Goal: Task Accomplishment & Management: Manage account settings

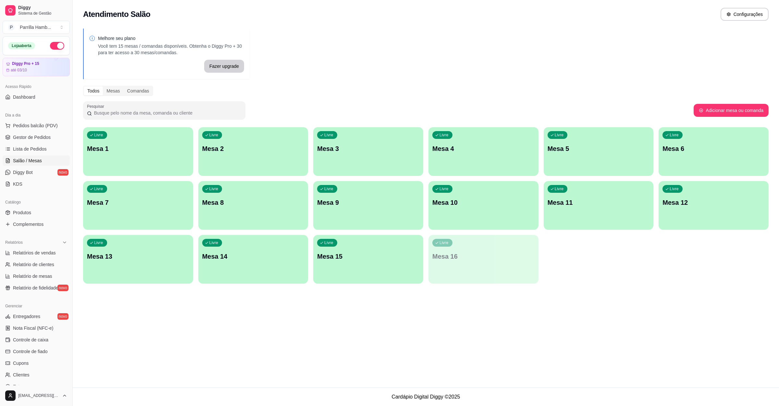
click at [286, 202] on p "Mesa 8" at bounding box center [253, 202] width 102 height 9
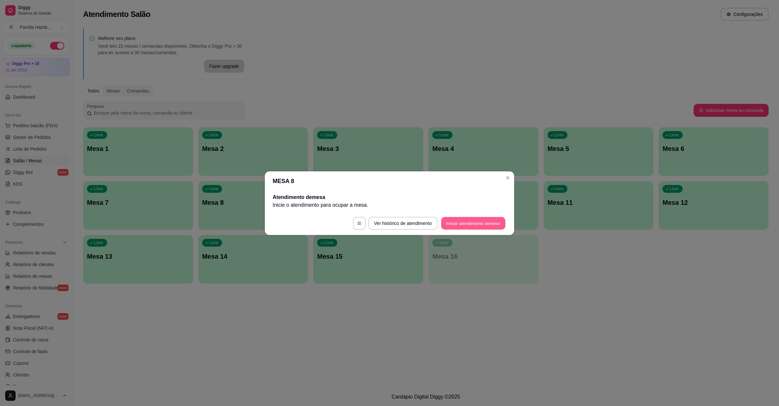
click at [473, 220] on button "Iniciar atendimento de mesa" at bounding box center [473, 223] width 64 height 13
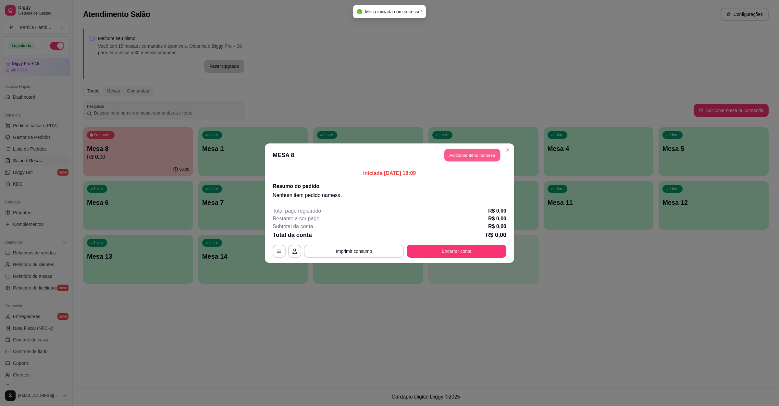
click at [480, 158] on button "Adicionar itens na mesa" at bounding box center [472, 155] width 56 height 13
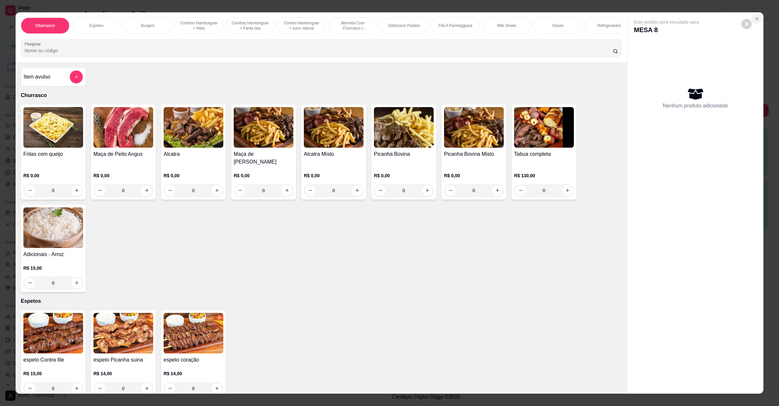
click at [756, 22] on button "Close" at bounding box center [757, 19] width 10 height 10
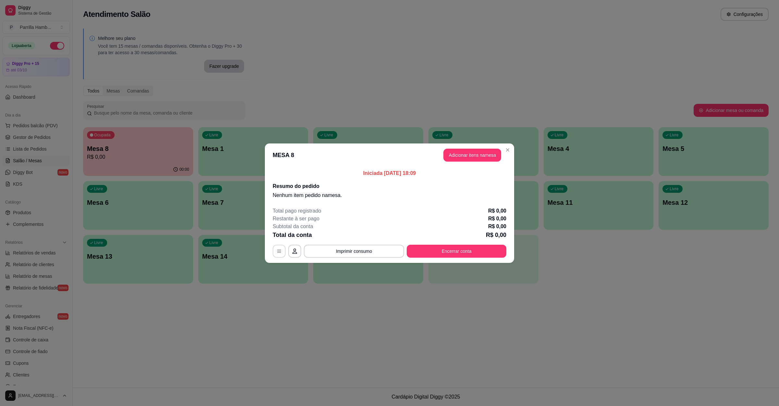
click at [282, 250] on button "button" at bounding box center [279, 251] width 13 height 13
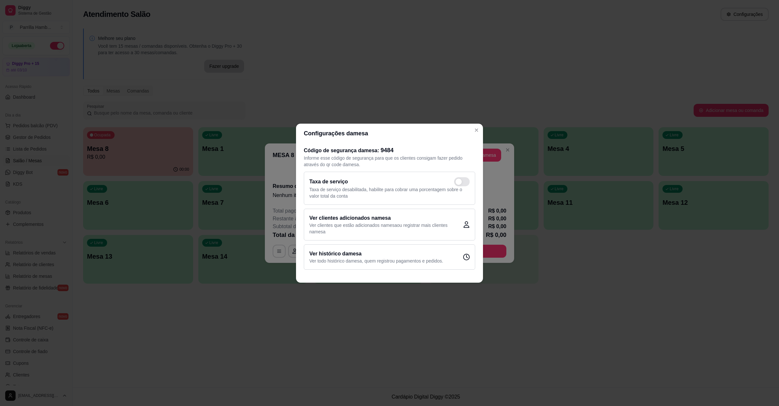
click at [349, 222] on p "Ver clientes que estão adicionados na mesa ou registrar mais clientes na mesa" at bounding box center [386, 228] width 154 height 13
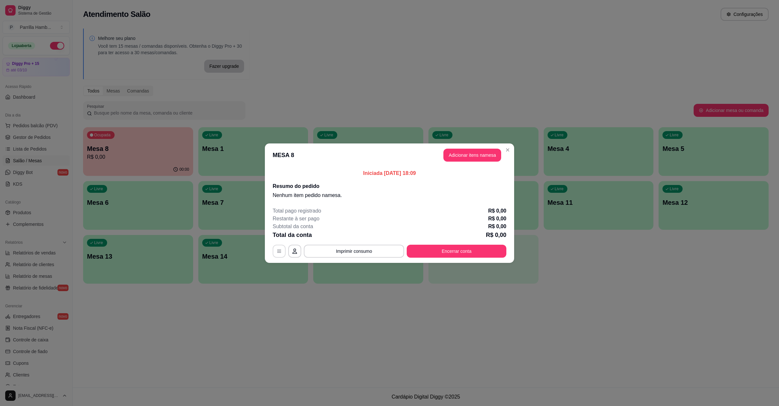
click at [281, 254] on button "button" at bounding box center [279, 251] width 13 height 13
click at [457, 255] on button "Encerrar conta" at bounding box center [456, 251] width 97 height 13
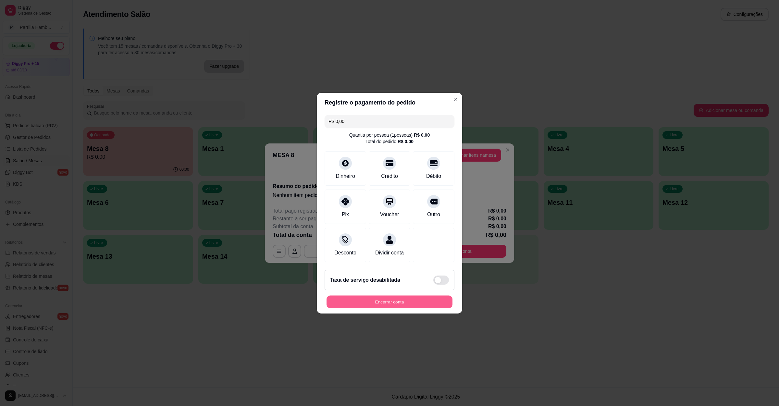
click at [410, 302] on button "Encerrar conta" at bounding box center [390, 301] width 126 height 13
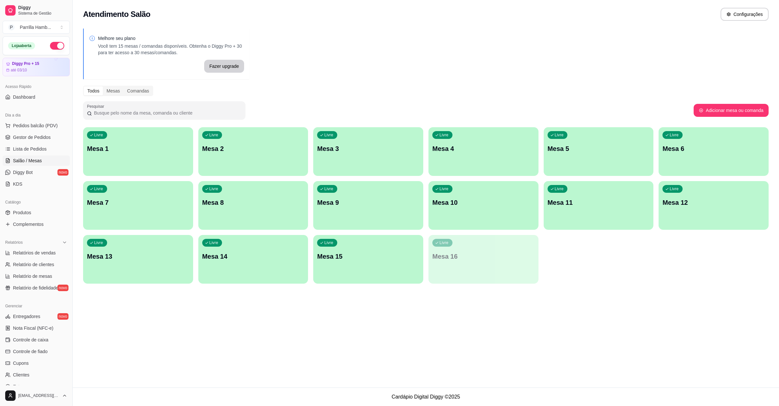
click at [705, 131] on div "Livre Mesa 6" at bounding box center [714, 147] width 110 height 41
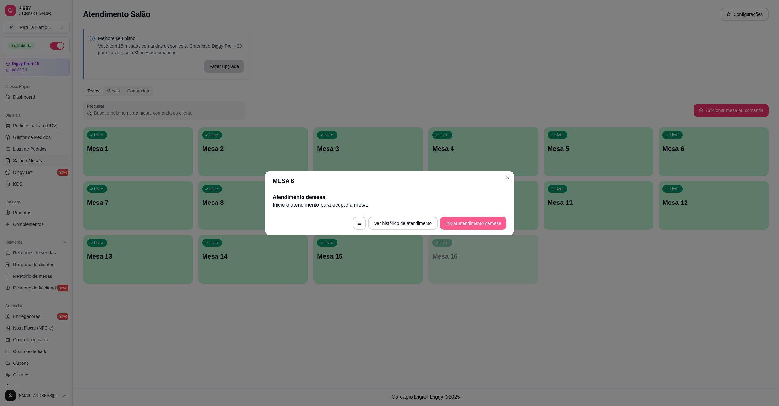
click at [479, 226] on button "Iniciar atendimento de mesa" at bounding box center [473, 223] width 66 height 13
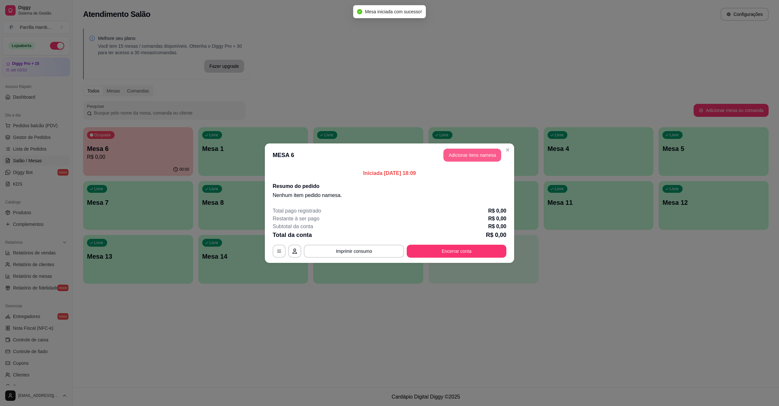
click at [457, 153] on button "Adicionar itens na mesa" at bounding box center [472, 155] width 58 height 13
click at [128, 54] on input "Pesquisa" at bounding box center [319, 50] width 588 height 6
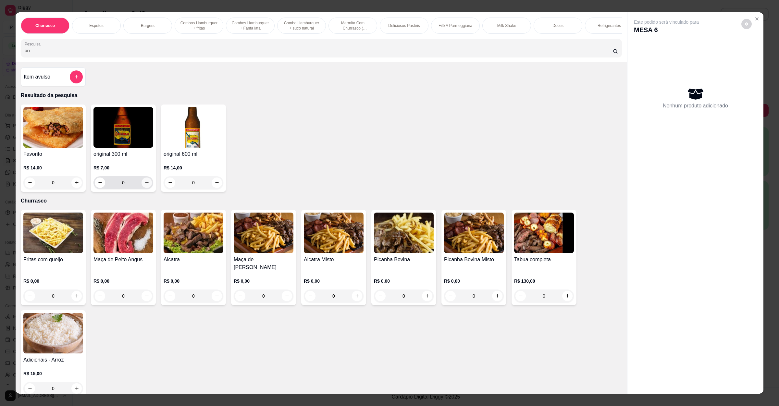
type input "ori"
click at [144, 188] on button "increase-product-quantity" at bounding box center [147, 183] width 10 height 10
type input "1"
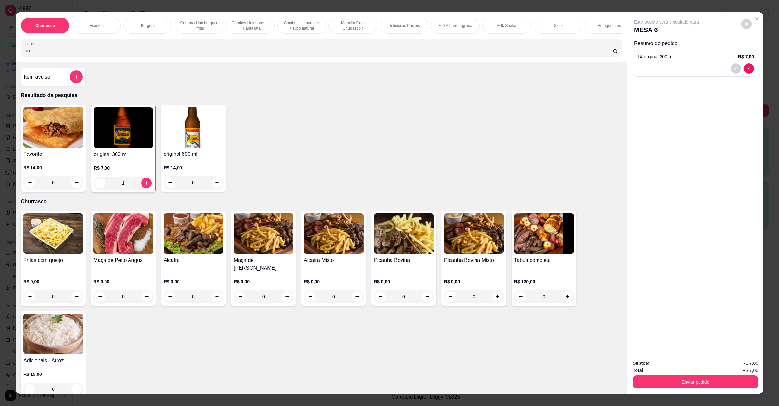
drag, startPoint x: 66, startPoint y: 59, endPoint x: 0, endPoint y: 61, distance: 65.6
click at [0, 60] on div "Churrasco Espetos Burgers Combos Hamburguer + fritas Combos Hamburguer + Fanta …" at bounding box center [389, 203] width 779 height 406
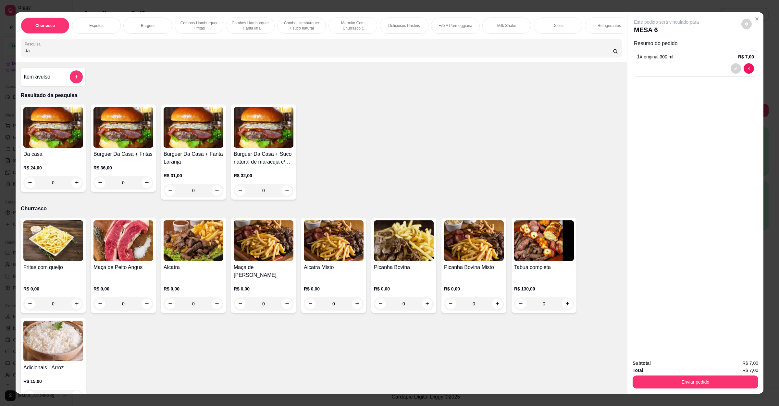
type input "da"
click at [74, 189] on div "0" at bounding box center [53, 182] width 60 height 13
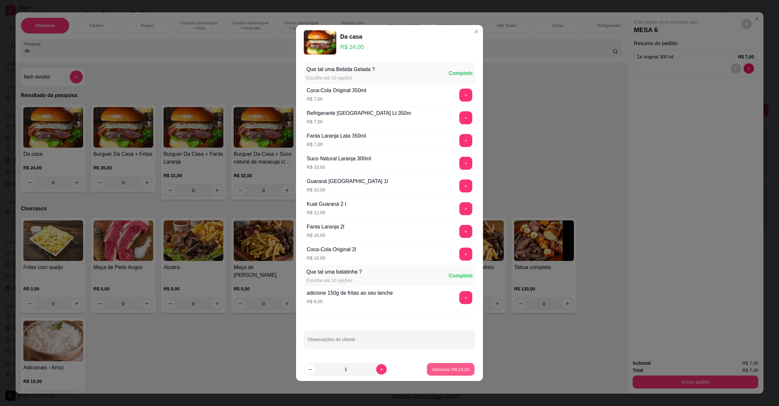
click at [452, 372] on p "Adicionar R$ 24,00" at bounding box center [451, 369] width 38 height 6
type input "1"
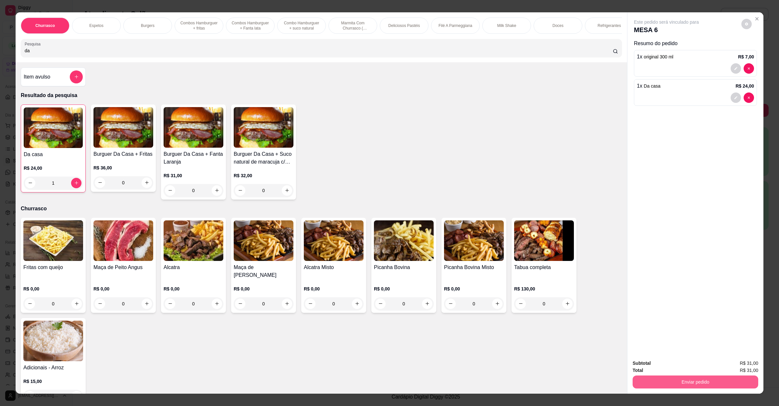
click at [685, 387] on button "Enviar pedido" at bounding box center [696, 382] width 126 height 13
click at [695, 371] on button "Não registrar e enviar pedido" at bounding box center [673, 366] width 66 height 12
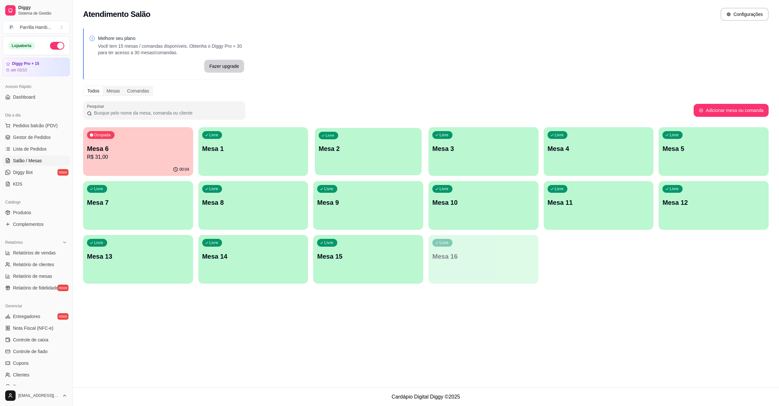
click at [331, 145] on p "Mesa 2" at bounding box center [368, 148] width 99 height 9
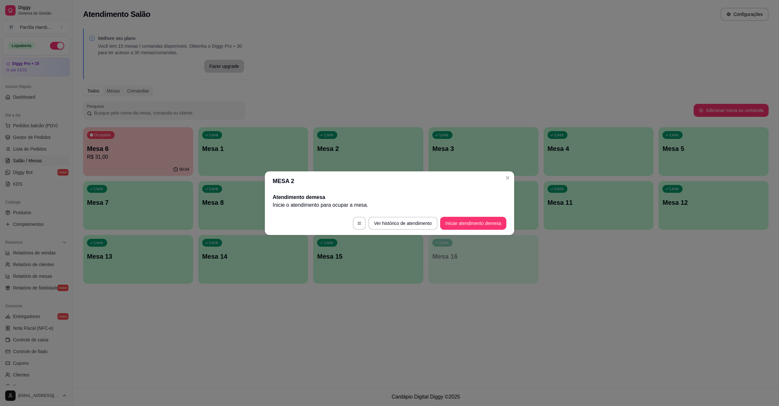
click at [453, 224] on button "Iniciar atendimento de mesa" at bounding box center [473, 223] width 66 height 13
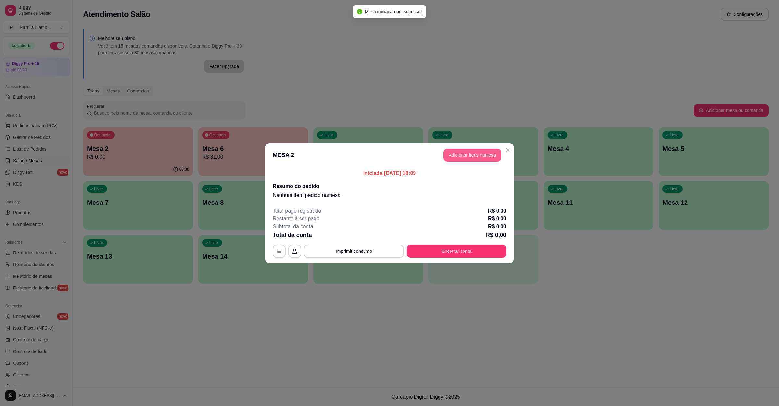
click at [481, 150] on button "Adicionar itens na mesa" at bounding box center [472, 155] width 58 height 13
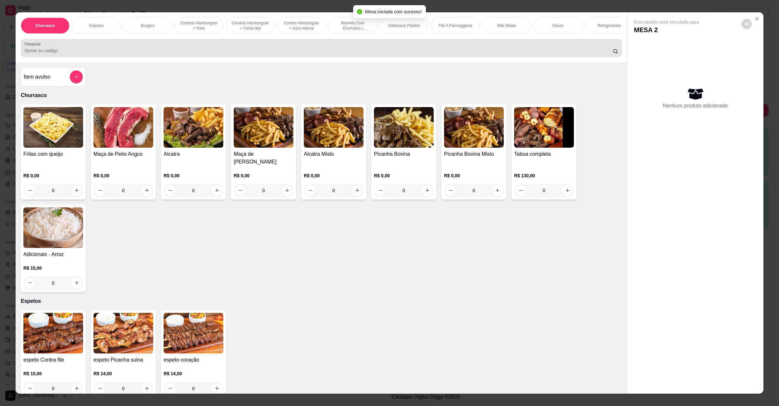
click at [176, 54] on input "Pesquisa" at bounding box center [319, 50] width 588 height 6
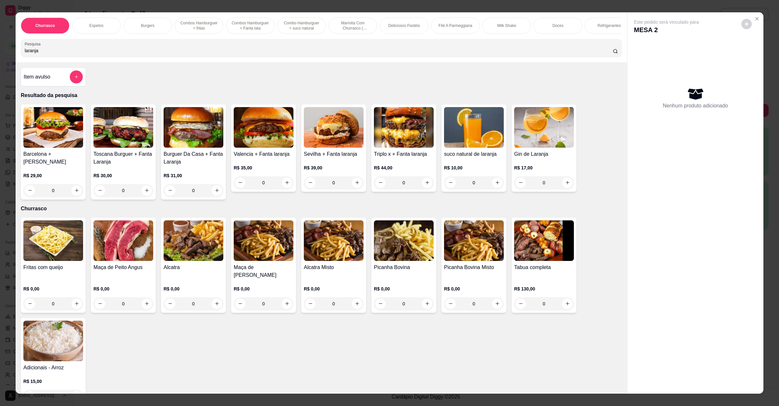
type input "laranja"
click at [466, 148] on img at bounding box center [474, 127] width 60 height 41
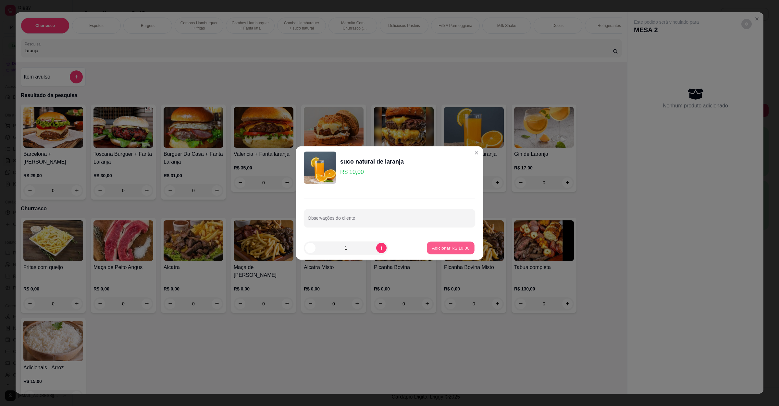
click at [448, 244] on button "Adicionar R$ 10,00" at bounding box center [451, 248] width 48 height 13
type input "1"
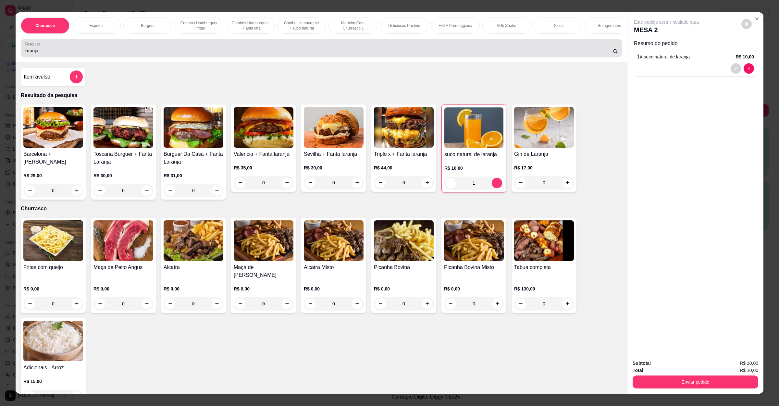
click at [139, 54] on input "laranja" at bounding box center [319, 50] width 588 height 6
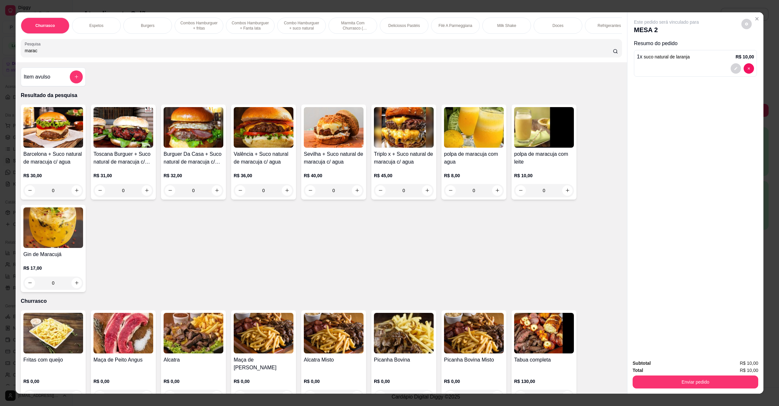
type input "marac"
click at [517, 144] on img at bounding box center [544, 127] width 60 height 41
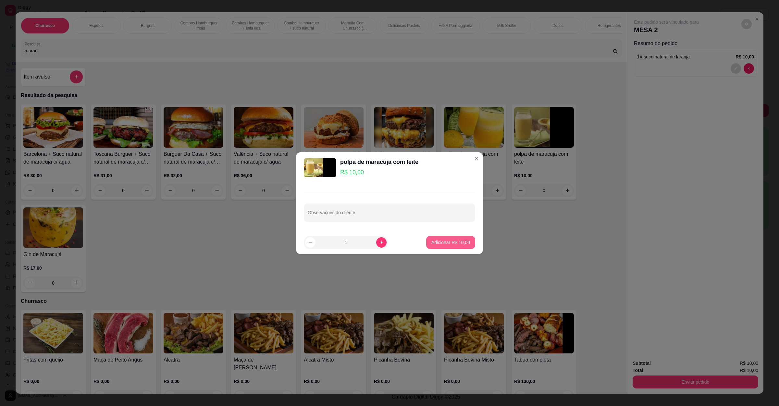
click at [459, 243] on p "Adicionar R$ 10,00" at bounding box center [450, 242] width 39 height 6
type input "1"
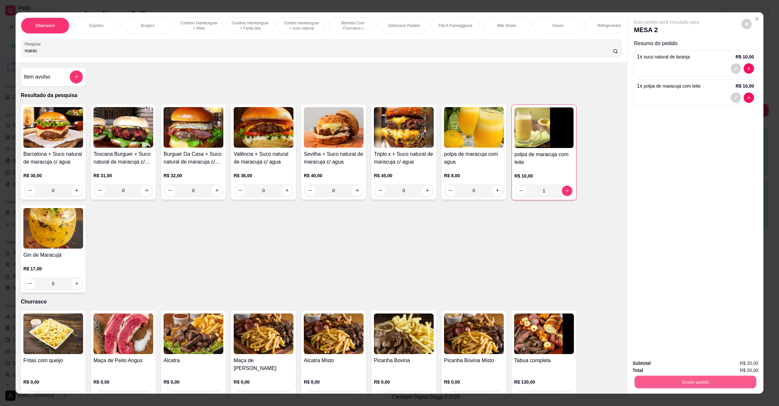
click at [717, 383] on button "Enviar pedido" at bounding box center [696, 382] width 122 height 13
click at [643, 360] on button "Não registrar e enviar pedido" at bounding box center [673, 366] width 66 height 12
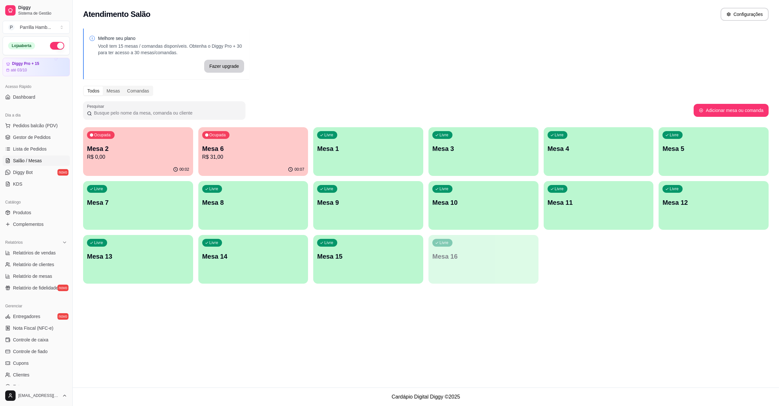
click at [122, 159] on p "R$ 0,00" at bounding box center [138, 157] width 102 height 8
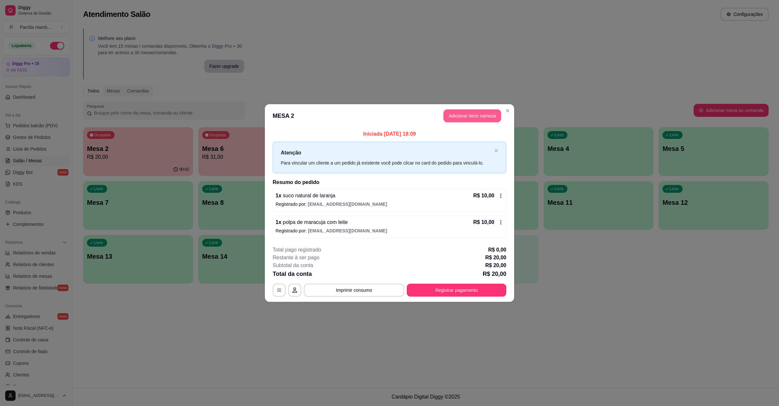
click at [464, 116] on button "Adicionar itens na mesa" at bounding box center [472, 115] width 58 height 13
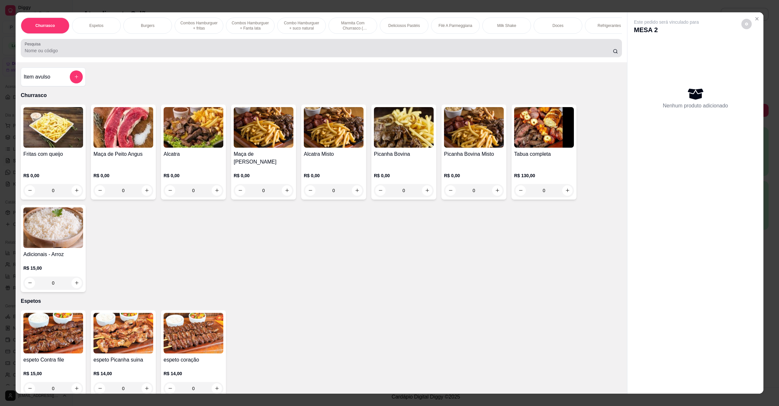
click at [272, 54] on input "Pesquisa" at bounding box center [319, 50] width 588 height 6
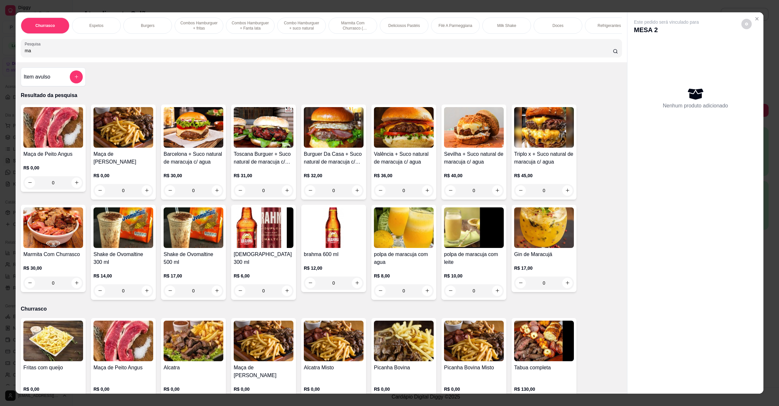
type input "ma"
click at [50, 128] on img at bounding box center [53, 127] width 60 height 41
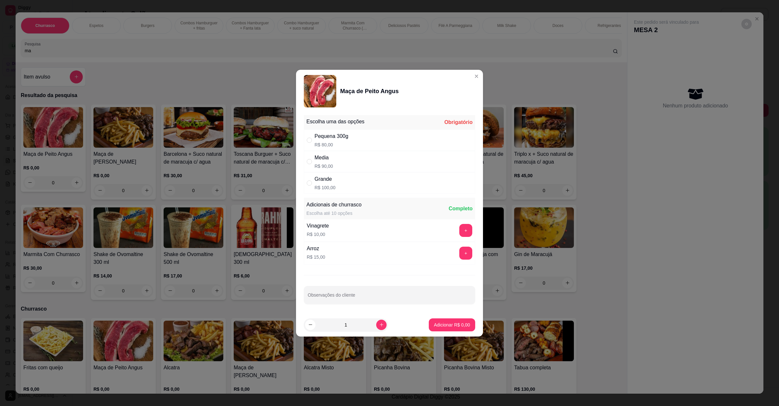
click at [341, 181] on div "Grande R$ 100,00" at bounding box center [389, 182] width 171 height 21
radio input "true"
click at [432, 324] on p "Adicionar R$ 100,00" at bounding box center [449, 325] width 41 height 6
type input "1"
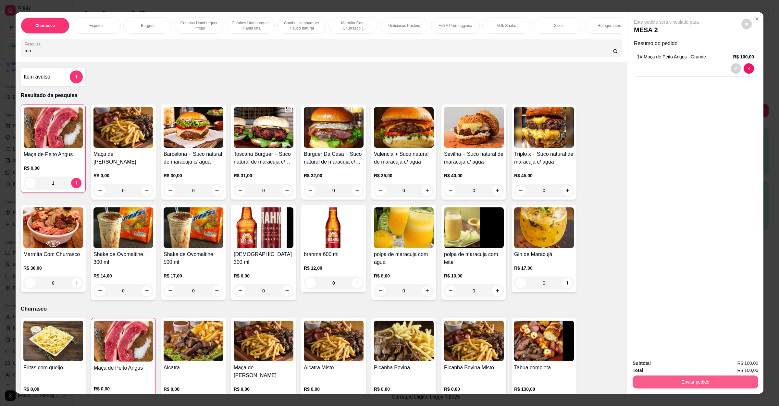
click at [664, 386] on button "Enviar pedido" at bounding box center [696, 382] width 126 height 13
click at [655, 361] on button "Não registrar e enviar pedido" at bounding box center [673, 366] width 66 height 12
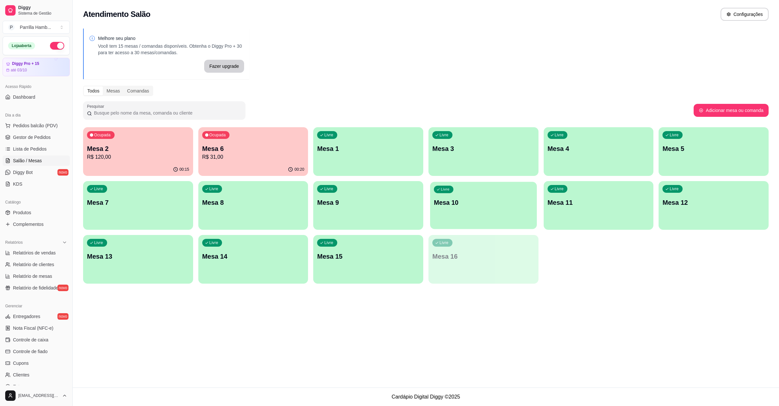
click at [505, 200] on p "Mesa 10" at bounding box center [483, 202] width 99 height 9
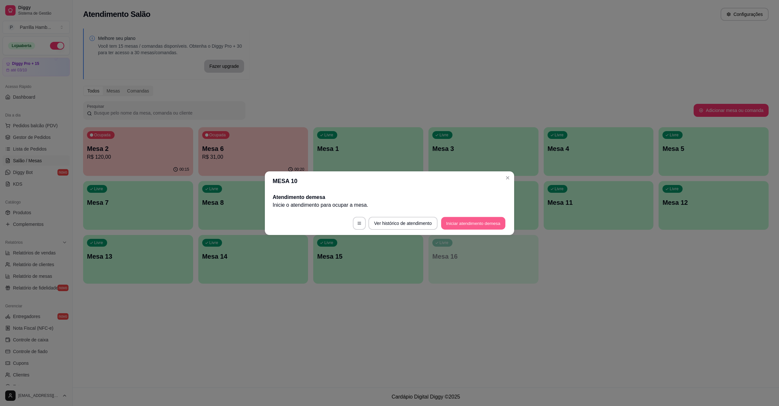
click at [474, 222] on button "Iniciar atendimento de mesa" at bounding box center [473, 223] width 64 height 13
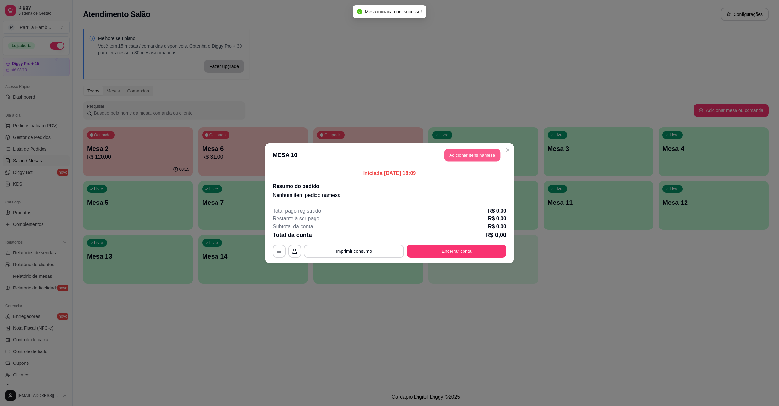
click at [472, 151] on button "Adicionar itens na mesa" at bounding box center [472, 155] width 56 height 13
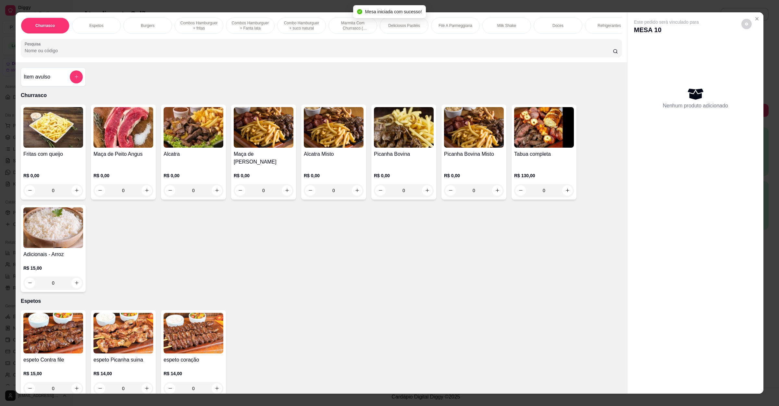
click at [119, 143] on img at bounding box center [124, 127] width 60 height 41
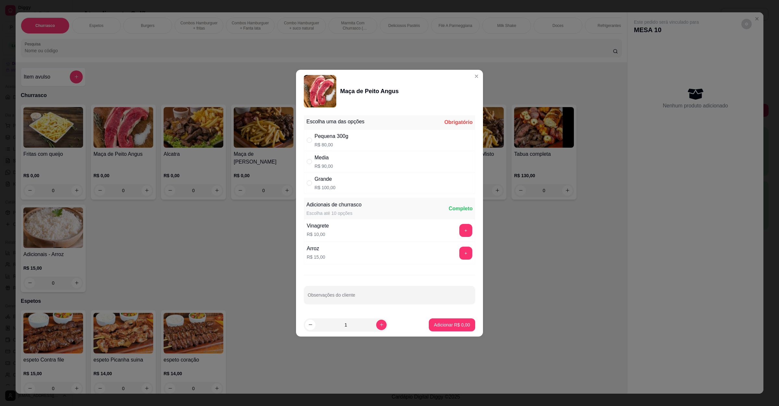
click at [349, 190] on div "Grande R$ 100,00" at bounding box center [389, 182] width 171 height 21
radio input "true"
click at [449, 324] on p "Adicionar R$ 100,00" at bounding box center [450, 325] width 40 height 6
type input "1"
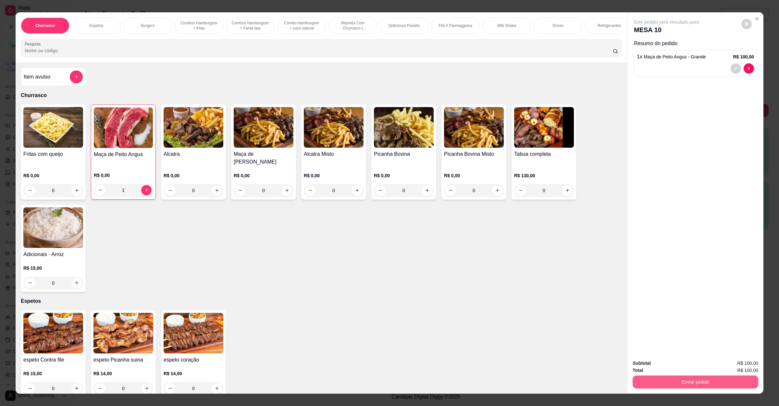
click at [674, 384] on button "Enviar pedido" at bounding box center [696, 382] width 126 height 13
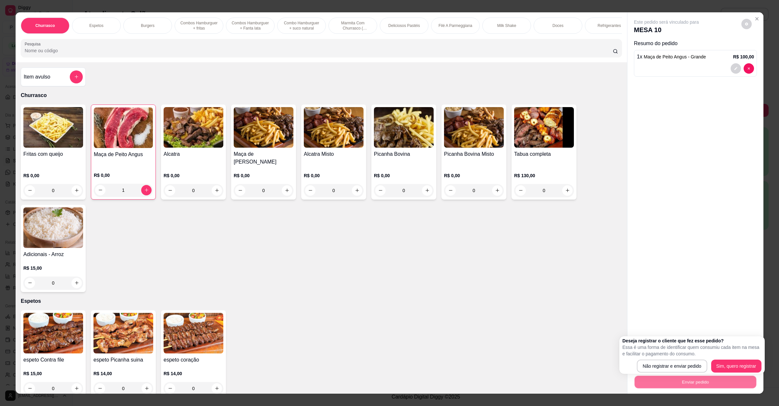
click at [471, 284] on div "Fritas com queijo R$ 0,00 0 Maça de Peito Angus R$ 0,00 1 Alcatra R$ 0,00 0 Maç…" at bounding box center [321, 199] width 601 height 188
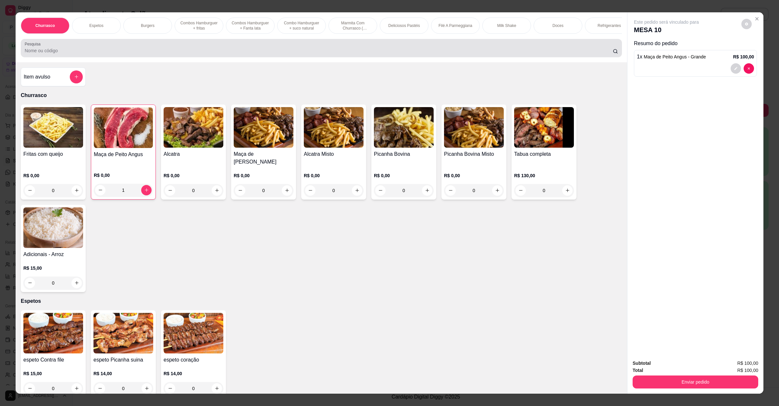
click at [193, 54] on input "Pesquisa" at bounding box center [319, 50] width 588 height 6
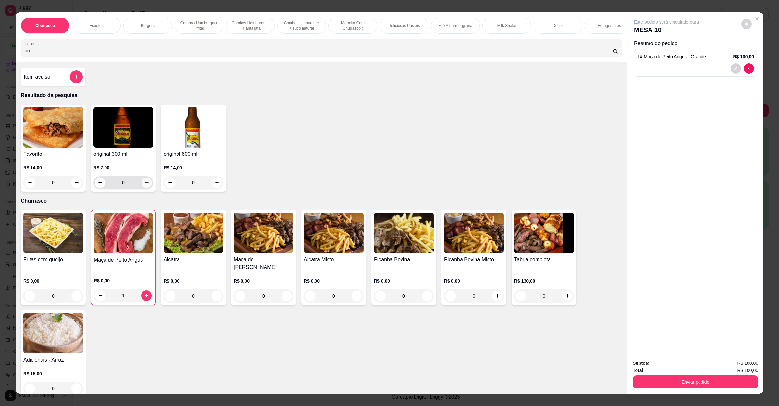
type input "ori"
click at [144, 185] on icon "increase-product-quantity" at bounding box center [146, 182] width 5 height 5
type input "1"
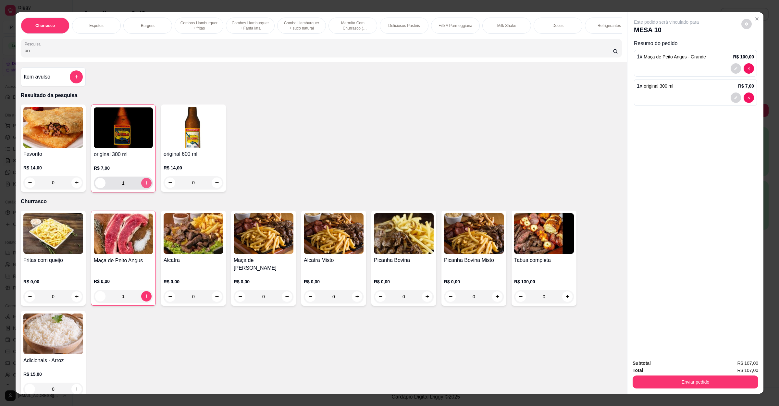
click at [144, 185] on icon "increase-product-quantity" at bounding box center [146, 183] width 5 height 5
type input "2"
click at [647, 385] on button "Enviar pedido" at bounding box center [696, 382] width 126 height 13
click at [664, 363] on button "Não registrar e enviar pedido" at bounding box center [673, 366] width 68 height 12
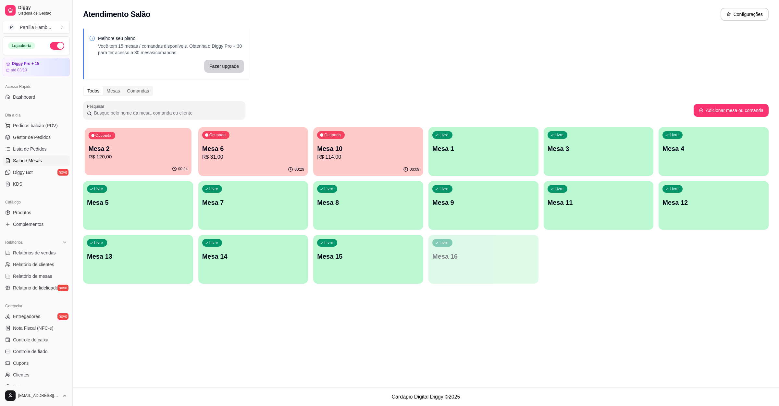
click at [160, 151] on p "Mesa 2" at bounding box center [138, 148] width 99 height 9
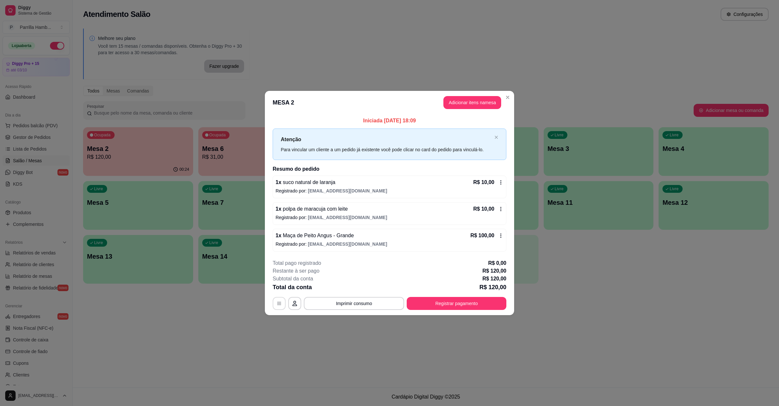
click at [275, 302] on button "button" at bounding box center [279, 303] width 13 height 13
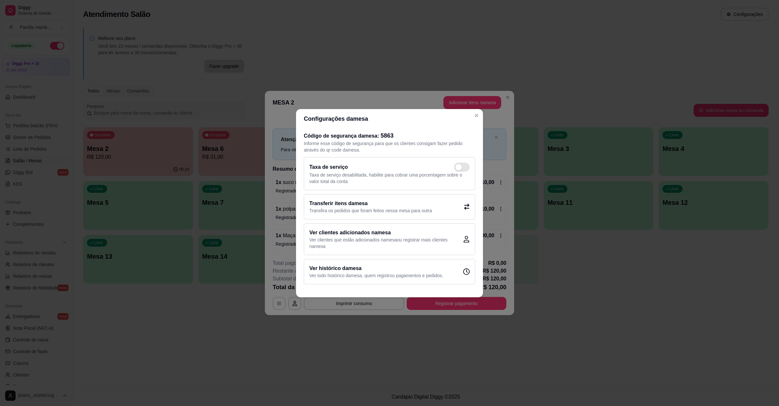
click at [320, 202] on h2 "Transferir itens da mesa" at bounding box center [370, 204] width 123 height 8
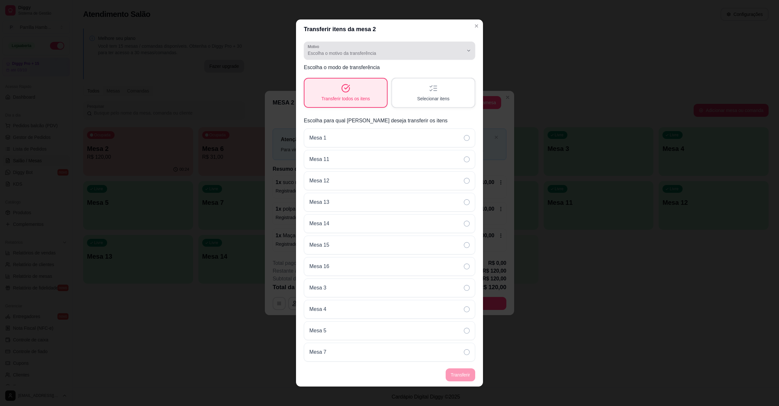
click at [378, 48] on div "Escolha o motivo da transferência" at bounding box center [386, 50] width 156 height 13
click at [355, 80] on span "Mudança de mesa" at bounding box center [378, 79] width 141 height 6
type input "TABLE_TRANSFER"
select select "TABLE_TRANSFER"
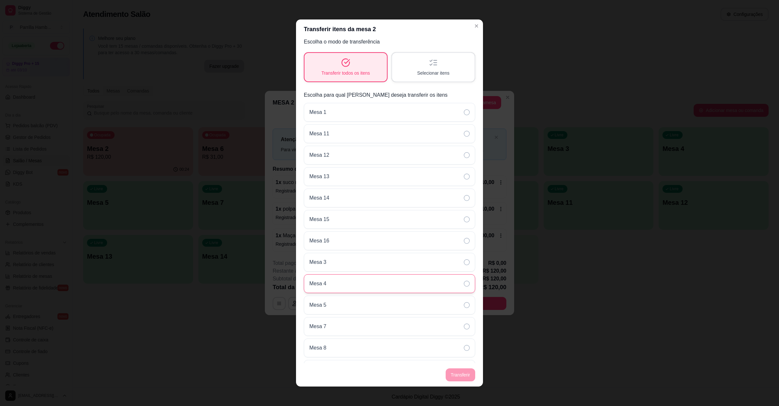
scroll to position [48, 0]
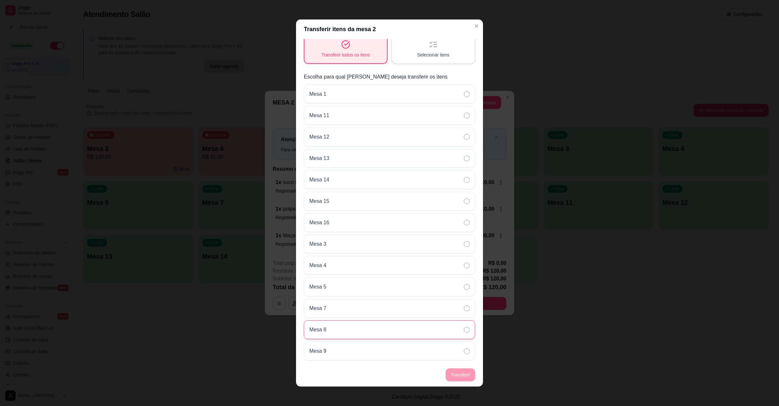
click at [326, 326] on div "Mesa 8" at bounding box center [389, 329] width 171 height 19
click at [457, 376] on button "Transferir" at bounding box center [460, 375] width 29 height 13
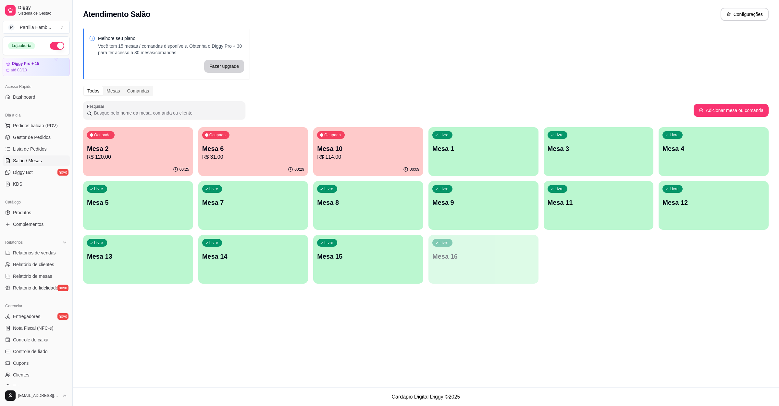
click at [260, 151] on p "Mesa 6" at bounding box center [253, 148] width 102 height 9
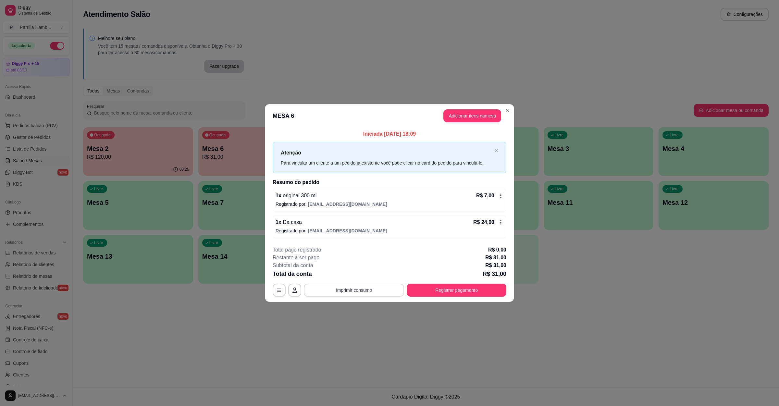
click at [385, 285] on button "Imprimir consumo" at bounding box center [354, 290] width 100 height 13
click at [366, 278] on button "IMPRESSORA" at bounding box center [355, 275] width 45 height 10
click at [703, 277] on div "Ocupada Mesa 6 R$ 31,00 00:29 Ocupada Mesa 8 R$ 120,00 00:25 Ocupada Mesa 10 R$…" at bounding box center [426, 205] width 686 height 156
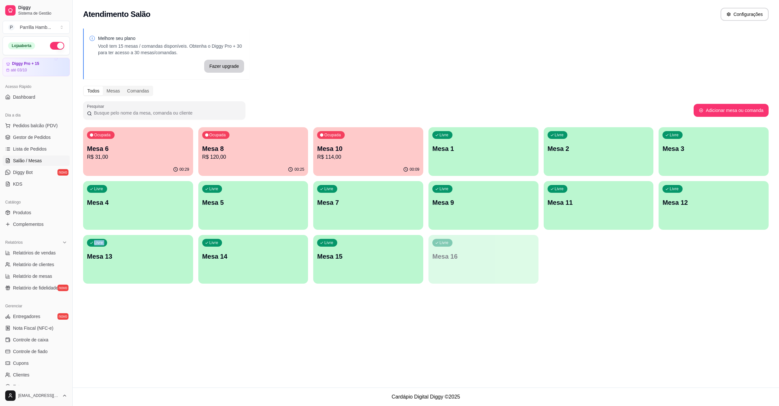
click at [703, 277] on div "Ocupada Mesa 6 R$ 31,00 00:29 Ocupada Mesa 8 R$ 120,00 00:25 Ocupada Mesa 10 R$…" at bounding box center [426, 205] width 686 height 156
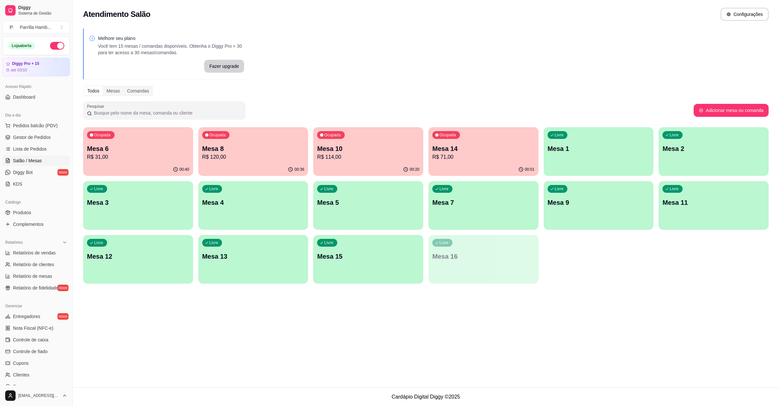
click at [158, 162] on div "Ocupada Mesa 6 R$ 31,00" at bounding box center [138, 145] width 110 height 36
click at [258, 168] on div "00:36" at bounding box center [253, 169] width 107 height 12
click at [322, 149] on p "Mesa 10" at bounding box center [368, 148] width 99 height 9
click at [466, 160] on p "R$ 71,00" at bounding box center [483, 157] width 102 height 8
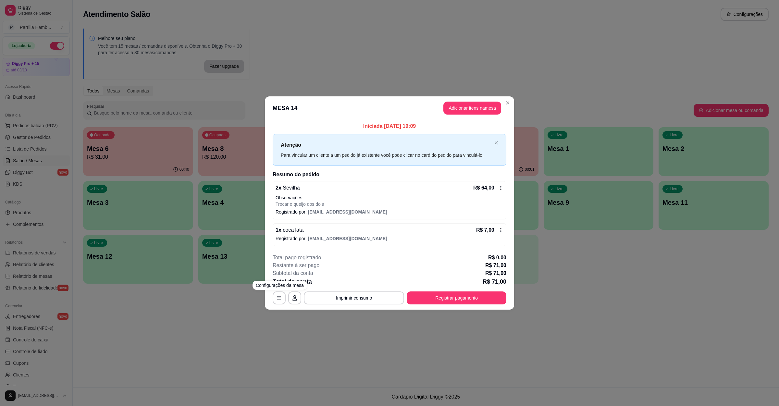
drag, startPoint x: 242, startPoint y: 306, endPoint x: 295, endPoint y: 355, distance: 72.4
click at [242, 306] on div "**********" at bounding box center [389, 203] width 779 height 406
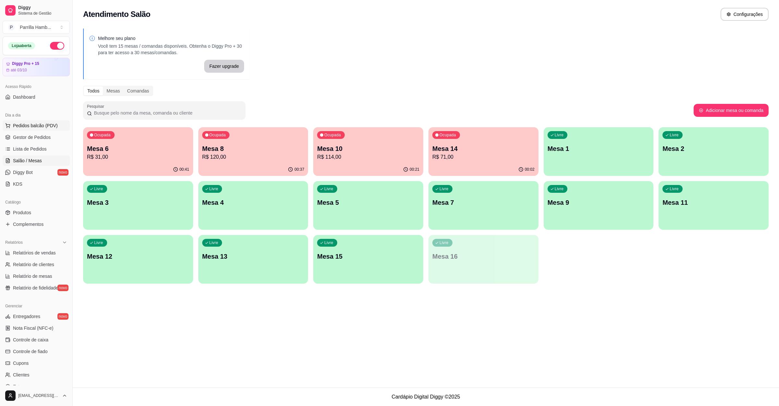
click at [37, 127] on span "Pedidos balcão (PDV)" at bounding box center [35, 125] width 45 height 6
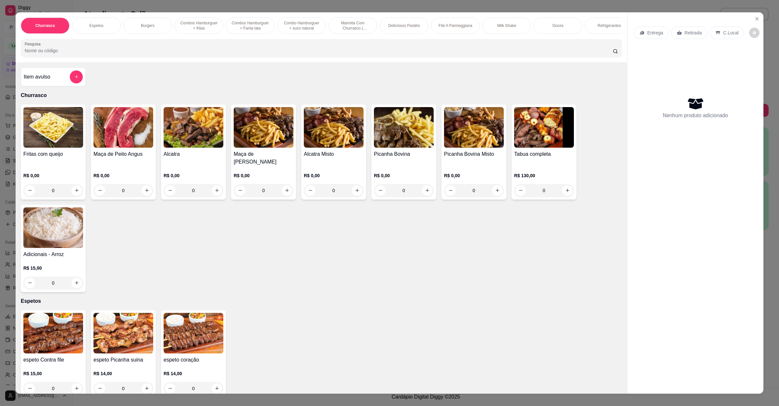
click at [644, 36] on div "Entrega" at bounding box center [651, 33] width 35 height 12
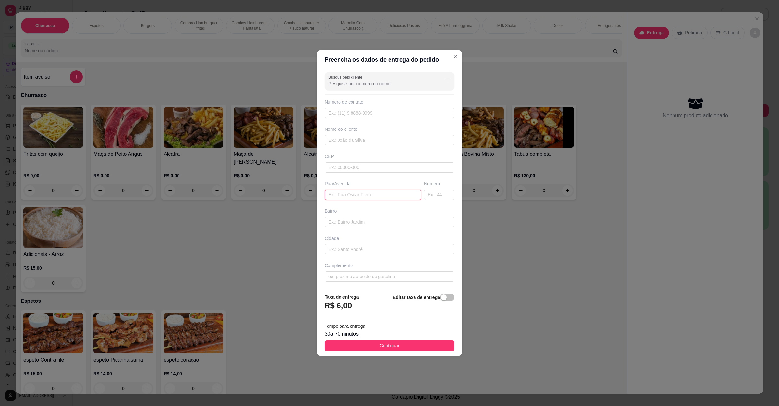
click at [357, 195] on input "text" at bounding box center [373, 195] width 97 height 10
paste input "Hotel aranans Quarto 117 [PERSON_NAME]"
type input "Hotel aranans Quarto 117 [PERSON_NAME]"
click at [391, 349] on span "Continuar" at bounding box center [390, 345] width 20 height 7
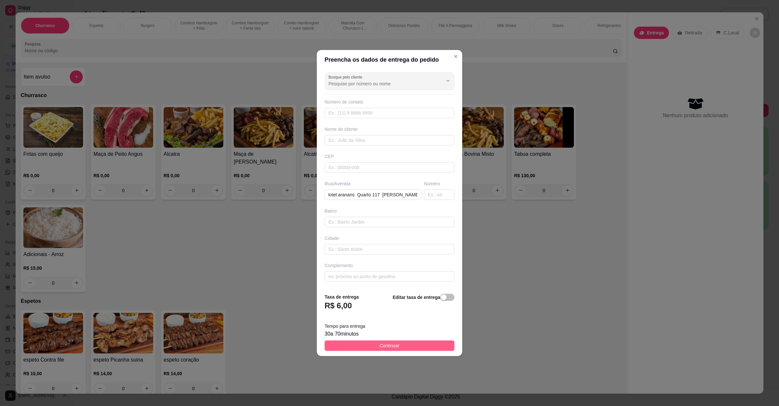
scroll to position [0, 0]
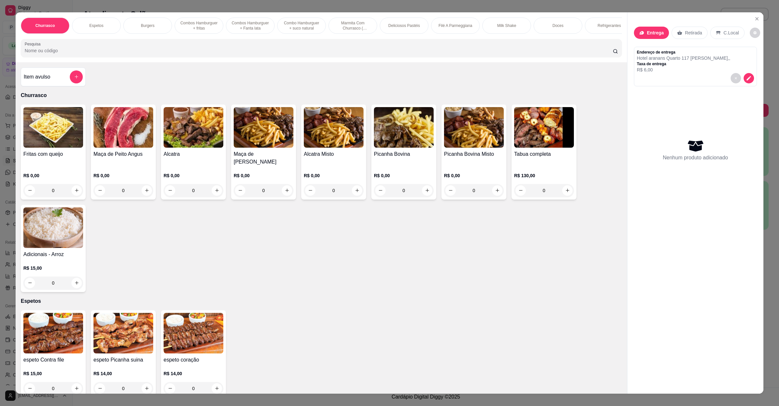
click at [144, 54] on input "Pesquisa" at bounding box center [319, 50] width 588 height 6
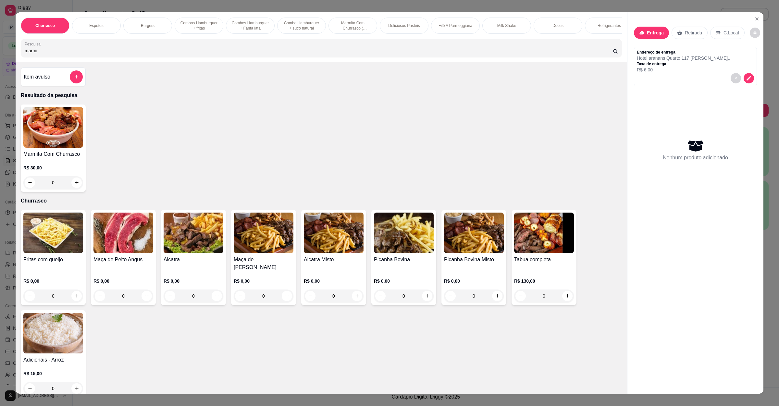
type input "marmi"
click at [74, 189] on div "0" at bounding box center [53, 182] width 60 height 13
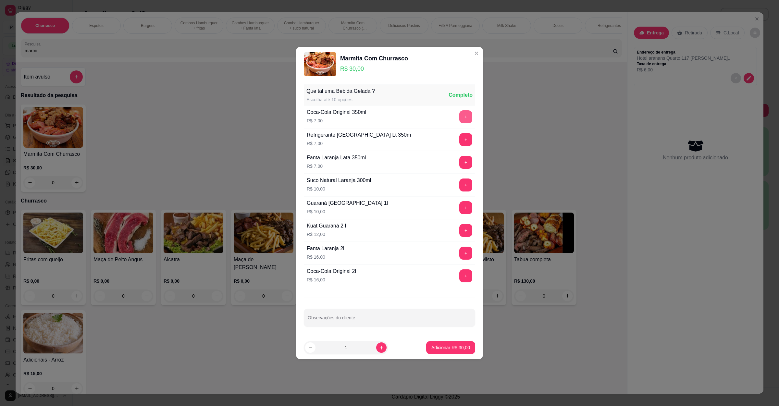
click at [459, 116] on button "+" at bounding box center [465, 116] width 13 height 13
click at [429, 343] on button "Adicionar R$ 37,00" at bounding box center [451, 348] width 48 height 13
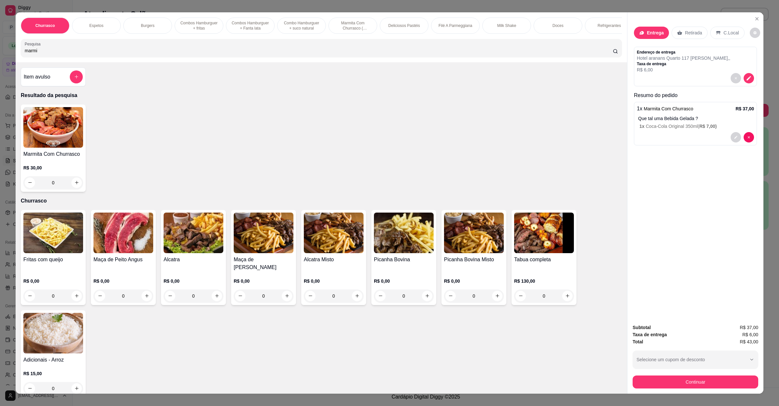
click at [684, 394] on div "Churrasco Espetos Burgers Combos Hamburguer + fritas Combos Hamburguer + Fanta …" at bounding box center [389, 203] width 779 height 406
click at [690, 380] on button "Continuar" at bounding box center [696, 382] width 122 height 13
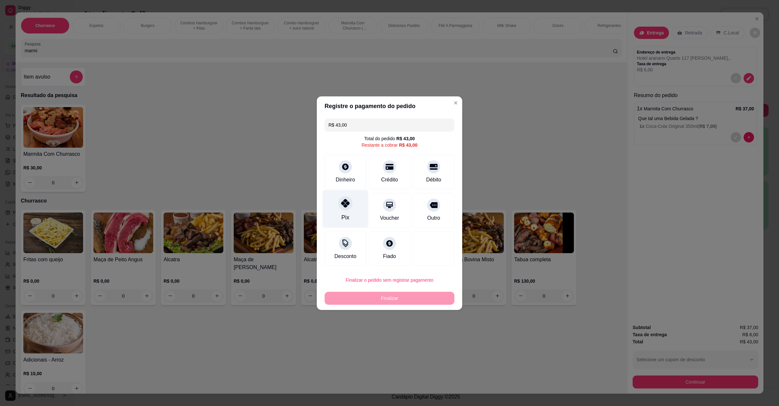
click at [355, 206] on div "Pix" at bounding box center [346, 209] width 46 height 38
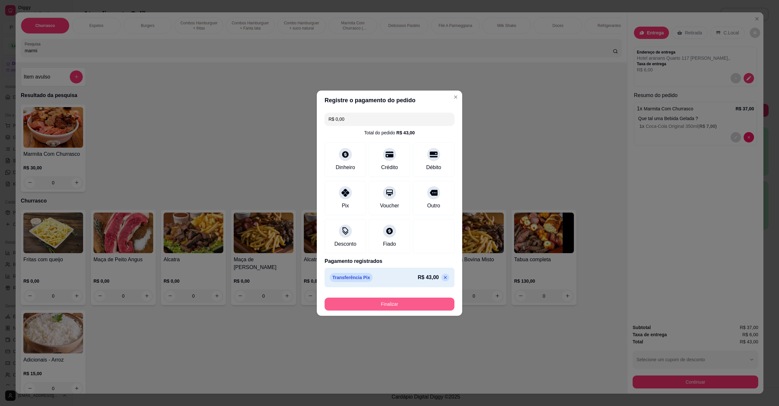
click at [357, 303] on button "Finalizar" at bounding box center [390, 304] width 130 height 13
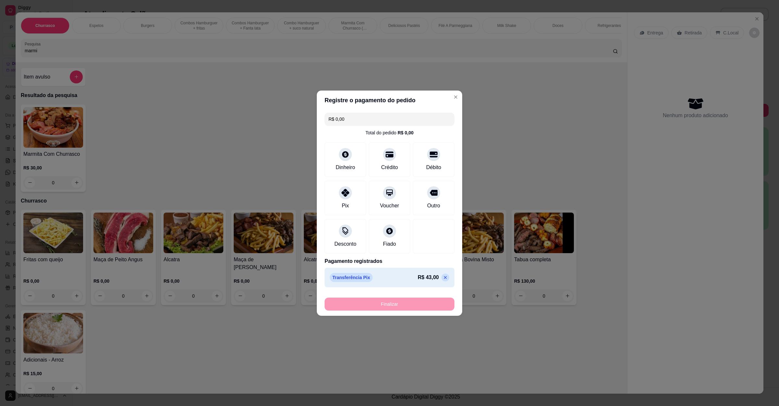
type input "-R$ 43,00"
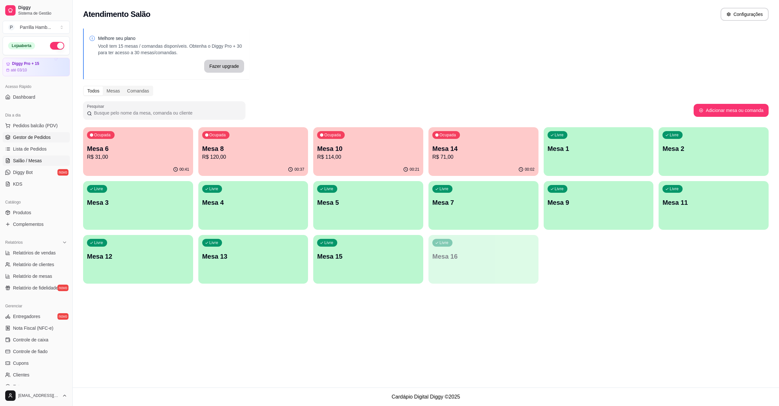
click at [39, 140] on span "Gestor de Pedidos" at bounding box center [32, 137] width 38 height 6
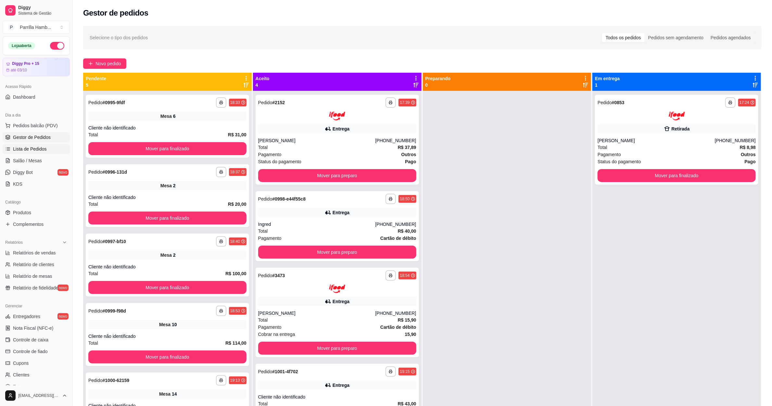
click at [38, 150] on span "Lista de Pedidos" at bounding box center [30, 149] width 34 height 6
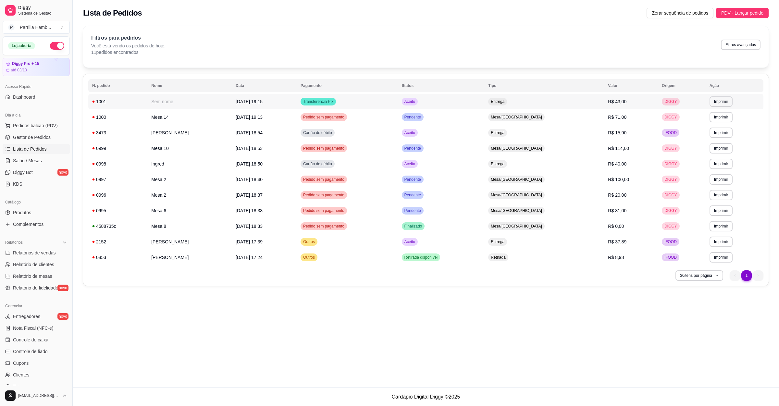
click at [365, 103] on td "Transferência Pix" at bounding box center [347, 102] width 101 height 16
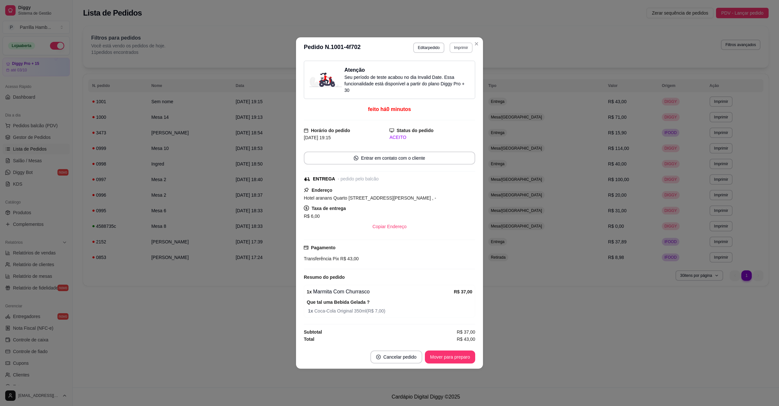
click at [455, 49] on button "Imprimir" at bounding box center [461, 48] width 23 height 10
click at [442, 66] on button "IMPRESSORA" at bounding box center [449, 69] width 45 height 10
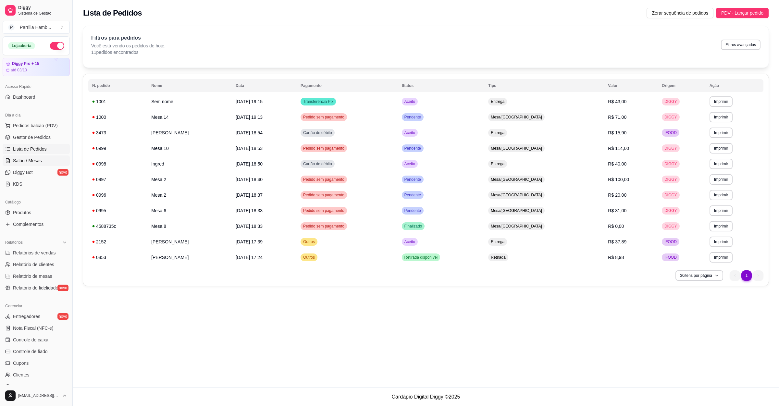
click at [44, 164] on link "Salão / Mesas" at bounding box center [36, 161] width 67 height 10
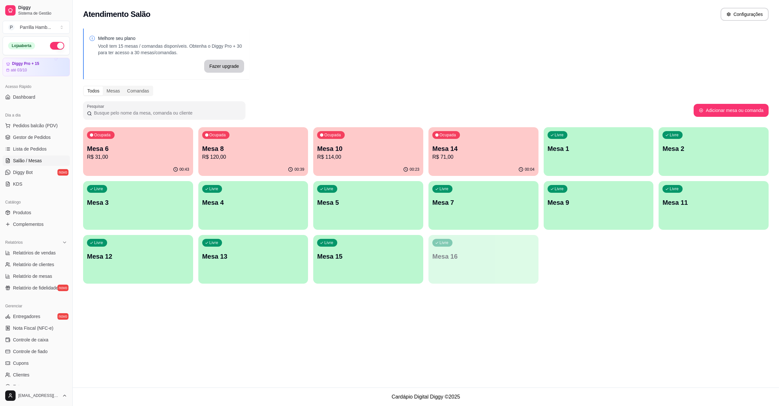
click at [136, 197] on div "Livre Mesa 3" at bounding box center [138, 201] width 110 height 41
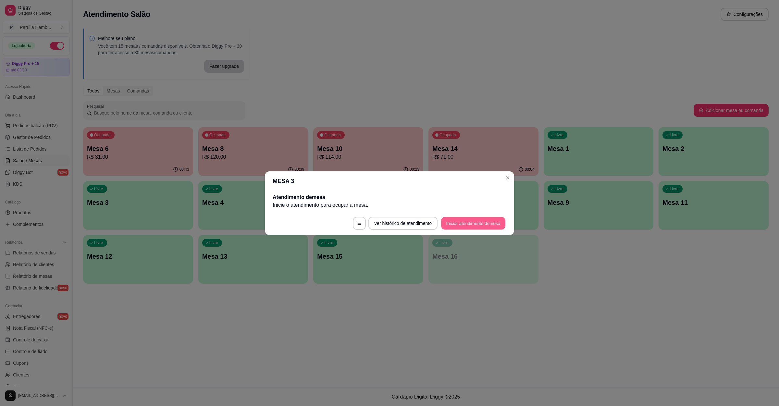
click at [474, 223] on button "Iniciar atendimento de mesa" at bounding box center [473, 223] width 64 height 13
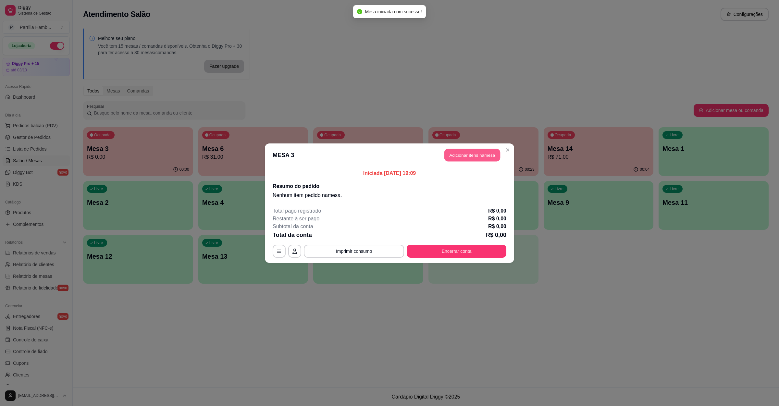
click at [452, 155] on button "Adicionar itens na mesa" at bounding box center [472, 155] width 56 height 13
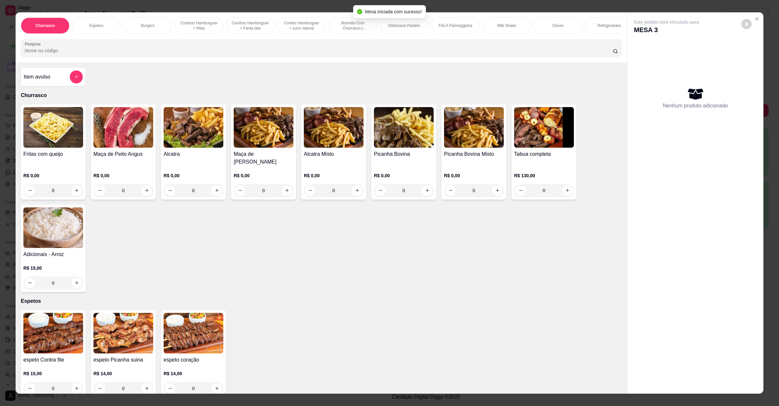
click at [232, 54] on input "Pesquisa" at bounding box center [319, 50] width 588 height 6
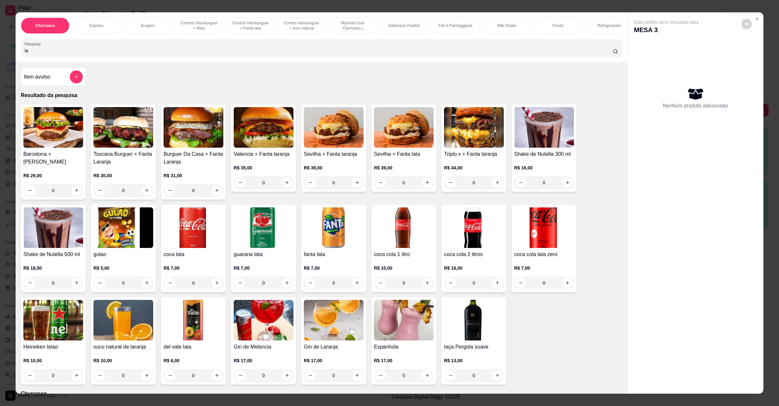
type input "la"
click at [191, 247] on img at bounding box center [194, 227] width 60 height 41
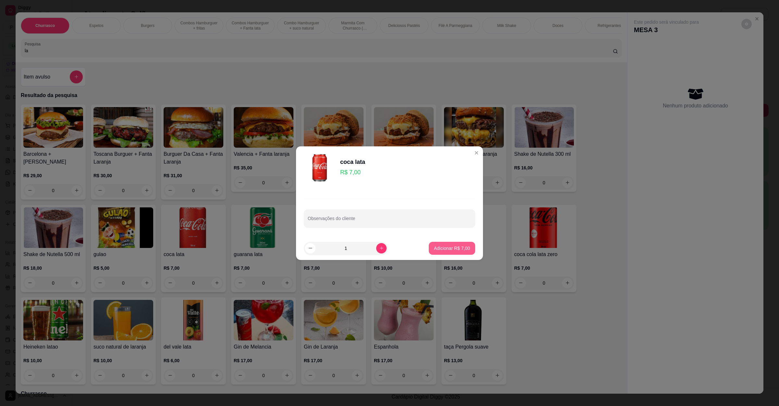
click at [444, 248] on p "Adicionar R$ 7,00" at bounding box center [452, 248] width 36 height 6
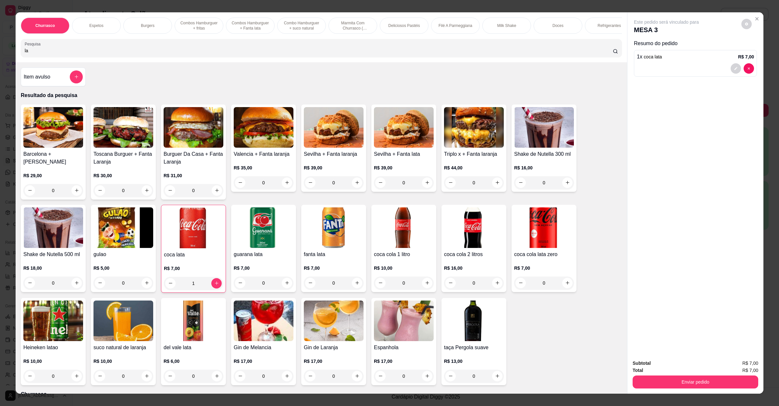
type input "1"
click at [107, 337] on img at bounding box center [124, 321] width 60 height 41
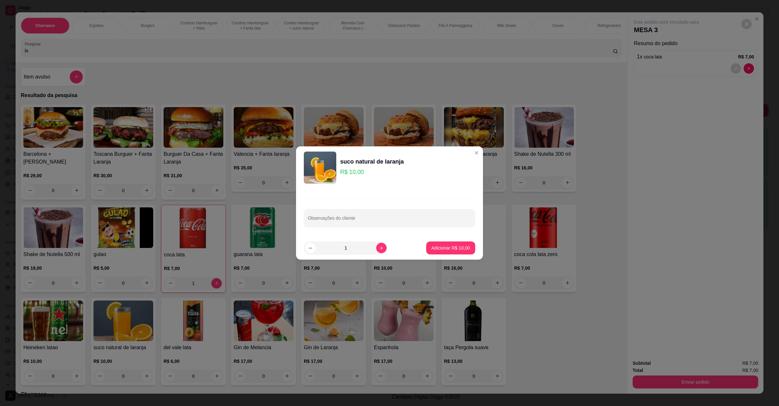
click at [443, 240] on footer "1 Adicionar R$ 10,00" at bounding box center [389, 247] width 187 height 23
click at [446, 245] on p "Adicionar R$ 10,00" at bounding box center [450, 248] width 39 height 6
type input "1"
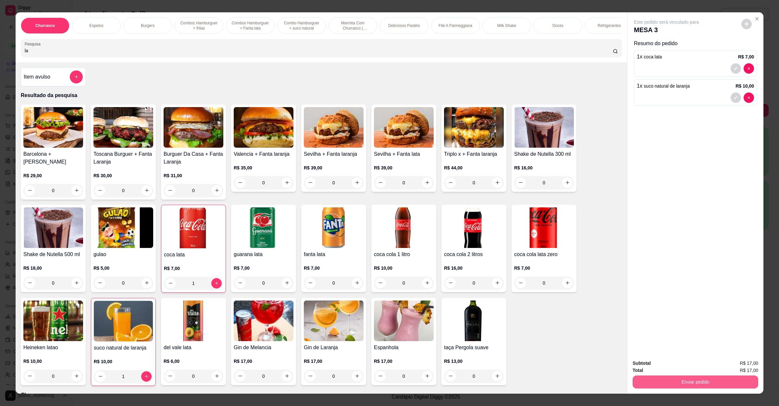
click at [685, 381] on button "Enviar pedido" at bounding box center [696, 382] width 126 height 13
click at [642, 360] on button "Não registrar e enviar pedido" at bounding box center [673, 366] width 66 height 12
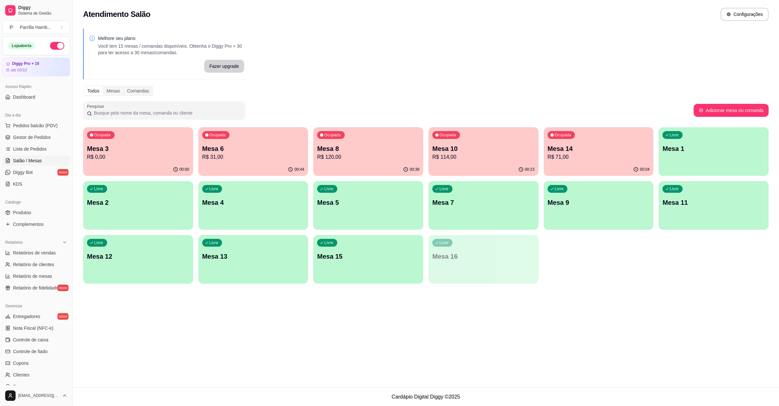
click at [465, 144] on p "Mesa 10" at bounding box center [483, 148] width 102 height 9
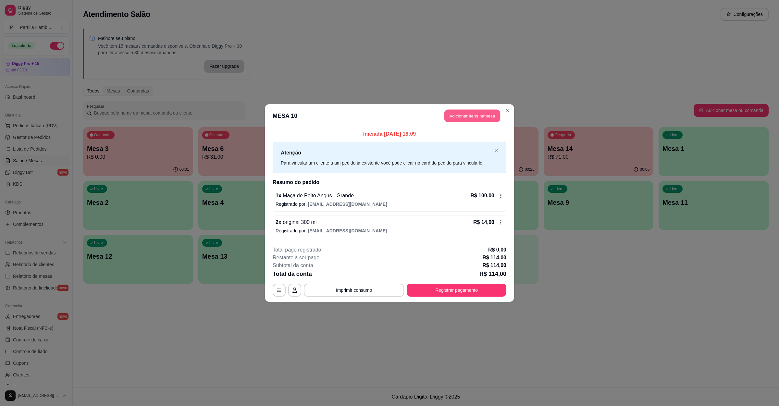
click at [457, 118] on button "Adicionar itens na mesa" at bounding box center [472, 116] width 56 height 13
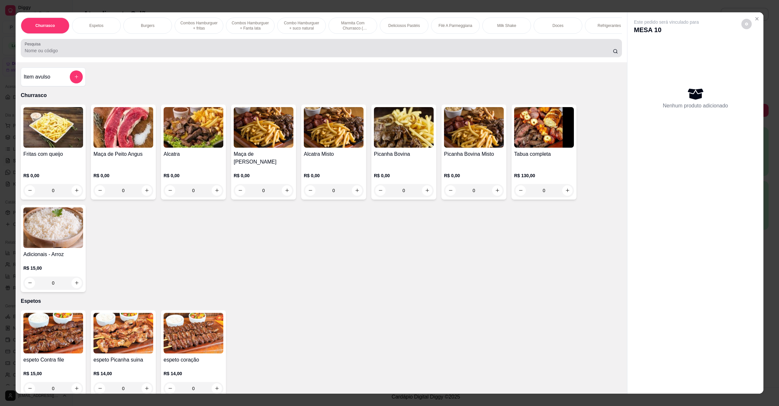
click at [249, 57] on div "Pesquisa" at bounding box center [321, 48] width 601 height 18
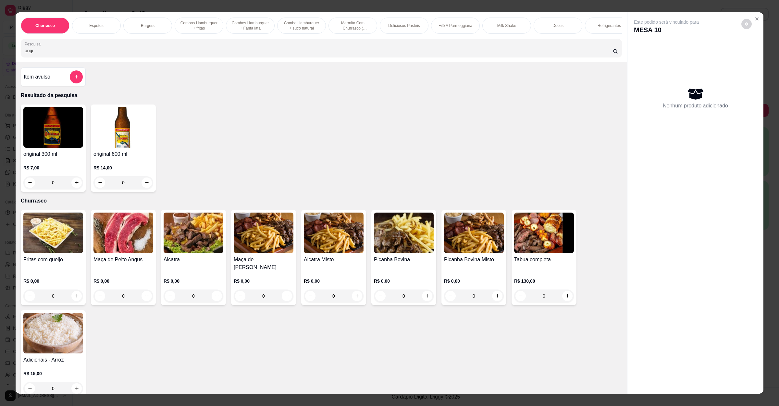
type input "origi"
click at [43, 146] on img at bounding box center [53, 127] width 60 height 41
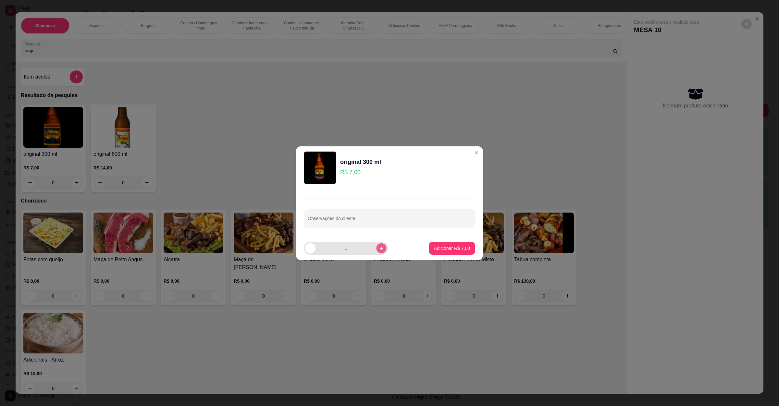
click at [379, 247] on icon "increase-product-quantity" at bounding box center [381, 248] width 5 height 5
type input "2"
click at [435, 246] on p "Adicionar R$ 14,00" at bounding box center [450, 248] width 39 height 6
type input "2"
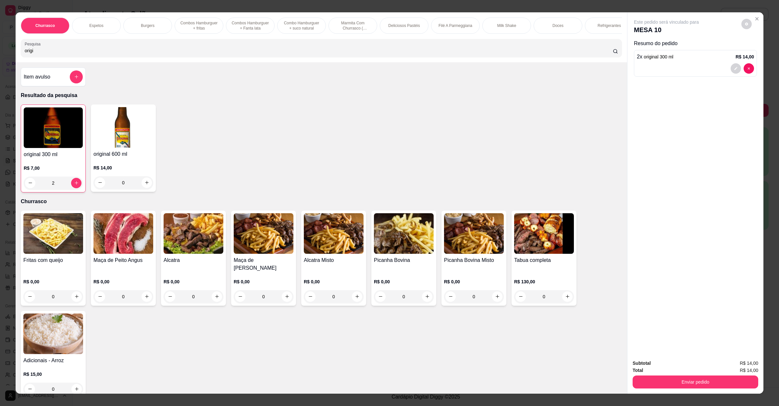
click at [660, 368] on div "Total R$ 14,00" at bounding box center [696, 370] width 126 height 7
click at [657, 379] on button "Enviar pedido" at bounding box center [696, 382] width 126 height 13
click at [650, 365] on button "Não registrar e enviar pedido" at bounding box center [673, 366] width 68 height 12
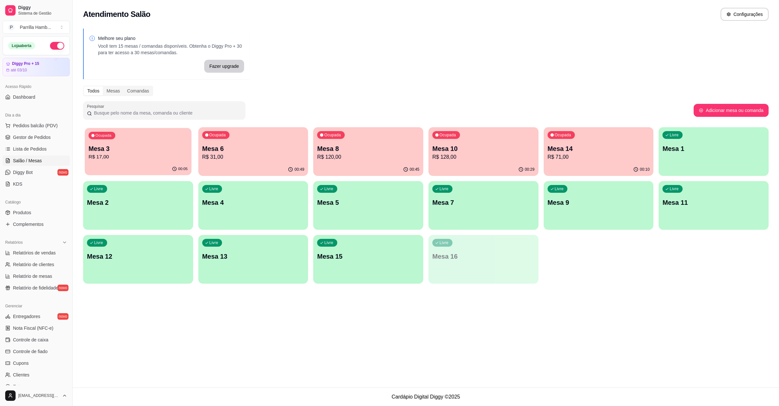
click at [131, 144] on p "Mesa 3" at bounding box center [138, 148] width 99 height 9
click at [211, 137] on p "Ocupada" at bounding box center [219, 135] width 16 height 5
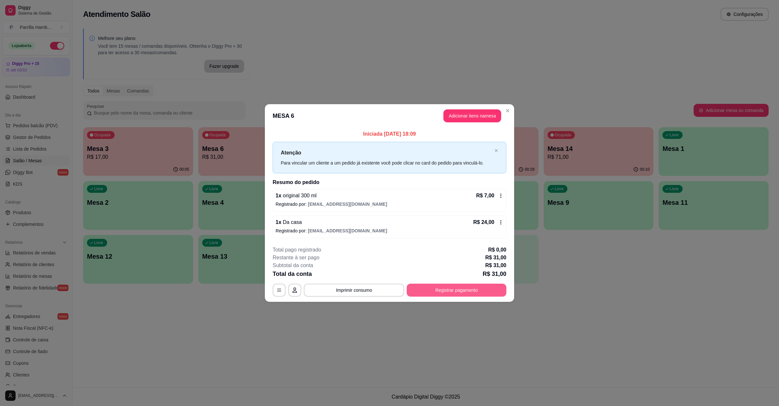
click at [444, 285] on button "Registrar pagamento" at bounding box center [457, 290] width 100 height 13
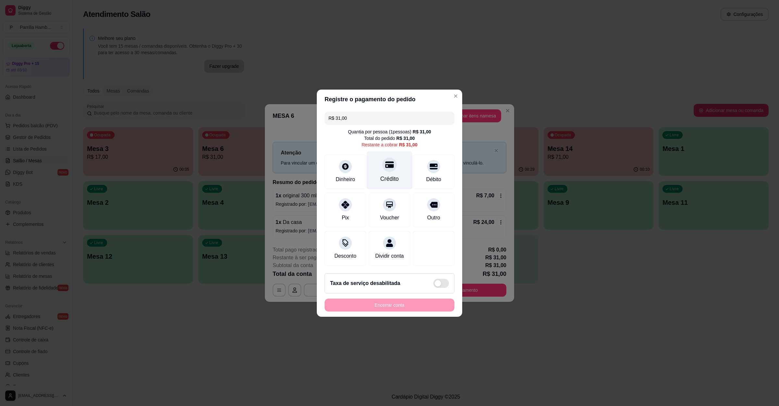
click at [380, 168] on div "Crédito" at bounding box center [390, 170] width 46 height 38
type input "R$ 0,00"
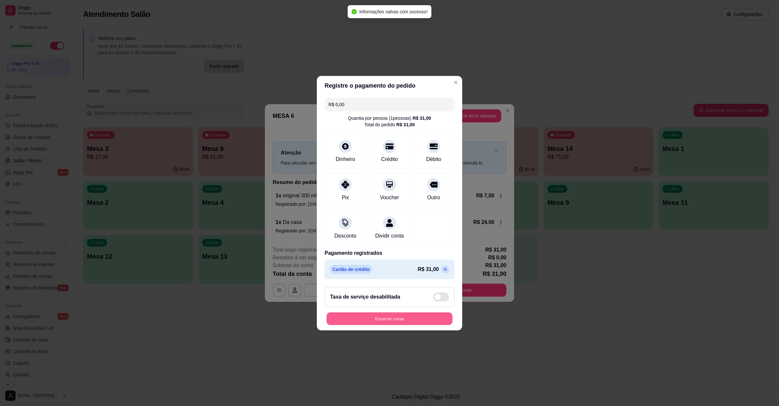
click at [390, 325] on button "Encerrar conta" at bounding box center [390, 318] width 126 height 13
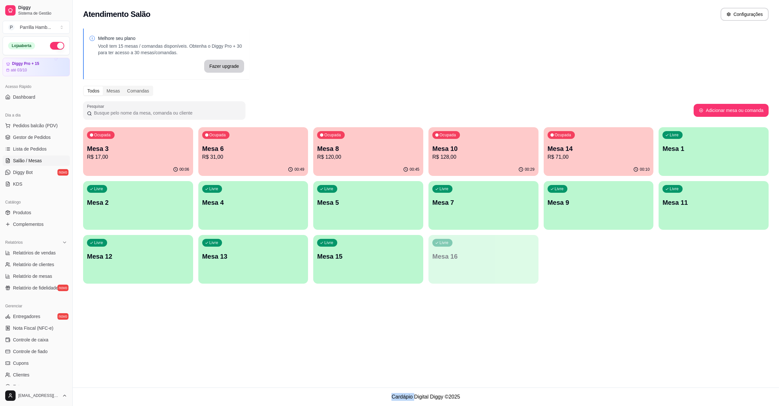
click at [575, 285] on div "Melhore seu plano Você tem 15 mesas / comandas disponíveis. Obtenha o Diggy Pro…" at bounding box center [426, 158] width 706 height 267
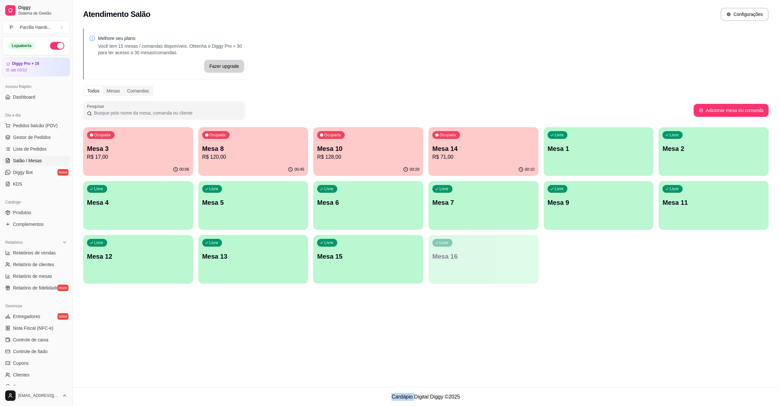
click at [231, 155] on p "R$ 120,00" at bounding box center [253, 157] width 102 height 8
click at [144, 147] on p "Mesa 3" at bounding box center [138, 148] width 99 height 9
click at [372, 143] on div "Ocupada Mesa 10 R$ 128,00" at bounding box center [368, 145] width 110 height 36
click at [455, 153] on p "R$ 71,00" at bounding box center [483, 157] width 102 height 8
click at [434, 199] on p "Mesa 7" at bounding box center [483, 202] width 102 height 9
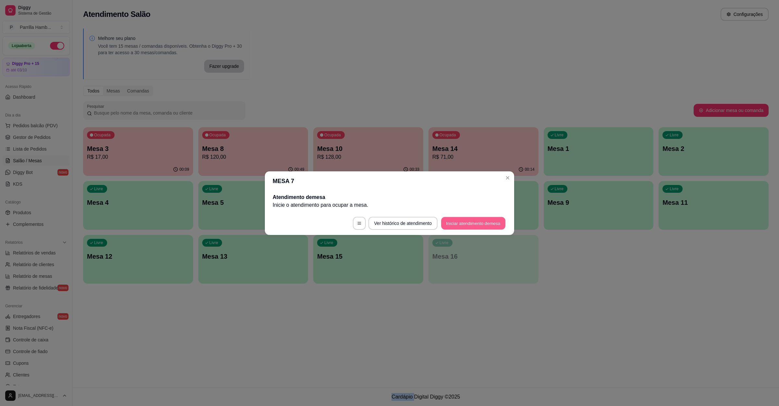
click at [454, 221] on button "Iniciar atendimento de mesa" at bounding box center [473, 223] width 64 height 13
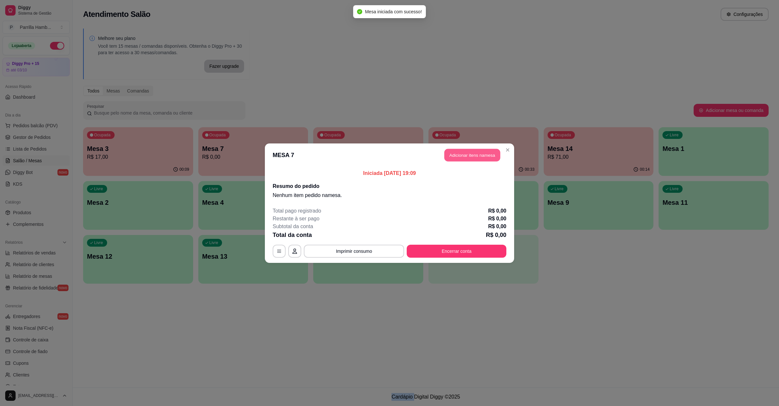
click at [466, 157] on button "Adicionar itens na mesa" at bounding box center [472, 155] width 56 height 13
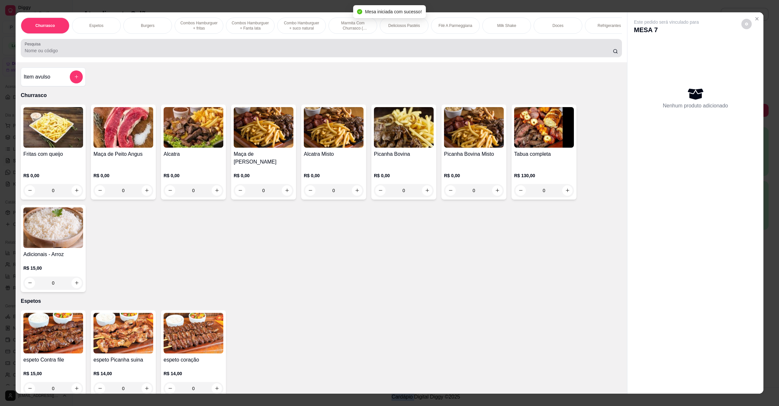
click at [127, 49] on div at bounding box center [321, 48] width 593 height 13
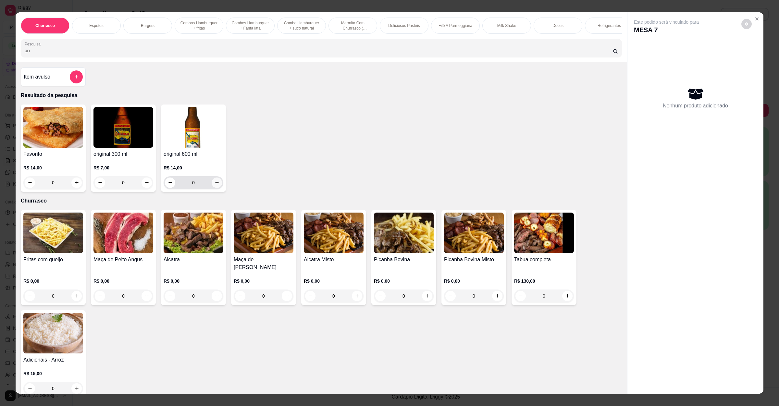
type input "ori"
click at [218, 189] on div "0" at bounding box center [193, 182] width 57 height 13
type input "1"
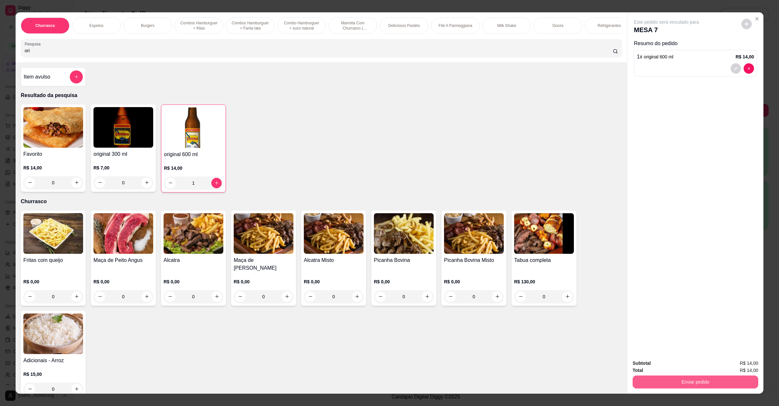
click at [693, 376] on button "Enviar pedido" at bounding box center [696, 382] width 126 height 13
click at [686, 365] on button "Não registrar e enviar pedido" at bounding box center [673, 366] width 68 height 12
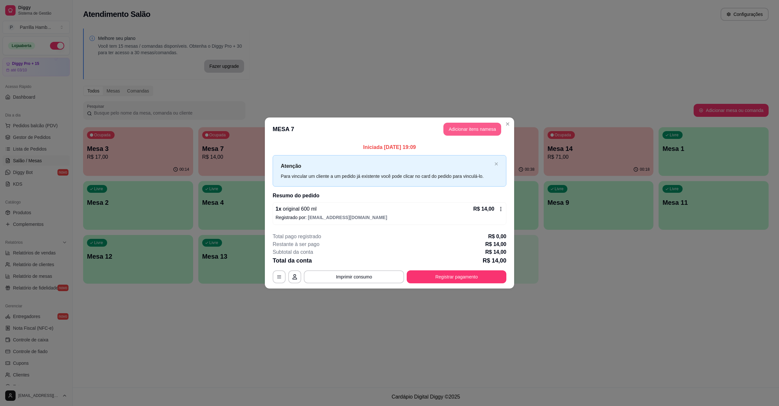
click at [481, 126] on button "Adicionar itens na mesa" at bounding box center [472, 129] width 58 height 13
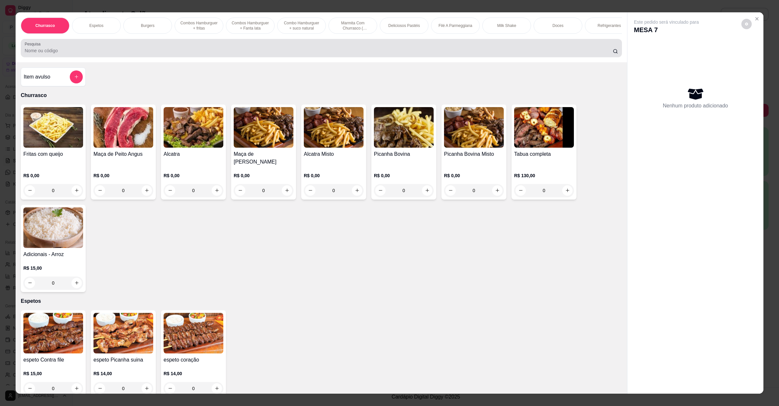
click at [377, 57] on div "Pesquisa" at bounding box center [321, 48] width 601 height 18
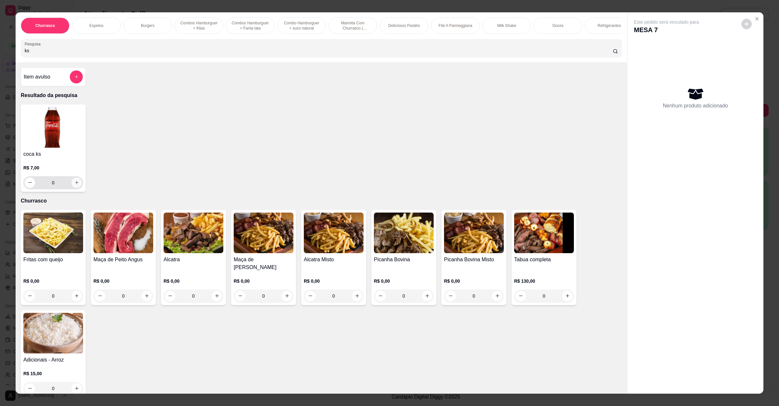
type input "ks"
click at [72, 185] on button "increase-product-quantity" at bounding box center [76, 183] width 10 height 10
type input "1"
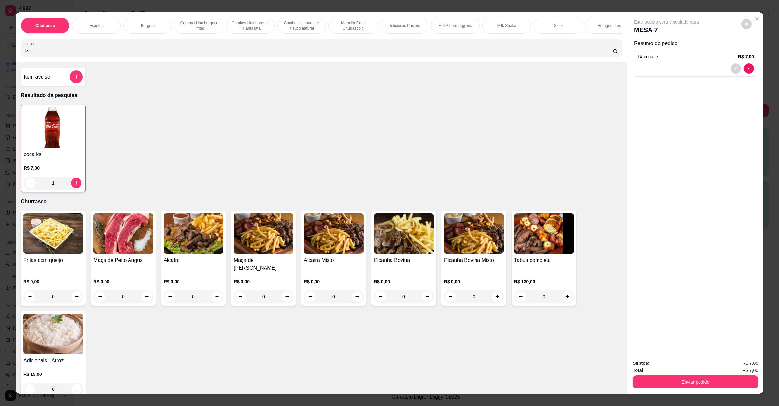
drag, startPoint x: 29, startPoint y: 63, endPoint x: 0, endPoint y: 60, distance: 28.7
click at [0, 60] on div "Churrasco Espetos Burgers Combos Hamburguer + fritas Combos [GEOGRAPHIC_DATA] +…" at bounding box center [389, 203] width 779 height 406
drag, startPoint x: 40, startPoint y: 56, endPoint x: 0, endPoint y: 52, distance: 40.4
click at [0, 55] on div "Churrasco Espetos Burgers Combos Hamburguer + fritas Combos [GEOGRAPHIC_DATA] +…" at bounding box center [389, 203] width 779 height 406
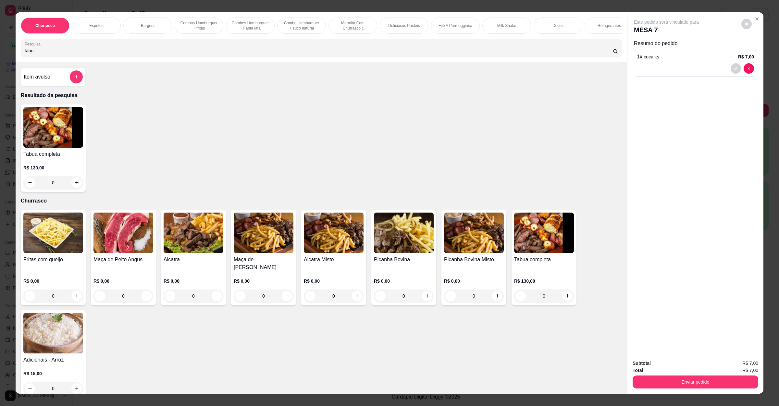
type input "tabu"
click at [72, 188] on div "0" at bounding box center [53, 182] width 60 height 13
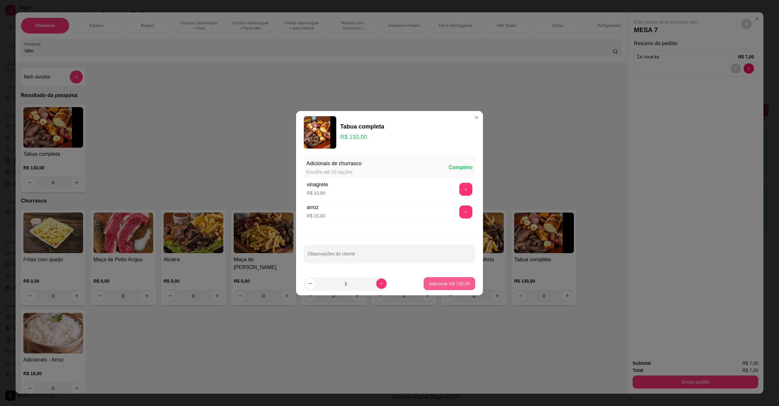
click at [444, 285] on p "Adicionar R$ 130,00" at bounding box center [449, 284] width 41 height 6
type input "1"
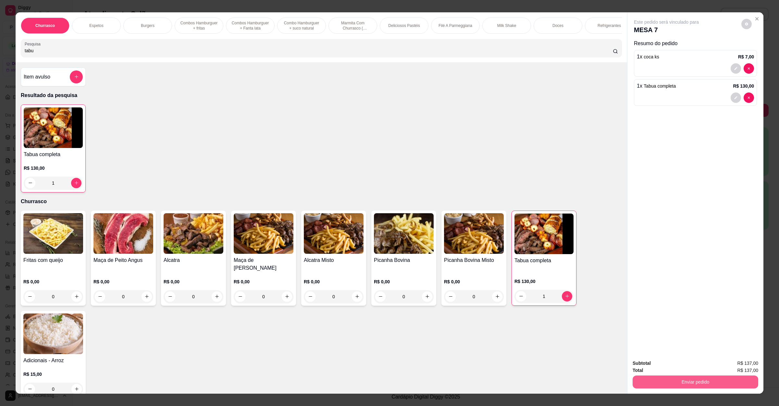
click at [662, 379] on button "Enviar pedido" at bounding box center [696, 382] width 126 height 13
click at [667, 368] on button "Não registrar e enviar pedido" at bounding box center [673, 366] width 68 height 12
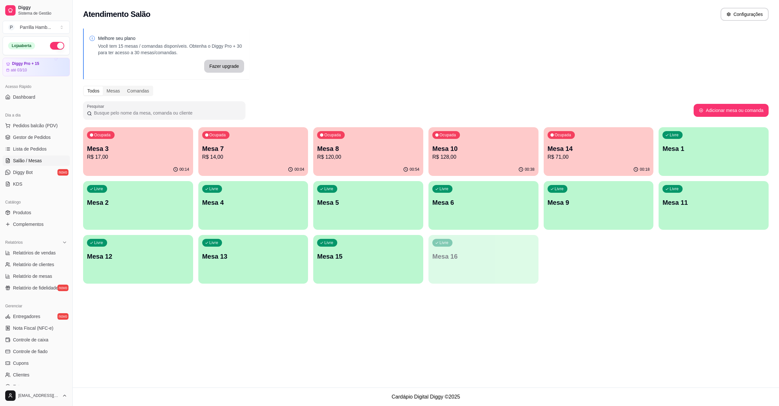
click at [332, 151] on p "Mesa 8" at bounding box center [368, 148] width 102 height 9
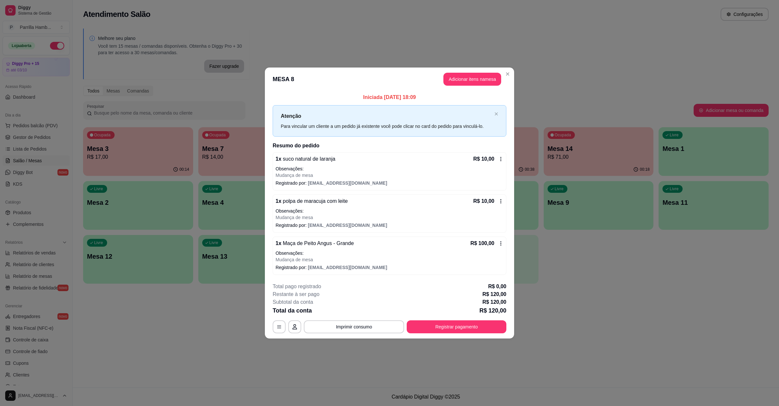
click at [348, 320] on div "**********" at bounding box center [390, 308] width 234 height 51
click at [348, 327] on button "Imprimir consumo" at bounding box center [354, 326] width 100 height 13
click at [351, 318] on div "Escolha a impressora IMPRESSORA" at bounding box center [356, 308] width 54 height 22
click at [353, 316] on button "IMPRESSORA" at bounding box center [355, 312] width 47 height 10
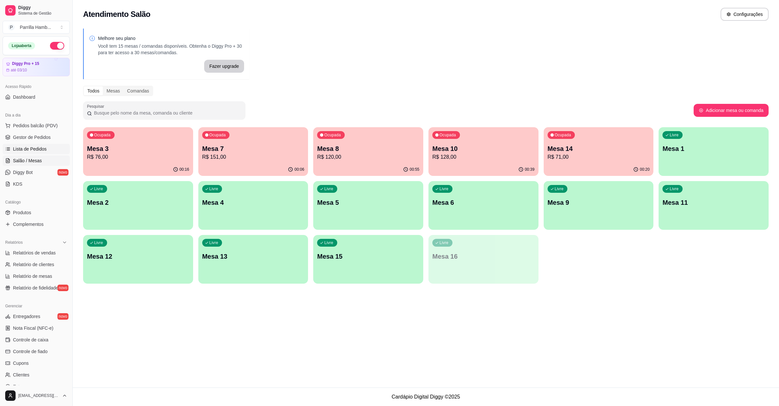
click at [30, 146] on span "Lista de Pedidos" at bounding box center [30, 149] width 34 height 6
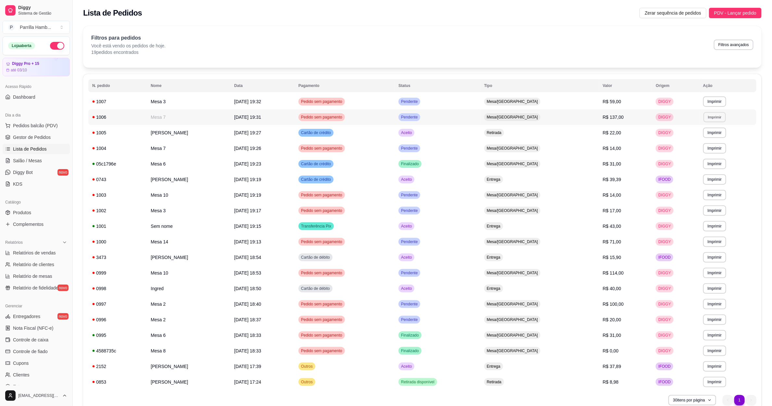
click at [703, 113] on button "Imprimir" at bounding box center [714, 117] width 22 height 10
click at [691, 136] on button "IMPRESSORA" at bounding box center [699, 140] width 47 height 10
click at [56, 159] on link "Salão / Mesas" at bounding box center [36, 161] width 67 height 10
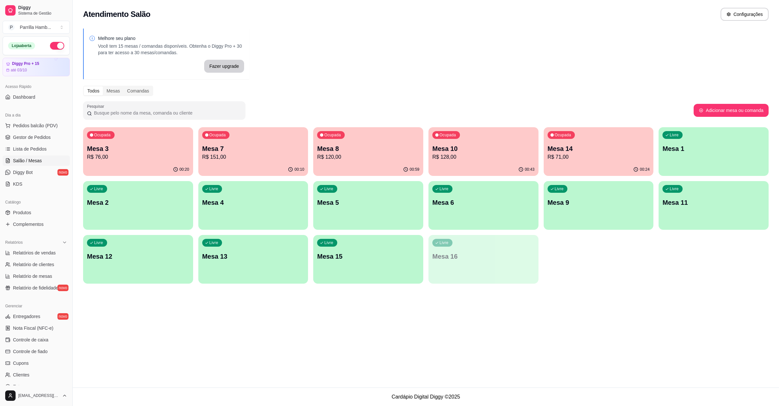
click at [252, 154] on p "R$ 151,00" at bounding box center [253, 157] width 102 height 8
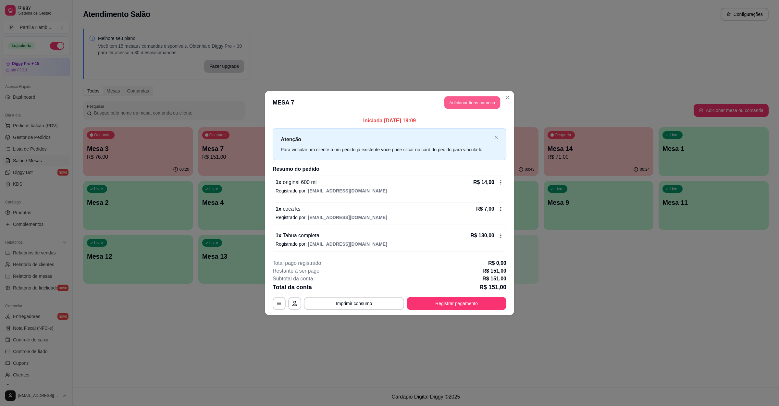
click at [468, 102] on button "Adicionar itens na mesa" at bounding box center [472, 102] width 56 height 13
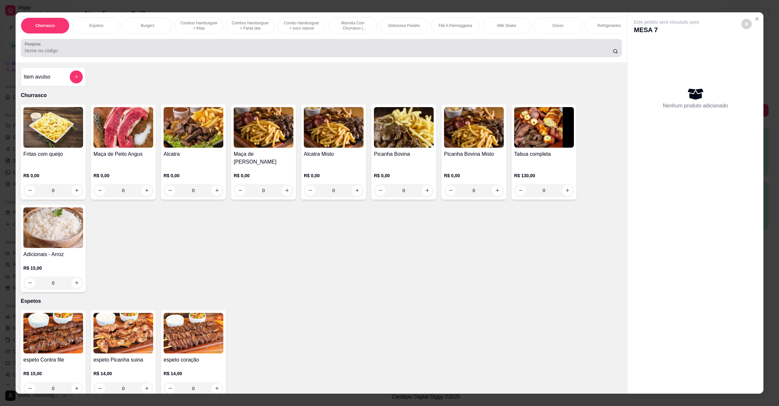
click at [237, 54] on input "Pesquisa" at bounding box center [319, 50] width 588 height 6
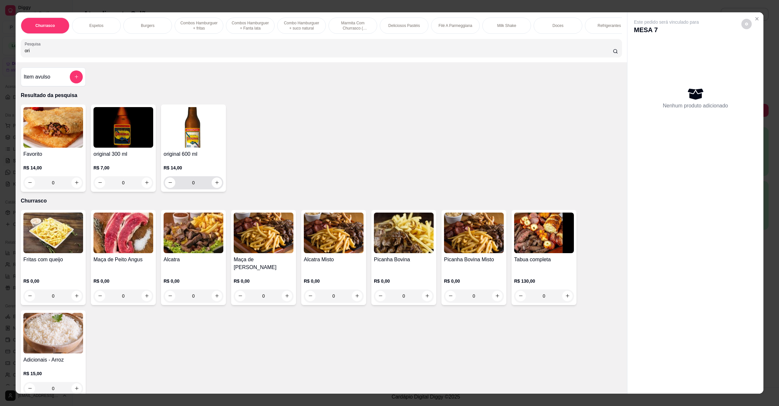
type input "ori"
click at [215, 185] on icon "increase-product-quantity" at bounding box center [217, 182] width 5 height 5
type input "1"
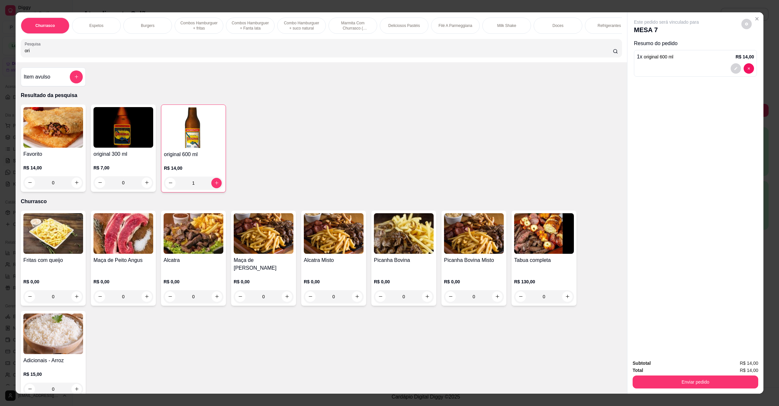
drag, startPoint x: 695, startPoint y: 393, endPoint x: 695, endPoint y: 387, distance: 5.5
click at [695, 392] on div "Subtotal R$ 14,00 Total R$ 14,00 Enviar pedido" at bounding box center [696, 374] width 136 height 39
click at [695, 386] on button "Enviar pedido" at bounding box center [696, 382] width 126 height 13
click at [680, 370] on button "Não registrar e enviar pedido" at bounding box center [673, 366] width 66 height 12
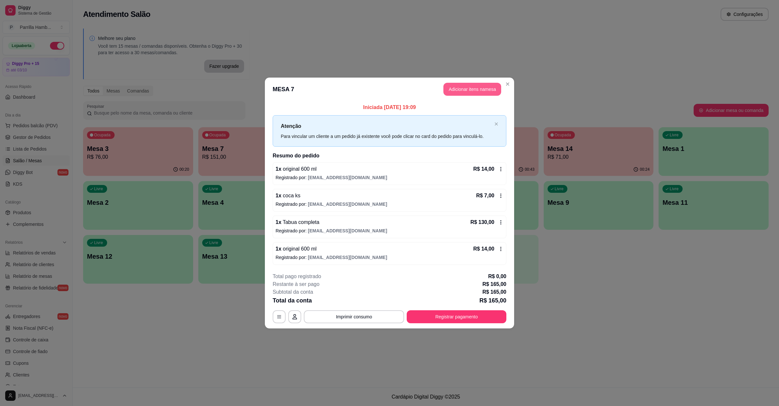
click at [483, 86] on button "Adicionar itens na mesa" at bounding box center [472, 89] width 58 height 13
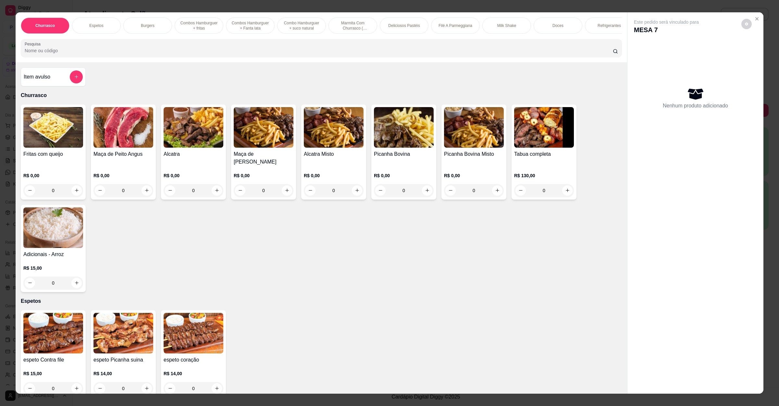
click at [54, 232] on img at bounding box center [53, 227] width 60 height 41
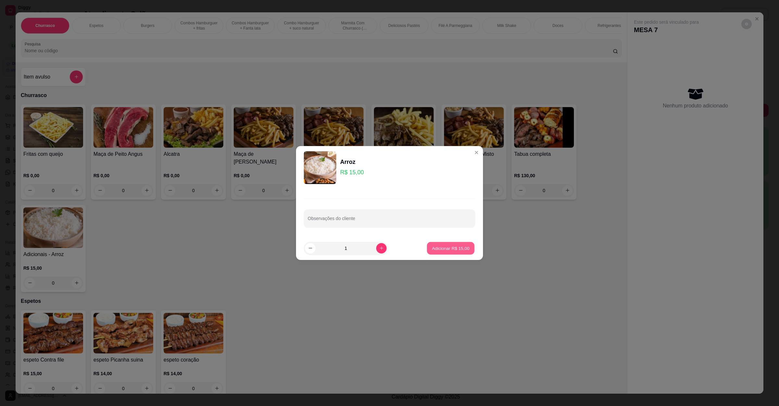
click at [429, 253] on button "Adicionar R$ 15,00" at bounding box center [451, 248] width 48 height 13
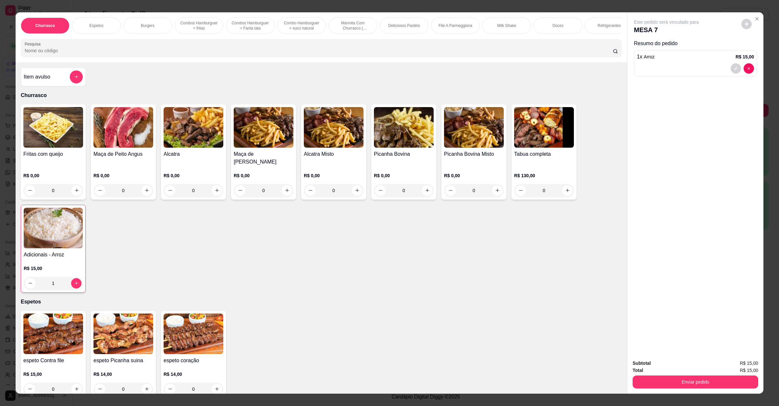
type input "1"
click at [70, 83] on button "add-separate-item" at bounding box center [76, 76] width 13 height 13
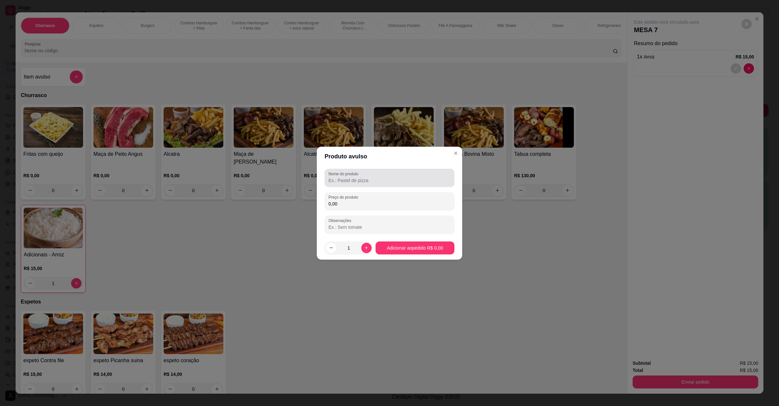
click at [339, 173] on label "Nome do produto" at bounding box center [345, 174] width 32 height 6
click at [339, 177] on input "Nome do produto" at bounding box center [390, 180] width 122 height 6
type input "VINAGRETE"
click at [349, 198] on label "Preço do produto" at bounding box center [345, 197] width 32 height 6
click at [349, 201] on input "0,00" at bounding box center [390, 204] width 122 height 6
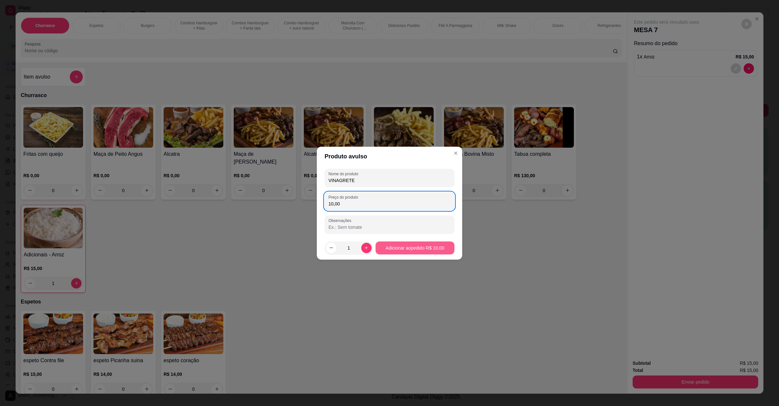
type input "10,00"
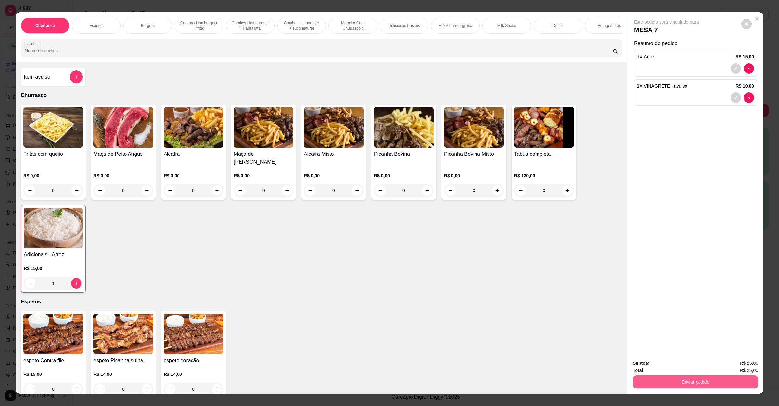
click at [683, 379] on button "Enviar pedido" at bounding box center [696, 382] width 126 height 13
click at [682, 366] on button "Não registrar e enviar pedido" at bounding box center [673, 366] width 66 height 12
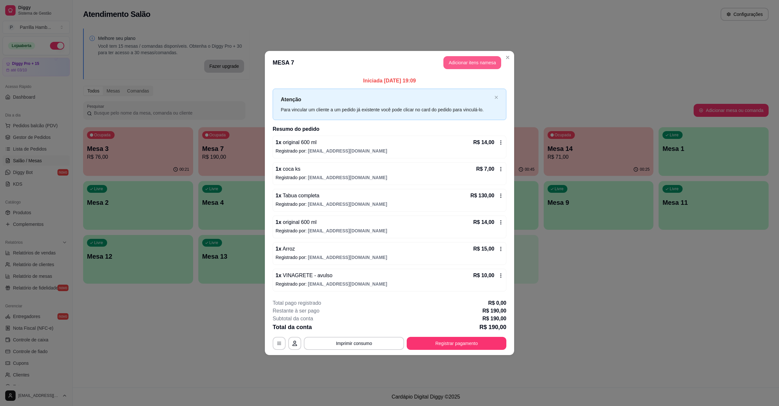
click at [454, 63] on button "Adicionar itens na mesa" at bounding box center [472, 62] width 58 height 13
click at [77, 82] on button "add-separate-item" at bounding box center [76, 76] width 13 height 13
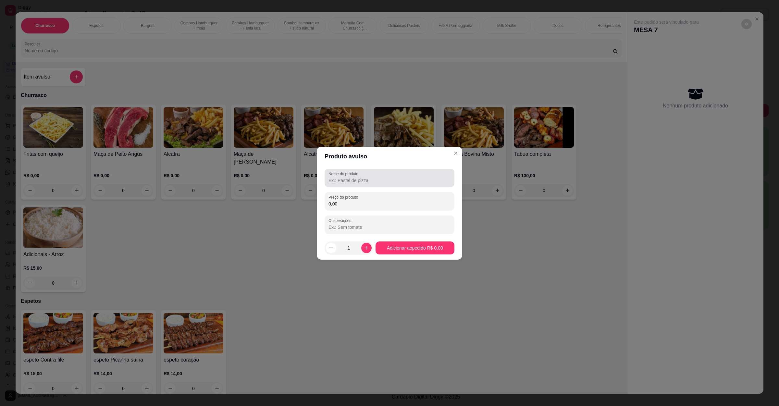
click at [351, 179] on input "Nome do produto" at bounding box center [390, 180] width 122 height 6
type input "pao de alho"
click at [402, 196] on div "0,00" at bounding box center [390, 201] width 122 height 13
type input "10,00"
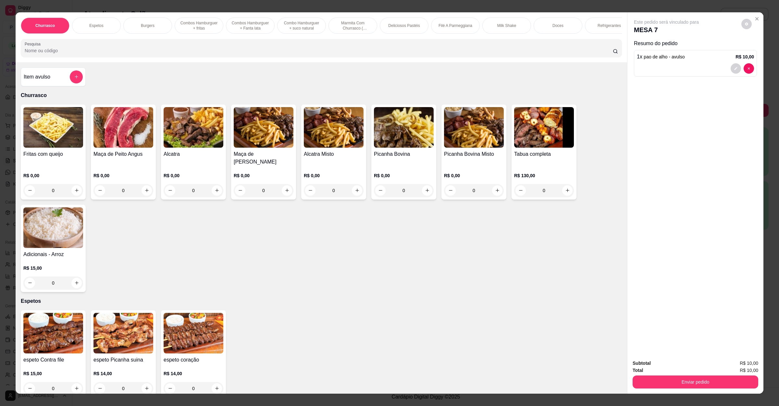
click at [660, 379] on button "Enviar pedido" at bounding box center [696, 382] width 126 height 13
click at [665, 369] on button "Não registrar e enviar pedido" at bounding box center [673, 366] width 68 height 12
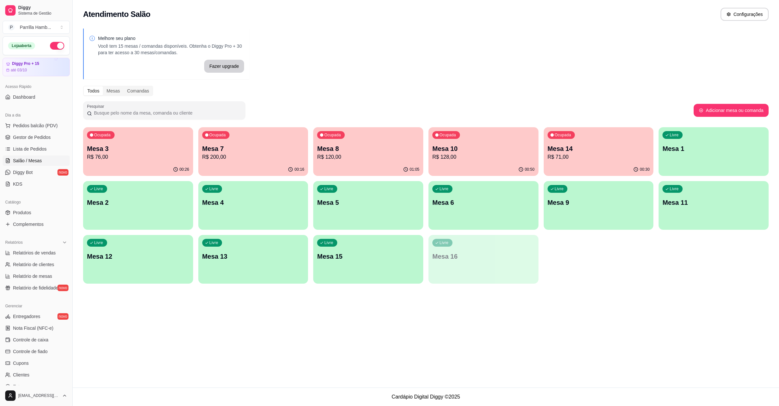
click at [214, 138] on div "Ocupada" at bounding box center [216, 135] width 28 height 8
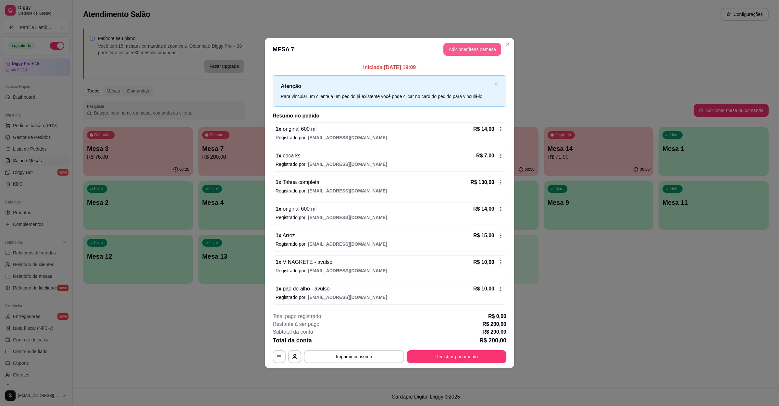
click at [472, 51] on button "Adicionar itens na mesa" at bounding box center [472, 49] width 58 height 13
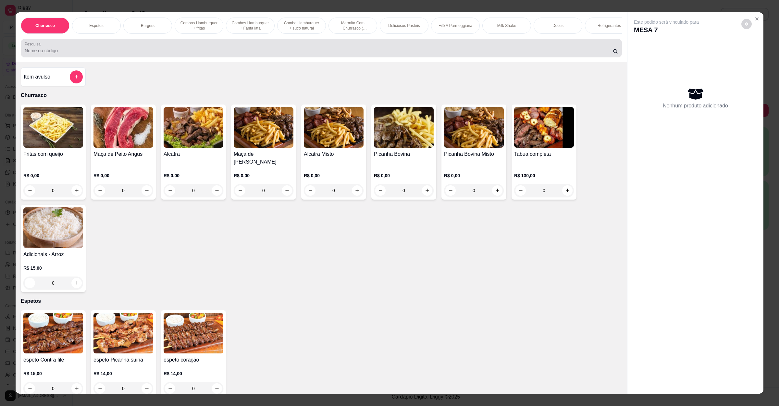
click at [327, 57] on div "Pesquisa" at bounding box center [321, 48] width 601 height 18
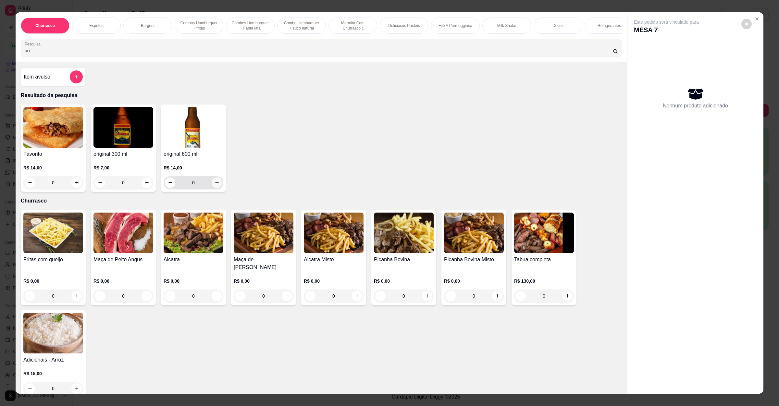
type input "ori"
click at [215, 185] on icon "increase-product-quantity" at bounding box center [217, 182] width 5 height 5
type input "1"
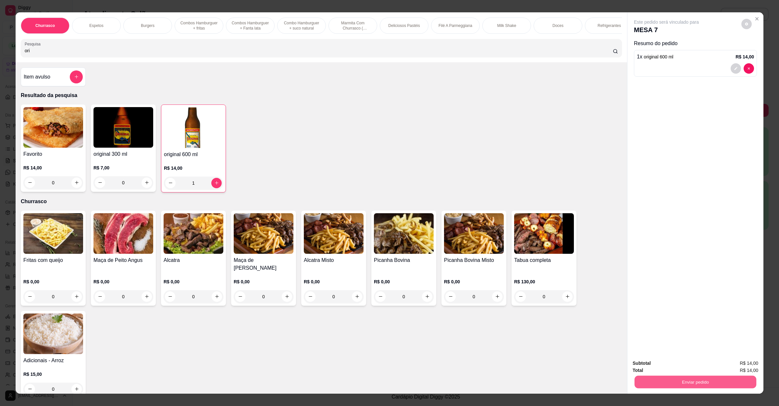
click at [680, 380] on button "Enviar pedido" at bounding box center [696, 382] width 122 height 13
click at [685, 367] on button "Não registrar e enviar pedido" at bounding box center [673, 366] width 68 height 12
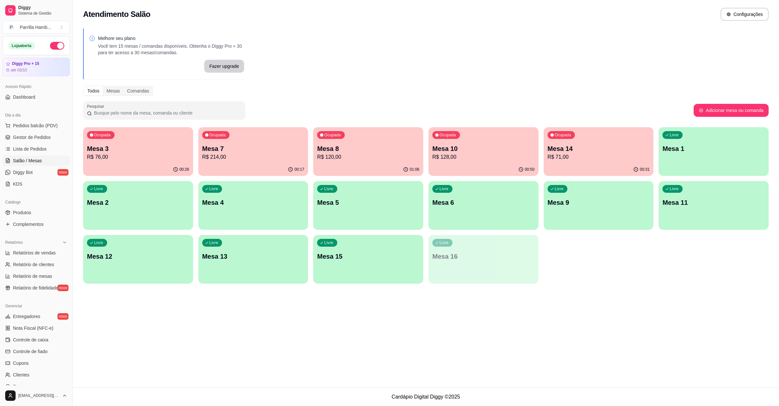
drag, startPoint x: 113, startPoint y: 335, endPoint x: 110, endPoint y: 331, distance: 5.9
click at [113, 335] on div "Atendimento Salão Configurações Melhore seu plano Você tem 15 mesas / comandas …" at bounding box center [426, 194] width 706 height 388
click at [58, 128] on button "Pedidos balcão (PDV)" at bounding box center [36, 125] width 67 height 10
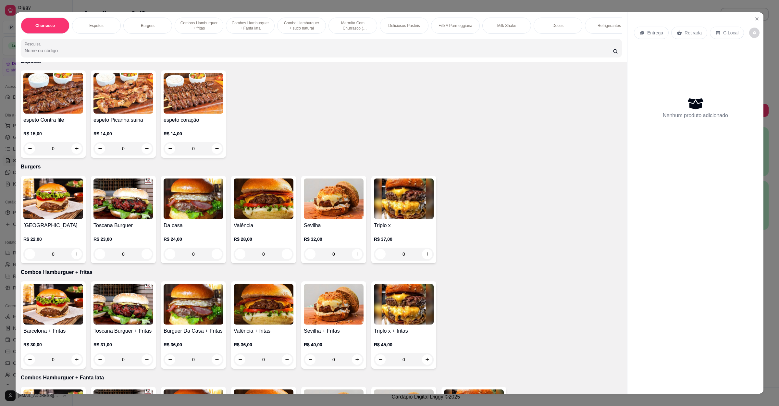
scroll to position [195, 0]
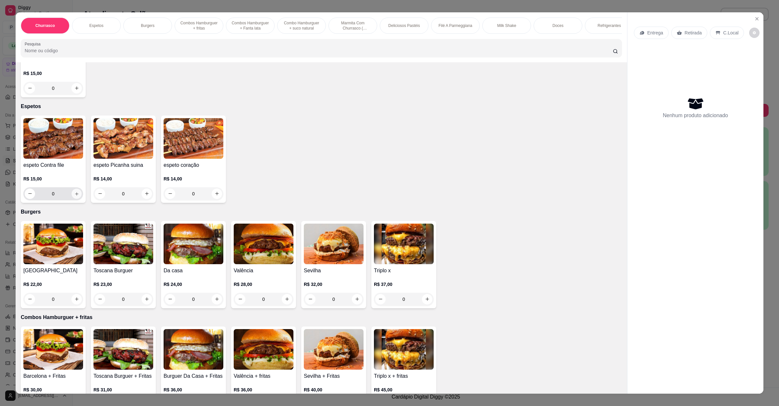
click at [73, 197] on button "increase-product-quantity" at bounding box center [76, 194] width 10 height 10
type input "1"
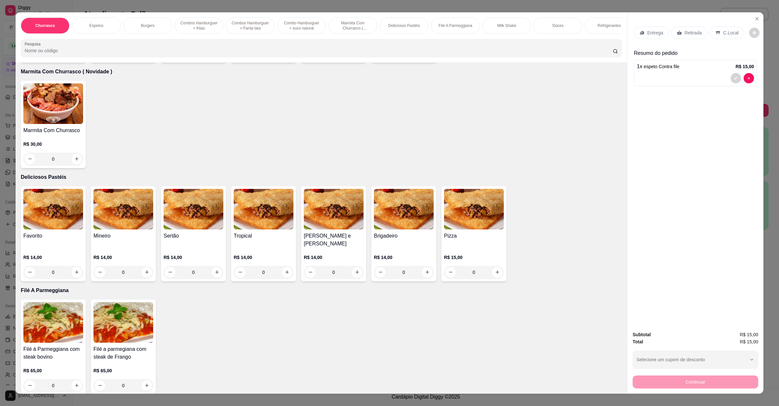
scroll to position [779, 0]
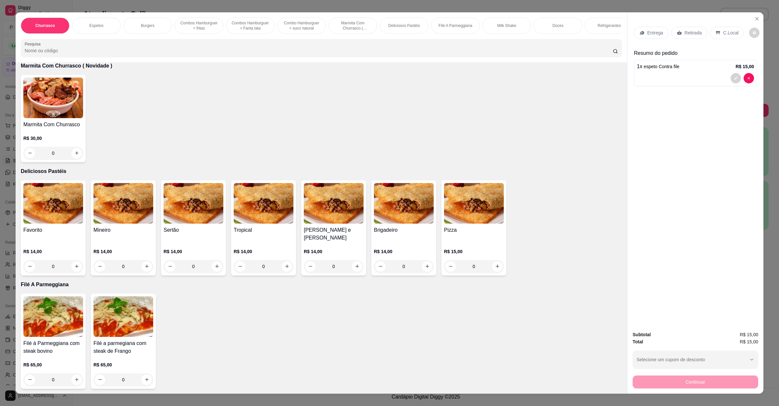
click at [72, 260] on div "0" at bounding box center [53, 266] width 60 height 13
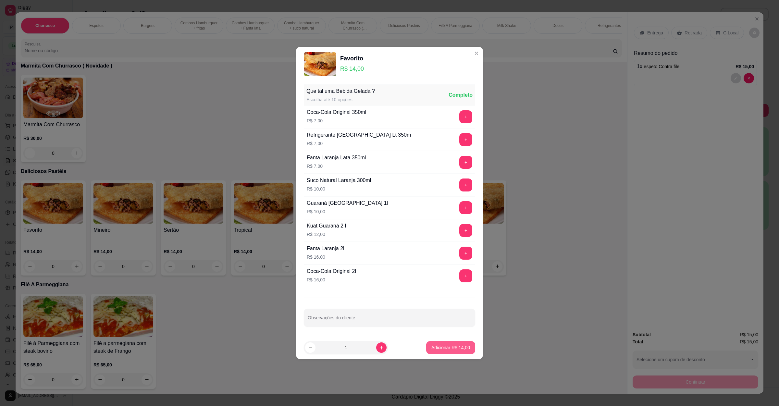
click at [465, 350] on button "Adicionar R$ 14,00" at bounding box center [450, 347] width 49 height 13
type input "1"
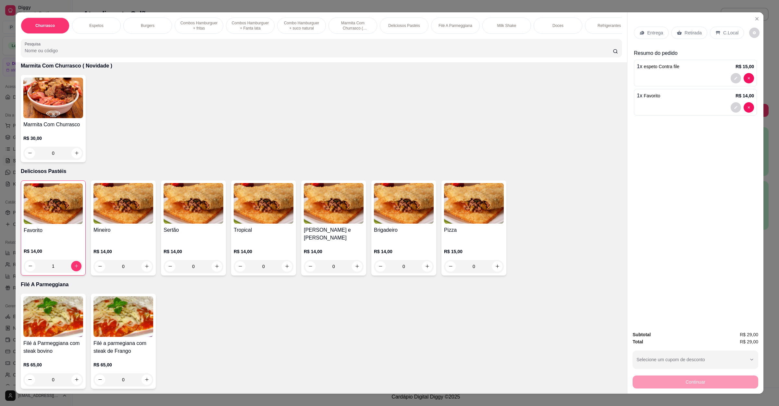
click at [216, 264] on div "0" at bounding box center [194, 266] width 60 height 13
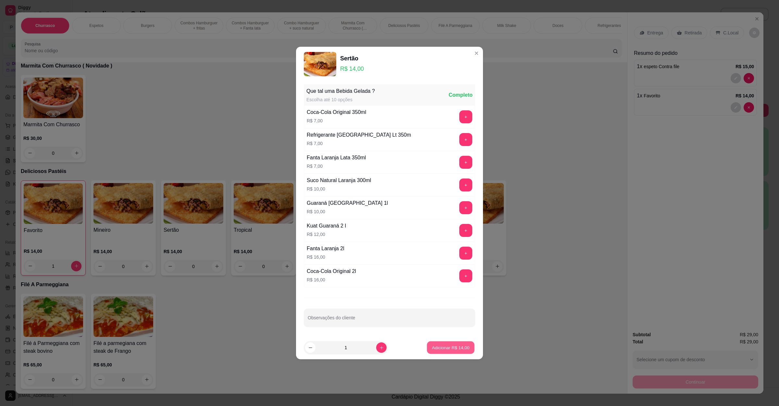
click at [432, 347] on p "Adicionar R$ 14,00" at bounding box center [451, 347] width 38 height 6
type input "1"
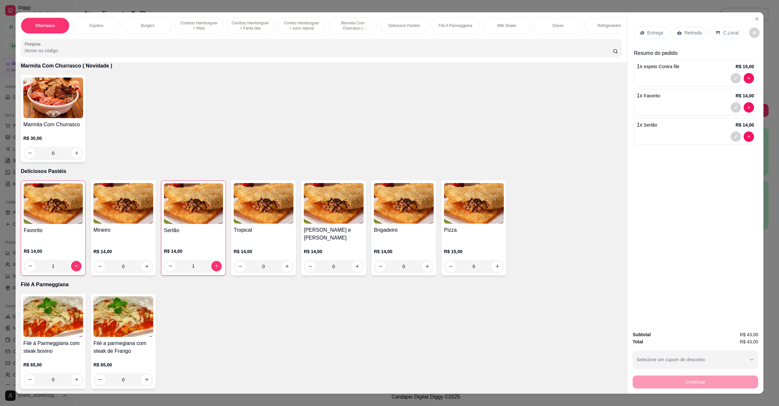
click at [686, 25] on div "Entrega Retirada C.Local" at bounding box center [695, 32] width 123 height 23
click at [685, 30] on p "Retirada" at bounding box center [693, 33] width 17 height 6
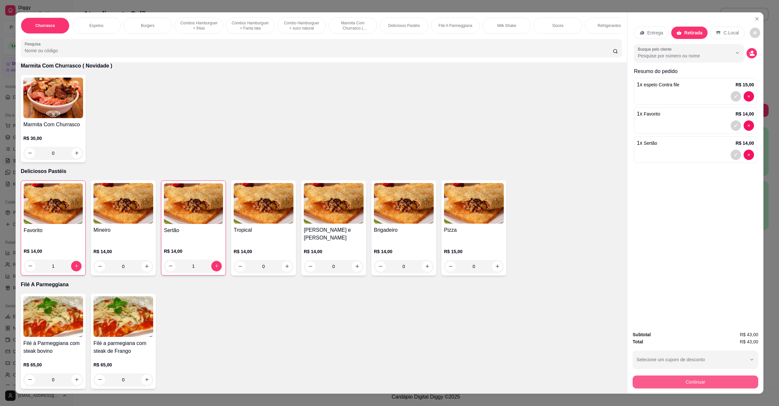
click at [684, 385] on button "Continuar" at bounding box center [696, 382] width 126 height 13
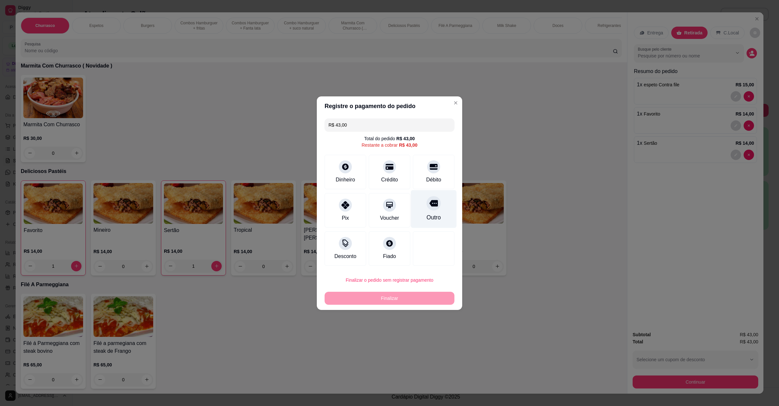
click at [419, 207] on div "Outro" at bounding box center [434, 209] width 46 height 38
type input "R$ 0,00"
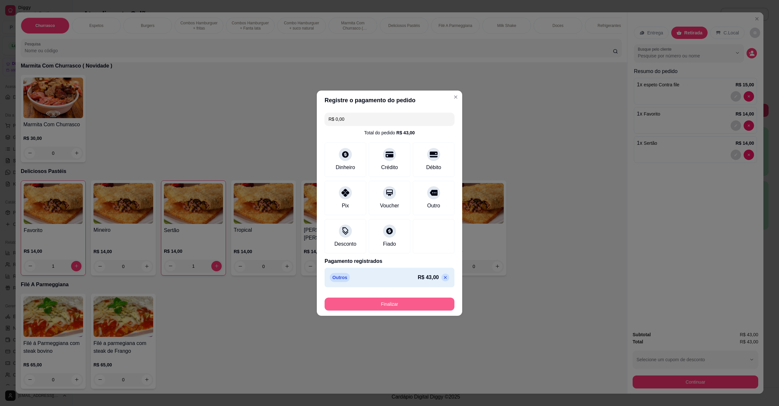
click at [385, 300] on button "Finalizar" at bounding box center [390, 304] width 130 height 13
type input "0"
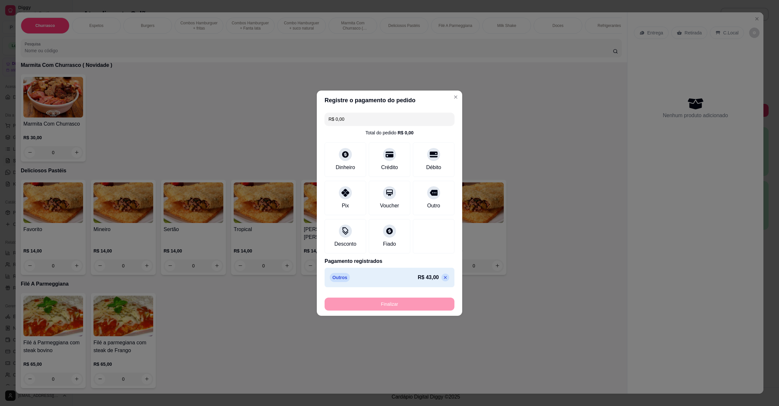
type input "-R$ 43,00"
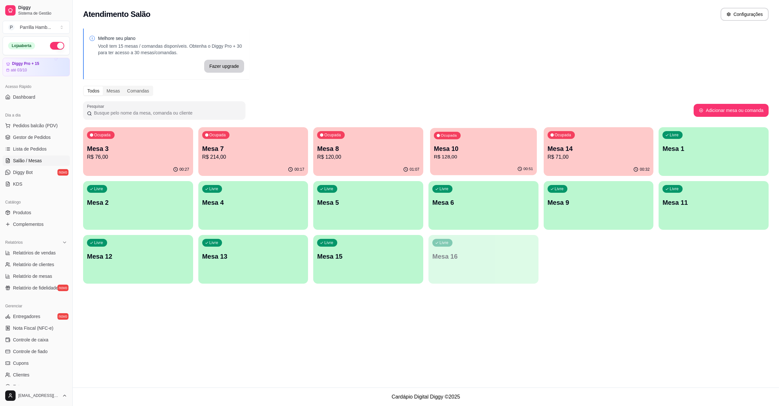
click at [460, 150] on p "Mesa 10" at bounding box center [483, 148] width 99 height 9
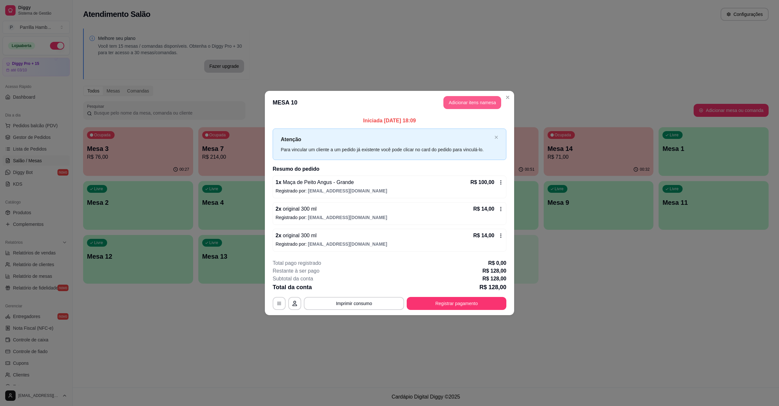
click at [472, 106] on button "Adicionar itens na mesa" at bounding box center [472, 102] width 58 height 13
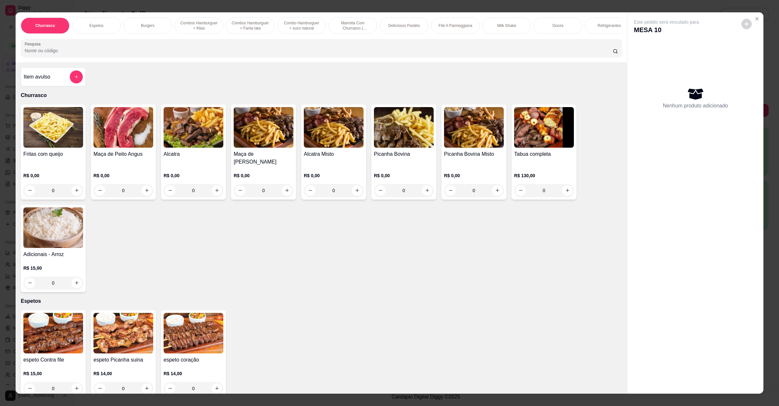
click at [243, 44] on div "Churrasco Espetos Burgers Combos Hamburguer + fritas Combos Hamburguer + Fanta …" at bounding box center [322, 37] width 612 height 50
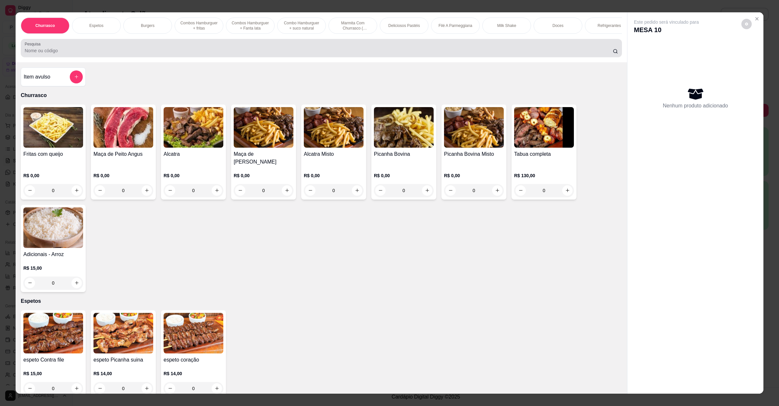
click at [243, 54] on input "Pesquisa" at bounding box center [319, 50] width 588 height 6
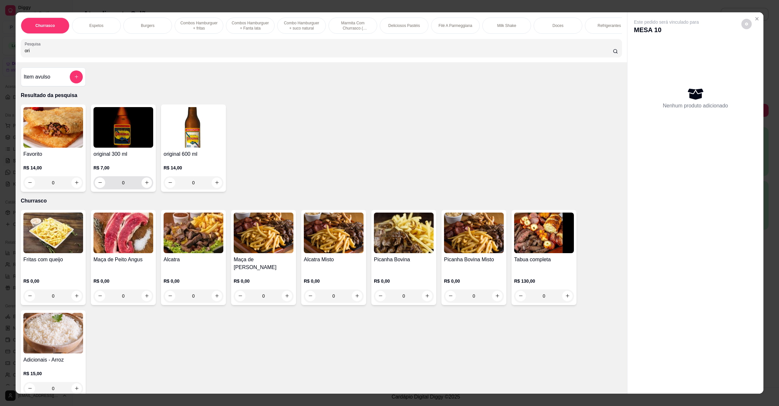
type input "ori"
click at [148, 189] on div "0" at bounding box center [124, 182] width 60 height 13
click at [146, 188] on button "increase-product-quantity" at bounding box center [147, 183] width 10 height 10
type input "1"
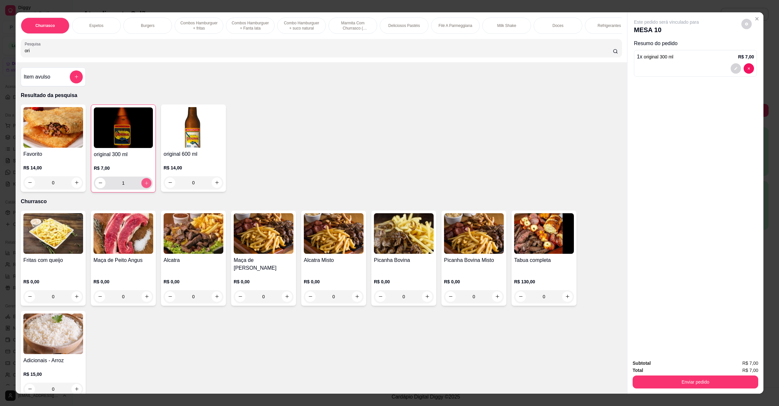
click at [146, 188] on button "increase-product-quantity" at bounding box center [146, 183] width 10 height 10
type input "2"
click at [661, 381] on button "Enviar pedido" at bounding box center [696, 382] width 122 height 13
click at [667, 365] on button "Não registrar e enviar pedido" at bounding box center [673, 366] width 66 height 12
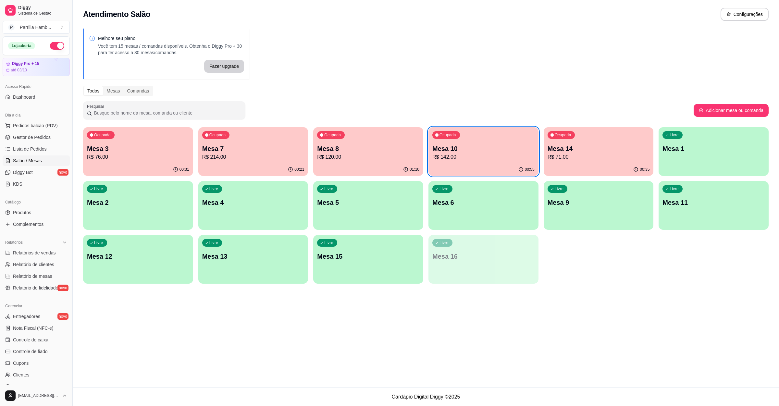
click at [614, 160] on p "R$ 71,00" at bounding box center [599, 157] width 102 height 8
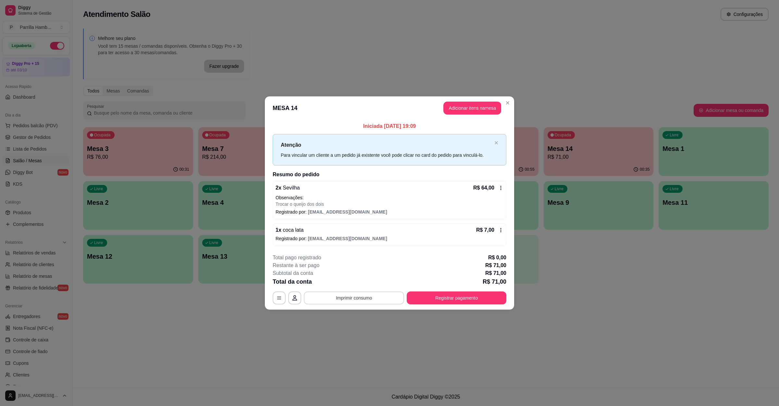
click at [375, 302] on button "Imprimir consumo" at bounding box center [354, 298] width 100 height 13
click at [356, 280] on button "IMPRESSORA" at bounding box center [355, 283] width 47 height 10
click at [437, 299] on button "Registrar pagamento" at bounding box center [457, 298] width 100 height 13
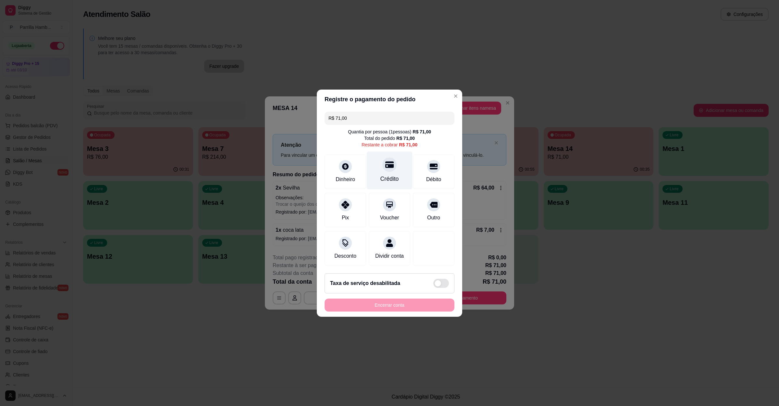
click at [374, 167] on div "Crédito" at bounding box center [390, 170] width 46 height 38
type input "R$ 0,00"
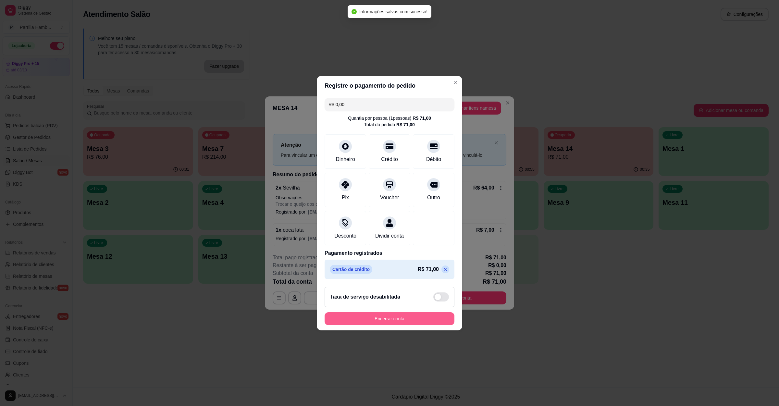
click at [399, 321] on button "Encerrar conta" at bounding box center [390, 318] width 130 height 13
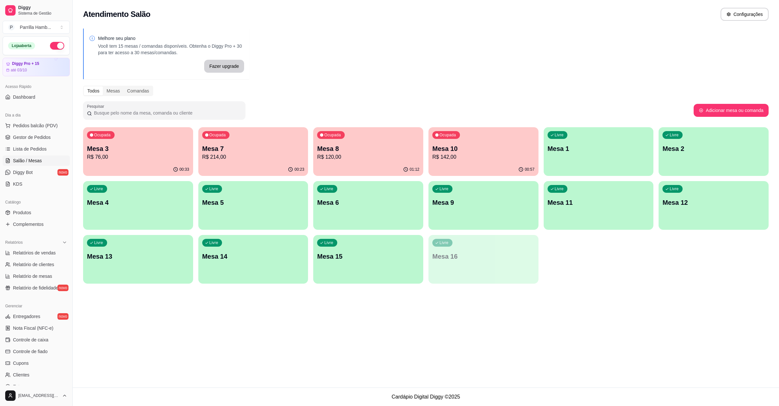
click at [151, 152] on p "Mesa 3" at bounding box center [138, 148] width 102 height 9
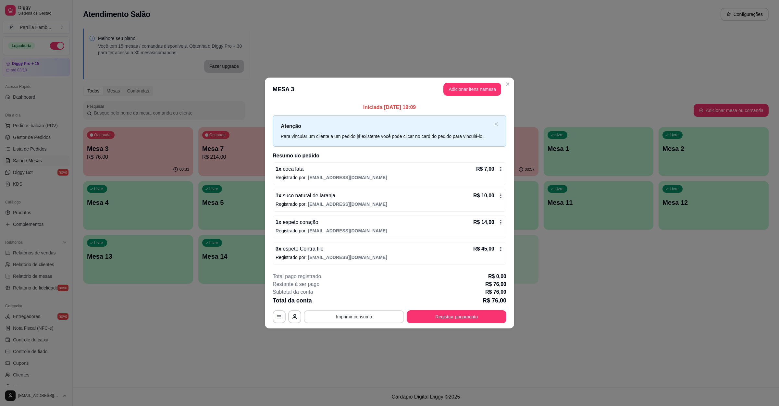
click at [346, 315] on button "Imprimir consumo" at bounding box center [354, 316] width 100 height 13
click at [349, 306] on button "IMPRESSORA" at bounding box center [356, 304] width 38 height 8
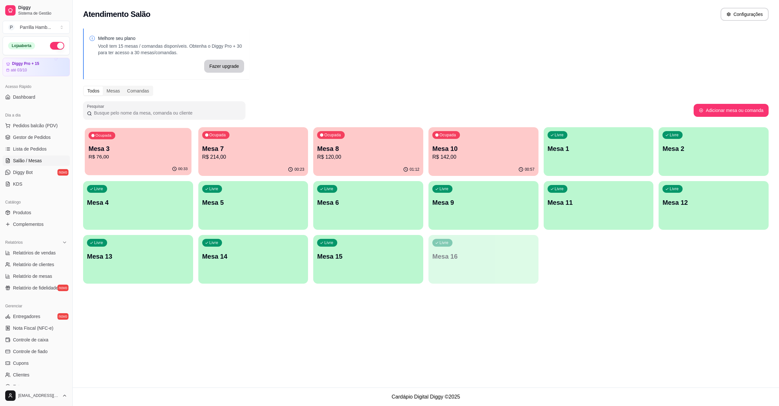
click at [133, 162] on div "Ocupada Mesa 3 R$ 76,00" at bounding box center [138, 145] width 106 height 35
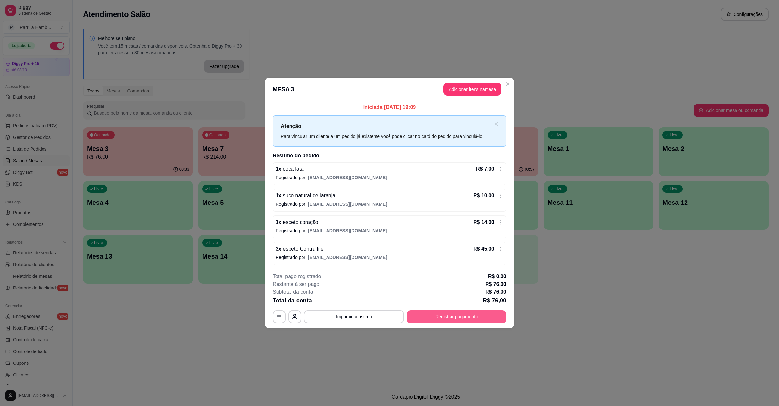
click at [474, 318] on button "Registrar pagamento" at bounding box center [457, 316] width 100 height 13
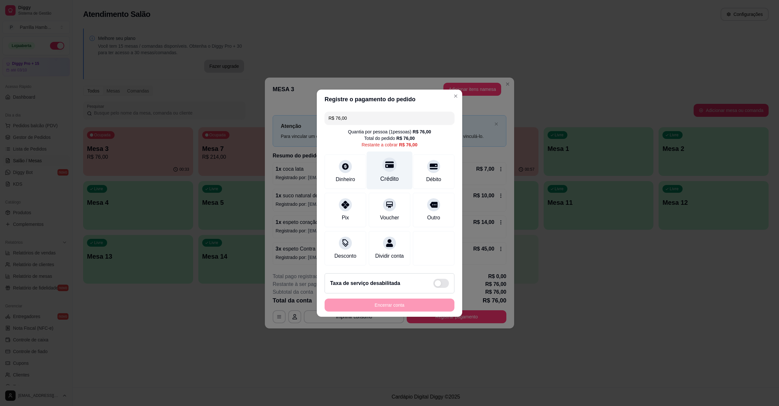
click at [390, 161] on div at bounding box center [389, 164] width 14 height 14
type input "R$ 0,00"
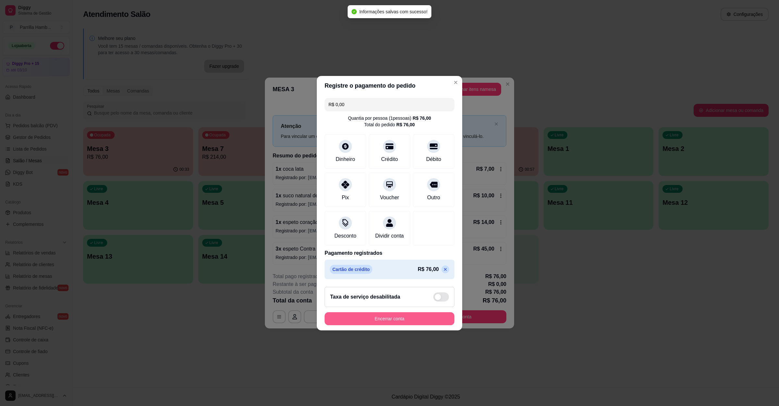
click at [380, 325] on button "Encerrar conta" at bounding box center [390, 318] width 130 height 13
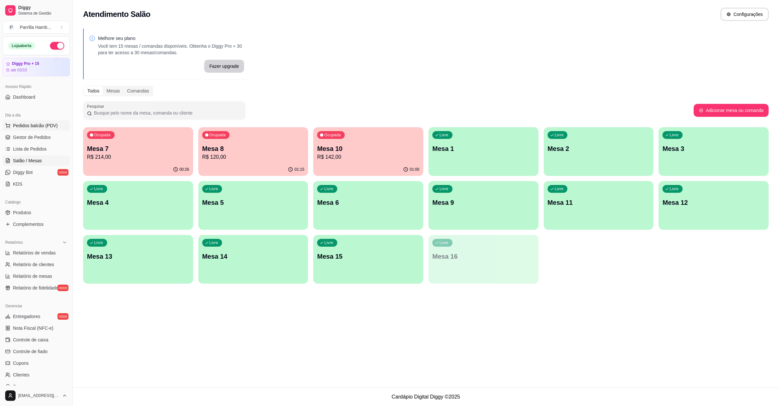
click at [27, 129] on span "Pedidos balcão (PDV)" at bounding box center [35, 125] width 45 height 6
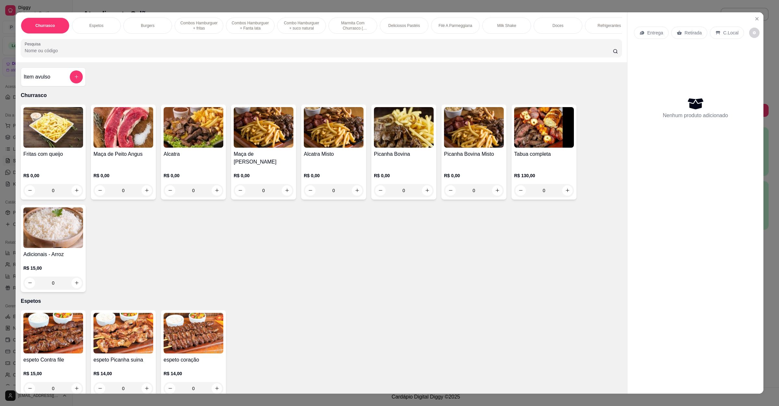
click at [642, 33] on div "Entrega" at bounding box center [651, 33] width 35 height 12
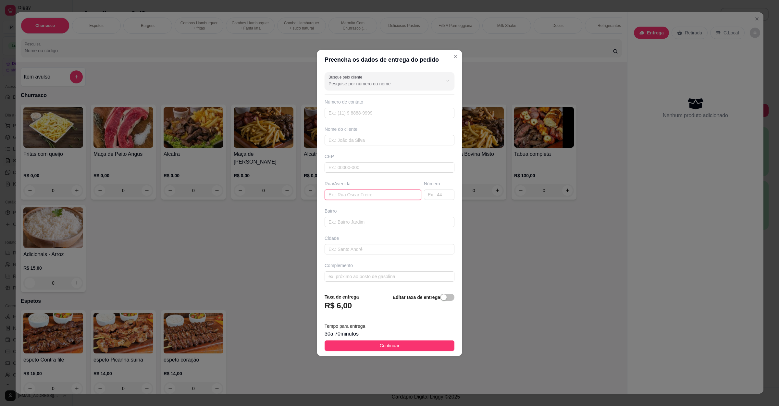
click at [338, 197] on input "text" at bounding box center [373, 195] width 97 height 10
paste input "[STREET_ADDRESS]"
type input "[STREET_ADDRESS]"
click at [372, 343] on button "Continuar" at bounding box center [390, 346] width 130 height 10
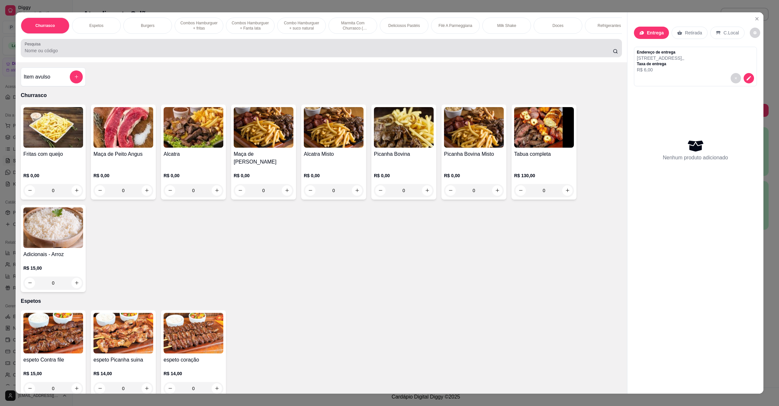
click at [137, 54] on input "Pesquisa" at bounding box center [319, 50] width 588 height 6
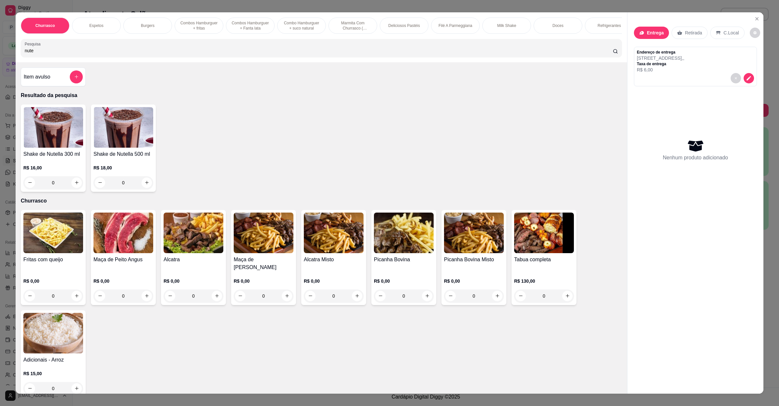
type input "nute"
click at [145, 185] on icon "increase-product-quantity" at bounding box center [146, 182] width 5 height 5
click at [145, 188] on button "increase-product-quantity" at bounding box center [147, 183] width 10 height 10
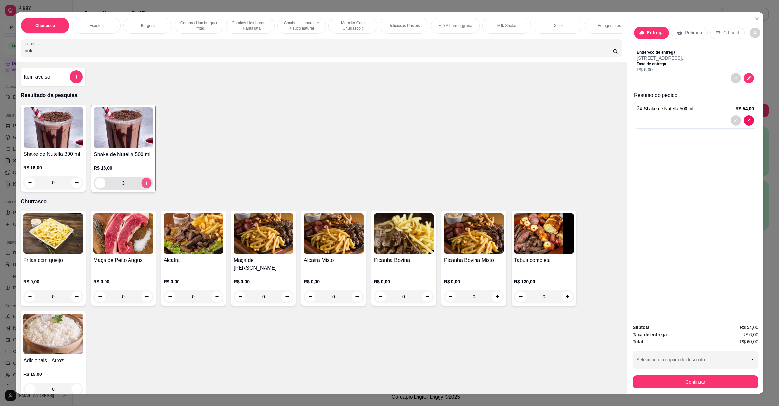
type input "3"
click at [145, 188] on button "increase-product-quantity" at bounding box center [146, 183] width 10 height 10
type input "4"
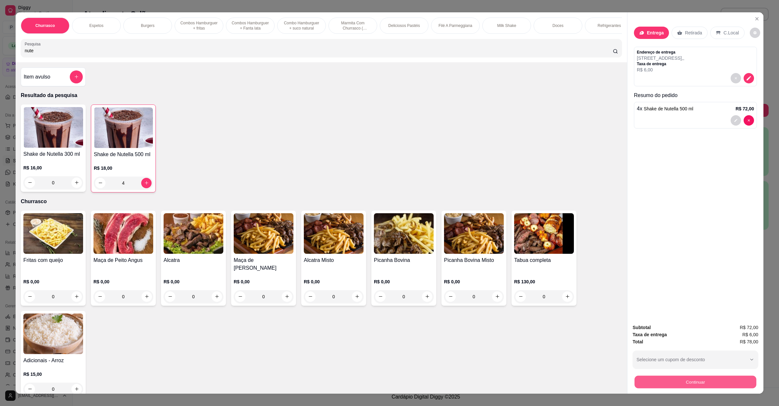
click at [701, 378] on button "Continuar" at bounding box center [696, 382] width 122 height 13
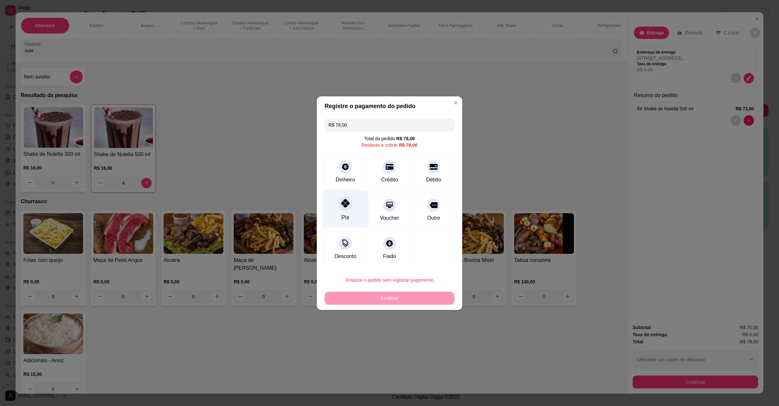
click at [334, 210] on div "Pix" at bounding box center [346, 209] width 46 height 38
type input "R$ 0,00"
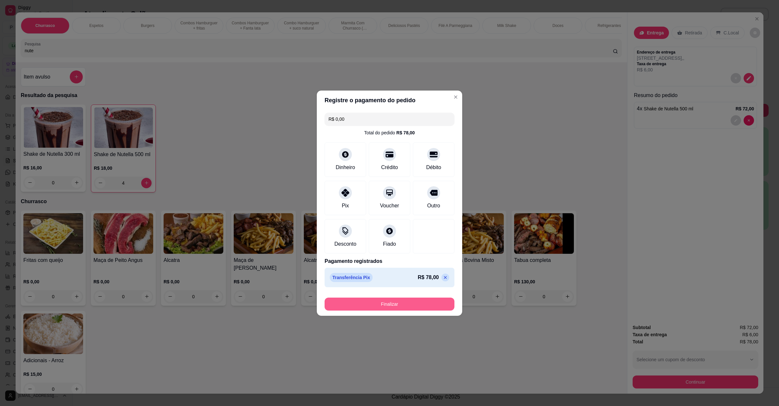
click at [368, 305] on button "Finalizar" at bounding box center [390, 304] width 130 height 13
type input "0"
type input "-R$ 78,00"
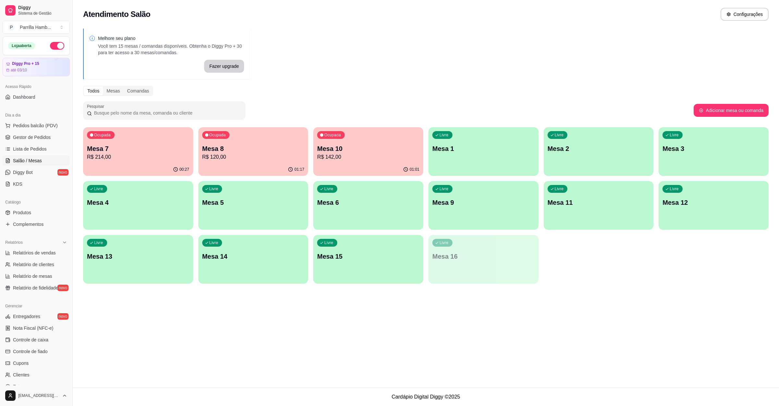
click at [209, 154] on p "R$ 120,00" at bounding box center [253, 157] width 102 height 8
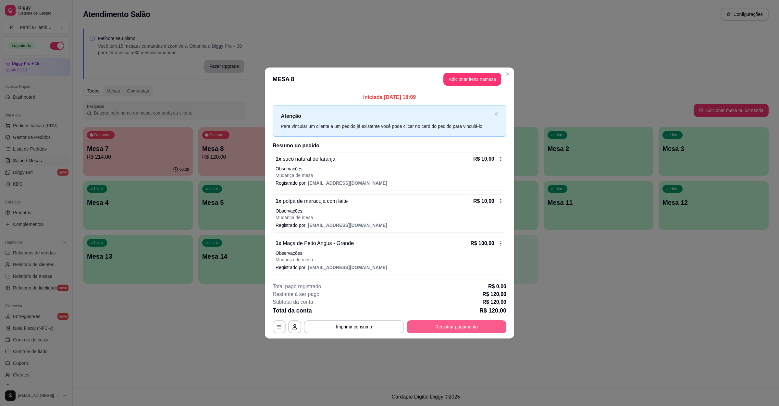
click at [443, 324] on button "Registrar pagamento" at bounding box center [457, 326] width 100 height 13
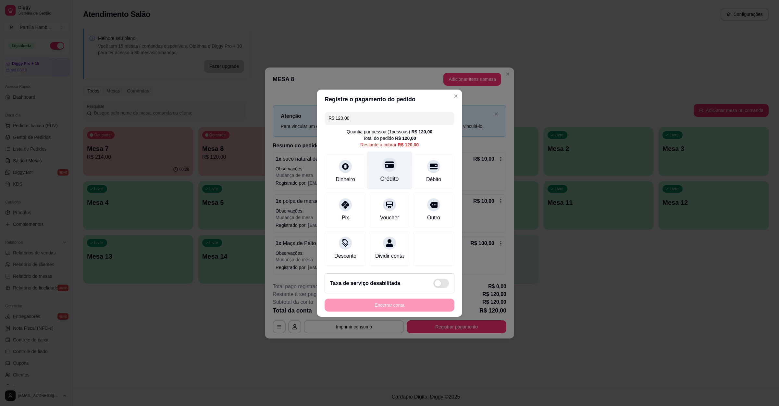
click at [372, 161] on div "Crédito" at bounding box center [390, 170] width 46 height 38
type input "R$ 0,00"
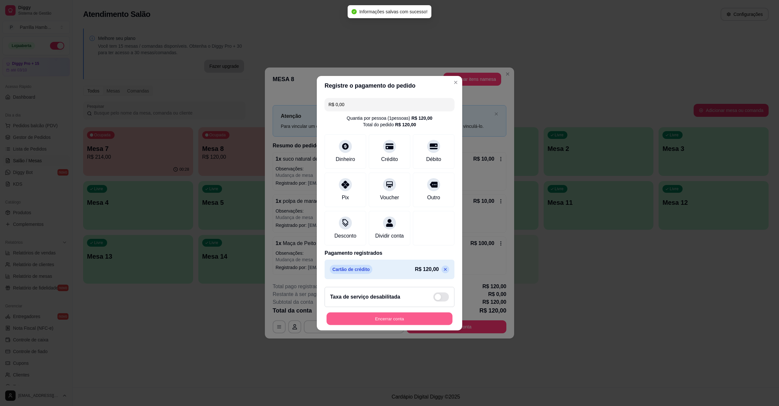
click at [393, 322] on button "Encerrar conta" at bounding box center [390, 318] width 126 height 13
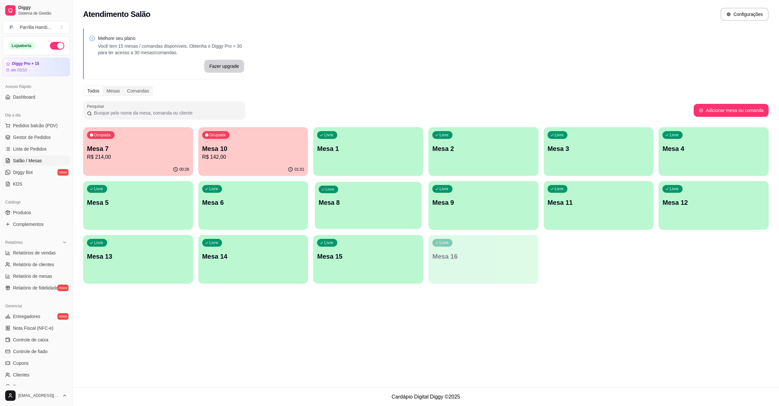
click at [379, 212] on div "Livre Mesa 8" at bounding box center [368, 202] width 106 height 40
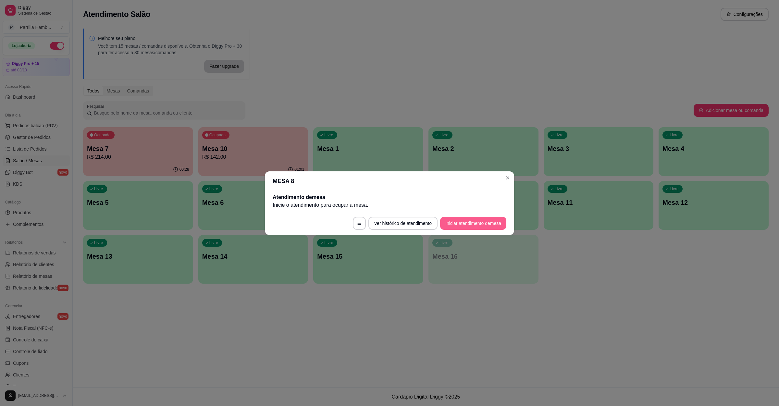
click at [451, 219] on button "Iniciar atendimento de mesa" at bounding box center [473, 223] width 66 height 13
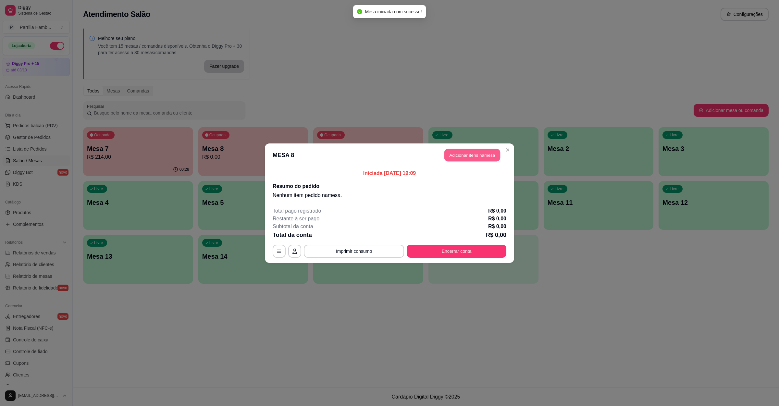
click at [468, 158] on button "Adicionar itens na mesa" at bounding box center [472, 155] width 56 height 13
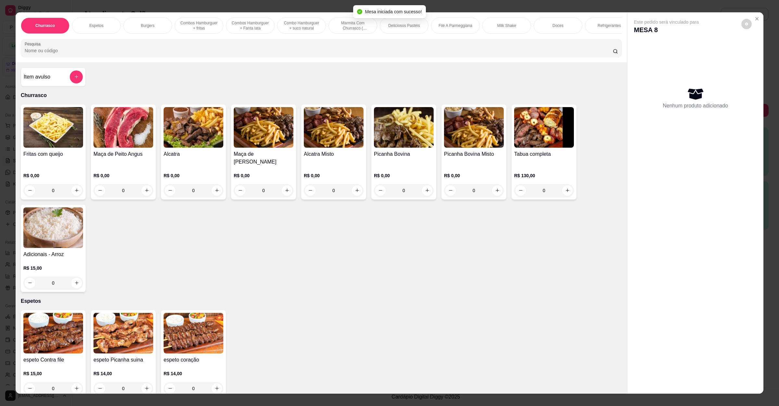
click at [227, 54] on input "Pesquisa" at bounding box center [319, 50] width 588 height 6
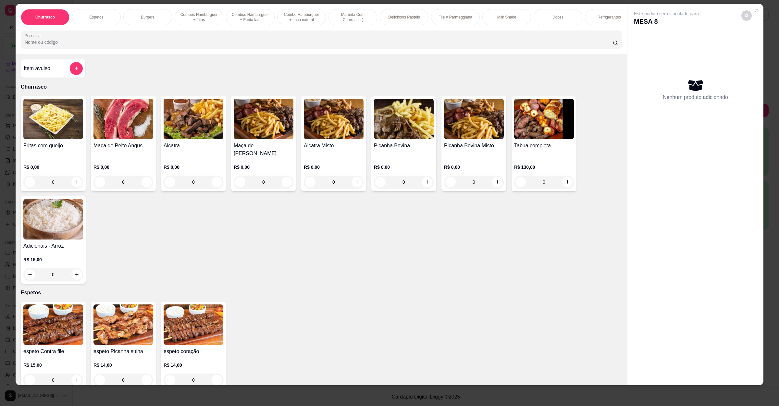
click at [382, 139] on img at bounding box center [404, 119] width 60 height 41
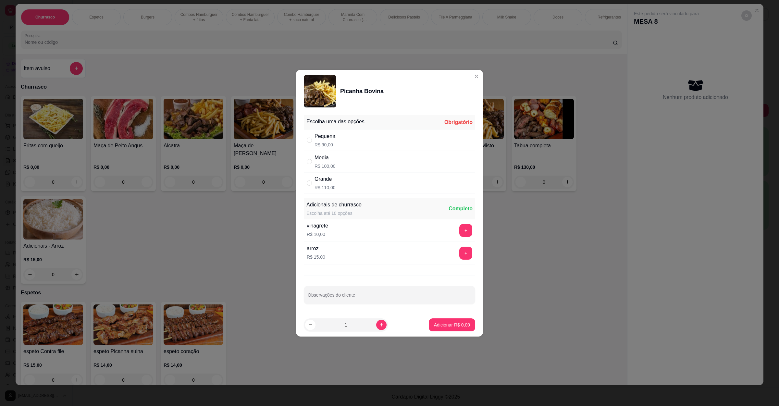
click at [389, 185] on div "Grande R$ 110,00" at bounding box center [389, 182] width 171 height 21
radio input "true"
click at [454, 327] on p "Adicionar R$ 110,00" at bounding box center [450, 325] width 40 height 6
type input "1"
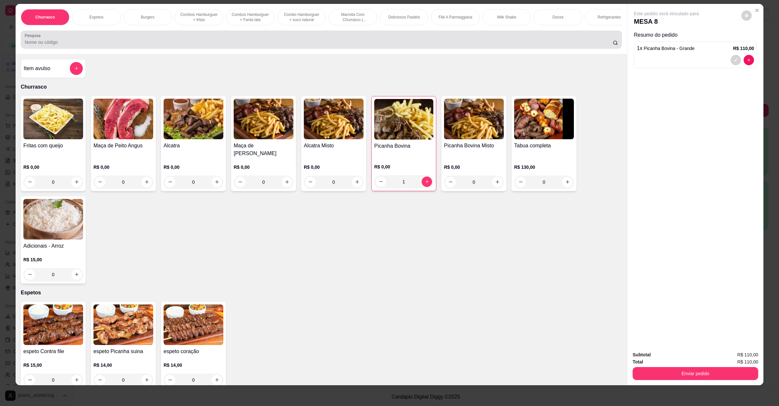
click at [28, 38] on label "Pesquisa" at bounding box center [34, 36] width 18 height 6
click at [28, 41] on input "Pesquisa" at bounding box center [319, 42] width 588 height 6
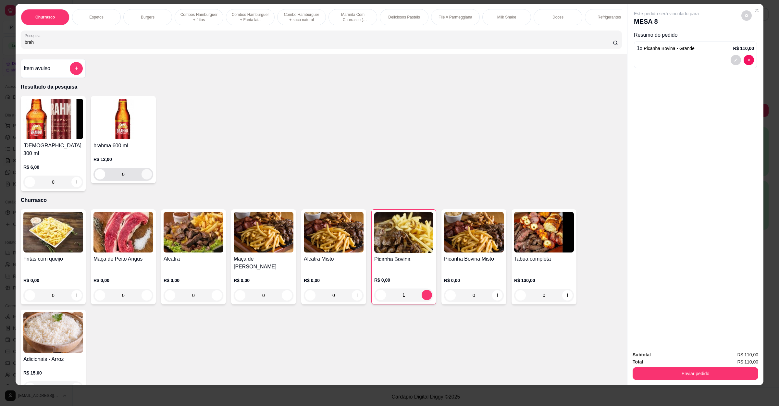
type input "brah"
click at [144, 177] on icon "increase-product-quantity" at bounding box center [146, 174] width 5 height 5
type input "1"
drag, startPoint x: 54, startPoint y: 49, endPoint x: 0, endPoint y: 35, distance: 55.6
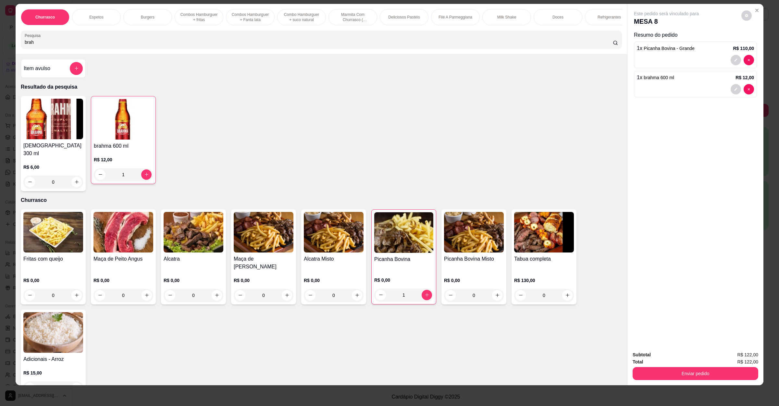
click at [0, 35] on div "Churrasco Espetos Burgers Combos Hamburguer + fritas Combos Hamburguer + Fanta …" at bounding box center [389, 203] width 779 height 406
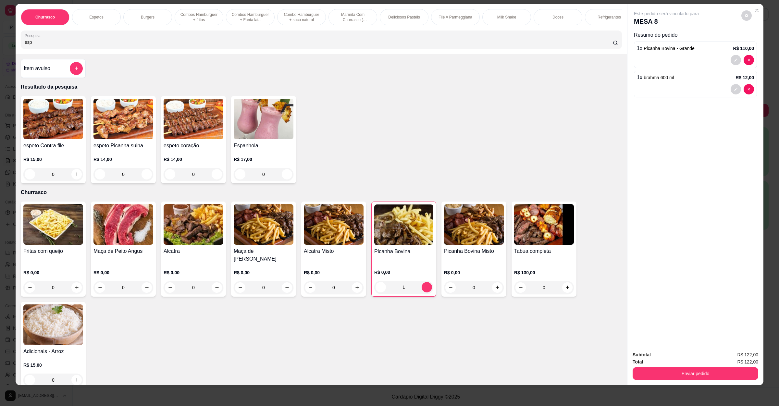
type input "esp"
click at [286, 179] on button "increase-product-quantity" at bounding box center [287, 174] width 10 height 10
type input "1"
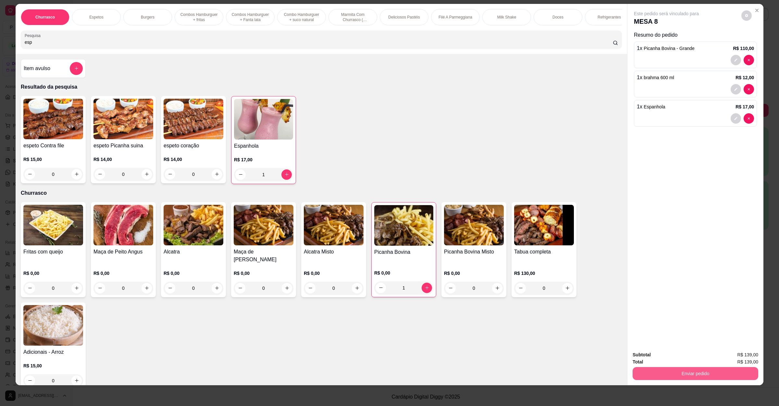
click at [715, 372] on button "Enviar pedido" at bounding box center [696, 373] width 126 height 13
click at [671, 354] on button "Não registrar e enviar pedido" at bounding box center [673, 358] width 68 height 12
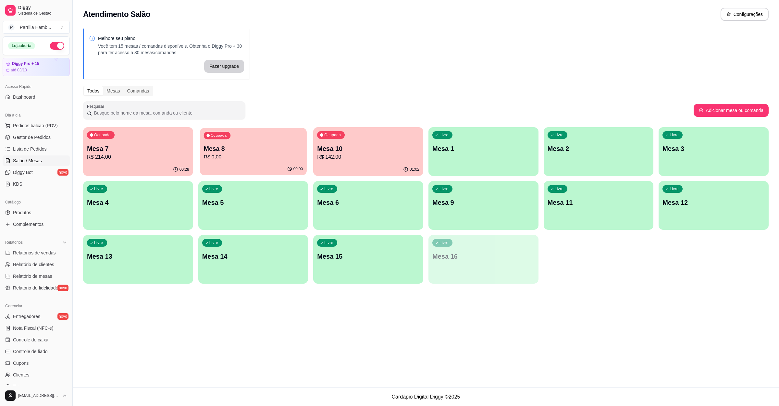
click at [232, 157] on p "R$ 0,00" at bounding box center [253, 156] width 99 height 7
click at [125, 153] on p "R$ 214,00" at bounding box center [138, 157] width 102 height 8
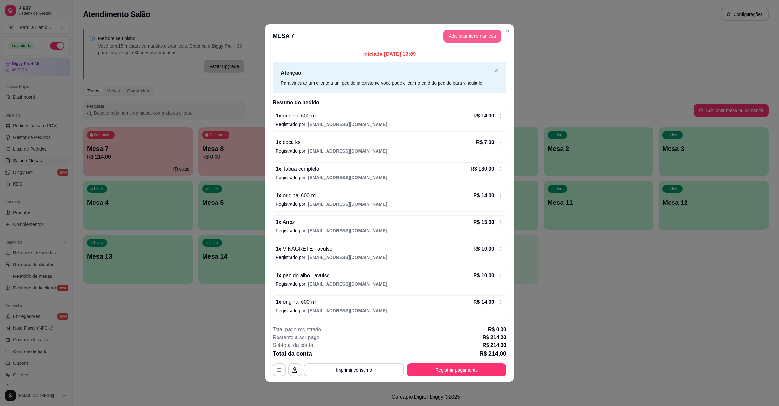
click at [494, 39] on button "Adicionar itens na mesa" at bounding box center [472, 36] width 58 height 13
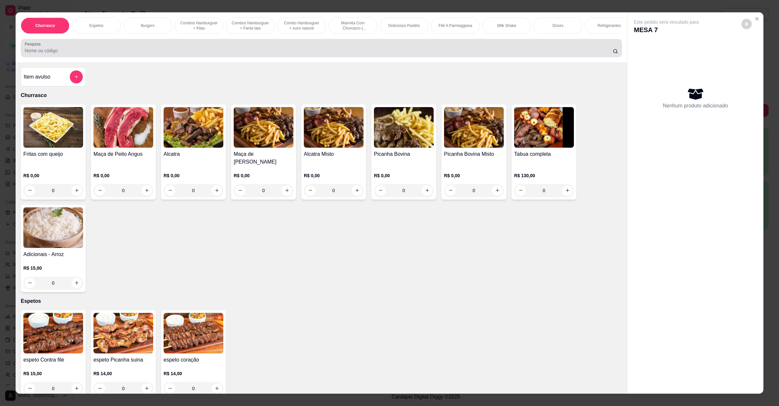
click at [210, 54] on input "Pesquisa" at bounding box center [319, 50] width 588 height 6
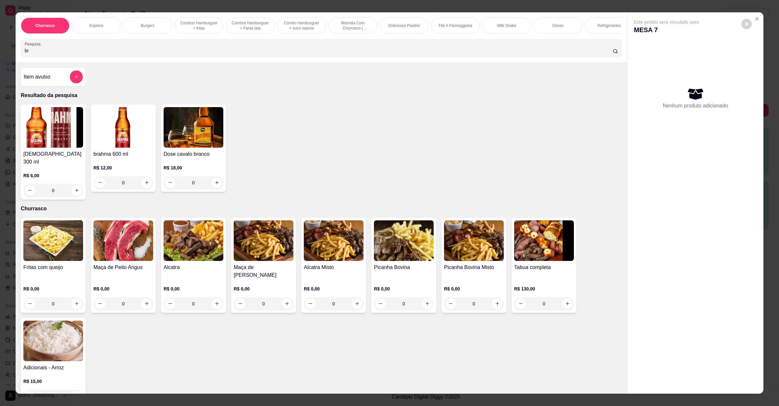
type input "b"
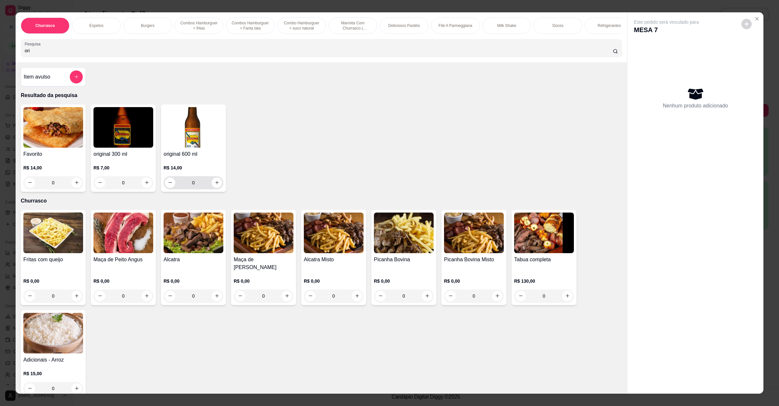
type input "ori"
click at [208, 189] on input "0" at bounding box center [193, 182] width 36 height 13
click at [218, 188] on button "increase-product-quantity" at bounding box center [217, 183] width 10 height 10
type input "1"
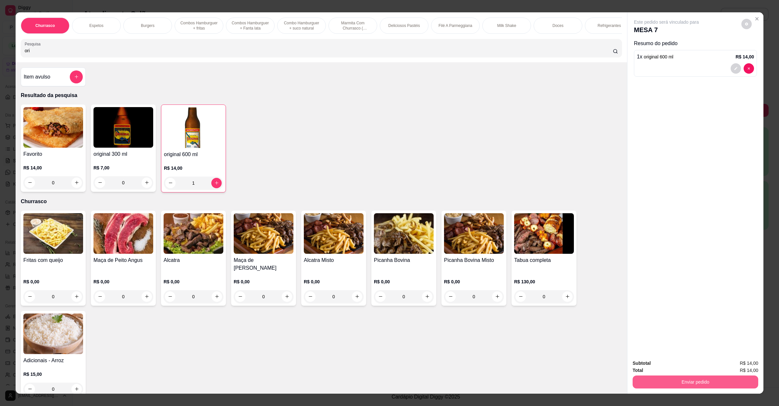
click at [655, 379] on button "Enviar pedido" at bounding box center [696, 382] width 126 height 13
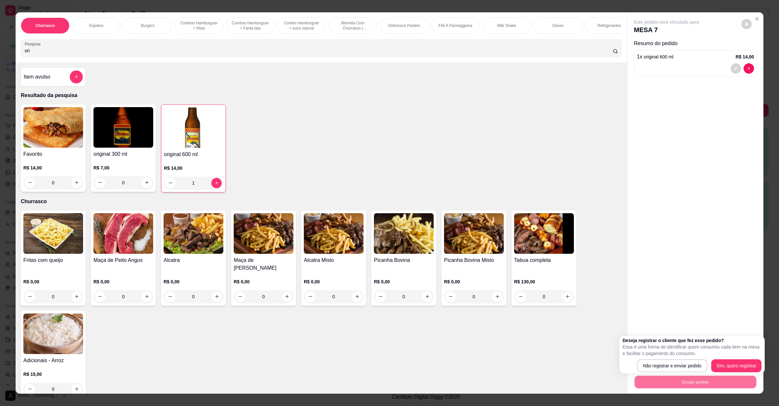
click at [667, 358] on div "Deseja registrar o cliente que fez esse pedido? Essa é uma forma de identificar…" at bounding box center [692, 354] width 139 height 35
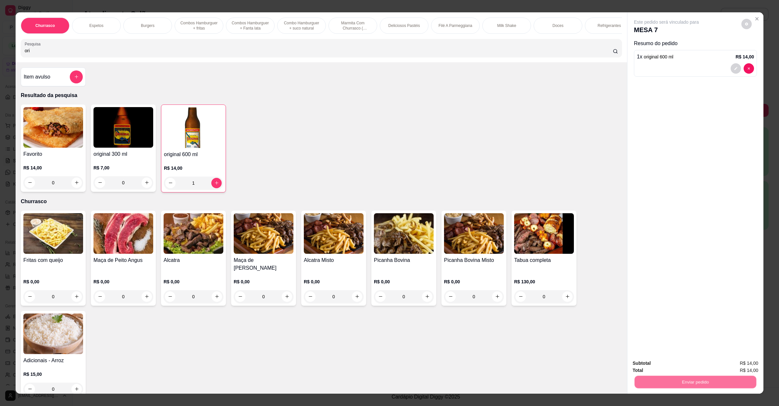
click at [667, 362] on button "Não registrar e enviar pedido" at bounding box center [673, 366] width 68 height 12
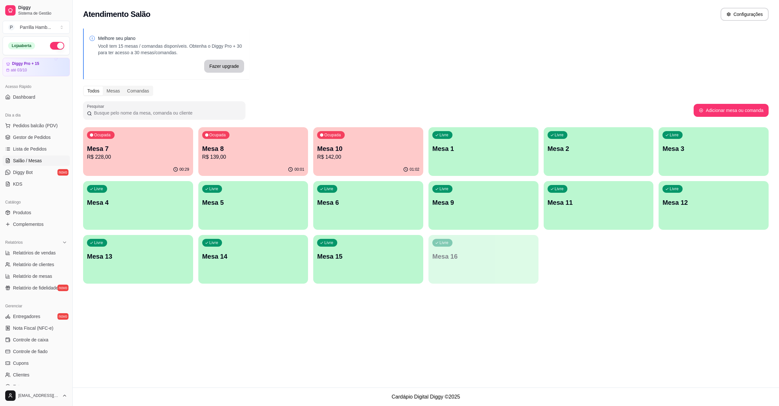
click at [236, 164] on div "00:01" at bounding box center [253, 169] width 110 height 13
click at [29, 151] on span "Lista de Pedidos" at bounding box center [30, 149] width 34 height 6
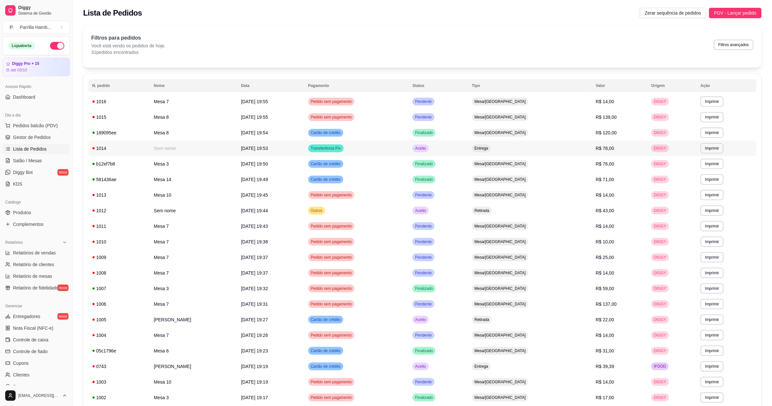
click at [268, 149] on span "[DATE] 19:53" at bounding box center [254, 148] width 27 height 5
click at [304, 205] on td "[DATE] 19:44" at bounding box center [270, 211] width 67 height 16
click at [52, 157] on link "Salão / Mesas" at bounding box center [36, 161] width 67 height 10
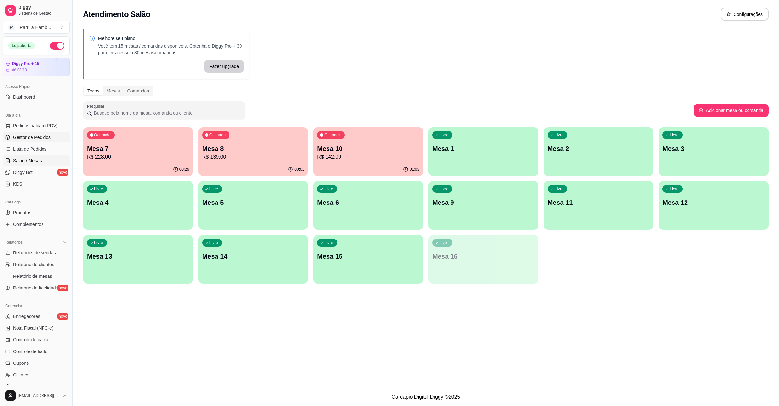
click at [45, 140] on span "Gestor de Pedidos" at bounding box center [32, 137] width 38 height 6
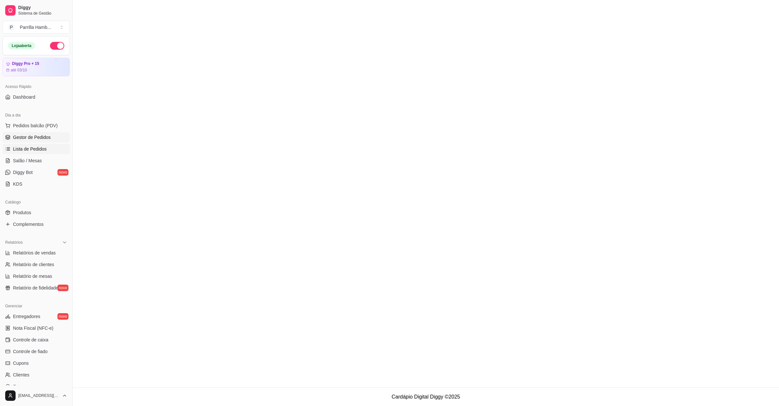
click at [27, 146] on span "Lista de Pedidos" at bounding box center [30, 149] width 34 height 6
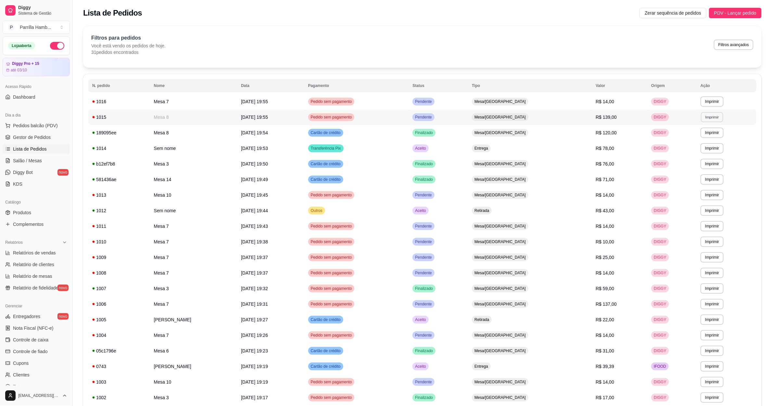
click at [703, 119] on button "Imprimir" at bounding box center [712, 117] width 22 height 10
click at [687, 140] on button "IMPRESSORA" at bounding box center [695, 140] width 45 height 10
click at [35, 162] on span "Salão / Mesas" at bounding box center [27, 160] width 29 height 6
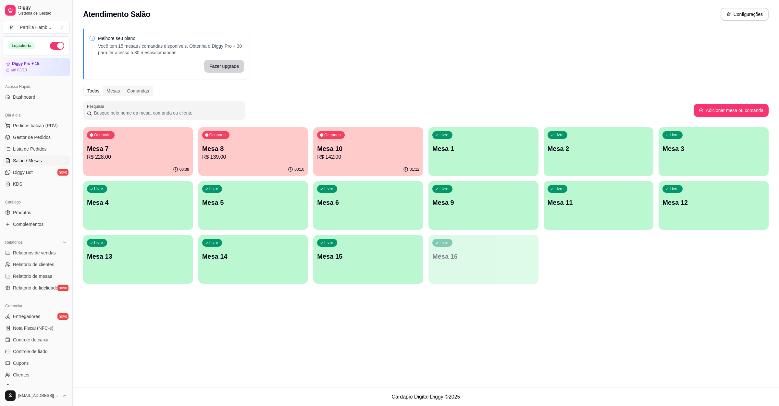
click at [362, 152] on p "Mesa 10" at bounding box center [368, 148] width 102 height 9
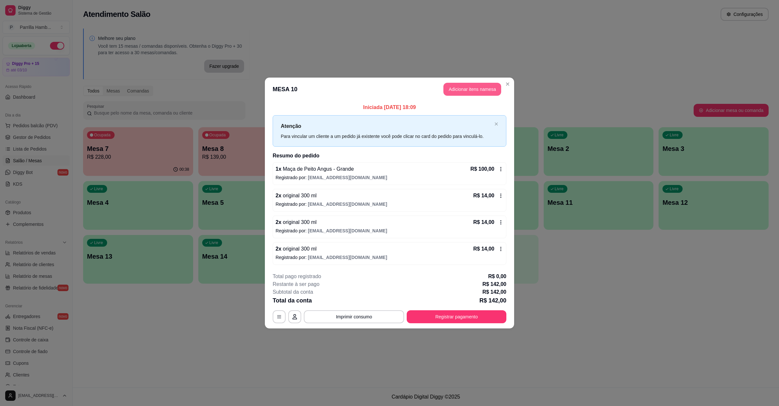
click at [470, 91] on button "Adicionar itens na mesa" at bounding box center [472, 89] width 58 height 13
click at [244, 52] on div at bounding box center [321, 48] width 593 height 13
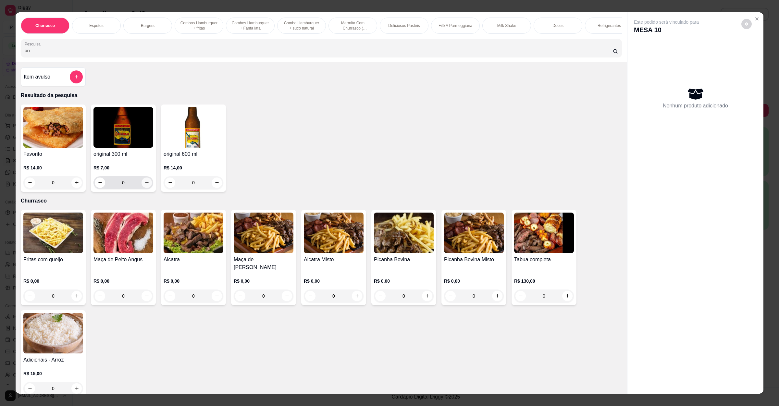
type input "ori"
click at [144, 185] on icon "increase-product-quantity" at bounding box center [146, 182] width 5 height 5
type input "1"
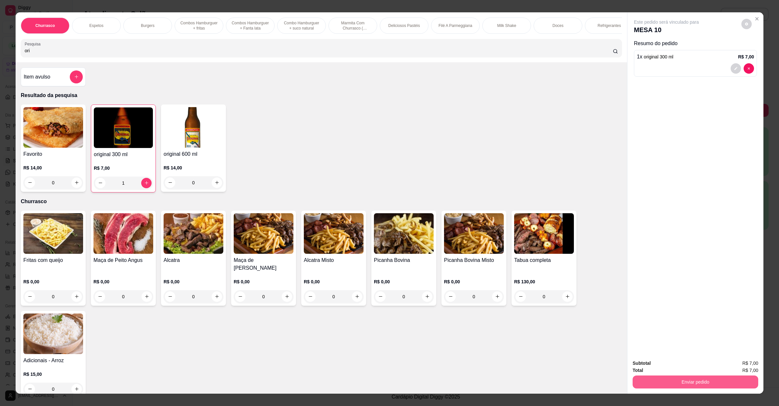
click at [692, 384] on button "Enviar pedido" at bounding box center [696, 382] width 126 height 13
click at [693, 368] on button "Não registrar e enviar pedido" at bounding box center [673, 366] width 68 height 12
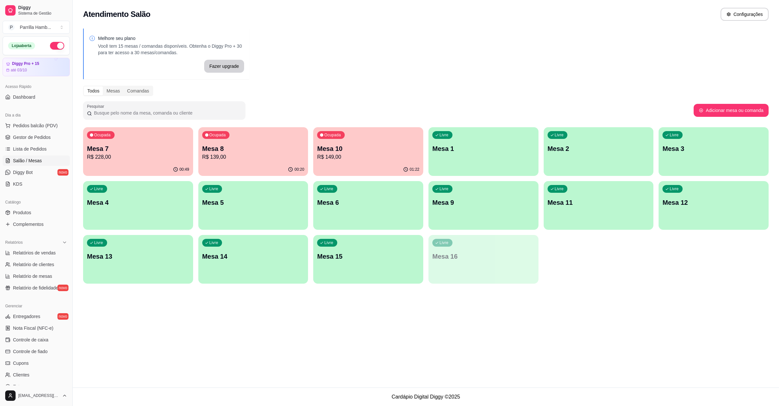
click at [141, 152] on p "Mesa 7" at bounding box center [138, 148] width 102 height 9
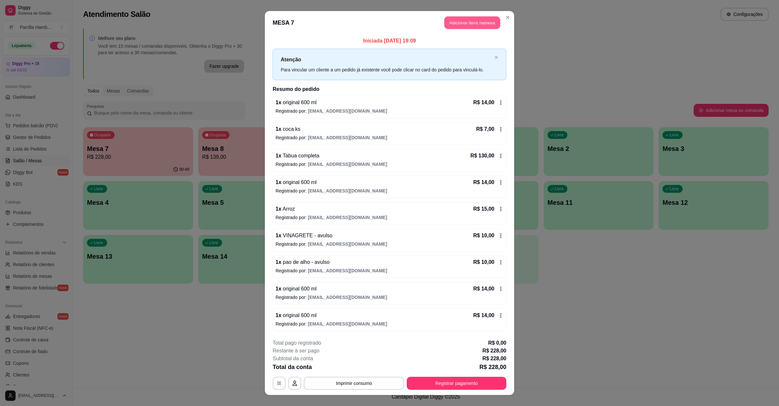
click at [454, 22] on button "Adicionar itens na mesa" at bounding box center [472, 23] width 56 height 13
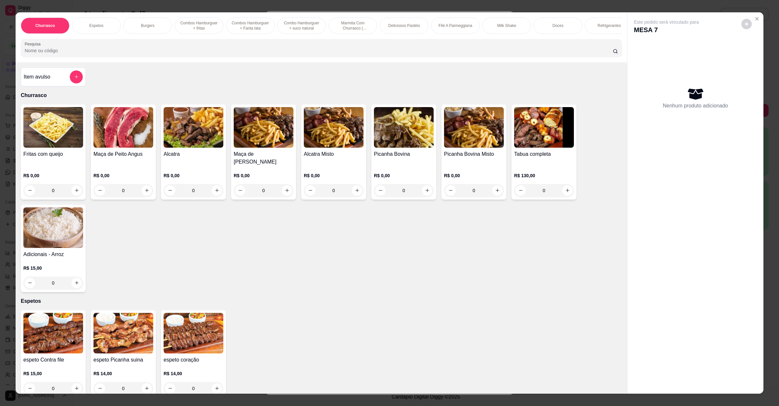
click at [114, 54] on input "Pesquisa" at bounding box center [319, 50] width 588 height 6
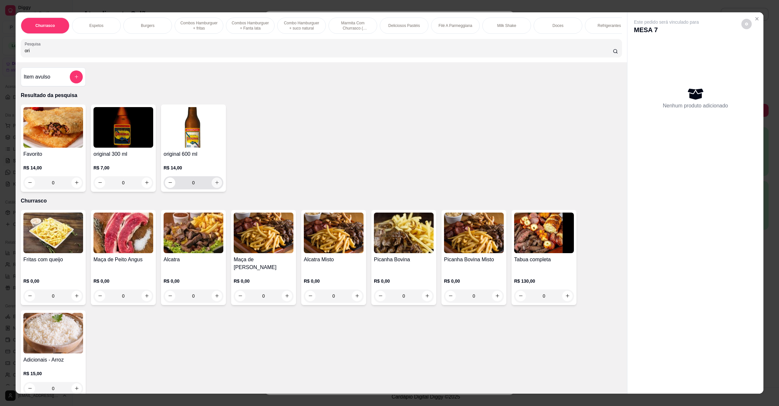
type input "ori"
click at [216, 188] on button "increase-product-quantity" at bounding box center [217, 183] width 10 height 10
type input "1"
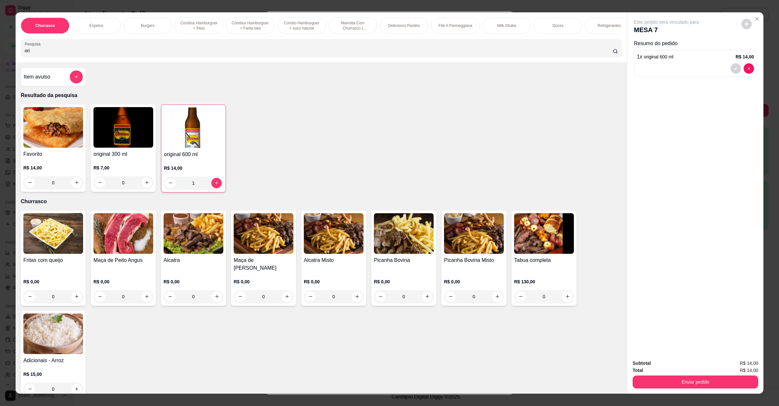
click at [669, 374] on div "Enviar pedido" at bounding box center [696, 381] width 126 height 15
click at [669, 378] on button "Enviar pedido" at bounding box center [696, 382] width 122 height 13
click at [669, 367] on button "Não registrar e enviar pedido" at bounding box center [673, 366] width 68 height 12
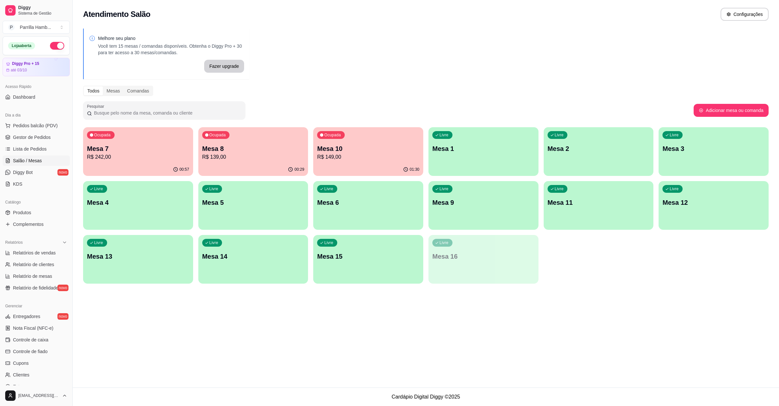
click at [355, 206] on p "Mesa 6" at bounding box center [368, 202] width 102 height 9
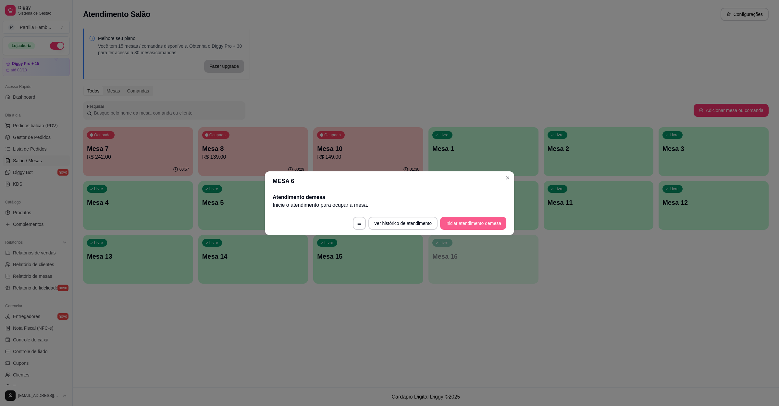
click at [445, 226] on button "Iniciar atendimento de mesa" at bounding box center [473, 223] width 66 height 13
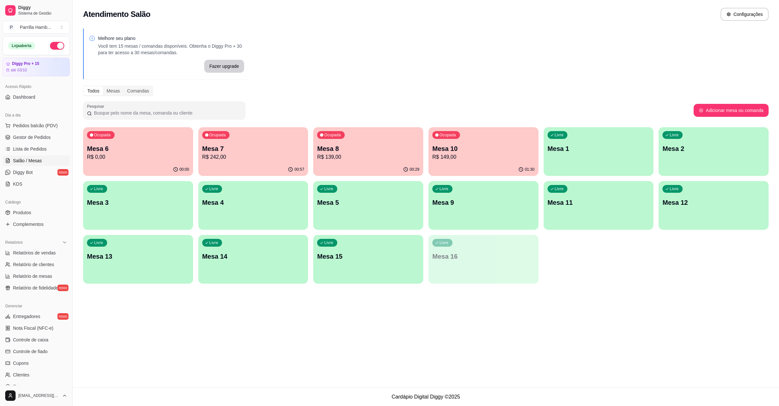
click at [472, 148] on p "Mesa 10" at bounding box center [483, 148] width 102 height 9
click at [132, 152] on p "Mesa 6" at bounding box center [138, 148] width 102 height 9
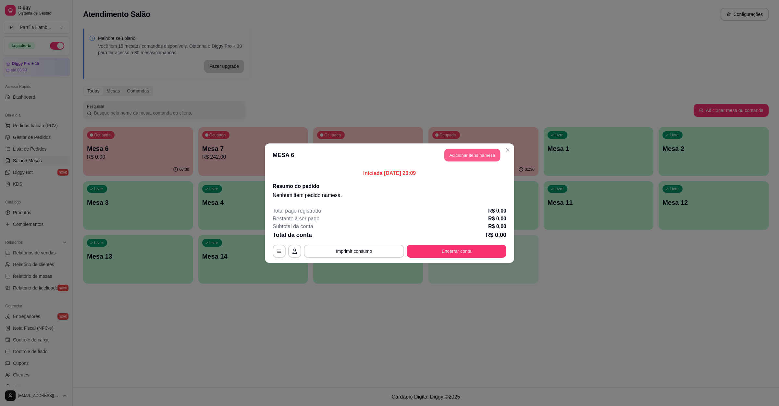
click at [488, 160] on button "Adicionar itens na mesa" at bounding box center [472, 155] width 56 height 13
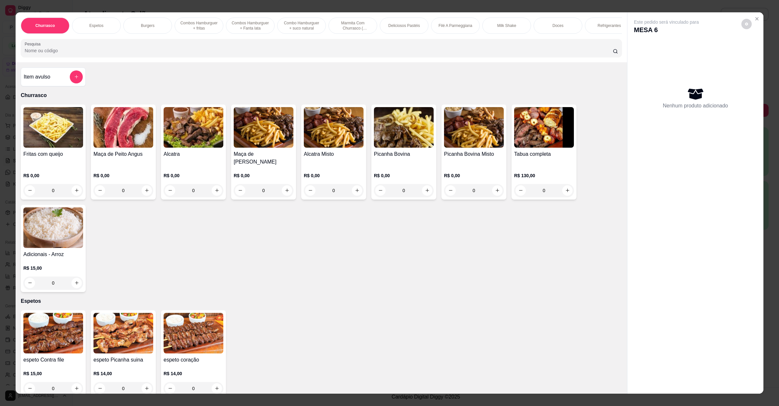
click at [89, 49] on div at bounding box center [321, 48] width 593 height 13
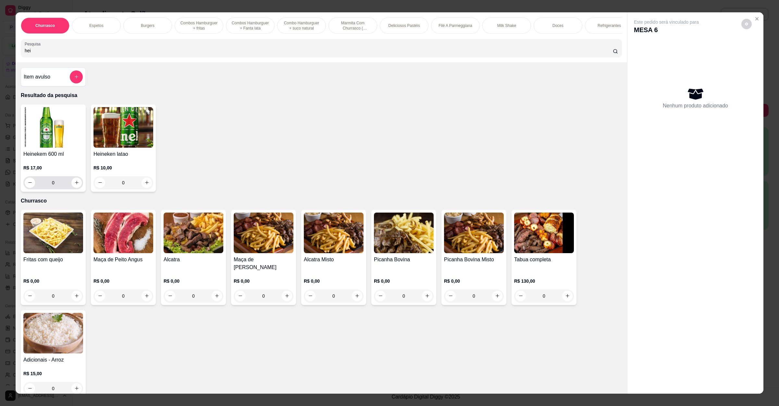
type input "hei"
click at [74, 185] on icon "increase-product-quantity" at bounding box center [76, 182] width 5 height 5
type input "1"
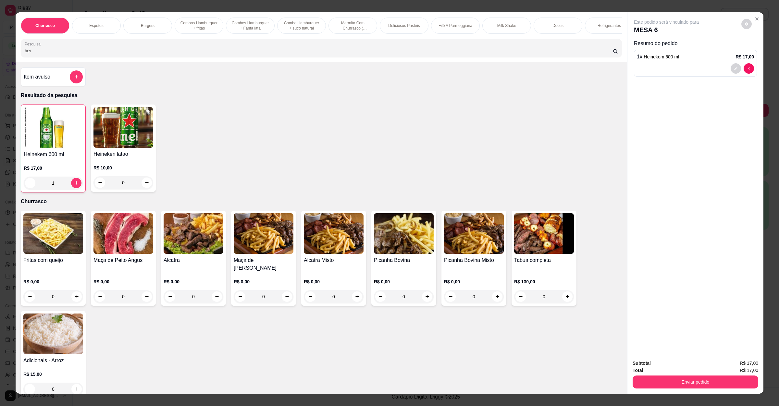
drag, startPoint x: 52, startPoint y: 61, endPoint x: 0, endPoint y: 55, distance: 52.4
click at [0, 55] on div "Churrasco Espetos Burgers Combos Hamburguer + fritas Combos Hamburguer + Fanta …" at bounding box center [389, 203] width 779 height 406
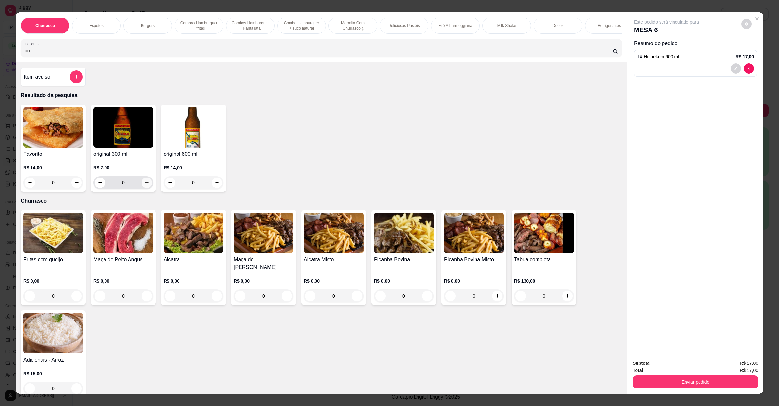
type input "ori"
click at [144, 185] on icon "increase-product-quantity" at bounding box center [146, 182] width 5 height 5
type input "1"
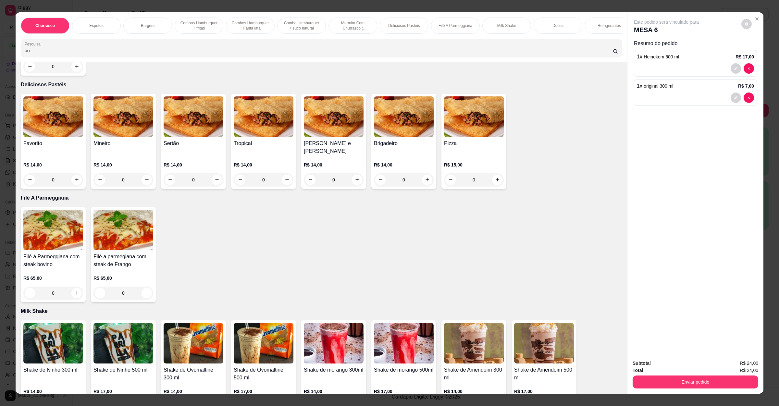
scroll to position [974, 0]
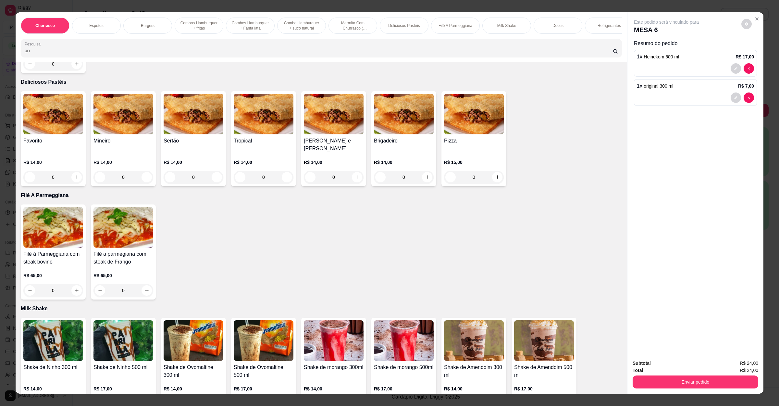
click at [491, 171] on div "0" at bounding box center [474, 177] width 60 height 13
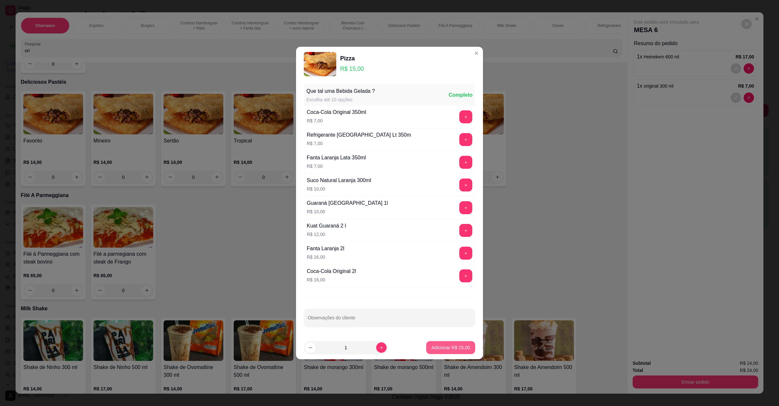
click at [449, 351] on p "Adicionar R$ 15,00" at bounding box center [450, 347] width 39 height 6
type input "1"
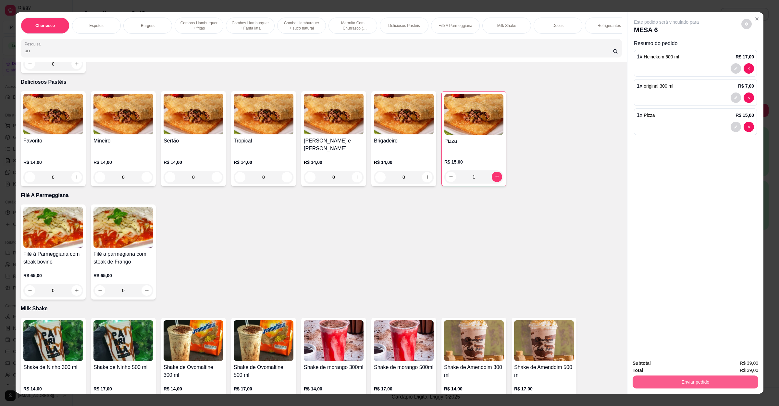
click at [696, 379] on button "Enviar pedido" at bounding box center [696, 382] width 126 height 13
click at [683, 361] on button "Não registrar e enviar pedido" at bounding box center [673, 366] width 66 height 12
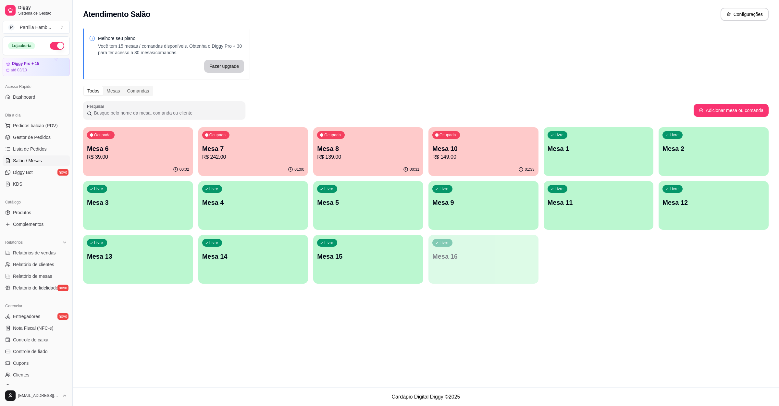
click at [230, 133] on div "Ocupada Mesa 7 R$ 242,00" at bounding box center [253, 145] width 110 height 36
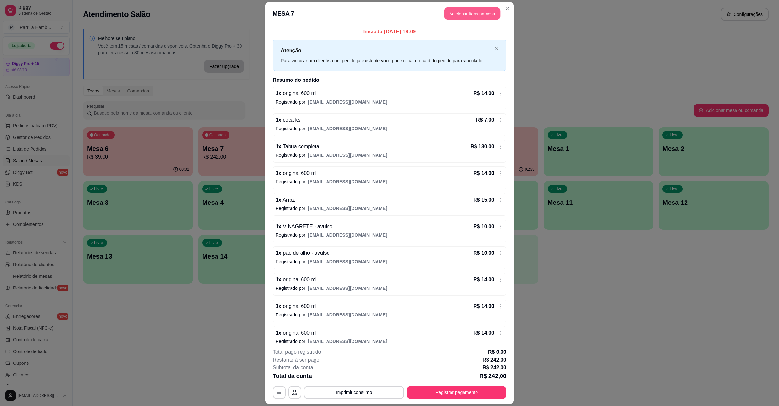
click at [482, 18] on button "Adicionar itens na mesa" at bounding box center [472, 13] width 56 height 13
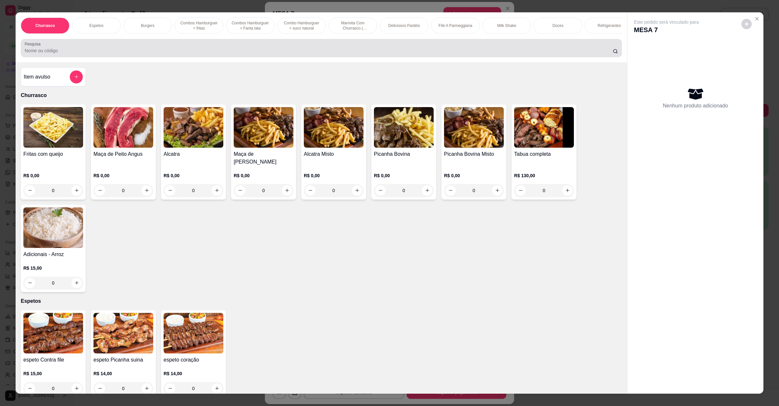
click at [144, 57] on div "Pesquisa" at bounding box center [321, 48] width 601 height 18
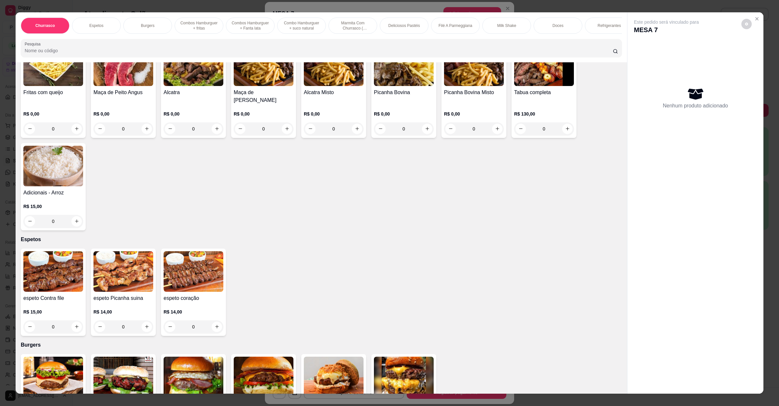
scroll to position [97, 0]
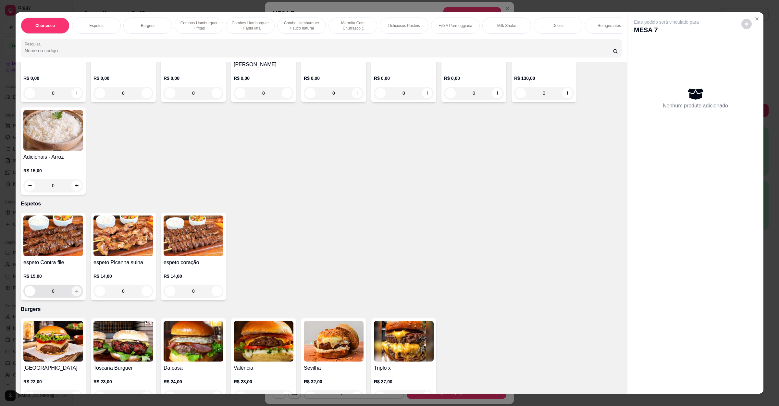
click at [75, 289] on icon "increase-product-quantity" at bounding box center [76, 291] width 5 height 5
type input "1"
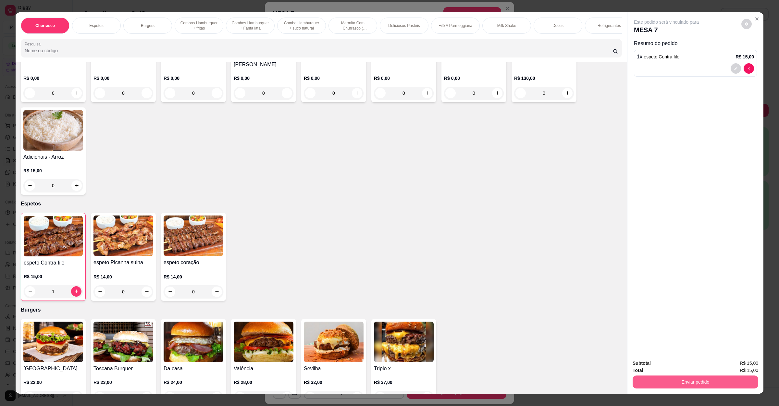
click at [667, 382] on button "Enviar pedido" at bounding box center [696, 382] width 126 height 13
click at [666, 368] on button "Não registrar e enviar pedido" at bounding box center [673, 366] width 68 height 12
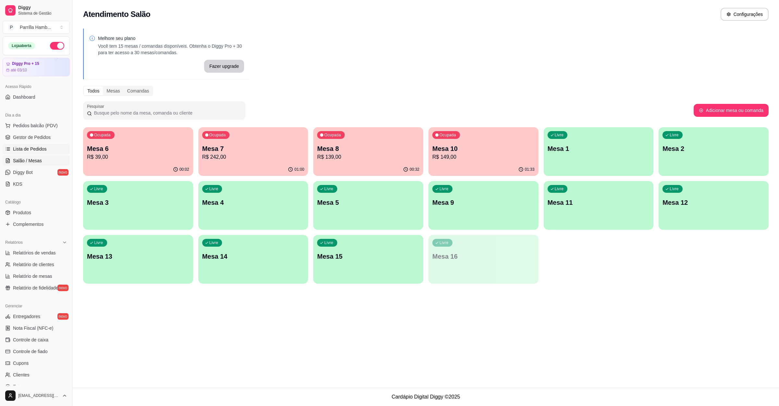
click at [15, 146] on span "Lista de Pedidos" at bounding box center [30, 149] width 34 height 6
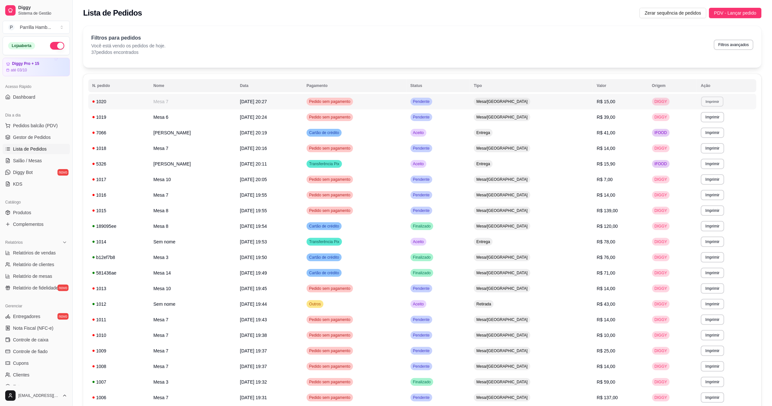
click at [708, 104] on button "Imprimir" at bounding box center [712, 101] width 22 height 10
click at [699, 127] on button "IMPRESSORA" at bounding box center [696, 124] width 47 height 10
click at [51, 161] on link "Salão / Mesas" at bounding box center [36, 161] width 67 height 10
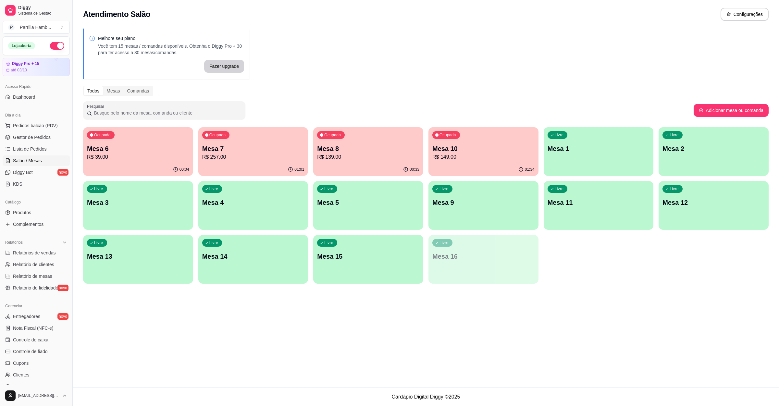
click at [138, 145] on p "Mesa 6" at bounding box center [138, 148] width 102 height 9
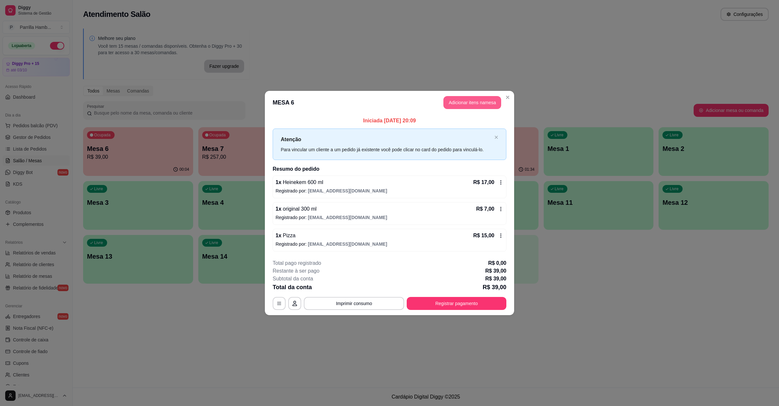
click at [445, 103] on button "Adicionar itens na mesa" at bounding box center [472, 102] width 58 height 13
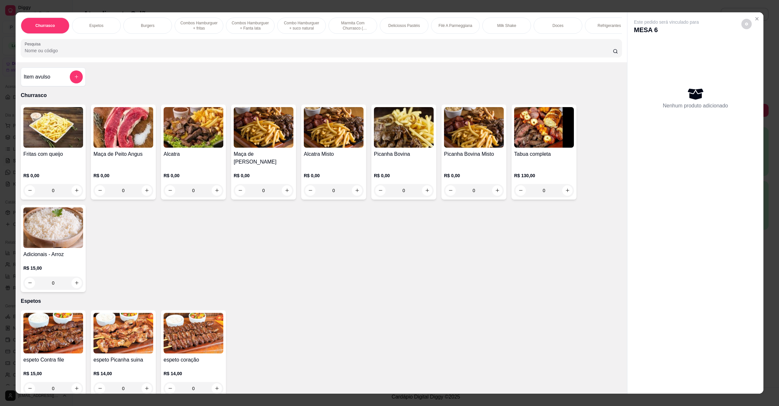
click at [376, 140] on img at bounding box center [404, 127] width 60 height 41
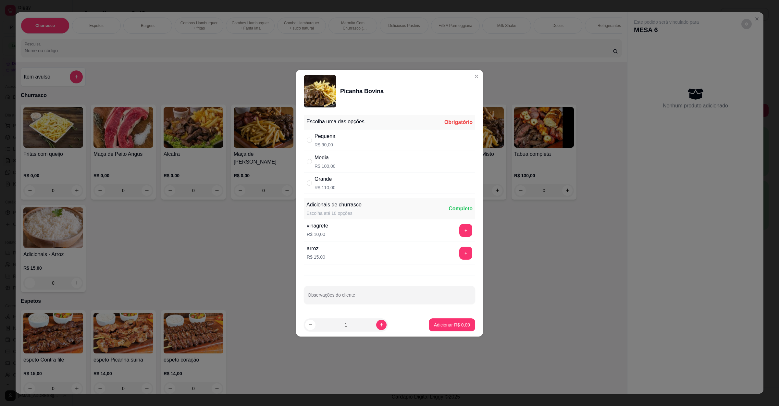
click at [376, 162] on div "Media R$ 100,00" at bounding box center [389, 161] width 171 height 21
radio input "true"
click at [356, 290] on div at bounding box center [390, 295] width 164 height 13
type input "mal passada"
click at [436, 331] on button "Adicionar R$ 100,00" at bounding box center [450, 324] width 52 height 13
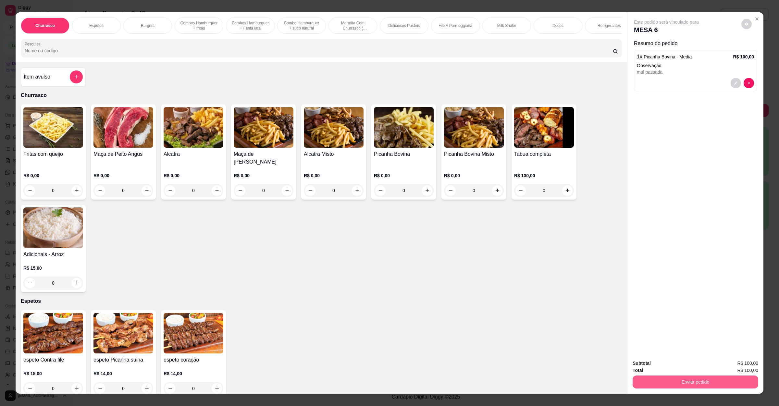
click at [645, 378] on button "Enviar pedido" at bounding box center [696, 382] width 126 height 13
click at [655, 356] on p "Essa é uma forma de identificar quem consumiu cada item na mesa e facilitar o p…" at bounding box center [691, 355] width 111 height 10
click at [655, 363] on button "Não registrar e enviar pedido" at bounding box center [673, 366] width 68 height 12
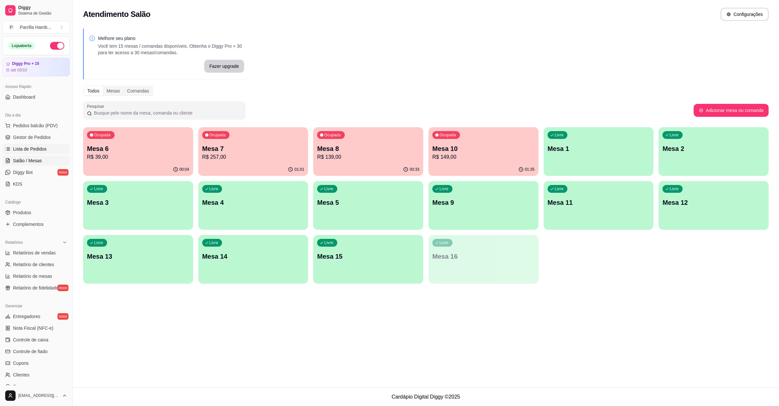
click at [34, 151] on span "Lista de Pedidos" at bounding box center [30, 149] width 34 height 6
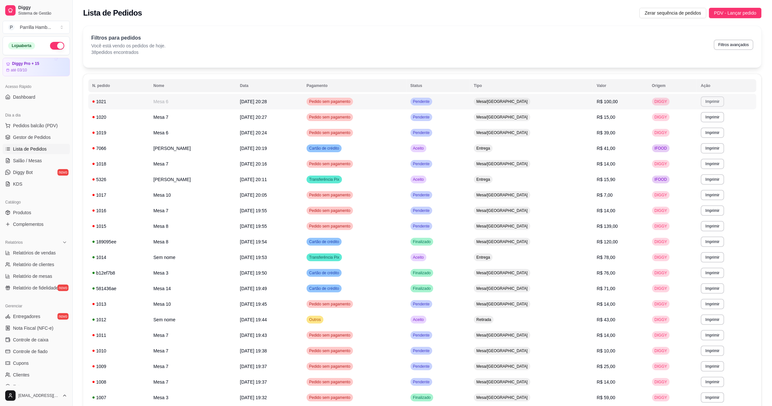
click at [713, 99] on button "Imprimir" at bounding box center [712, 101] width 23 height 10
click at [691, 127] on button "IMPRESSORA" at bounding box center [696, 124] width 47 height 10
click at [9, 151] on icon at bounding box center [7, 148] width 5 height 5
click at [10, 154] on link "Lista de Pedidos" at bounding box center [36, 149] width 67 height 10
click at [12, 162] on link "Salão / Mesas" at bounding box center [36, 161] width 67 height 10
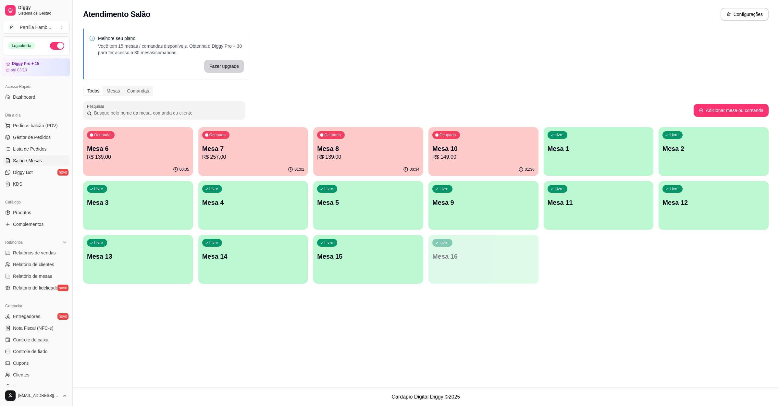
click at [174, 201] on p "Mesa 3" at bounding box center [138, 202] width 102 height 9
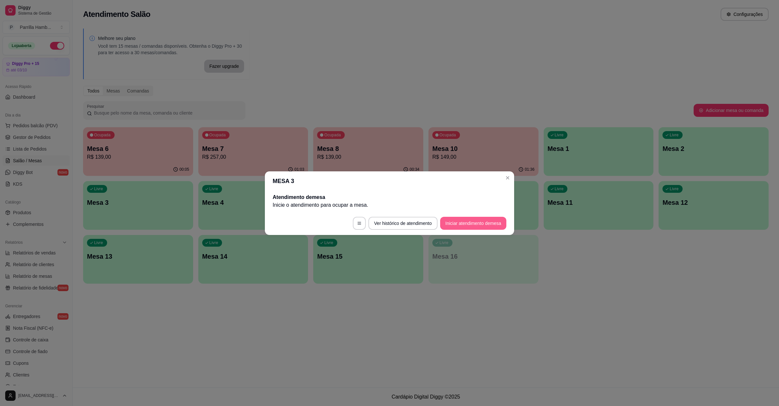
click at [467, 223] on button "Iniciar atendimento de mesa" at bounding box center [473, 223] width 66 height 13
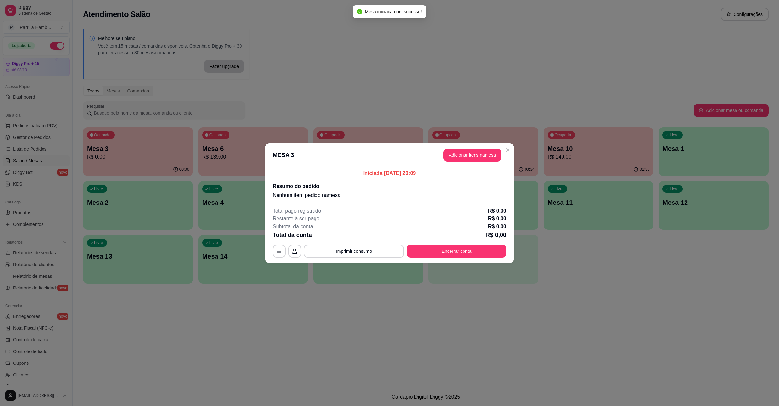
click at [470, 159] on button "Adicionar itens na mesa" at bounding box center [472, 155] width 58 height 13
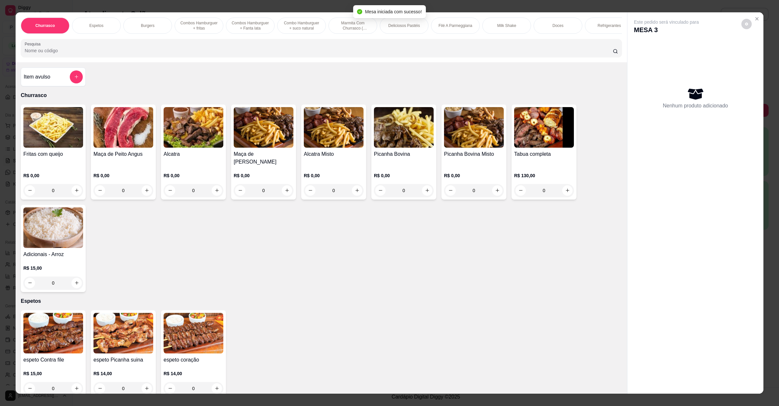
click at [146, 62] on div "Churrasco Espetos Burgers Combos Hamburguer + fritas Combos Hamburguer + Fanta …" at bounding box center [322, 37] width 612 height 50
click at [149, 54] on input "Pesquisa" at bounding box center [319, 50] width 588 height 6
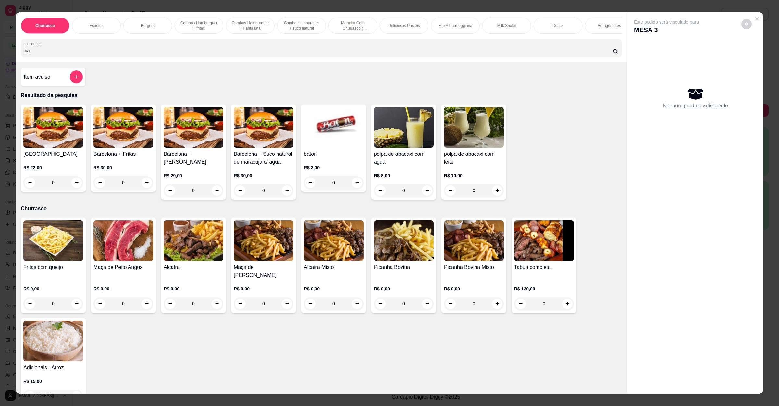
type input "b"
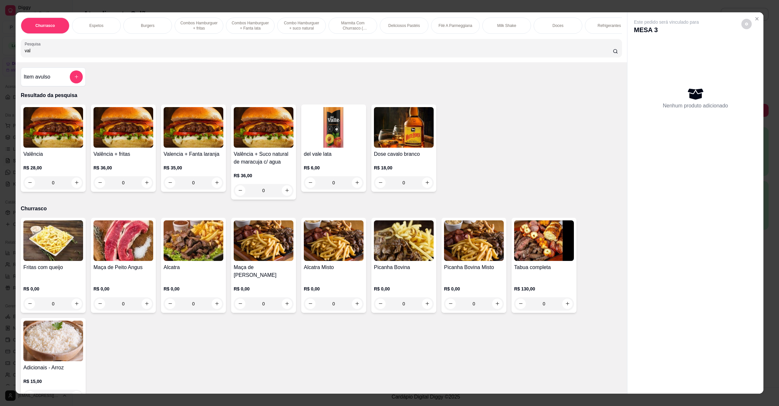
type input "val"
click at [85, 137] on div "Valência R$ 28,00 0 Valência + fritas R$ 36,00 0 Valencia + Fanta laranja R$ 35…" at bounding box center [321, 152] width 601 height 95
click at [75, 148] on img at bounding box center [53, 127] width 60 height 41
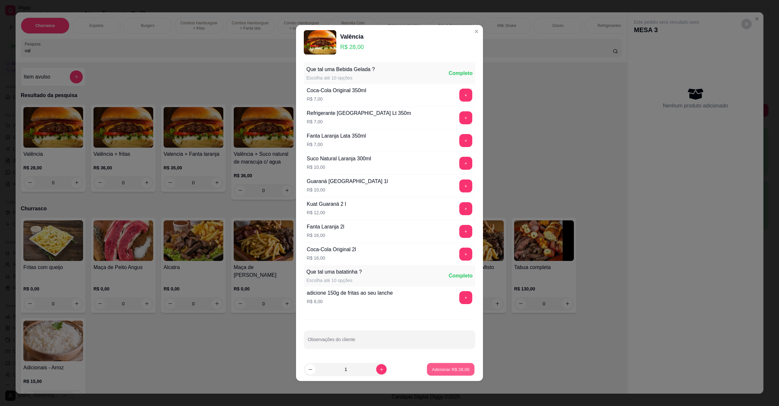
click at [432, 371] on p "Adicionar R$ 28,00" at bounding box center [451, 369] width 38 height 6
type input "1"
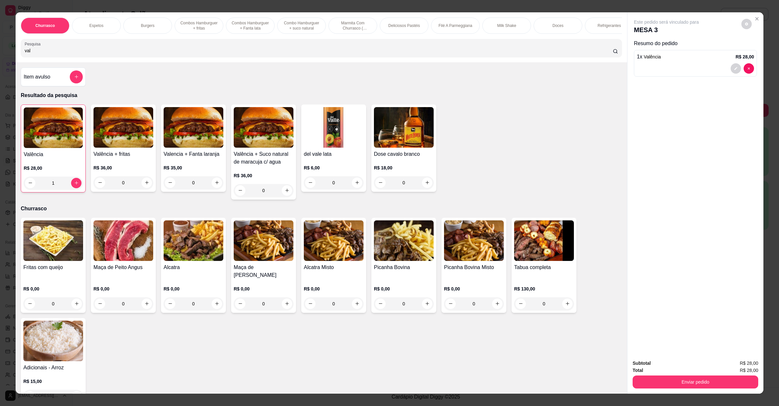
drag, startPoint x: 72, startPoint y: 56, endPoint x: 0, endPoint y: 55, distance: 72.1
click at [0, 55] on div "Churrasco Espetos Burgers Combos Hamburguer + fritas Combos [GEOGRAPHIC_DATA] +…" at bounding box center [389, 203] width 779 height 406
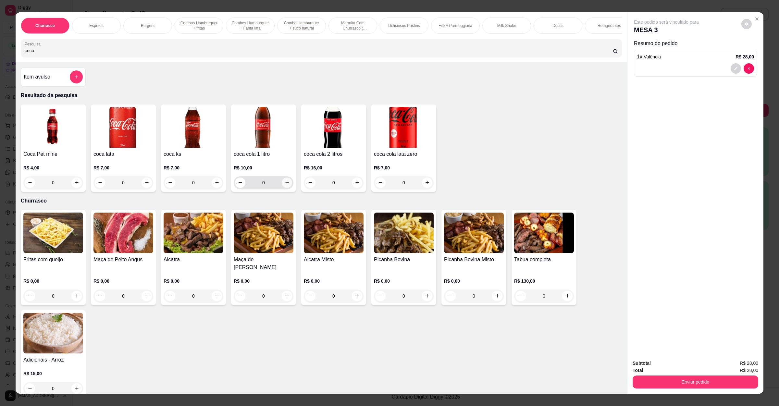
type input "coca"
click at [282, 188] on button "increase-product-quantity" at bounding box center [287, 183] width 10 height 10
type input "1"
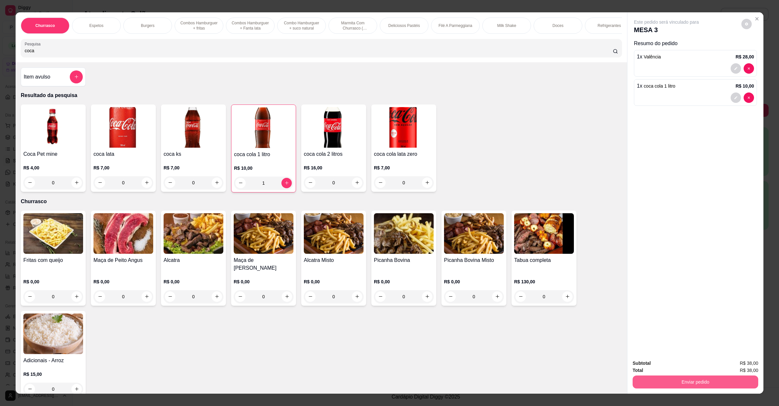
click at [657, 386] on button "Enviar pedido" at bounding box center [696, 382] width 126 height 13
click at [668, 372] on button "Não registrar e enviar pedido" at bounding box center [673, 366] width 68 height 12
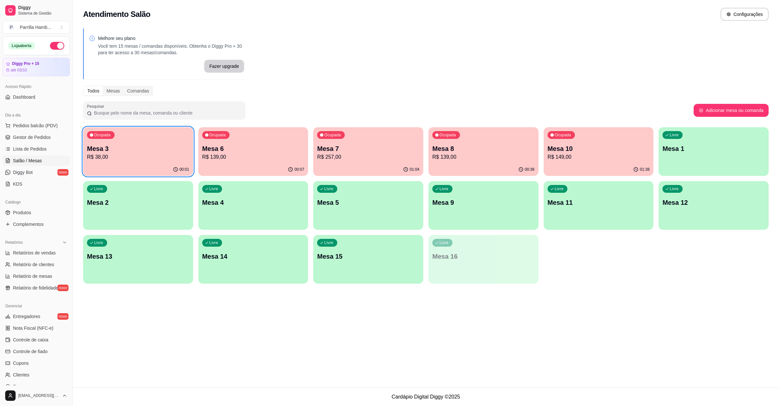
click at [471, 215] on div "Livre Mesa 9" at bounding box center [484, 201] width 110 height 41
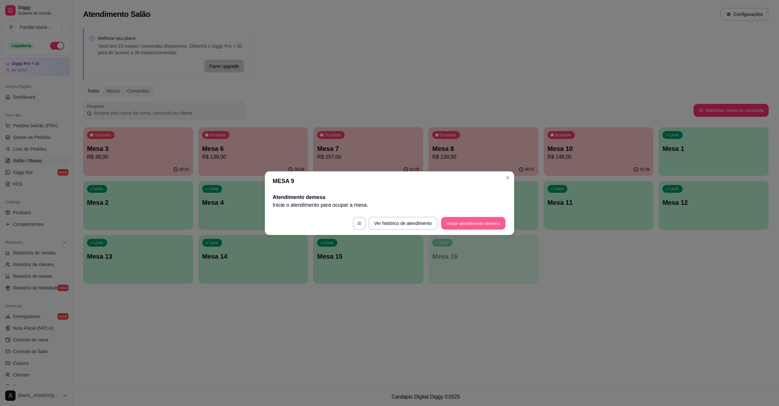
click at [463, 220] on button "Iniciar atendimento de mesa" at bounding box center [473, 223] width 64 height 13
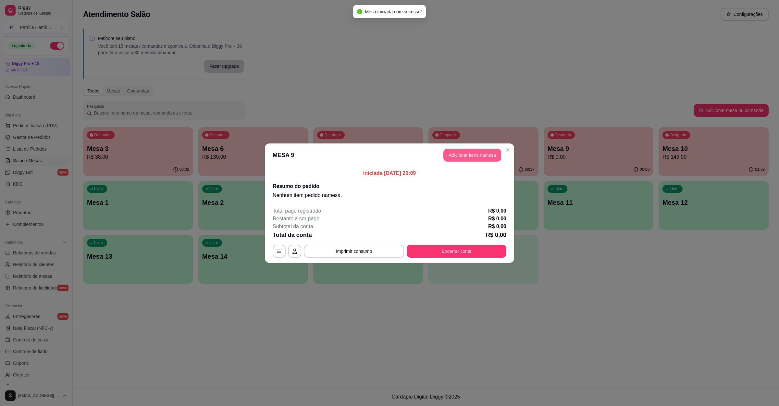
click at [460, 155] on button "Adicionar itens na mesa" at bounding box center [472, 155] width 58 height 13
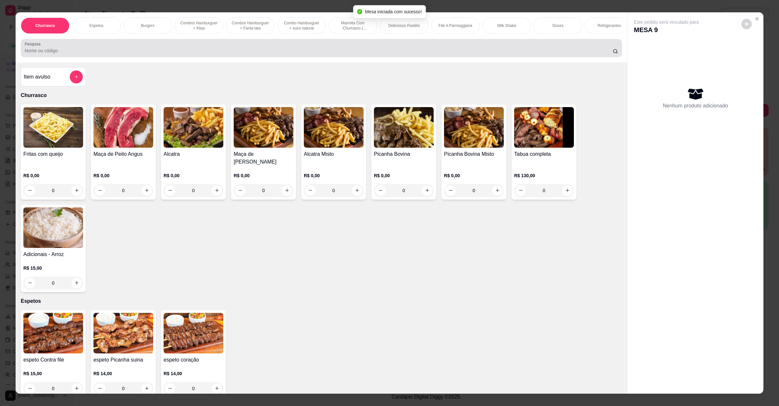
click at [221, 54] on input "Pesquisa" at bounding box center [319, 50] width 588 height 6
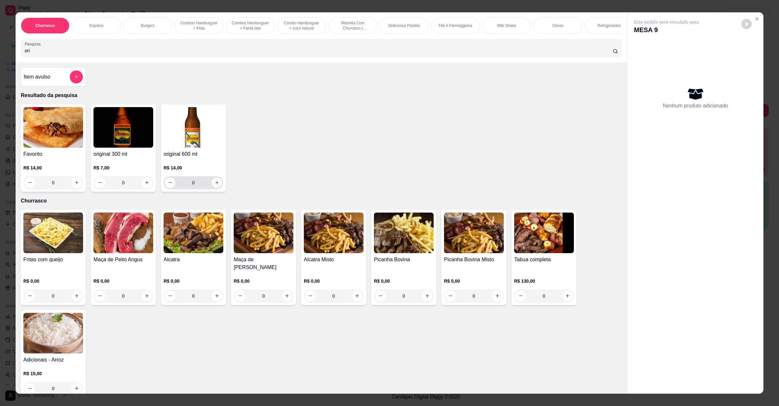
type input "ori"
click at [215, 185] on icon "increase-product-quantity" at bounding box center [217, 182] width 5 height 5
click at [212, 188] on button "increase-product-quantity" at bounding box center [217, 183] width 10 height 10
type input "2"
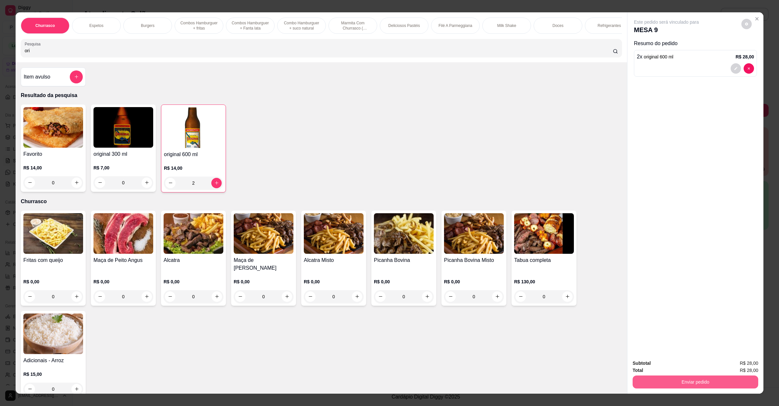
click at [647, 380] on button "Enviar pedido" at bounding box center [696, 382] width 126 height 13
click at [664, 365] on button "Não registrar e enviar pedido" at bounding box center [673, 366] width 66 height 12
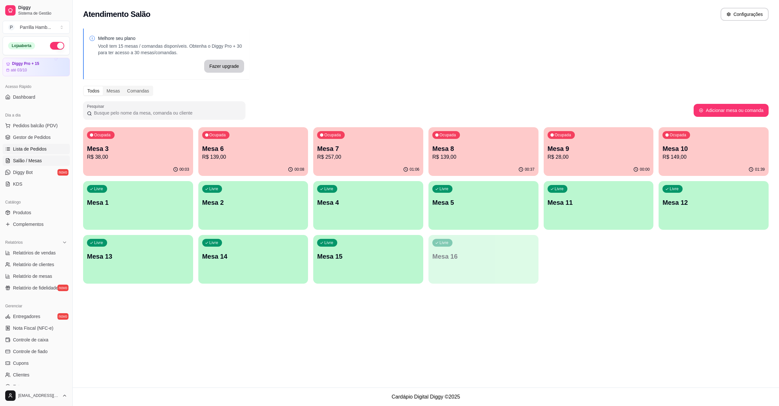
click at [51, 144] on link "Lista de Pedidos" at bounding box center [36, 149] width 67 height 10
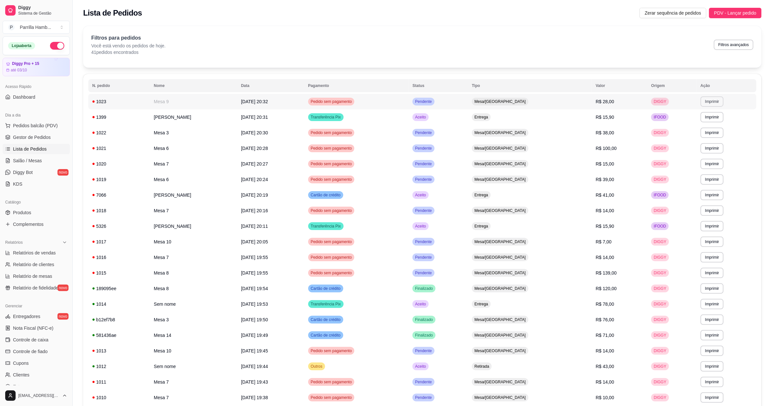
click at [708, 100] on button "Imprimir" at bounding box center [711, 101] width 23 height 10
click at [691, 124] on button "IMPRESSORA" at bounding box center [696, 124] width 47 height 10
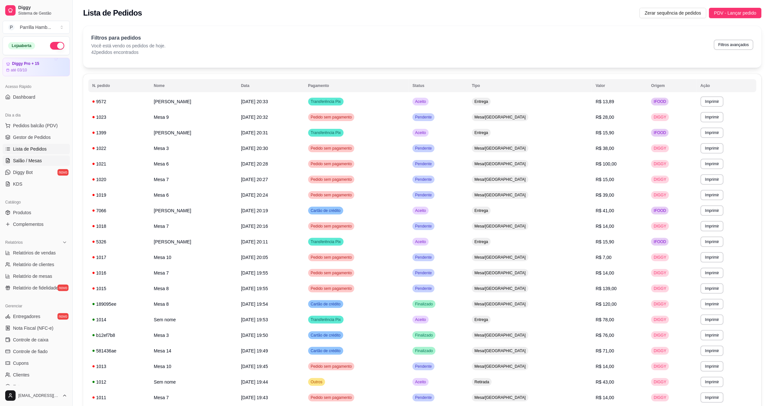
click at [50, 161] on link "Salão / Mesas" at bounding box center [36, 161] width 67 height 10
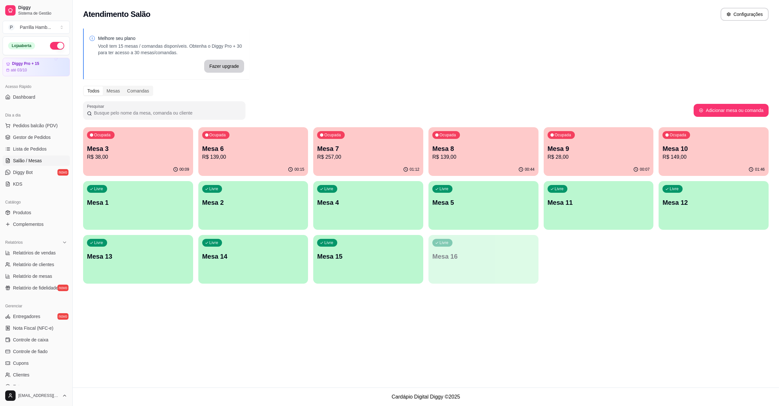
click at [694, 154] on p "R$ 149,00" at bounding box center [714, 157] width 102 height 8
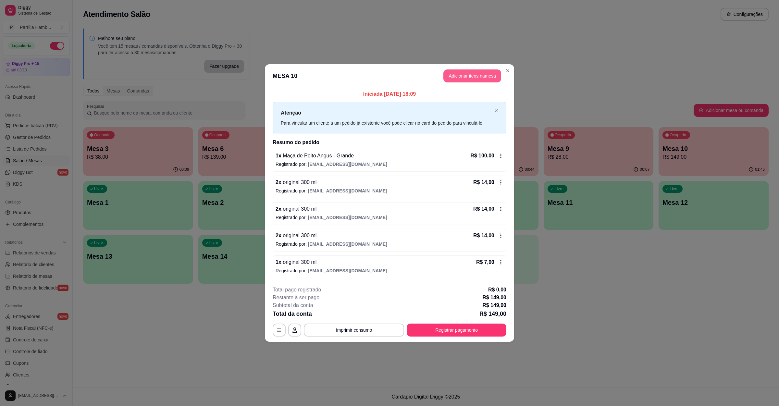
click at [452, 80] on button "Adicionar itens na mesa" at bounding box center [472, 75] width 58 height 13
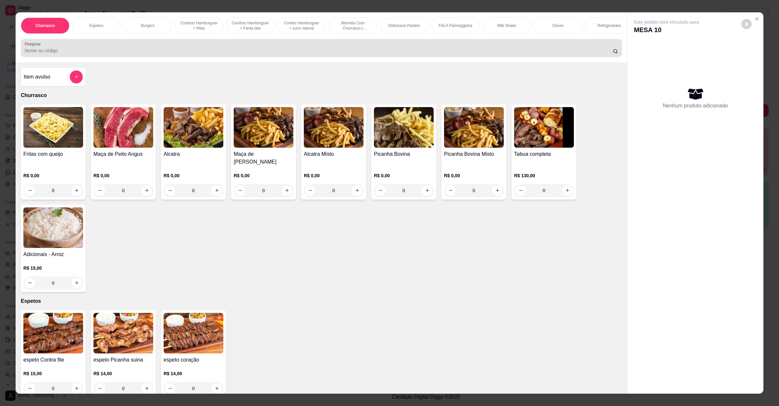
click at [169, 54] on input "Pesquisa" at bounding box center [319, 50] width 588 height 6
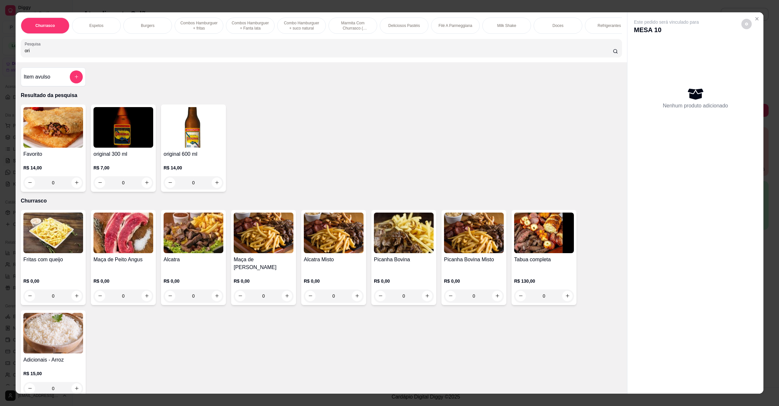
type input "ori"
click at [142, 188] on button "increase-product-quantity" at bounding box center [147, 183] width 10 height 10
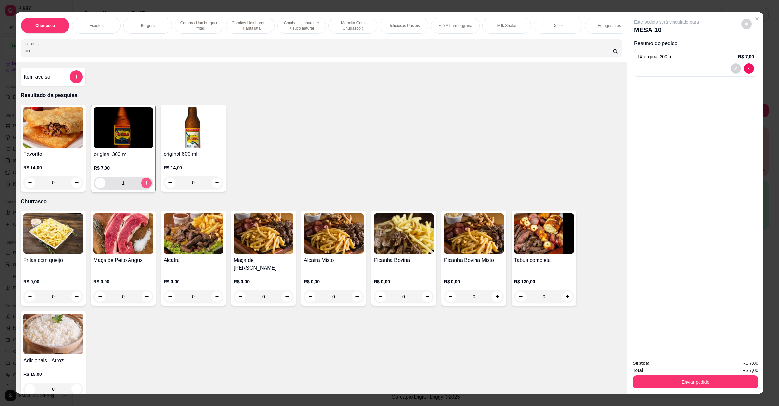
type input "1"
click at [642, 376] on button "Enviar pedido" at bounding box center [696, 382] width 126 height 13
click at [654, 371] on button "Não registrar e enviar pedido" at bounding box center [673, 366] width 68 height 12
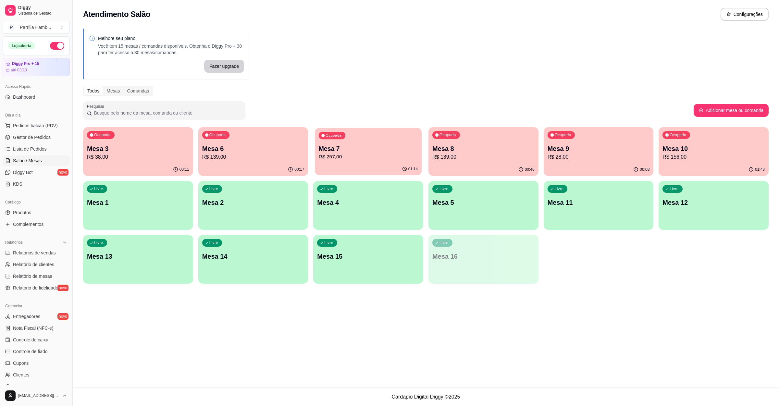
click at [389, 155] on p "R$ 257,00" at bounding box center [368, 156] width 99 height 7
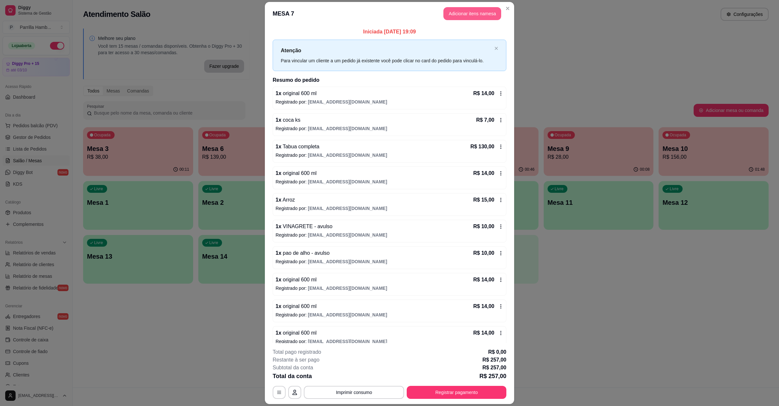
click at [461, 9] on button "Adicionar itens na mesa" at bounding box center [472, 13] width 58 height 13
click at [318, 54] on input "Pesquisa" at bounding box center [319, 50] width 588 height 6
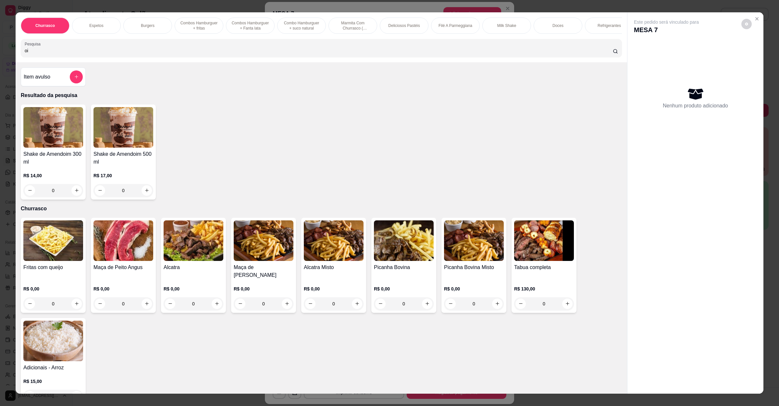
type input "o"
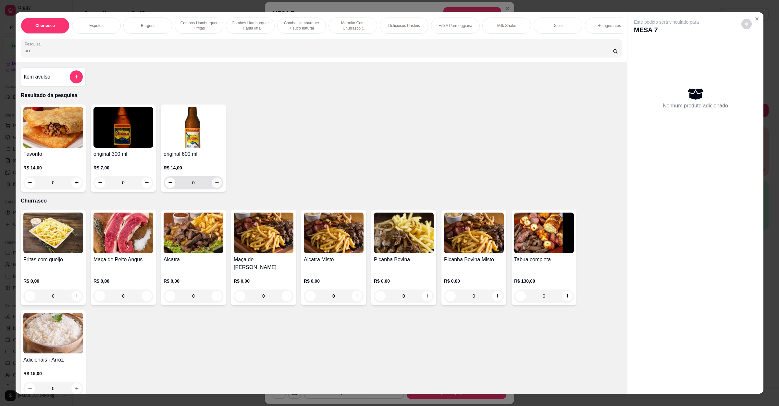
type input "ori"
click at [215, 185] on icon "increase-product-quantity" at bounding box center [217, 182] width 5 height 5
type input "1"
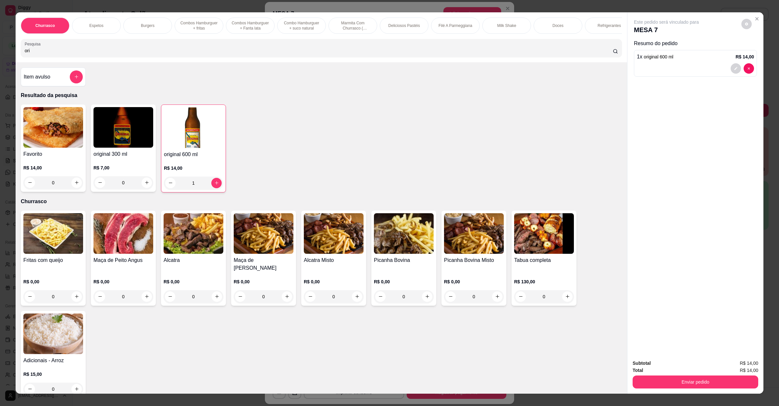
click at [711, 392] on div "Subtotal R$ 14,00 Total R$ 14,00 Enviar pedido" at bounding box center [696, 374] width 136 height 39
click at [709, 385] on button "Enviar pedido" at bounding box center [696, 382] width 126 height 13
click at [683, 363] on button "Não registrar e enviar pedido" at bounding box center [673, 366] width 68 height 12
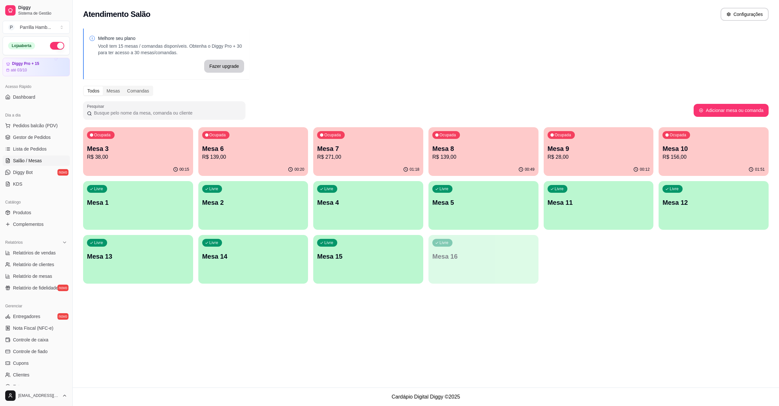
click at [706, 146] on p "Mesa 10" at bounding box center [714, 148] width 102 height 9
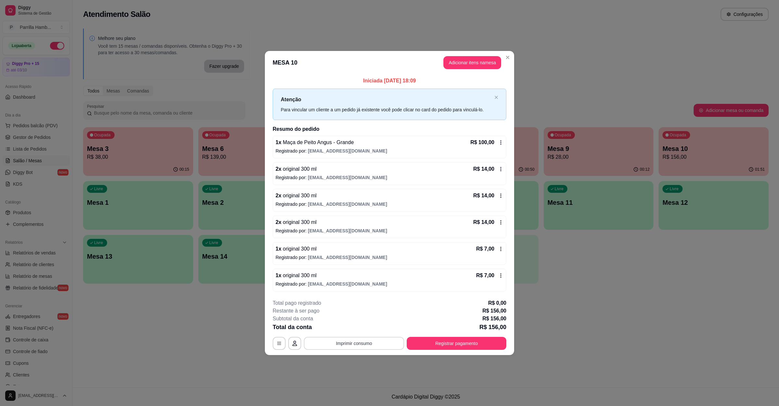
click at [328, 343] on button "Imprimir consumo" at bounding box center [354, 343] width 100 height 13
click at [354, 324] on button "IMPRESSORA" at bounding box center [355, 329] width 47 height 10
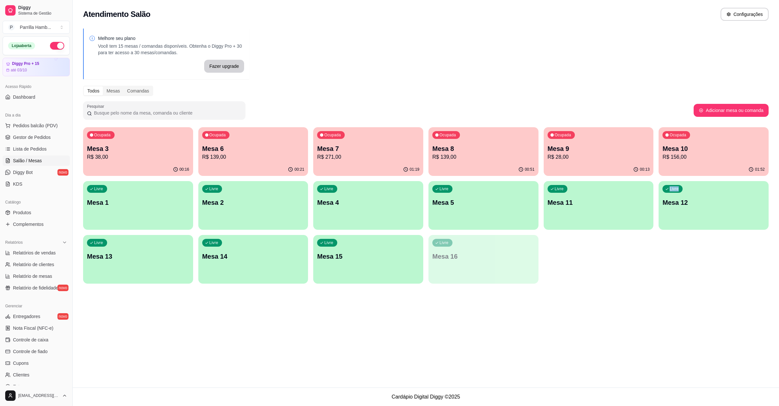
click at [633, 263] on div "Ocupada Mesa 3 R$ 38,00 00:16 Ocupada Mesa 6 R$ 139,00 00:21 Ocupada Mesa 7 R$ …" at bounding box center [426, 205] width 686 height 156
click at [28, 130] on button "Pedidos balcão (PDV)" at bounding box center [36, 125] width 67 height 10
click at [206, 57] on div "Pesquisa" at bounding box center [321, 48] width 601 height 18
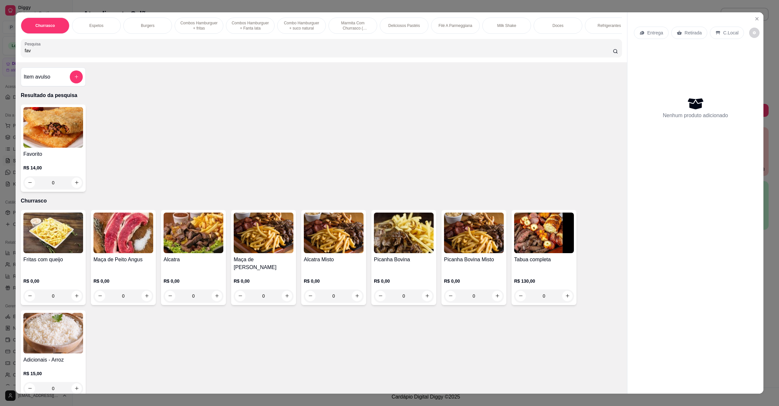
type input "fav"
click at [71, 189] on div "0" at bounding box center [53, 182] width 60 height 13
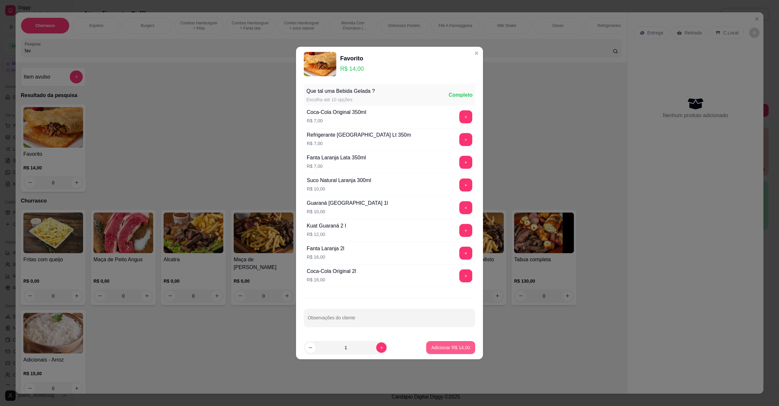
click at [457, 348] on p "Adicionar R$ 14,00" at bounding box center [450, 347] width 39 height 6
type input "1"
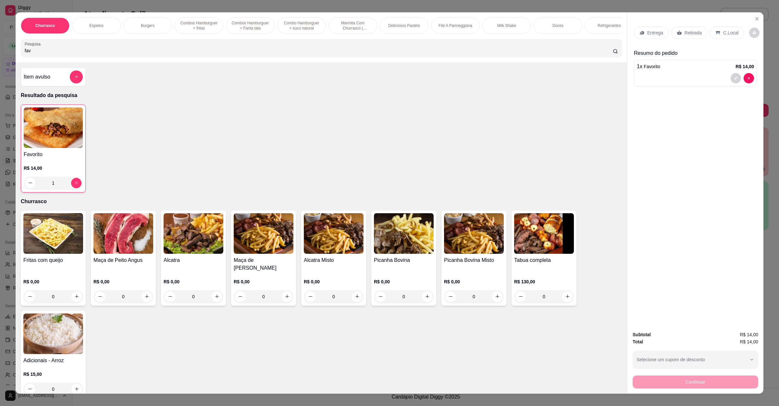
click at [688, 32] on p "Retirada" at bounding box center [693, 33] width 17 height 6
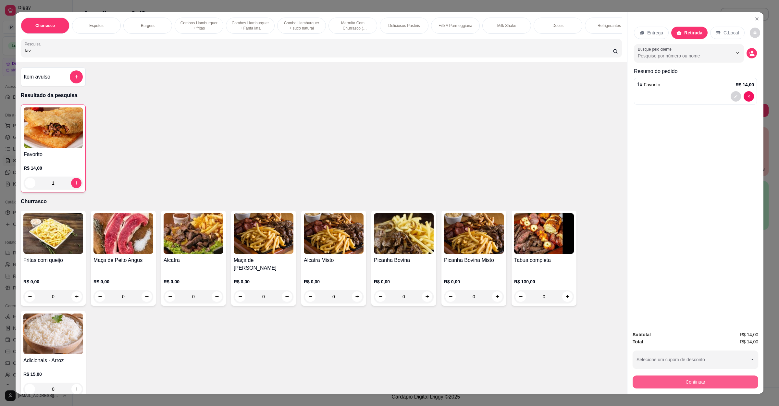
click at [670, 381] on button "Continuar" at bounding box center [696, 382] width 126 height 13
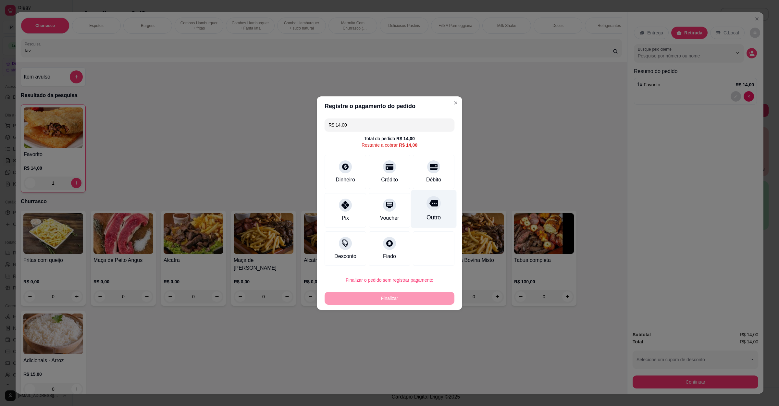
click at [419, 210] on div "Outro" at bounding box center [434, 209] width 46 height 38
type input "R$ 0,00"
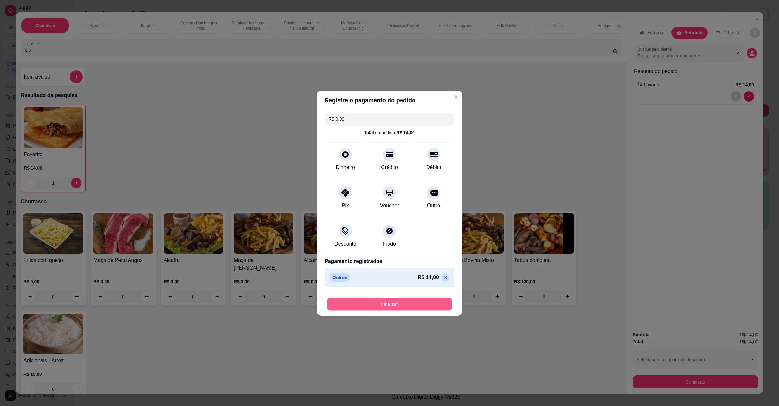
click at [398, 304] on button "Finalizar" at bounding box center [390, 304] width 126 height 13
type input "0"
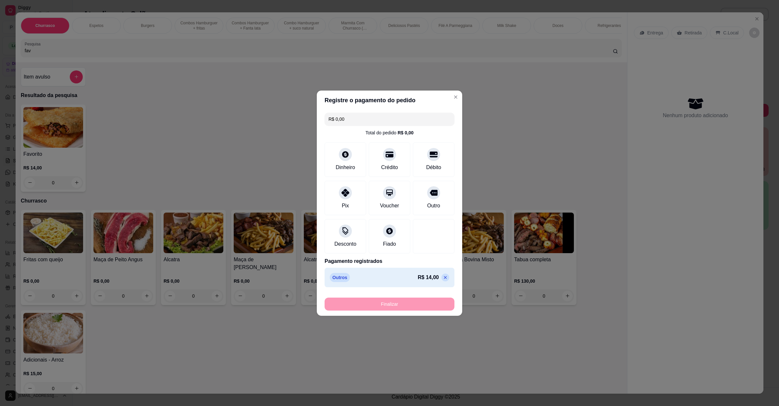
type input "-R$ 14,00"
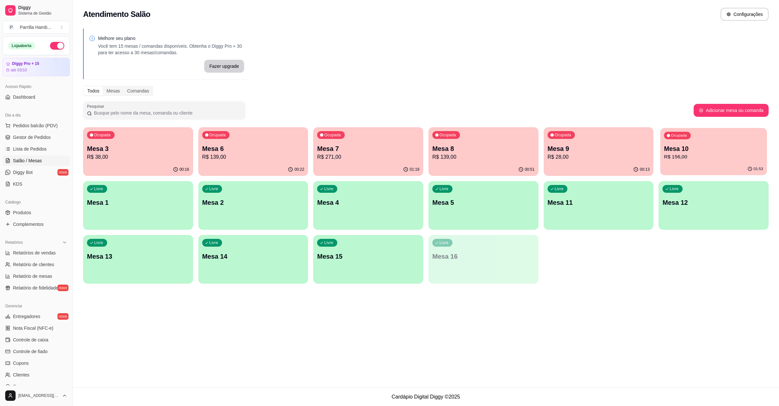
click at [674, 156] on p "R$ 156,00" at bounding box center [713, 156] width 99 height 7
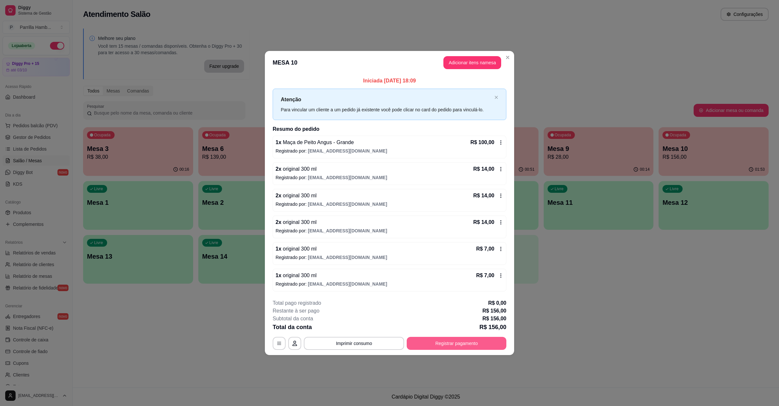
click at [435, 340] on button "Registrar pagamento" at bounding box center [457, 343] width 100 height 13
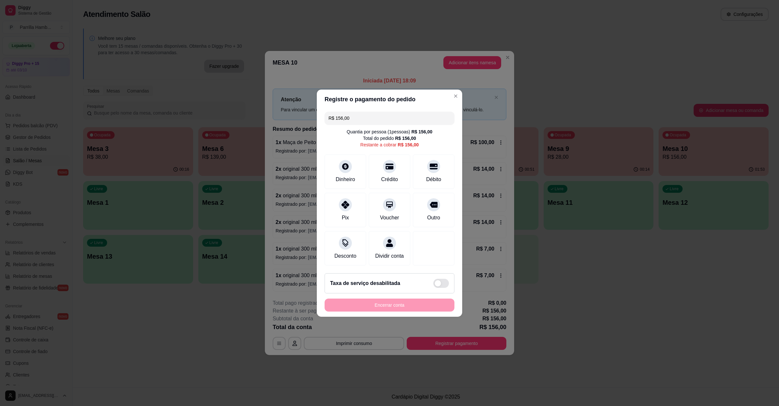
click at [381, 109] on div "R$ 156,00 Quantia por pessoa ( 1 pessoas) R$ 156,00 Total do pedido R$ 156,00 R…" at bounding box center [389, 188] width 145 height 159
drag, startPoint x: 379, startPoint y: 109, endPoint x: 126, endPoint y: 127, distance: 253.5
click at [197, 116] on div "Registre o pagamento do pedido R$ 156,00 Quantia por pessoa ( 1 pessoas) R$ 156…" at bounding box center [389, 203] width 779 height 406
click at [352, 191] on div "Pix" at bounding box center [346, 209] width 46 height 38
type input "R$ 76,50"
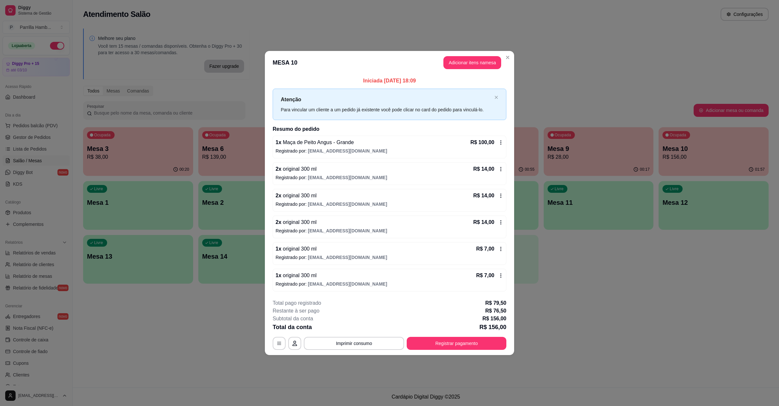
click at [265, 140] on div "Iniciada [DATE] 18:09 Atenção Para vincular um cliente a um pedido já existente…" at bounding box center [389, 184] width 249 height 220
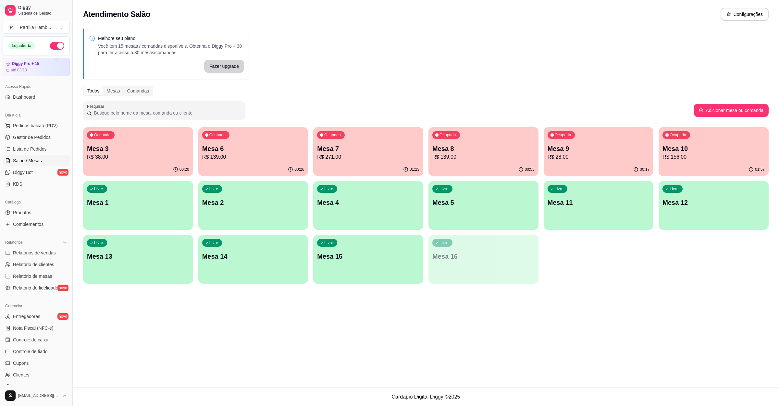
click at [347, 146] on p "Mesa 7" at bounding box center [368, 148] width 102 height 9
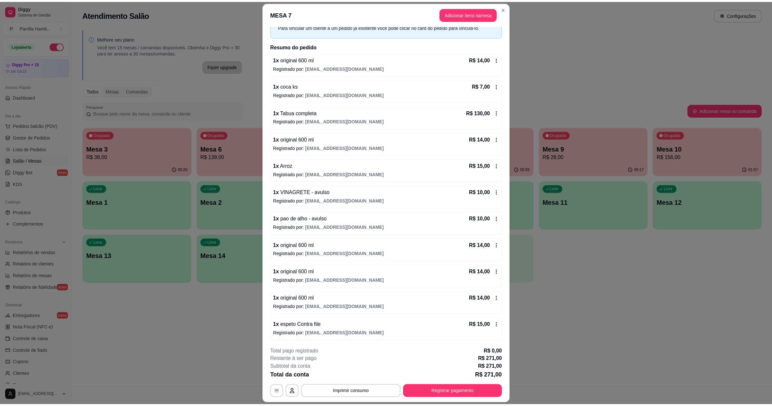
scroll to position [66, 0]
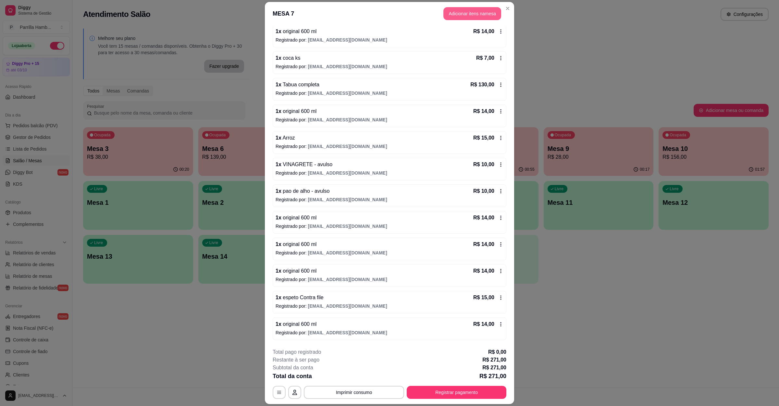
click at [476, 14] on button "Adicionar itens na mesa" at bounding box center [472, 13] width 58 height 13
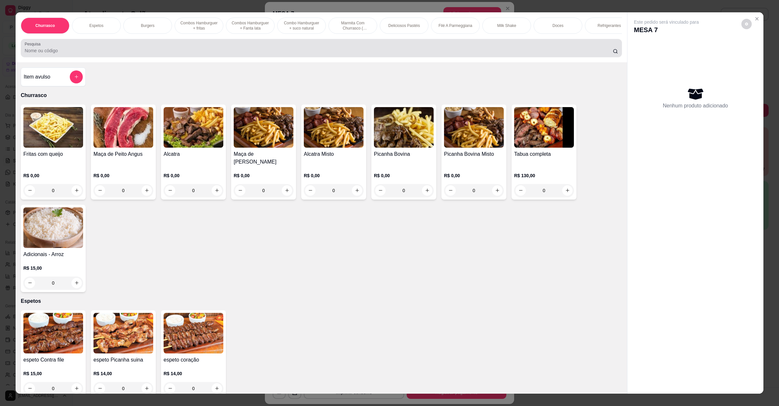
click at [119, 54] on input "Pesquisa" at bounding box center [319, 50] width 588 height 6
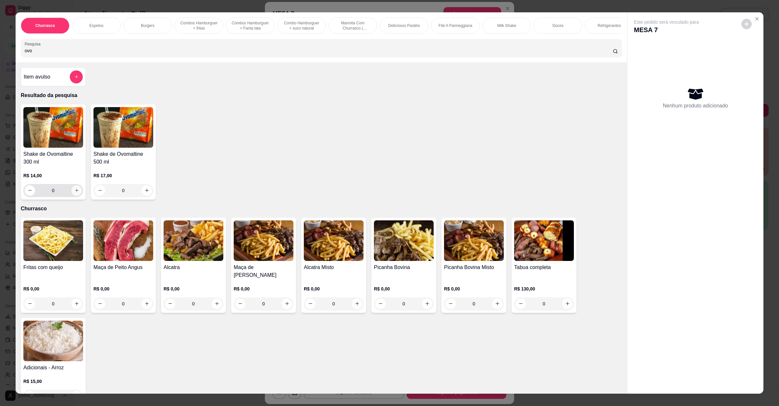
type input "ovo"
click at [71, 195] on button "increase-product-quantity" at bounding box center [76, 190] width 10 height 10
type input "1"
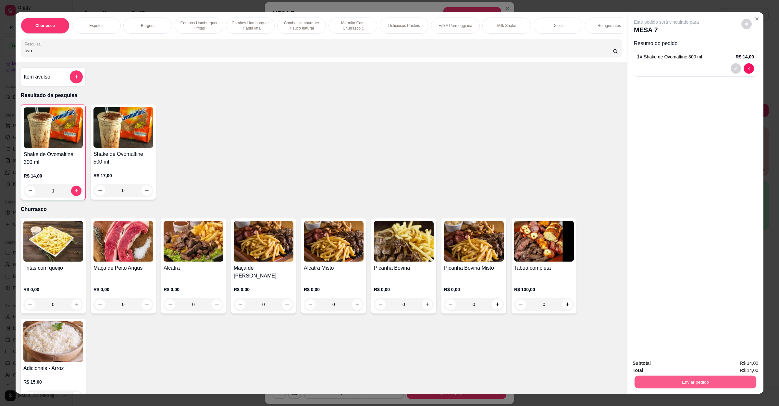
click at [701, 386] on button "Enviar pedido" at bounding box center [696, 382] width 122 height 13
click at [690, 365] on button "Não registrar e enviar pedido" at bounding box center [673, 366] width 66 height 12
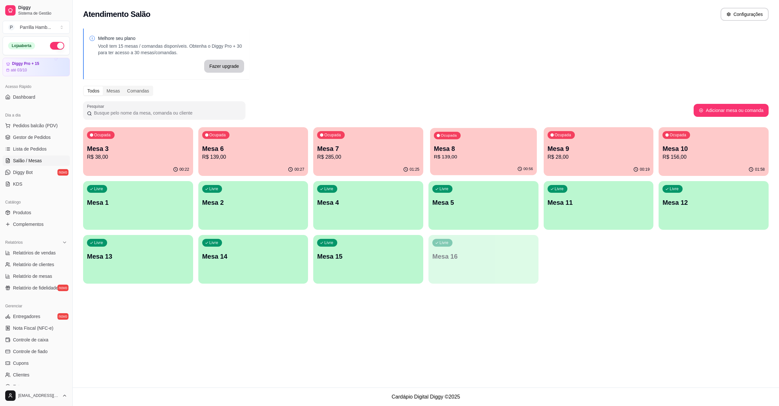
click at [493, 146] on p "Mesa 8" at bounding box center [483, 148] width 99 height 9
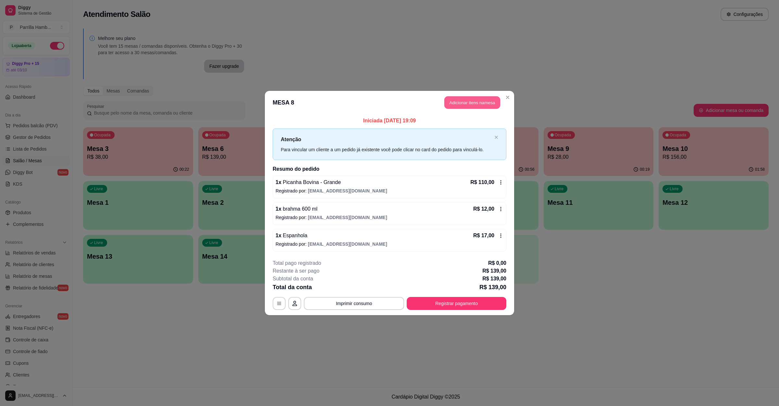
click at [476, 102] on button "Adicionar itens na mesa" at bounding box center [472, 102] width 56 height 13
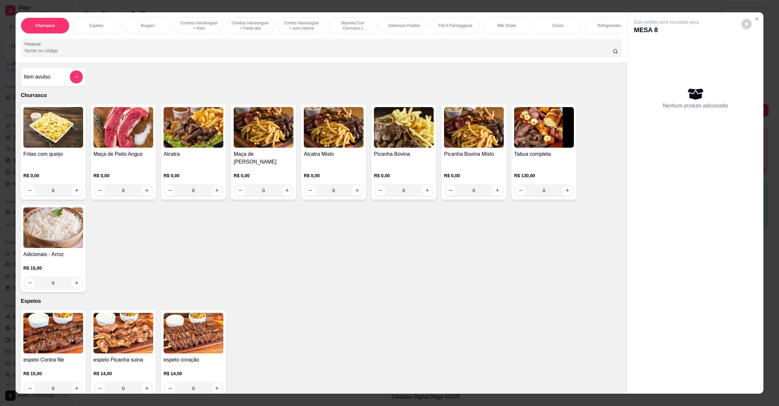
click at [157, 57] on div "Pesquisa" at bounding box center [321, 48] width 601 height 18
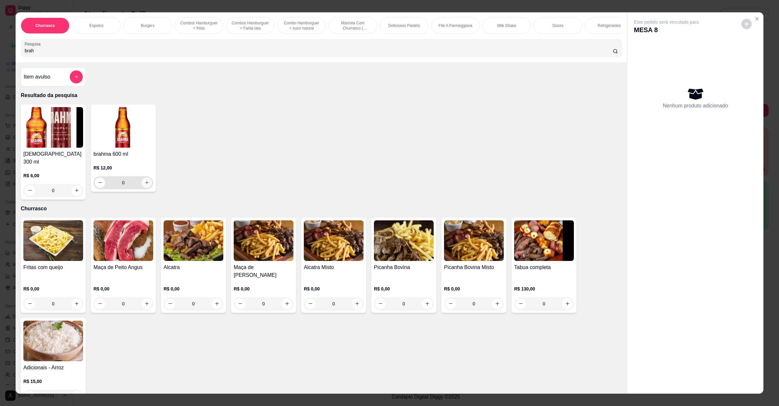
type input "brah"
click at [146, 188] on button "increase-product-quantity" at bounding box center [147, 183] width 10 height 10
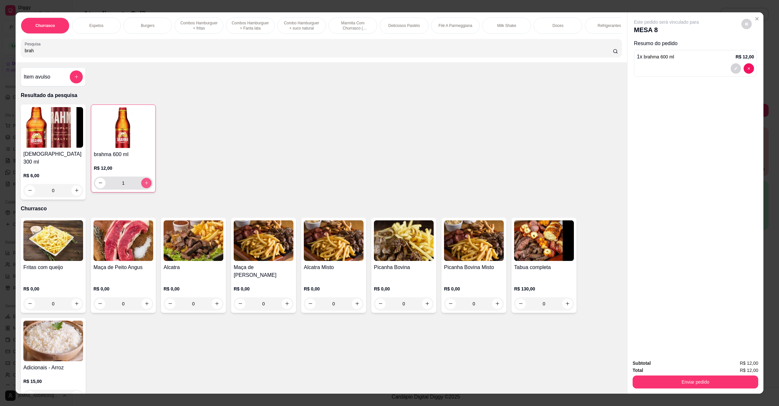
type input "1"
click at [640, 385] on button "Enviar pedido" at bounding box center [696, 382] width 126 height 13
click at [659, 369] on button "Não registrar e enviar pedido" at bounding box center [673, 366] width 66 height 12
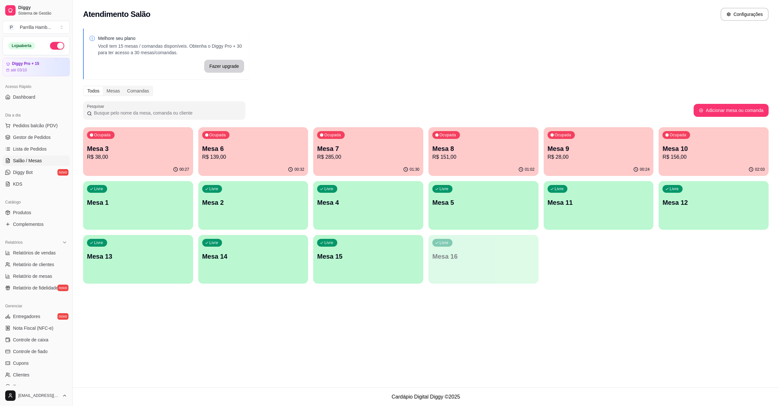
click at [353, 165] on div "01:30" at bounding box center [368, 169] width 110 height 13
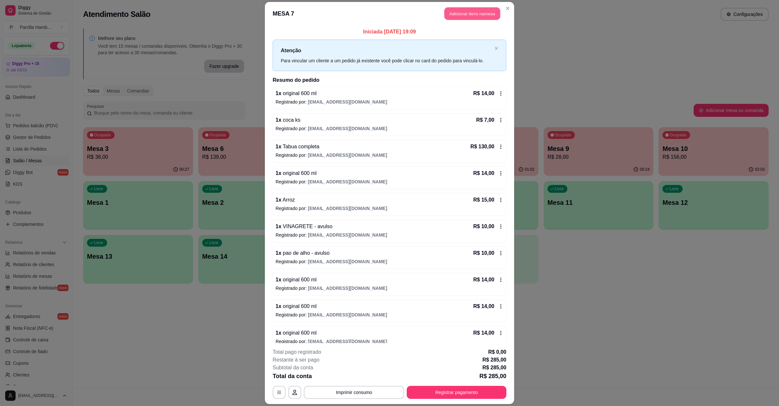
click at [453, 14] on button "Adicionar itens na mesa" at bounding box center [472, 13] width 56 height 13
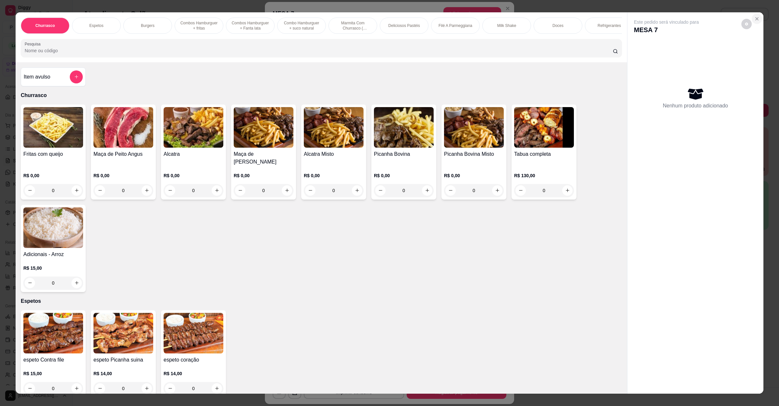
click at [752, 16] on button "Close" at bounding box center [757, 19] width 10 height 10
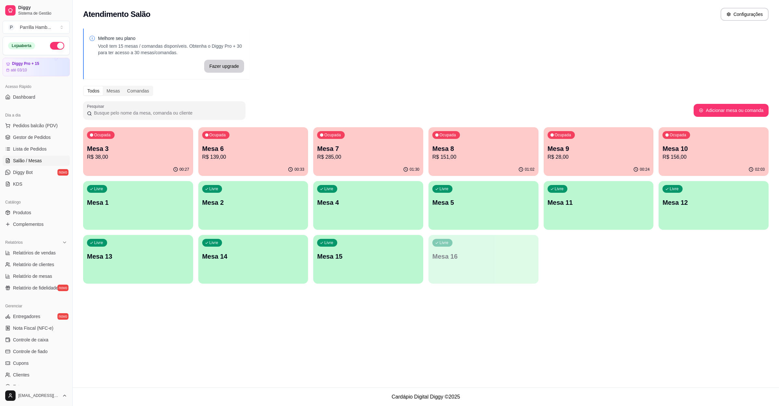
click at [415, 148] on p "Mesa 7" at bounding box center [368, 148] width 102 height 9
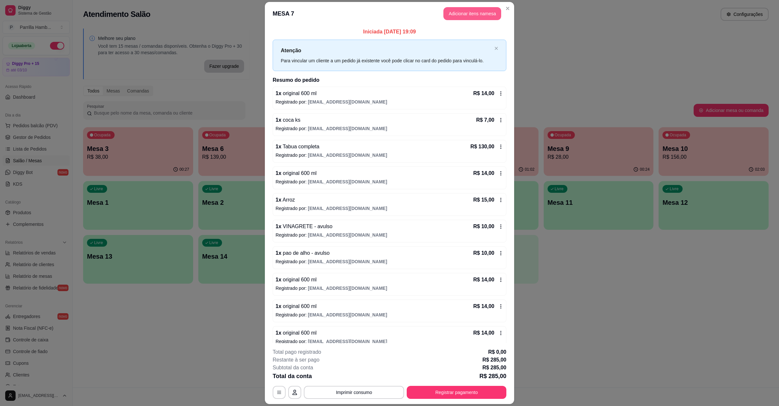
click at [476, 14] on button "Adicionar itens na mesa" at bounding box center [472, 13] width 58 height 13
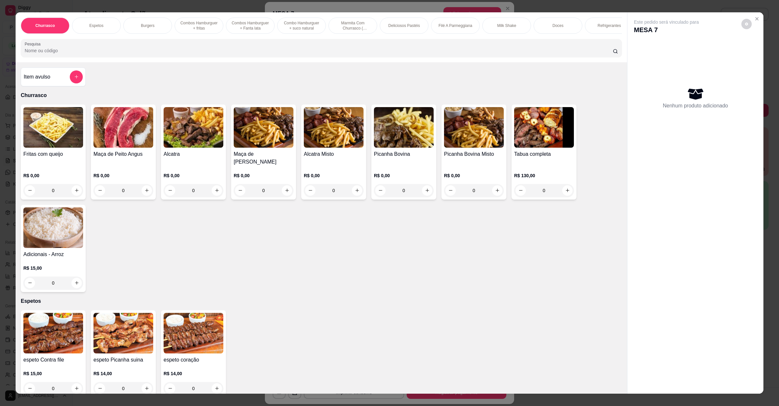
click at [236, 54] on input "Pesquisa" at bounding box center [319, 50] width 588 height 6
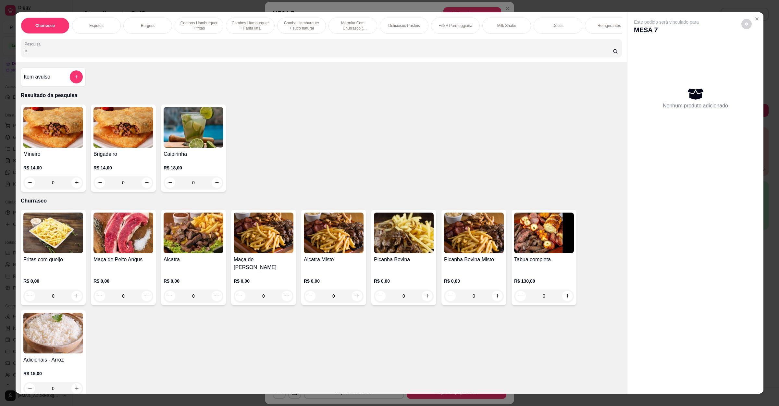
type input "i"
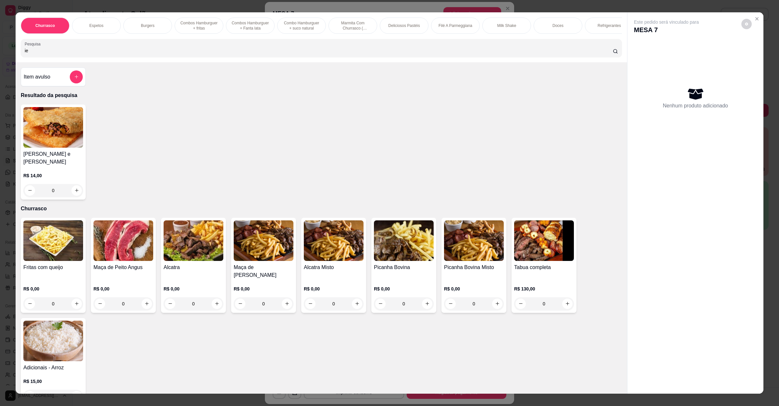
type input "i"
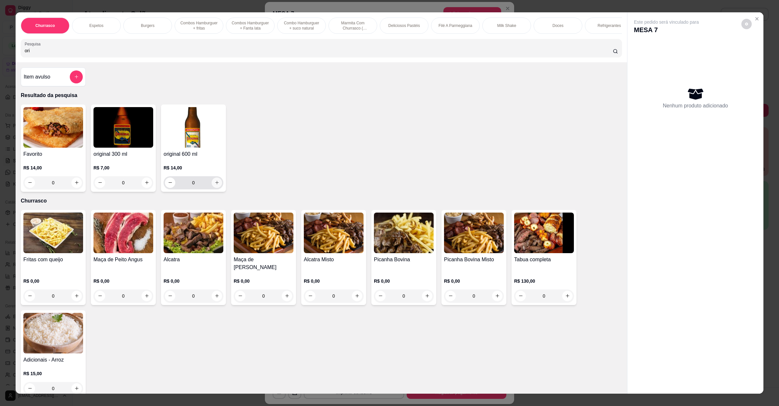
type input "ori"
click at [216, 188] on button "increase-product-quantity" at bounding box center [217, 183] width 10 height 10
type input "1"
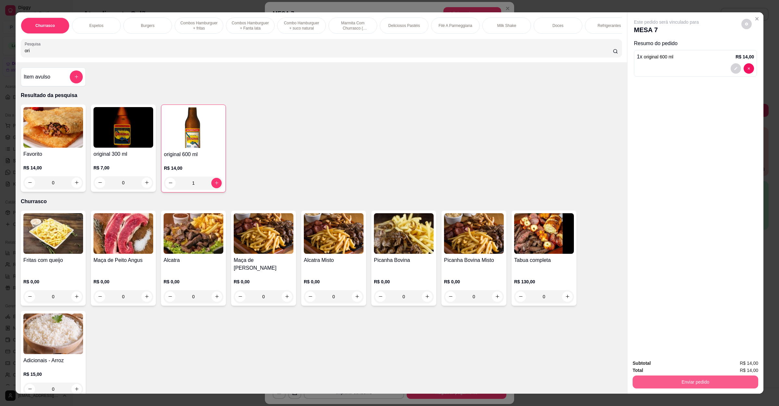
click at [673, 382] on button "Enviar pedido" at bounding box center [696, 382] width 126 height 13
click at [672, 364] on button "Não registrar e enviar pedido" at bounding box center [673, 366] width 66 height 12
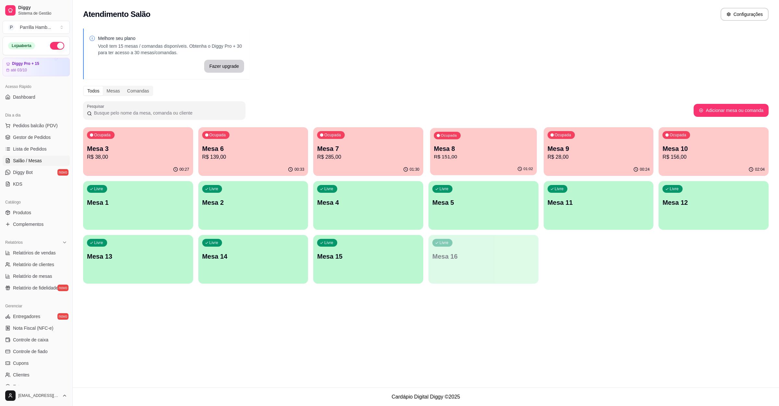
click at [498, 155] on p "R$ 151,00" at bounding box center [483, 156] width 99 height 7
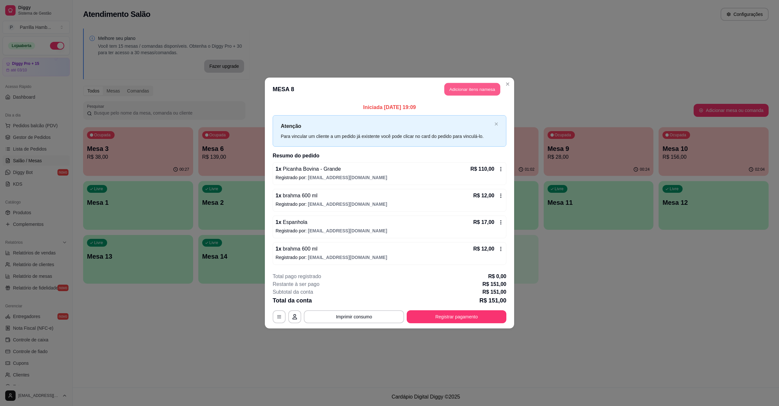
click at [478, 83] on button "Adicionar itens na mesa" at bounding box center [472, 89] width 56 height 13
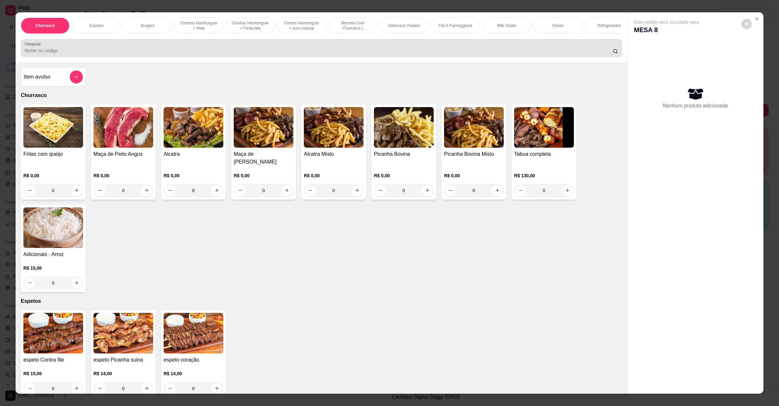
click at [215, 54] on input "Pesquisa" at bounding box center [319, 50] width 588 height 6
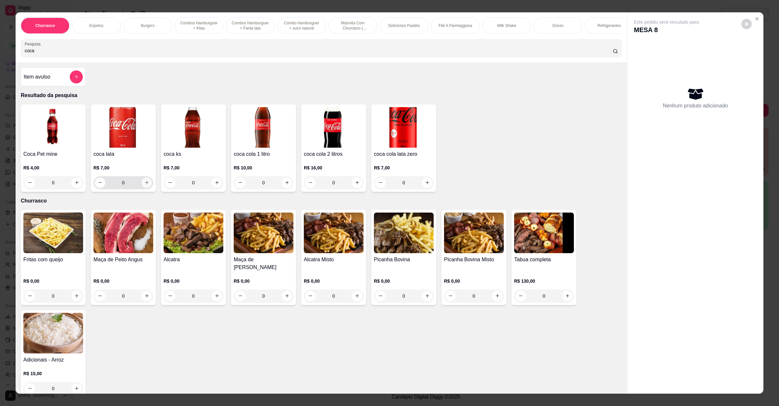
type input "coca"
click at [142, 188] on button "increase-product-quantity" at bounding box center [147, 183] width 10 height 10
type input "1"
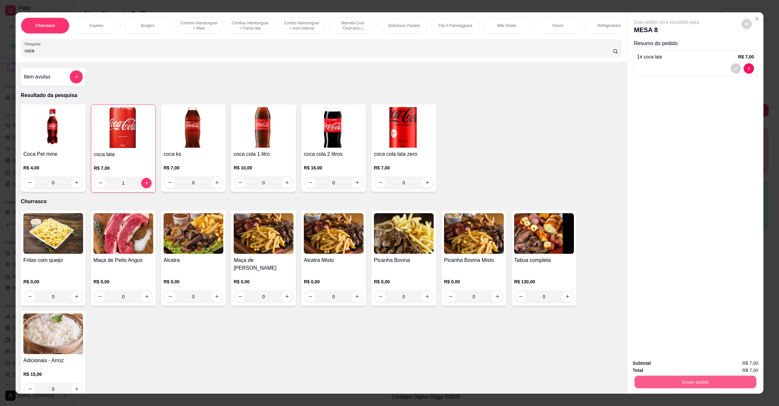
click at [728, 386] on button "Enviar pedido" at bounding box center [696, 382] width 122 height 13
click at [691, 370] on button "Não registrar e enviar pedido" at bounding box center [673, 366] width 68 height 12
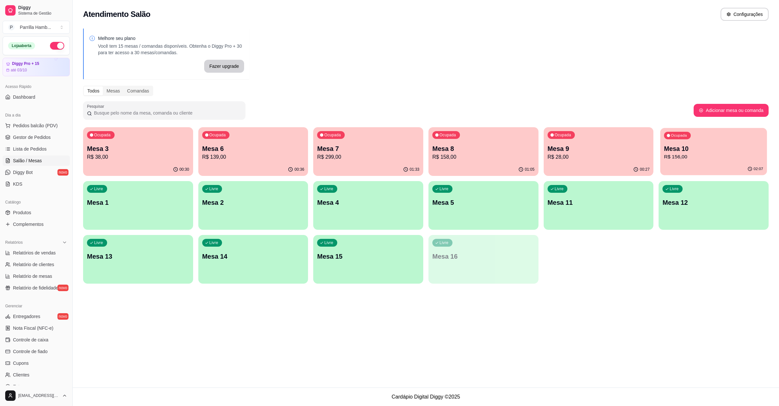
click at [685, 167] on div "02:07" at bounding box center [713, 169] width 106 height 12
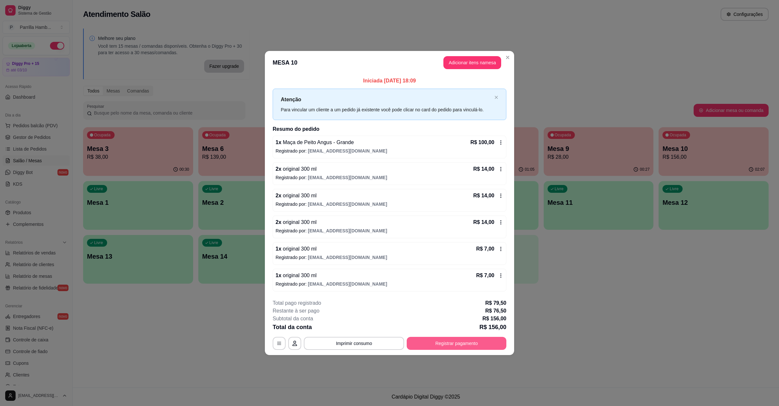
click at [442, 339] on button "Registrar pagamento" at bounding box center [457, 343] width 100 height 13
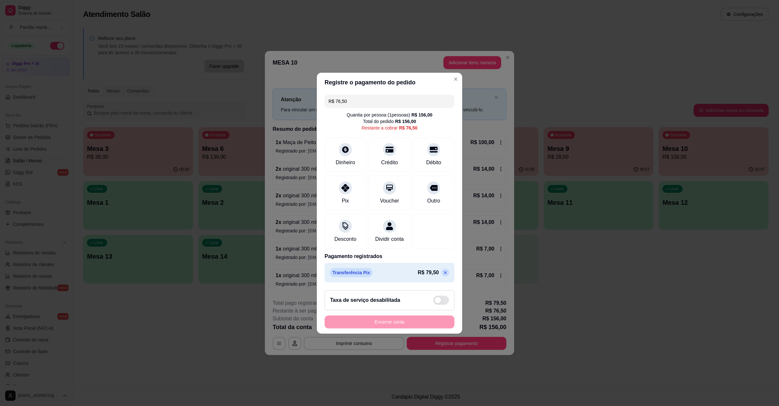
click at [356, 260] on p "Pagamento registrados" at bounding box center [390, 257] width 130 height 8
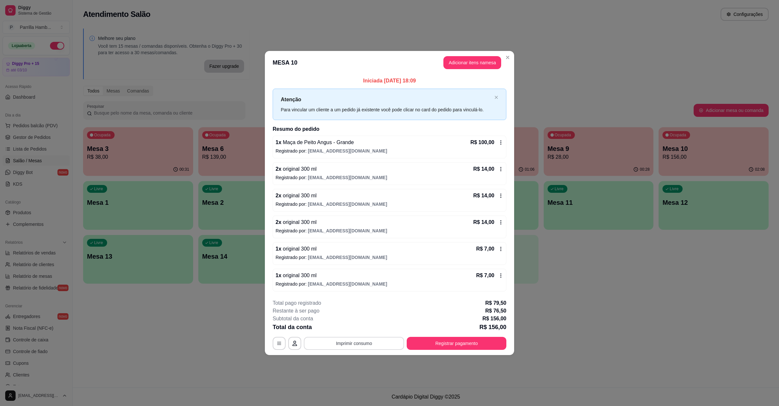
click at [378, 343] on button "Imprimir consumo" at bounding box center [354, 343] width 100 height 13
click at [373, 327] on button "IMPRESSORA" at bounding box center [355, 329] width 47 height 10
click at [422, 342] on button "Registrar pagamento" at bounding box center [456, 343] width 97 height 13
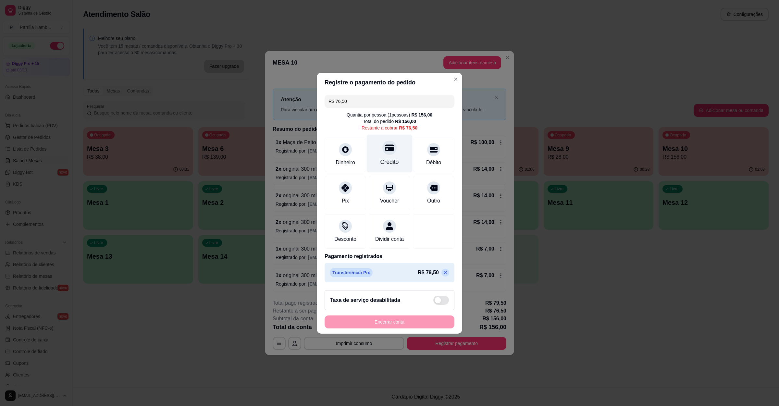
click at [390, 158] on div "Crédito" at bounding box center [390, 162] width 19 height 8
type input "R$ 0,00"
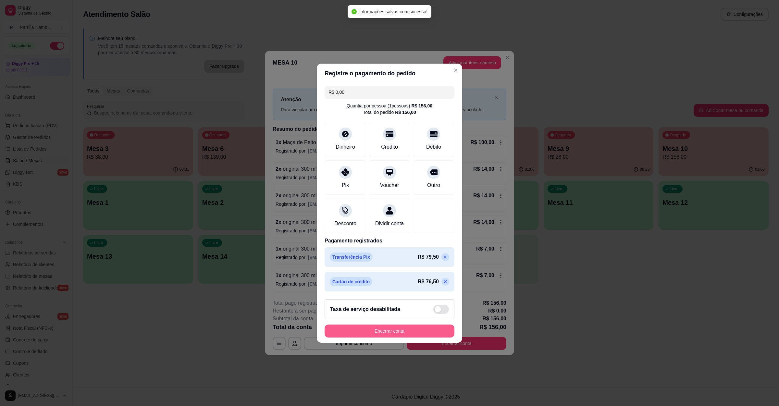
click at [379, 332] on button "Encerrar conta" at bounding box center [390, 331] width 130 height 13
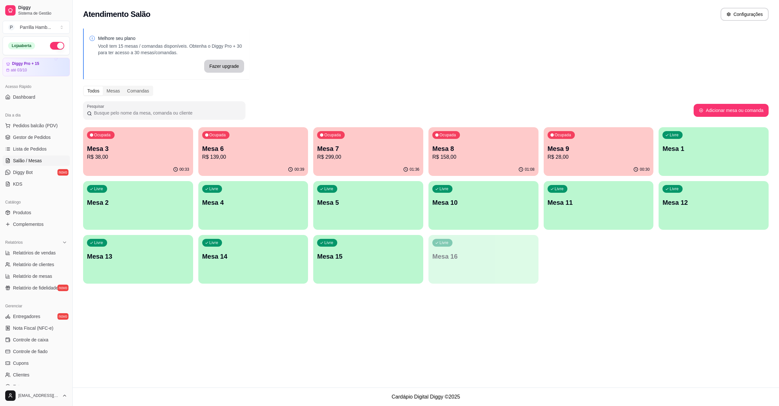
click at [362, 154] on p "R$ 299,00" at bounding box center [368, 157] width 102 height 8
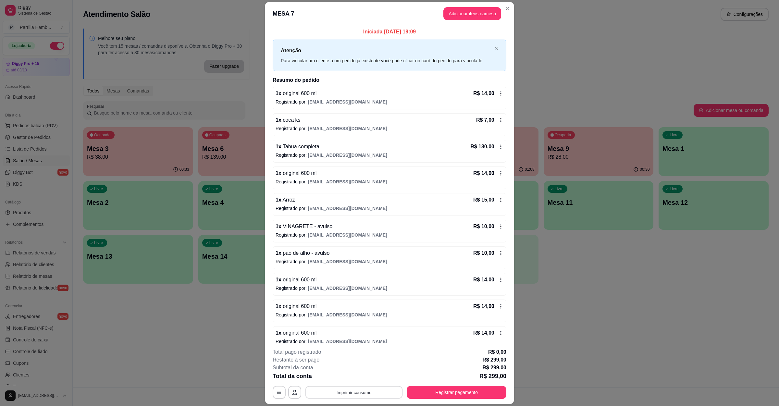
click at [368, 389] on button "Imprimir consumo" at bounding box center [354, 392] width 97 height 13
click at [356, 382] on button "IMPRESSORA" at bounding box center [352, 377] width 47 height 10
click at [526, 293] on div "Atendimento Salão Configurações Melhore seu plano Você tem 15 mesas / comandas …" at bounding box center [426, 194] width 706 height 388
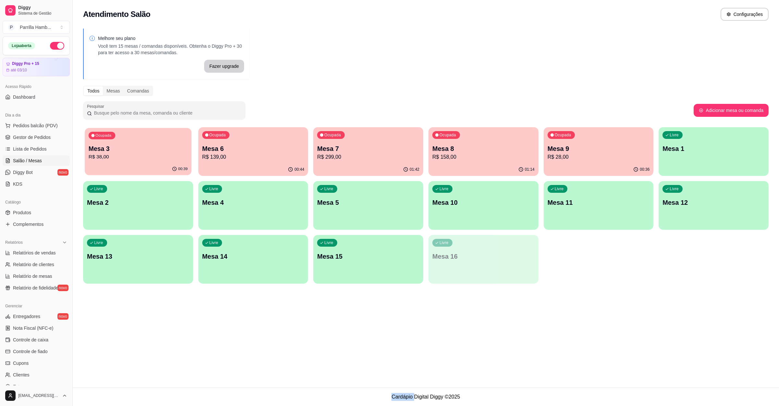
click at [158, 139] on div "Ocupada Mesa 3 R$ 38,00" at bounding box center [138, 145] width 106 height 35
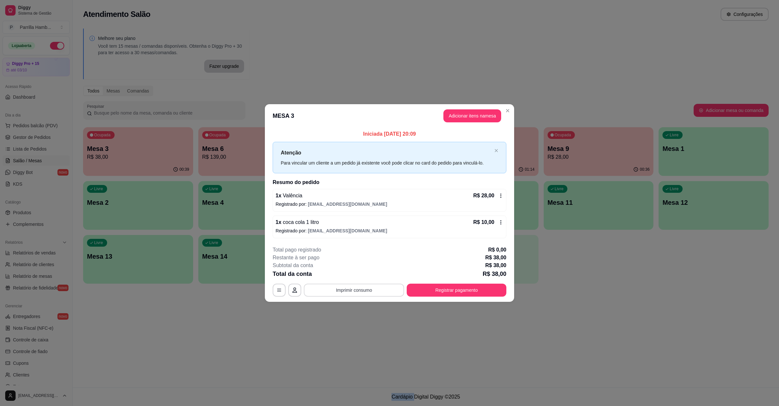
click at [376, 289] on button "Imprimir consumo" at bounding box center [354, 290] width 100 height 13
click at [366, 276] on button "IMPRESSORA" at bounding box center [355, 275] width 45 height 10
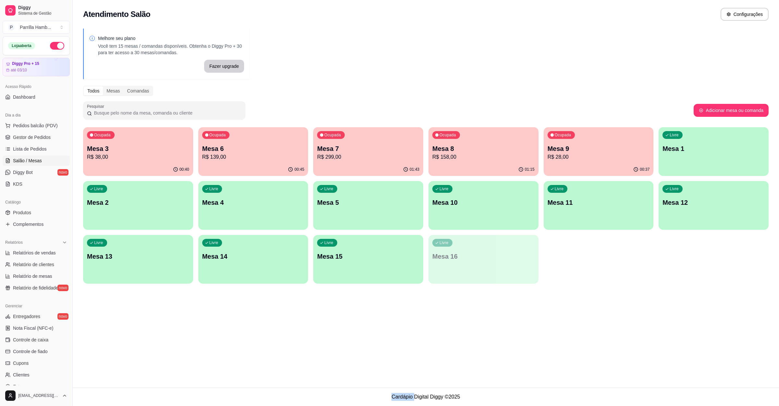
click at [376, 160] on p "R$ 299,00" at bounding box center [368, 157] width 102 height 8
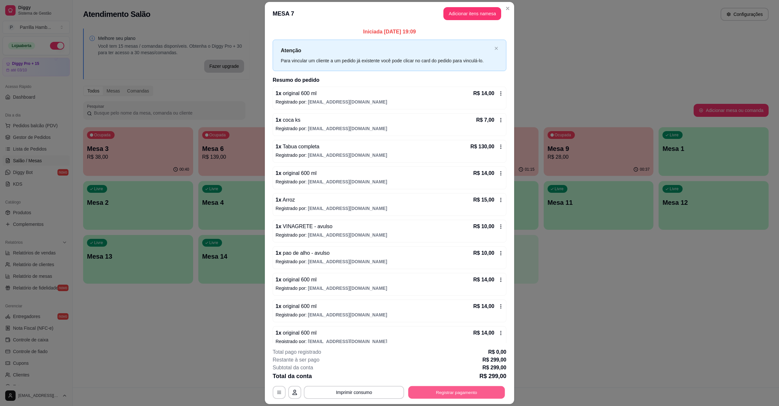
click at [431, 387] on button "Registrar pagamento" at bounding box center [456, 392] width 97 height 13
click at [383, 168] on div "Crédito" at bounding box center [390, 170] width 46 height 38
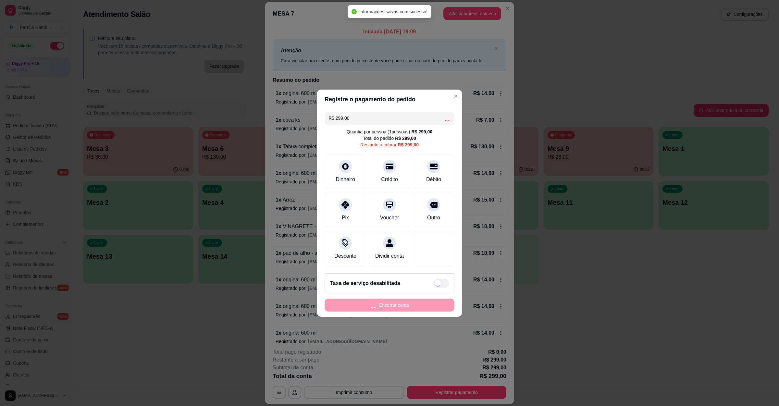
type input "R$ 0,00"
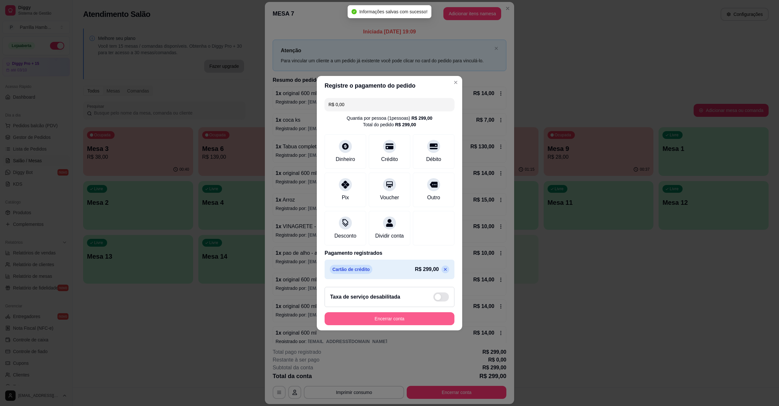
click at [375, 324] on button "Encerrar conta" at bounding box center [390, 318] width 130 height 13
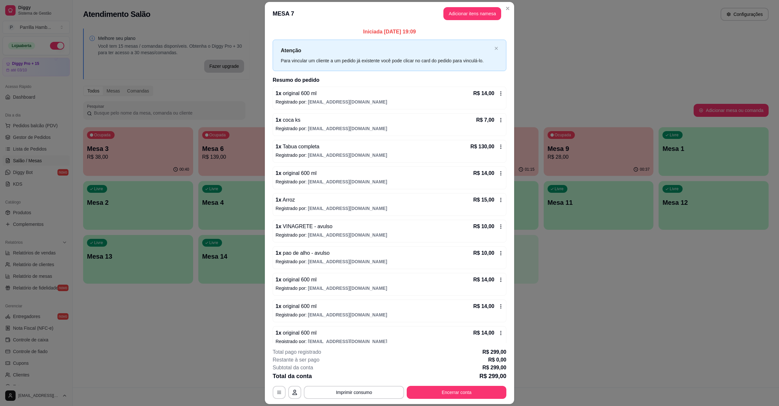
click at [566, 322] on div "Atendimento Salão Configurações Melhore seu plano Você tem 15 mesas / comandas …" at bounding box center [426, 194] width 706 height 388
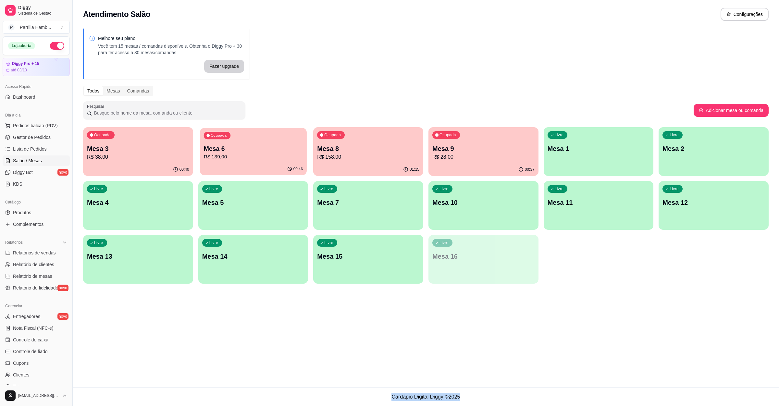
click at [293, 145] on p "Mesa 6" at bounding box center [253, 148] width 99 height 9
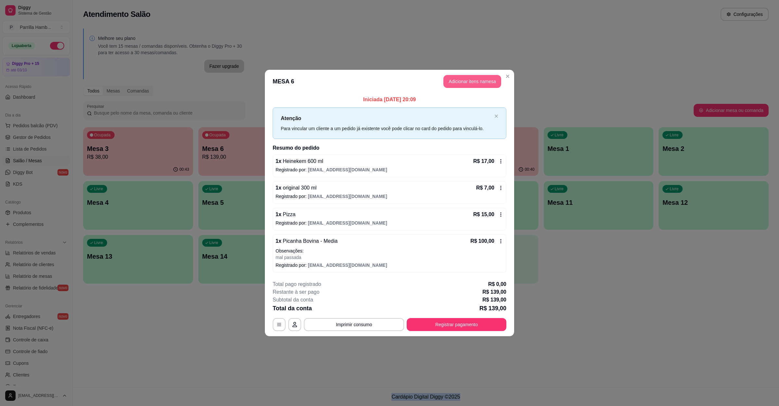
click at [476, 79] on button "Adicionar itens na mesa" at bounding box center [472, 81] width 58 height 13
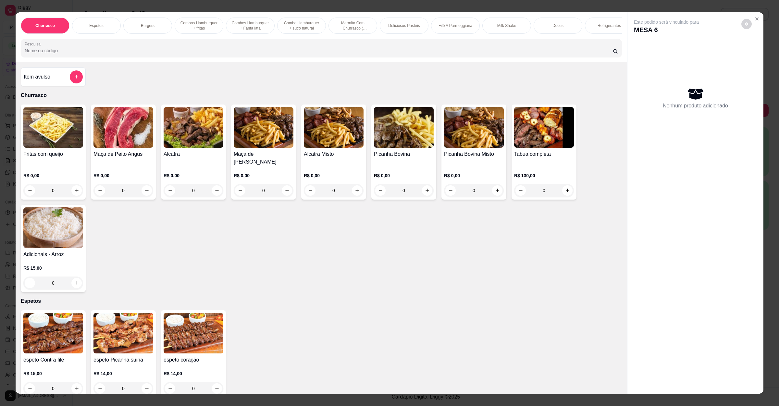
click at [227, 62] on div "Churrasco Espetos Burgers Combos Hamburguer + fritas Combos Hamburguer + Fanta …" at bounding box center [322, 37] width 612 height 50
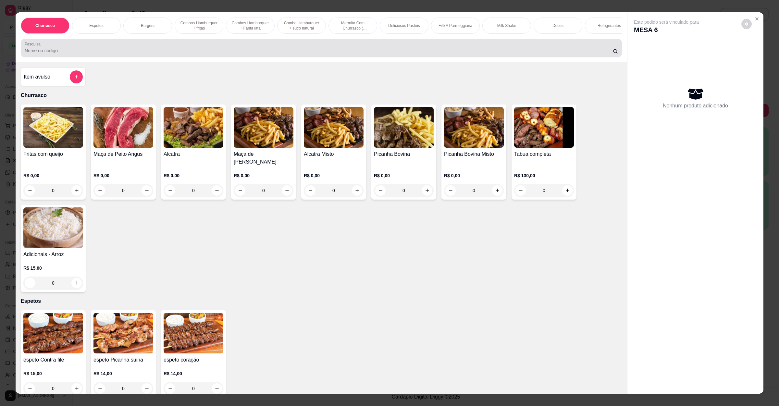
click at [236, 54] on input "Pesquisa" at bounding box center [319, 50] width 588 height 6
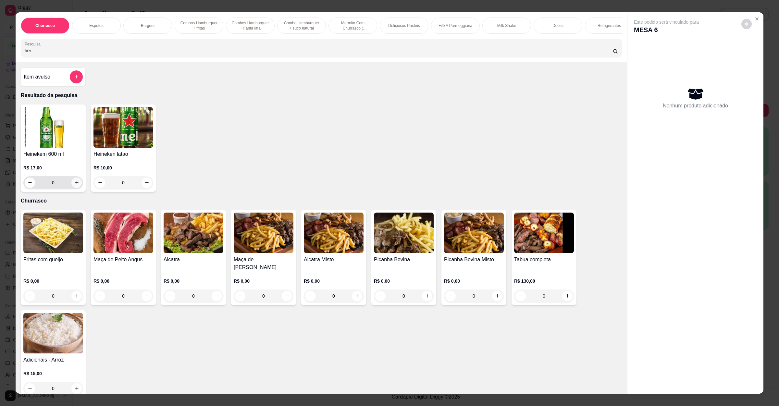
type input "hei"
click at [74, 185] on icon "increase-product-quantity" at bounding box center [76, 182] width 5 height 5
type input "1"
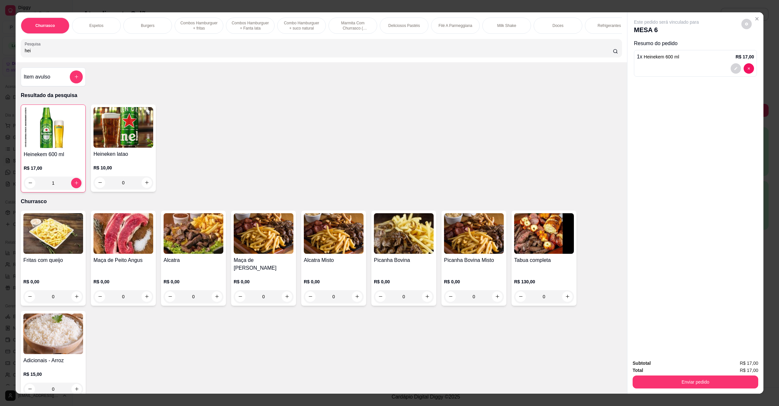
drag, startPoint x: 53, startPoint y: 56, endPoint x: 0, endPoint y: 56, distance: 52.6
click at [0, 56] on div "Churrasco Espetos Burgers Combos Hamburguer + fritas Combos Hamburguer + Fanta …" at bounding box center [389, 203] width 779 height 406
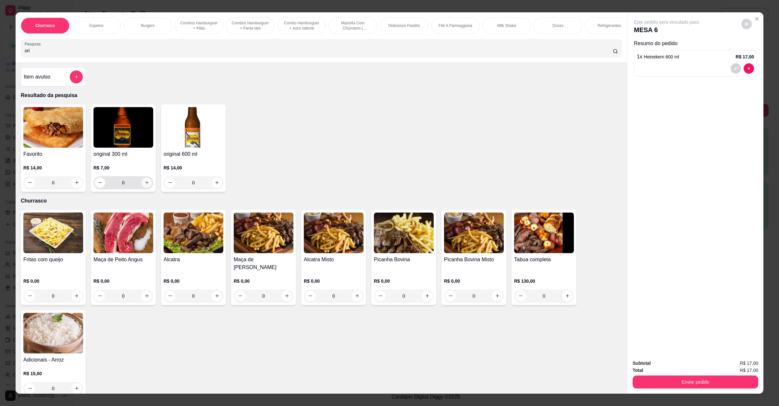
type input "ori"
click at [144, 185] on icon "increase-product-quantity" at bounding box center [146, 182] width 5 height 5
type input "1"
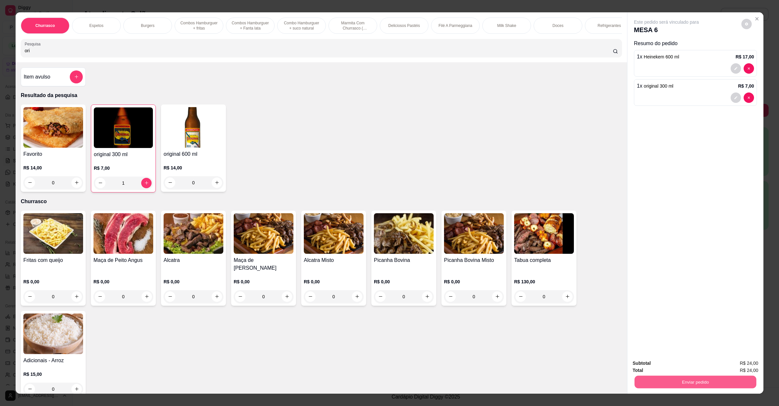
click at [668, 387] on button "Enviar pedido" at bounding box center [696, 382] width 122 height 13
click at [673, 367] on button "Não registrar e enviar pedido" at bounding box center [673, 366] width 66 height 12
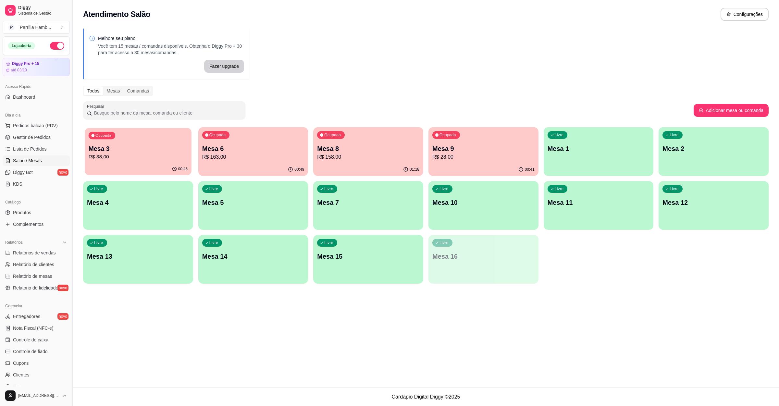
click at [149, 161] on div "Ocupada Mesa 3 R$ 38,00" at bounding box center [138, 145] width 106 height 35
click at [150, 150] on p "Mesa 3" at bounding box center [138, 148] width 99 height 9
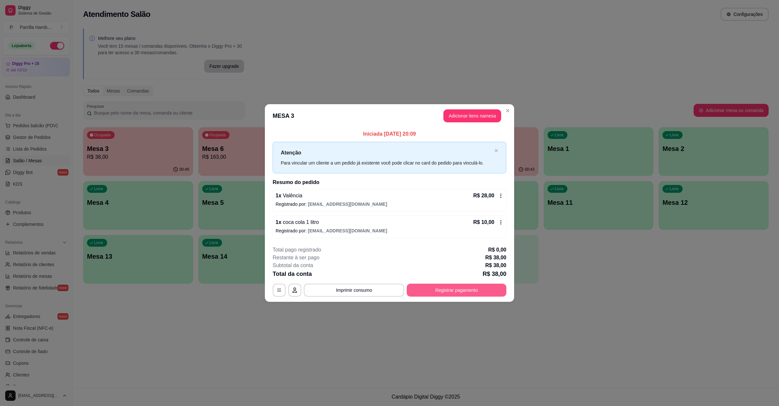
click at [424, 291] on button "Registrar pagamento" at bounding box center [457, 290] width 100 height 13
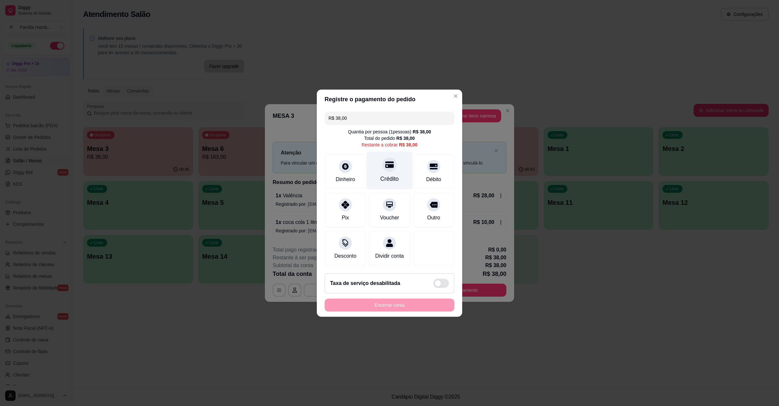
click at [392, 175] on div "Crédito" at bounding box center [390, 179] width 19 height 8
type input "R$ 0,00"
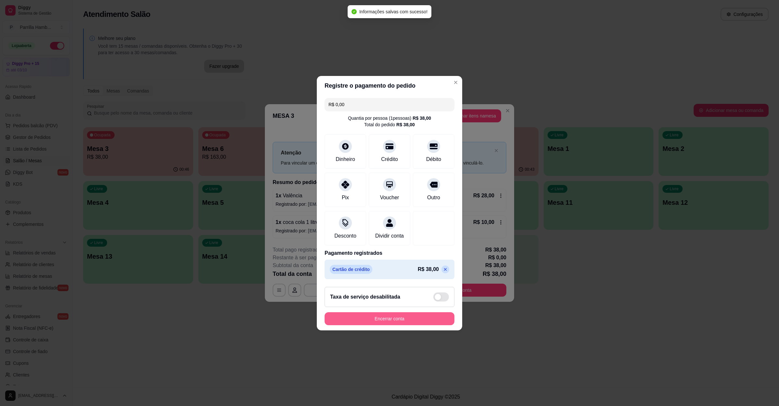
click at [385, 322] on button "Encerrar conta" at bounding box center [390, 318] width 130 height 13
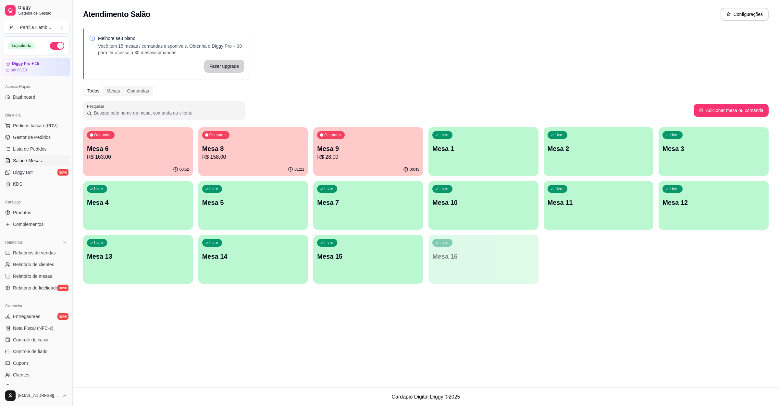
click at [261, 157] on p "R$ 158,00" at bounding box center [253, 157] width 102 height 8
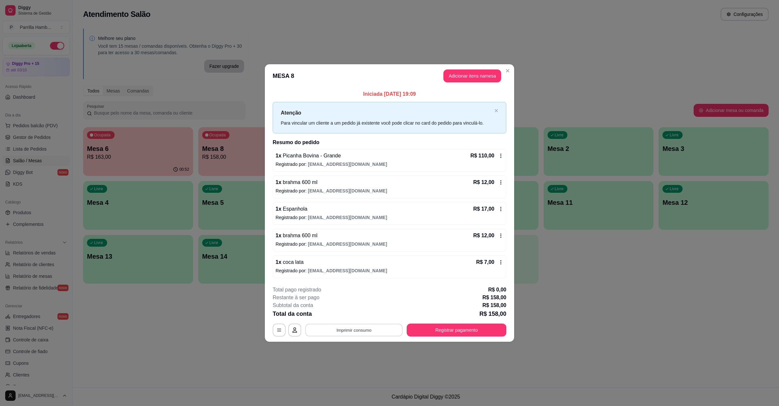
click at [341, 331] on button "Imprimir consumo" at bounding box center [354, 330] width 97 height 13
click at [352, 315] on button "IMPRESSORA" at bounding box center [355, 316] width 45 height 10
click at [329, 327] on button "Imprimir consumo" at bounding box center [354, 330] width 100 height 13
click at [359, 312] on button "IMPRESSORA" at bounding box center [355, 316] width 47 height 10
click at [450, 72] on button "Adicionar itens na mesa" at bounding box center [472, 75] width 58 height 13
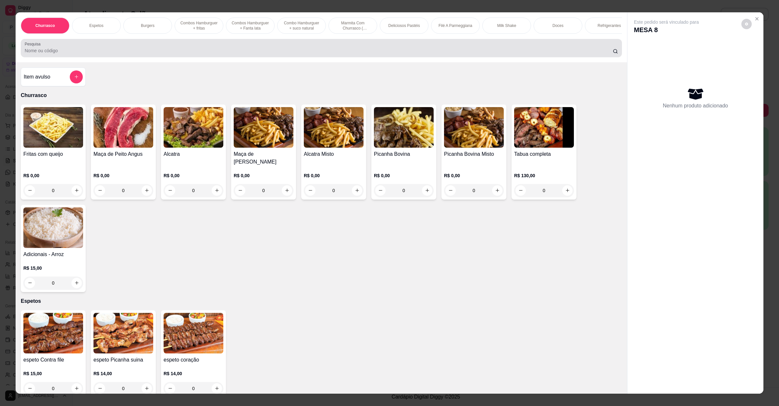
click at [143, 53] on div at bounding box center [321, 48] width 593 height 13
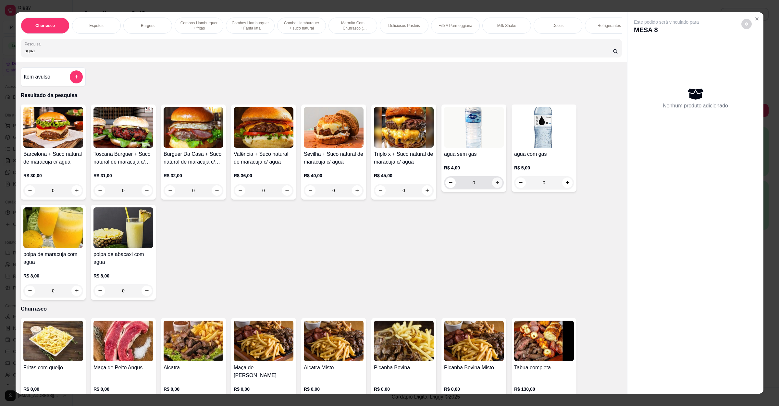
type input "agua"
click at [495, 185] on icon "increase-product-quantity" at bounding box center [497, 182] width 5 height 5
type input "1"
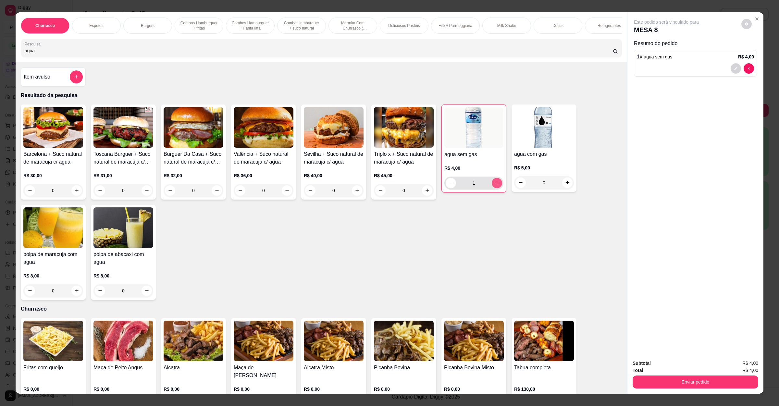
click at [495, 185] on icon "increase-product-quantity" at bounding box center [497, 183] width 5 height 5
type input "2"
drag, startPoint x: 99, startPoint y: 59, endPoint x: 0, endPoint y: 59, distance: 98.7
click at [0, 59] on div "Churrasco Espetos Burgers Combos Hamburguer + fritas Combos Hamburguer + Fanta …" at bounding box center [389, 203] width 779 height 406
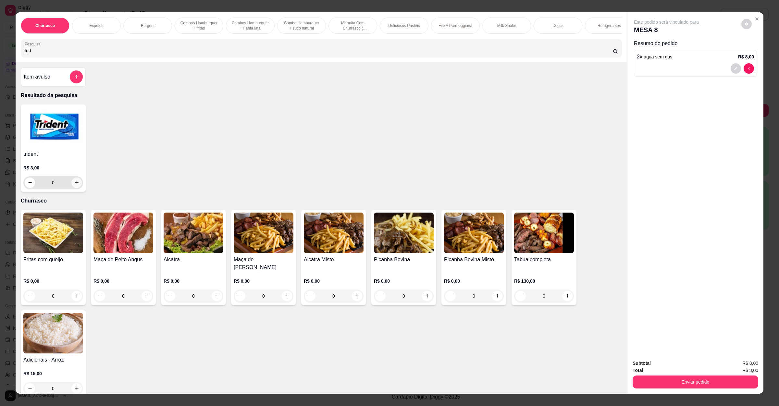
type input "trid"
click at [71, 188] on button "increase-product-quantity" at bounding box center [76, 183] width 10 height 10
type input "1"
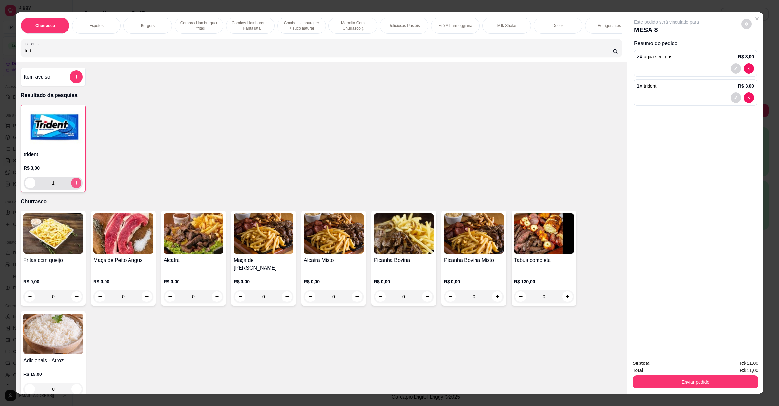
click at [71, 188] on button "increase-product-quantity" at bounding box center [76, 183] width 10 height 10
type input "2"
drag, startPoint x: 50, startPoint y: 56, endPoint x: 0, endPoint y: 55, distance: 49.7
click at [0, 55] on div "Churrasco Espetos Burgers Combos Hamburguer + fritas Combos Hamburguer + Fanta …" at bounding box center [389, 203] width 779 height 406
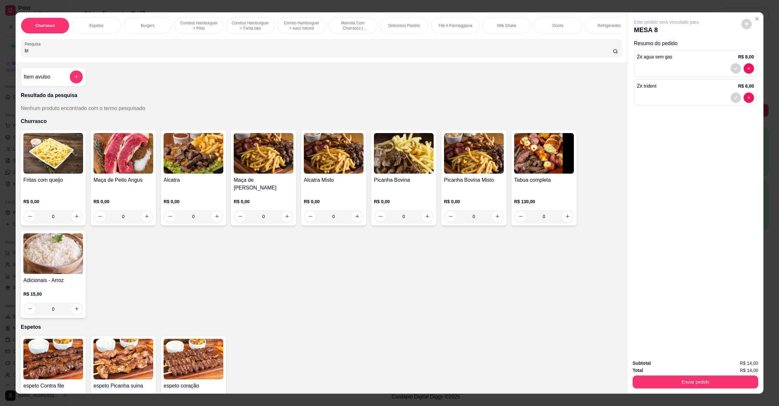
type input "b"
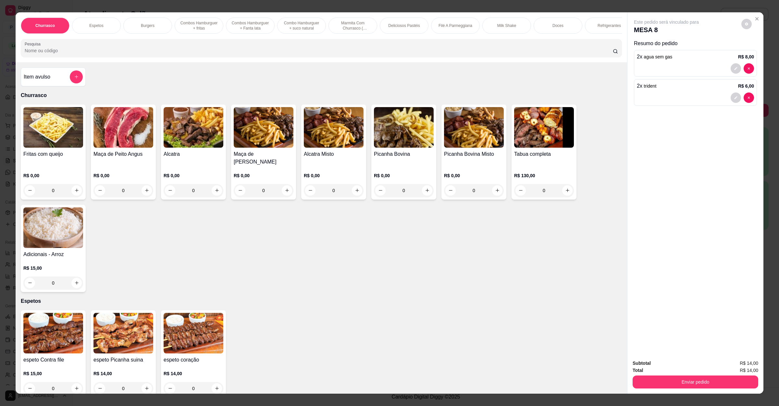
type input "a"
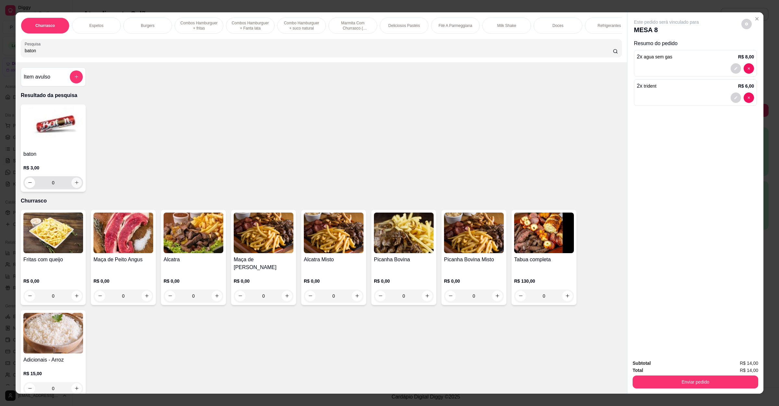
type input "baton"
click at [75, 188] on button "increase-product-quantity" at bounding box center [76, 183] width 10 height 10
type input "1"
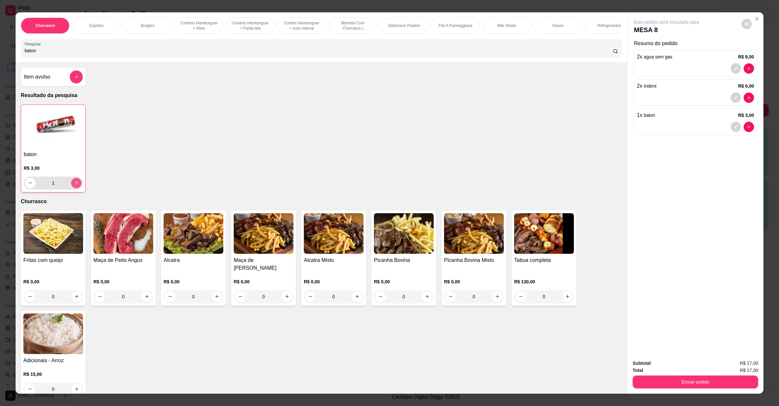
click at [75, 188] on button "increase-product-quantity" at bounding box center [76, 183] width 10 height 10
type input "2"
click at [75, 188] on button "increase-product-quantity" at bounding box center [76, 183] width 10 height 10
type input "3"
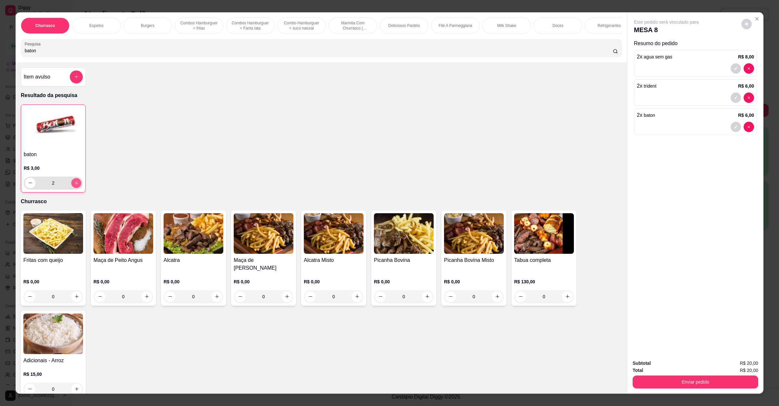
type input "3"
click at [75, 188] on button "increase-product-quantity" at bounding box center [76, 183] width 10 height 10
click at [28, 185] on icon "decrease-product-quantity" at bounding box center [30, 183] width 5 height 5
drag, startPoint x: 47, startPoint y: 57, endPoint x: 0, endPoint y: 63, distance: 47.0
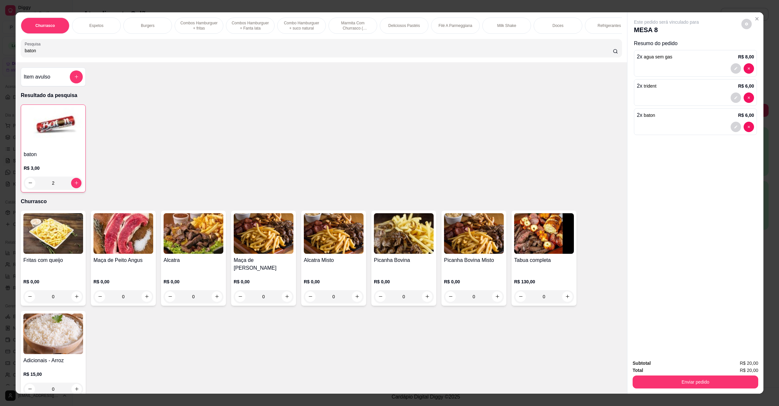
click at [0, 57] on div "Churrasco Espetos Burgers Combos Hamburguer + fritas Combos Hamburguer + Fanta …" at bounding box center [389, 203] width 779 height 406
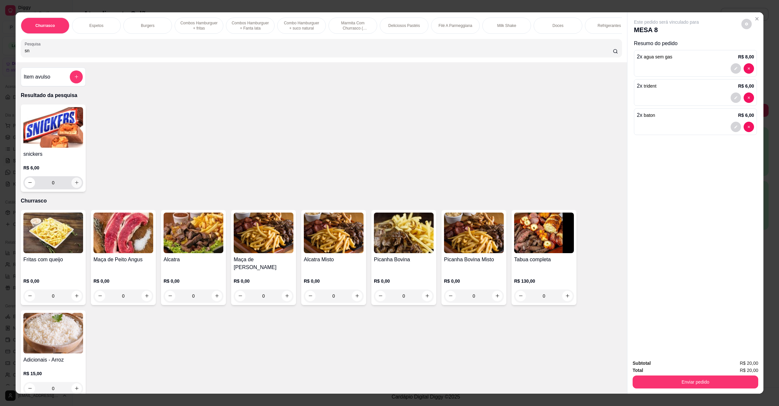
click at [77, 188] on button "increase-product-quantity" at bounding box center [76, 183] width 10 height 10
click at [77, 189] on div "0" at bounding box center [53, 182] width 57 height 13
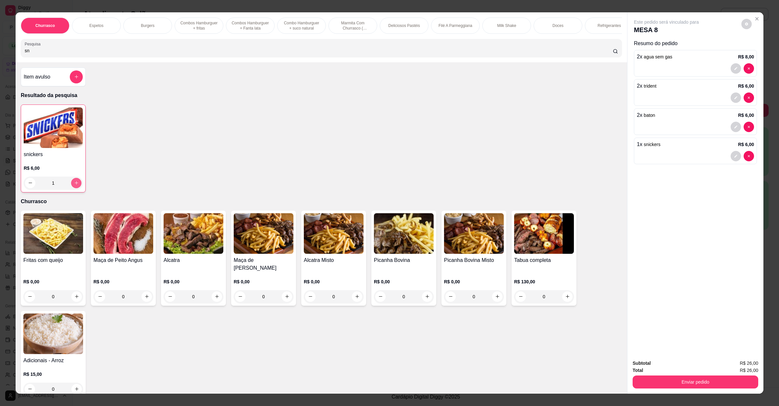
click at [71, 188] on button "increase-product-quantity" at bounding box center [76, 183] width 10 height 10
click at [668, 376] on button "Enviar pedido" at bounding box center [696, 382] width 126 height 13
click at [680, 364] on button "Não registrar e enviar pedido" at bounding box center [673, 366] width 68 height 12
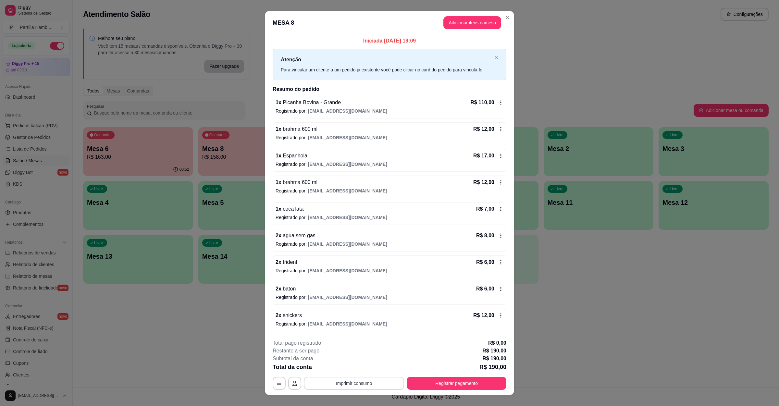
click at [379, 380] on button "Imprimir consumo" at bounding box center [354, 383] width 100 height 13
click at [356, 369] on button "IMPRESSORA" at bounding box center [352, 370] width 47 height 10
click at [347, 384] on button "Imprimir consumo" at bounding box center [354, 383] width 100 height 13
click at [351, 372] on button "IMPRESSORA" at bounding box center [352, 370] width 47 height 10
click at [360, 385] on button "Imprimir consumo" at bounding box center [354, 383] width 97 height 13
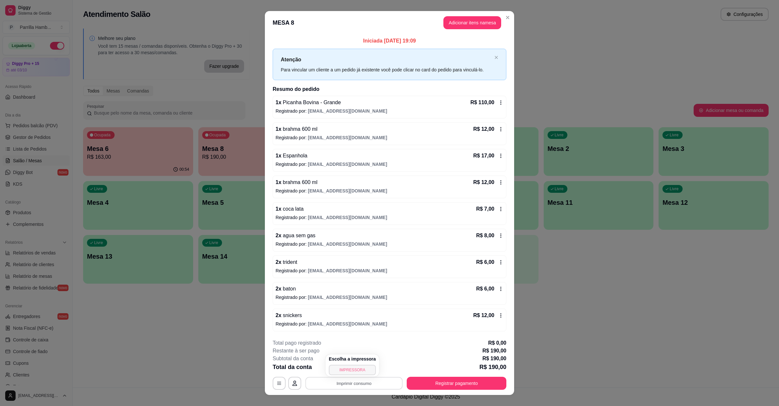
click at [360, 371] on button "IMPRESSORA" at bounding box center [352, 370] width 47 height 10
click at [368, 366] on div "Total da conta R$ 190,00" at bounding box center [390, 367] width 234 height 9
click at [367, 379] on button "Imprimir consumo" at bounding box center [354, 383] width 97 height 13
click at [355, 373] on button "IMPRESSORA" at bounding box center [352, 370] width 47 height 10
click at [437, 389] on button "Registrar pagamento" at bounding box center [457, 383] width 100 height 13
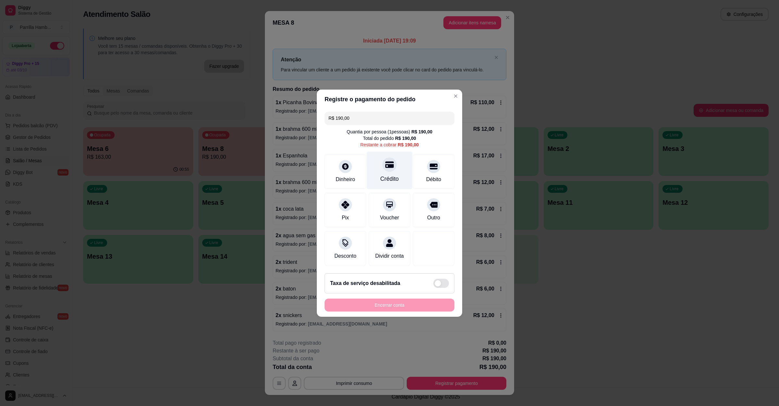
click at [385, 160] on icon at bounding box center [389, 164] width 8 height 8
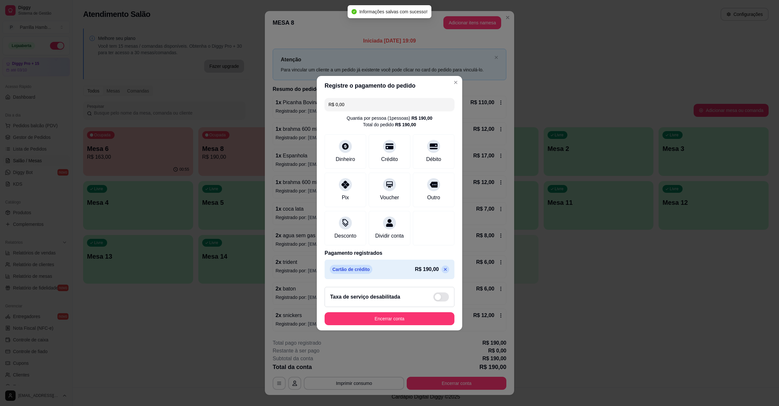
click at [394, 322] on button "Encerrar conta" at bounding box center [390, 318] width 130 height 13
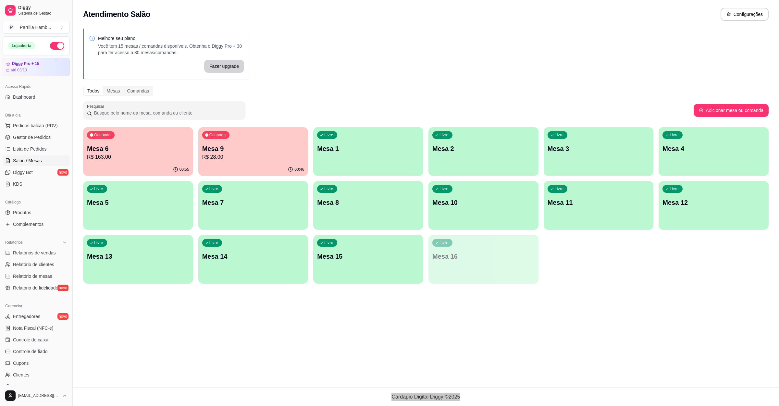
click at [589, 300] on div "Atendimento Salão Configurações Melhore seu plano Você tem 15 mesas / comandas …" at bounding box center [426, 194] width 706 height 388
click at [239, 155] on p "R$ 28,00" at bounding box center [253, 157] width 102 height 8
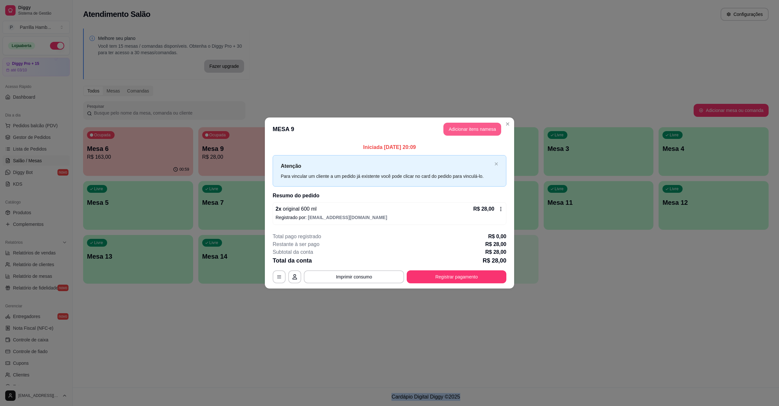
click at [489, 124] on button "Adicionar itens na mesa" at bounding box center [472, 129] width 58 height 13
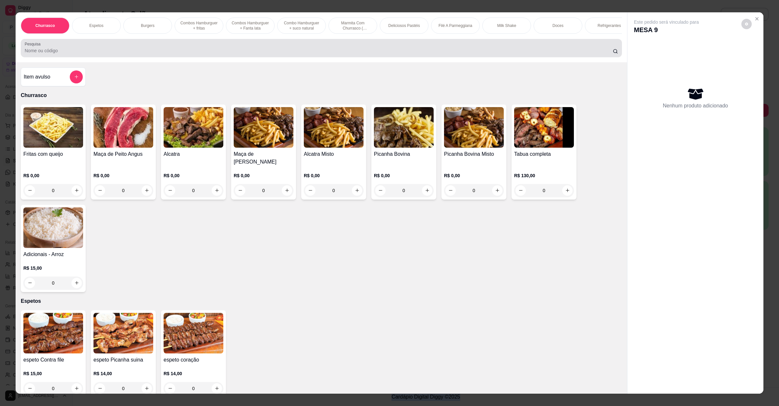
click at [227, 48] on div "Pesquisa" at bounding box center [321, 48] width 601 height 18
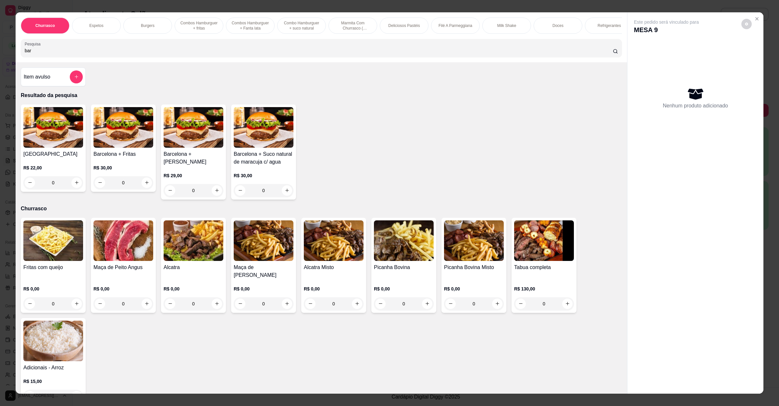
click at [77, 189] on div "0" at bounding box center [53, 182] width 60 height 13
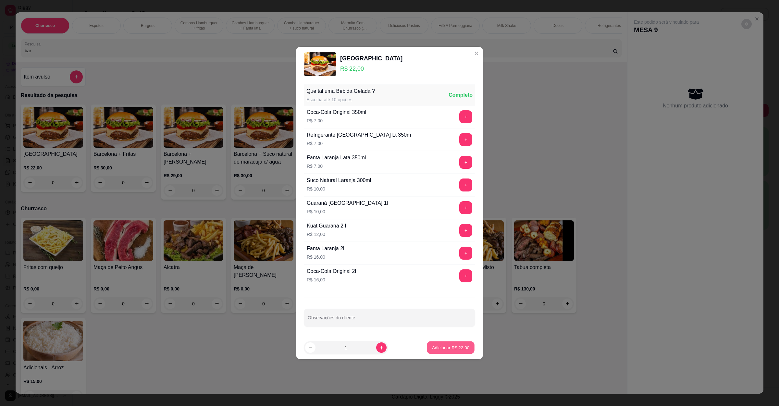
click at [438, 345] on button "Adicionar R$ 22,00" at bounding box center [451, 348] width 48 height 13
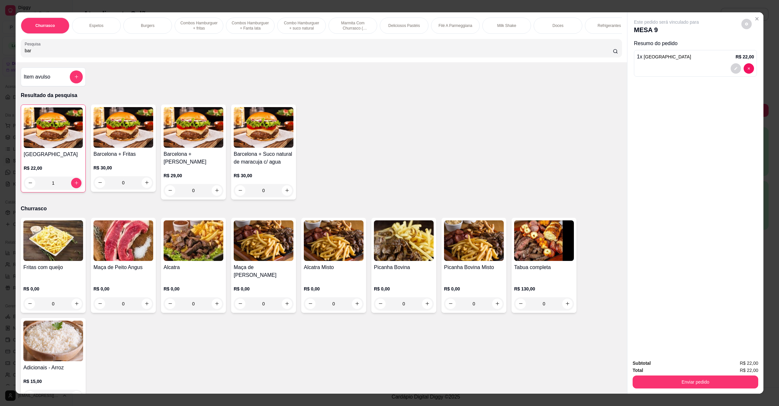
click at [698, 392] on div "Subtotal R$ 22,00 Total R$ 22,00 Enviar pedido" at bounding box center [696, 374] width 136 height 39
click at [698, 388] on button "Enviar pedido" at bounding box center [696, 382] width 122 height 13
click at [686, 369] on button "Não registrar e enviar pedido" at bounding box center [673, 366] width 66 height 12
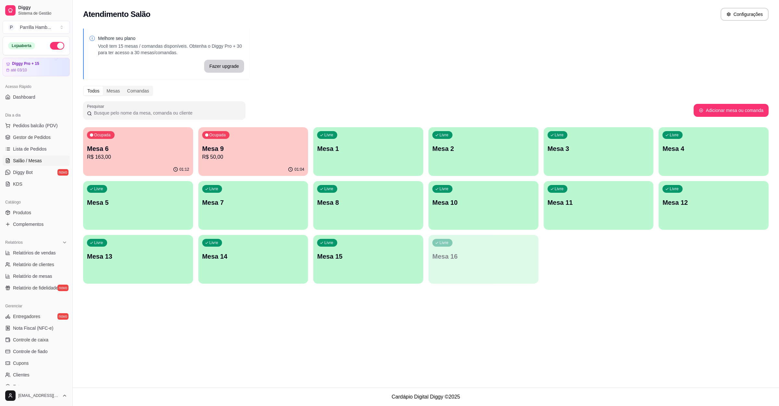
click at [245, 157] on p "R$ 50,00" at bounding box center [253, 157] width 102 height 8
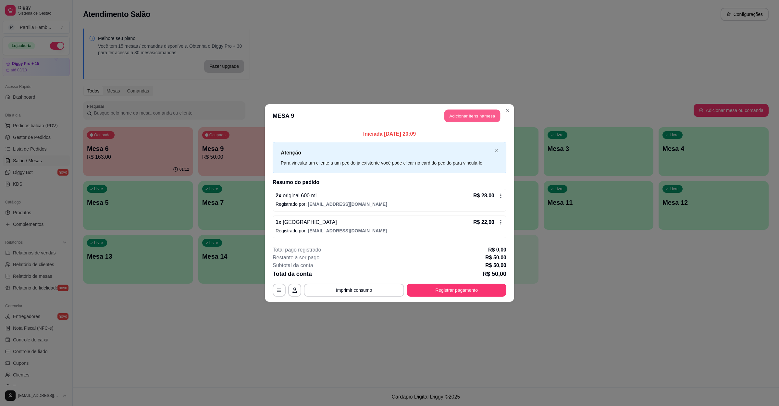
click at [452, 115] on button "Adicionar itens na mesa" at bounding box center [472, 116] width 56 height 13
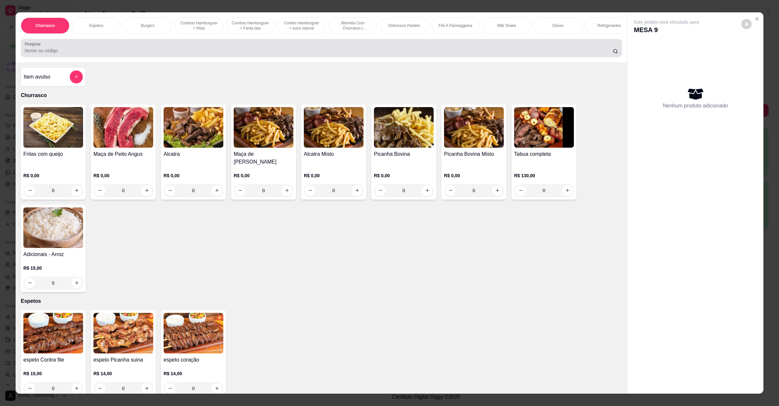
click at [150, 52] on div at bounding box center [321, 48] width 593 height 13
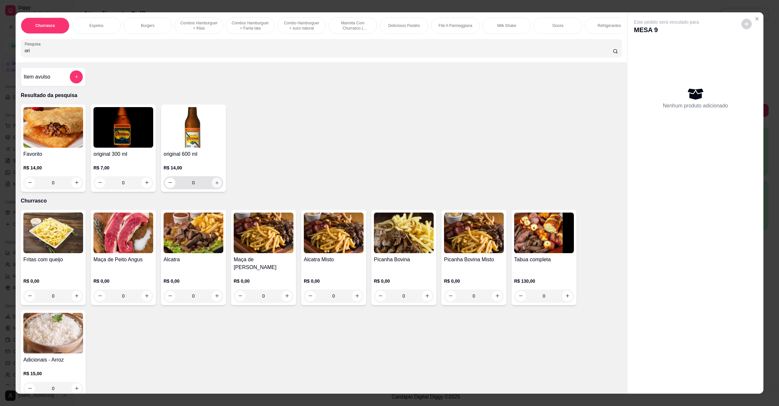
click at [215, 185] on icon "increase-product-quantity" at bounding box center [217, 182] width 5 height 5
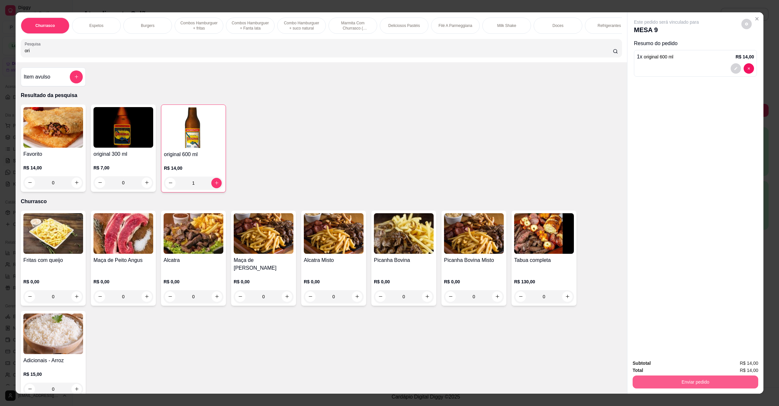
click at [657, 384] on button "Enviar pedido" at bounding box center [696, 382] width 126 height 13
click at [660, 368] on button "Não registrar e enviar pedido" at bounding box center [673, 366] width 68 height 12
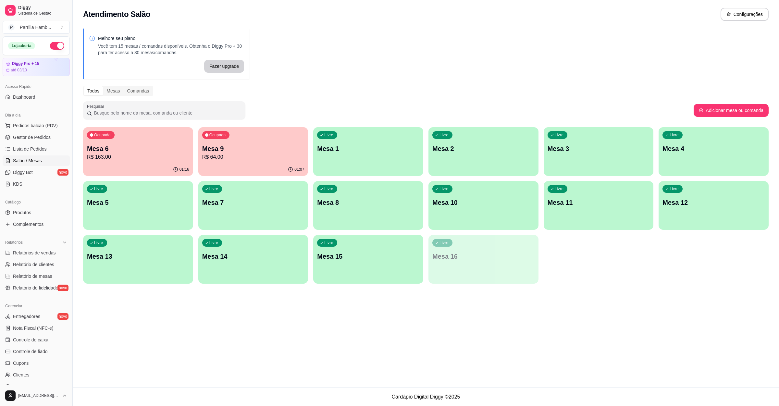
click at [194, 140] on div "Ocupada Mesa 6 R$ 163,00 01:16 Ocupada Mesa 9 R$ 64,00 01:07 Livre Mesa 1 Livre…" at bounding box center [426, 205] width 686 height 156
click at [148, 164] on div "01:16" at bounding box center [138, 169] width 106 height 12
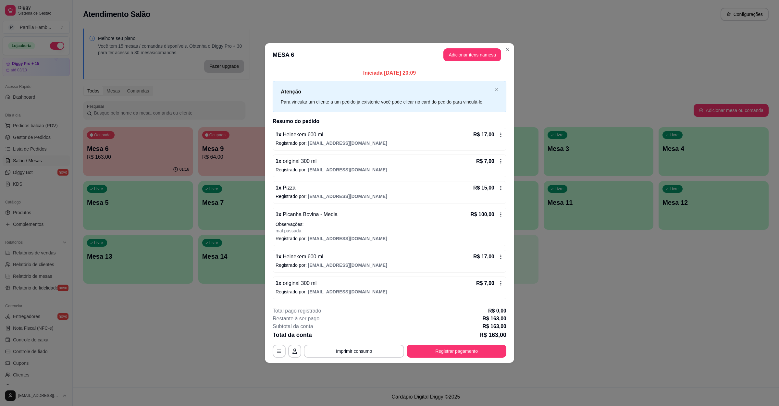
click at [368, 360] on footer "**********" at bounding box center [389, 332] width 249 height 61
click at [368, 350] on button "Imprimir consumo" at bounding box center [354, 351] width 97 height 13
click at [365, 336] on button "IMPRESSORA" at bounding box center [356, 338] width 38 height 8
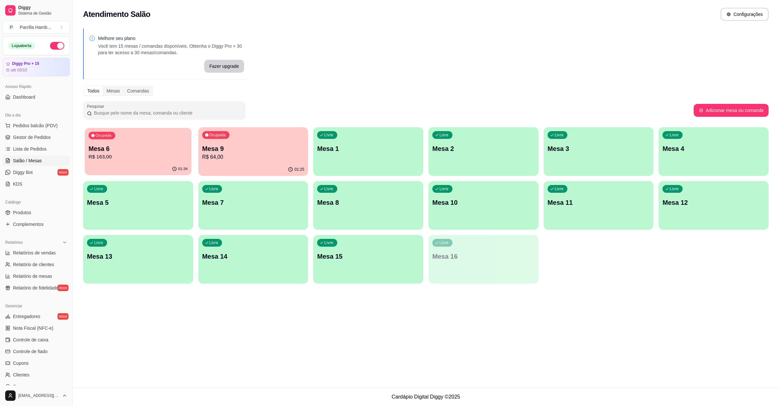
click at [173, 133] on div "Ocupada Mesa 6 R$ 163,00" at bounding box center [138, 145] width 106 height 35
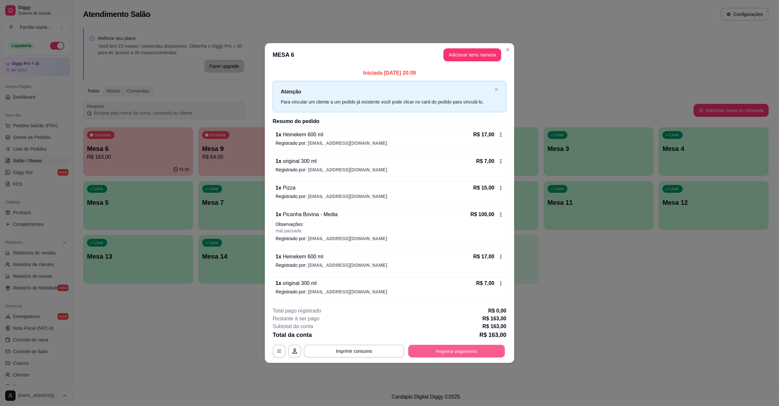
click at [466, 347] on button "Registrar pagamento" at bounding box center [456, 351] width 97 height 13
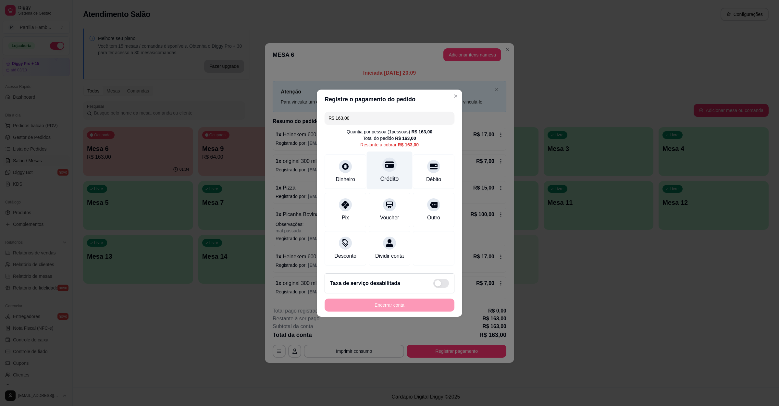
click at [382, 162] on div at bounding box center [389, 164] width 14 height 14
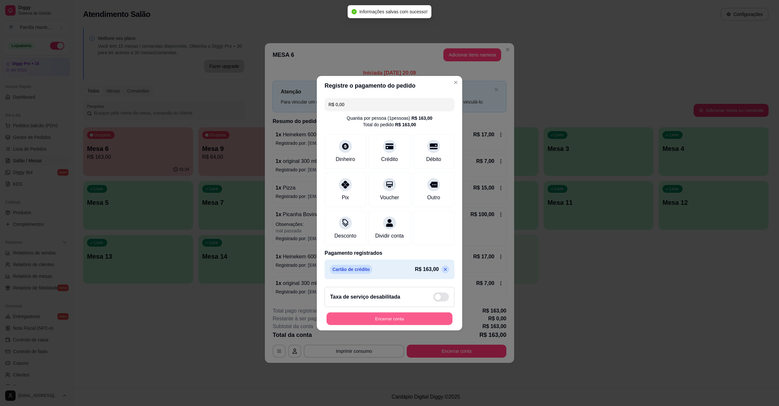
click at [393, 323] on button "Encerrar conta" at bounding box center [390, 318] width 126 height 13
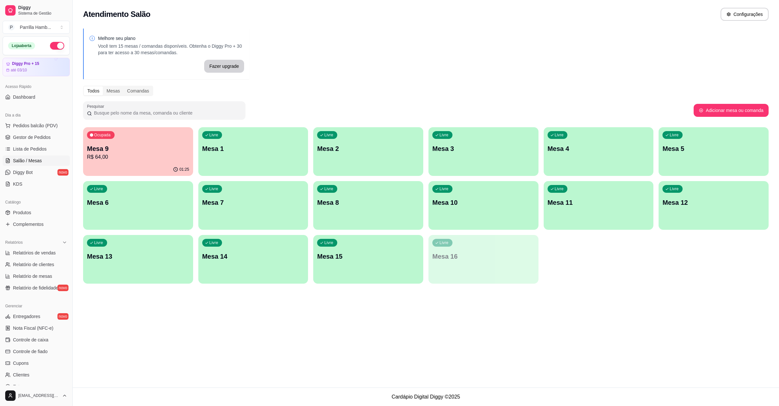
click at [158, 256] on p "Mesa 13" at bounding box center [138, 256] width 102 height 9
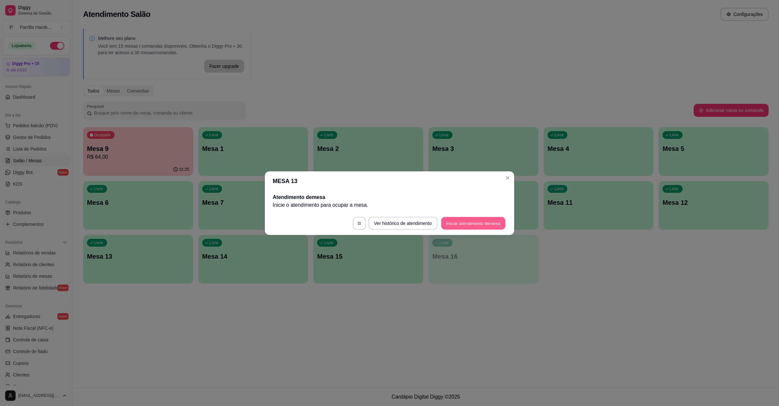
click at [452, 229] on button "Iniciar atendimento de mesa" at bounding box center [473, 223] width 64 height 13
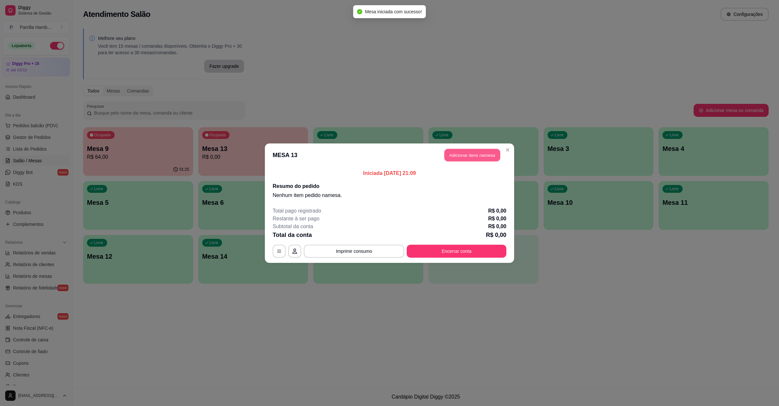
click at [458, 158] on button "Adicionar itens na mesa" at bounding box center [472, 155] width 56 height 13
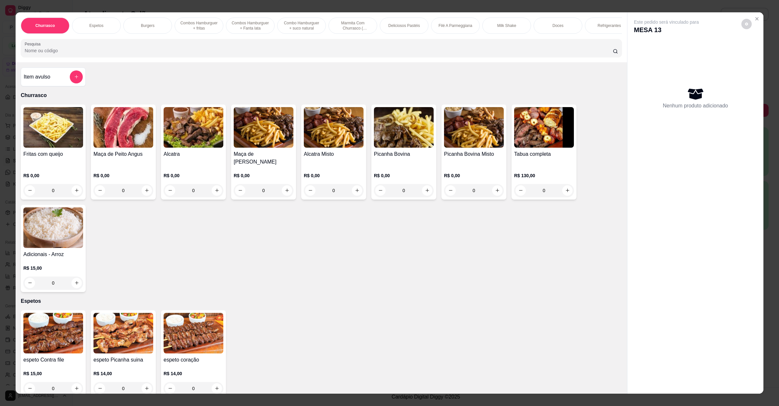
click at [41, 54] on input "Pesquisa" at bounding box center [319, 50] width 588 height 6
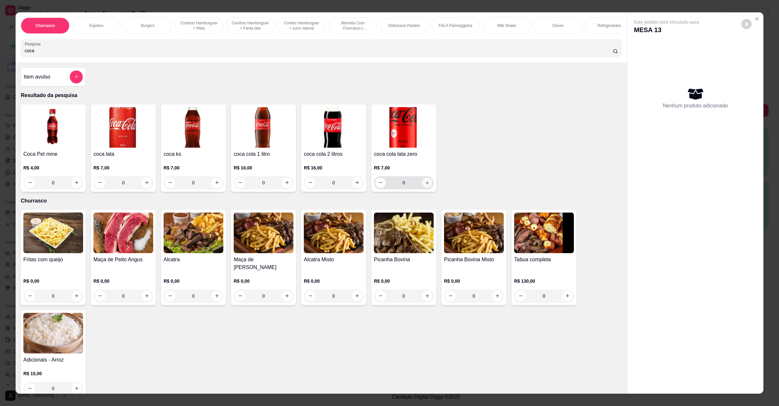
click at [425, 185] on icon "increase-product-quantity" at bounding box center [427, 182] width 5 height 5
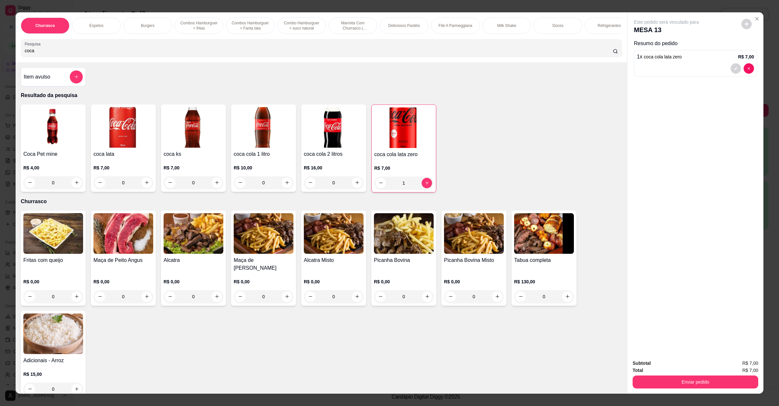
drag, startPoint x: 76, startPoint y: 56, endPoint x: 0, endPoint y: 54, distance: 76.0
click at [0, 54] on div "Churrasco Espetos Burgers Combos Hamburguer + fritas Combos Hamburguer + Fanta …" at bounding box center [389, 203] width 779 height 406
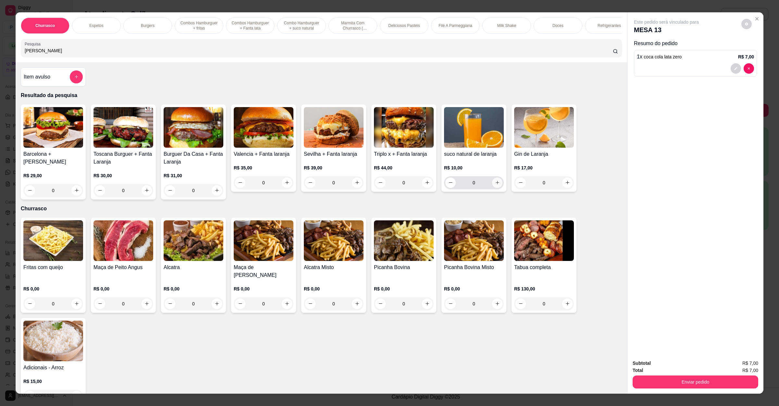
click at [495, 185] on icon "increase-product-quantity" at bounding box center [497, 182] width 5 height 5
drag, startPoint x: 124, startPoint y: 64, endPoint x: 0, endPoint y: 60, distance: 124.1
click at [0, 60] on div "Churrasco Espetos Burgers Combos [GEOGRAPHIC_DATA] + fritas Combos [GEOGRAPHIC_…" at bounding box center [389, 203] width 779 height 406
drag, startPoint x: 34, startPoint y: 57, endPoint x: 0, endPoint y: 54, distance: 34.6
click at [0, 55] on div "Churrasco Espetos Burgers Combos [GEOGRAPHIC_DATA] + fritas Combos [GEOGRAPHIC_…" at bounding box center [389, 203] width 779 height 406
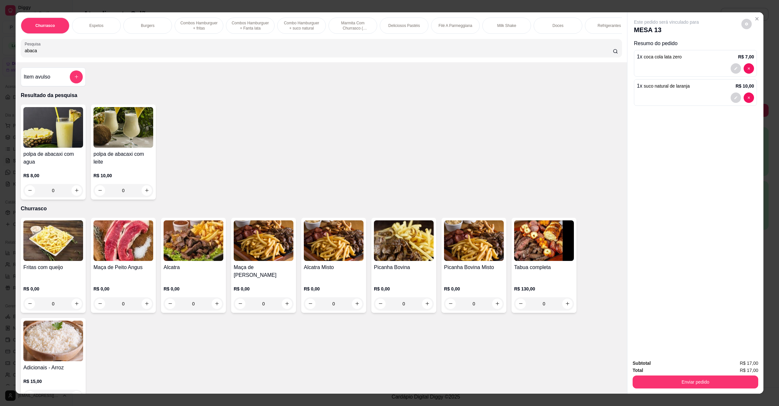
click at [51, 146] on img at bounding box center [53, 127] width 60 height 41
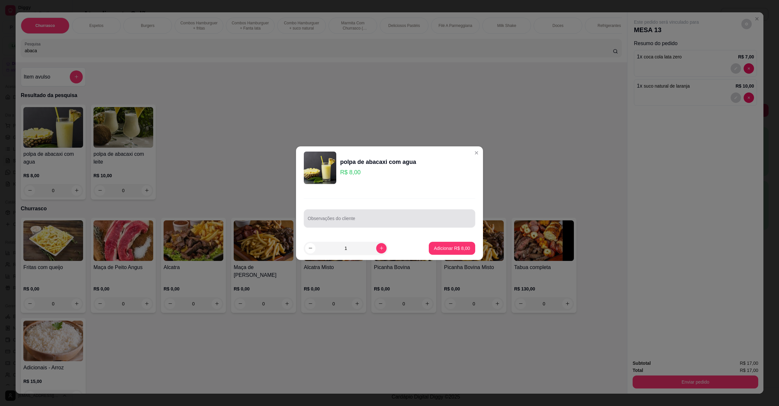
click at [364, 225] on div "Observações do cliente" at bounding box center [389, 218] width 171 height 18
click at [454, 244] on button "Adicionar R$ 8,00" at bounding box center [452, 248] width 45 height 13
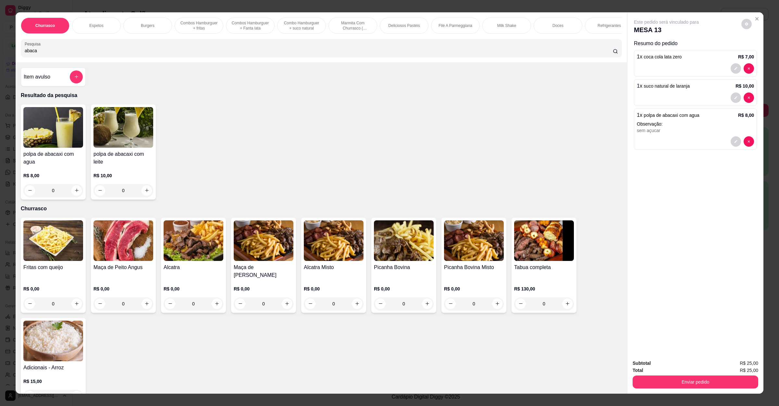
drag, startPoint x: 60, startPoint y: 57, endPoint x: 0, endPoint y: 53, distance: 60.5
click at [0, 53] on div "Churrasco Espetos Burgers Combos Hamburguer + fritas Combos Hamburguer + Fanta …" at bounding box center [389, 203] width 779 height 406
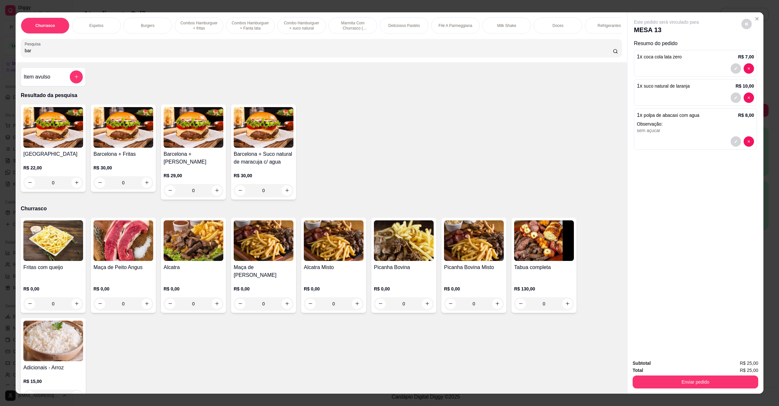
click at [72, 188] on div "0" at bounding box center [53, 182] width 60 height 13
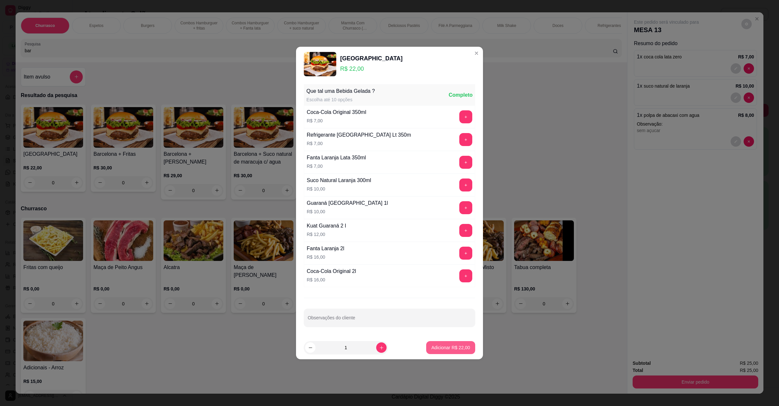
click at [443, 346] on p "Adicionar R$ 22,00" at bounding box center [450, 347] width 39 height 6
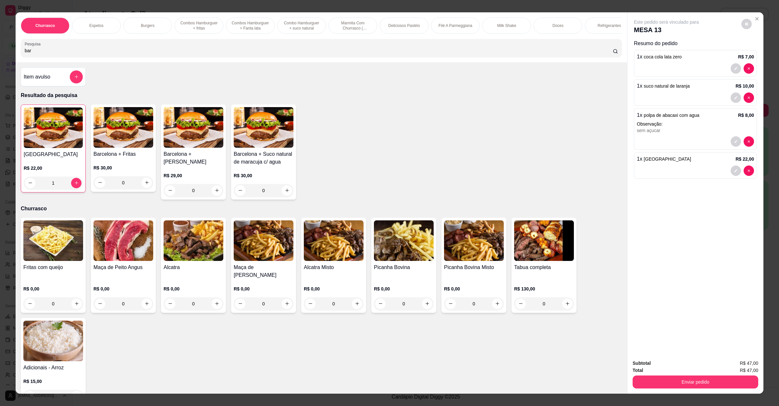
drag, startPoint x: 40, startPoint y: 65, endPoint x: 39, endPoint y: 54, distance: 11.1
click at [39, 54] on div "Churrasco Espetos Burgers Combos Hamburguer + fritas Combos Hamburguer + Fanta …" at bounding box center [322, 37] width 612 height 50
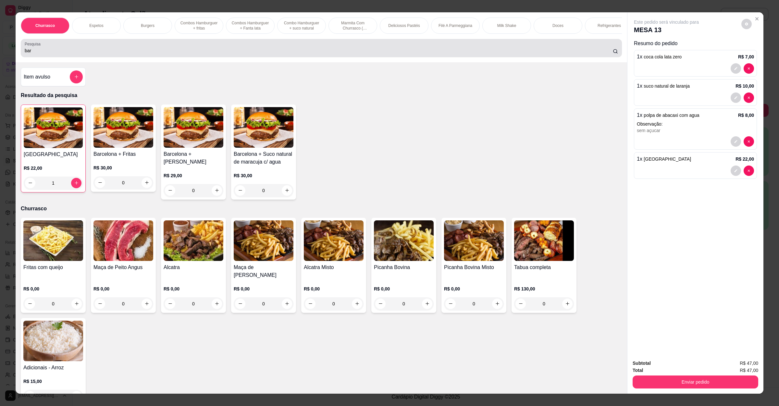
drag, startPoint x: 39, startPoint y: 54, endPoint x: 0, endPoint y: 62, distance: 40.3
click at [0, 62] on div "Churrasco Espetos Burgers Combos [GEOGRAPHIC_DATA] + fritas Combos Hamburguer +…" at bounding box center [389, 203] width 779 height 406
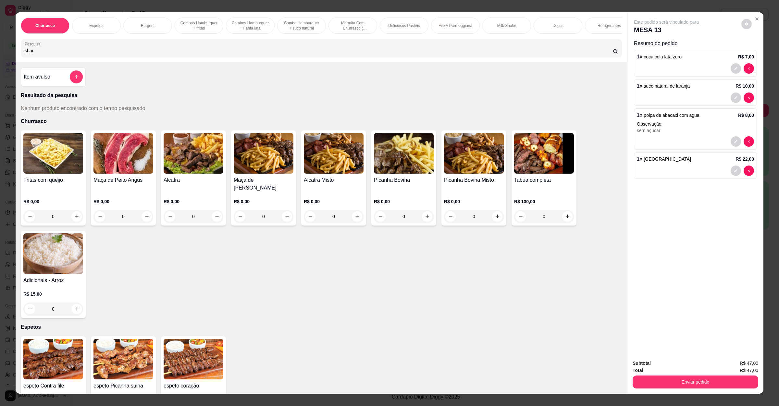
drag, startPoint x: 45, startPoint y: 55, endPoint x: 0, endPoint y: 62, distance: 45.6
click at [0, 58] on div "Churrasco Espetos Burgers Combos [GEOGRAPHIC_DATA] + fritas Combos Hamburguer +…" at bounding box center [389, 203] width 779 height 406
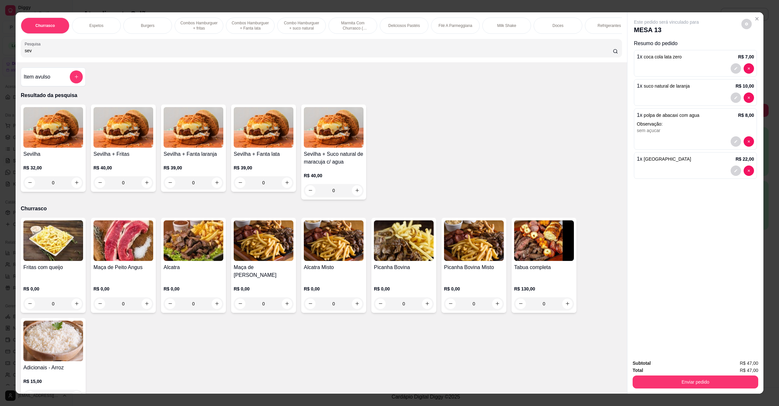
click at [66, 144] on img at bounding box center [53, 127] width 60 height 41
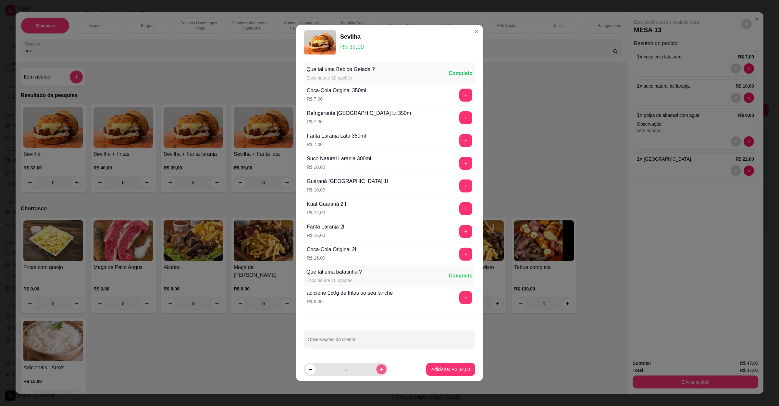
click at [380, 370] on button "increase-product-quantity" at bounding box center [381, 369] width 10 height 10
click at [371, 346] on div at bounding box center [390, 339] width 164 height 13
click at [432, 366] on button "Adicionar R$ 96,00" at bounding box center [450, 369] width 49 height 13
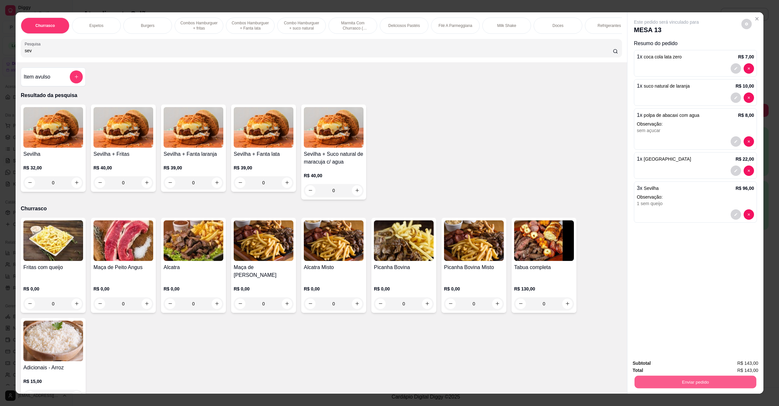
click at [670, 380] on button "Enviar pedido" at bounding box center [696, 382] width 122 height 13
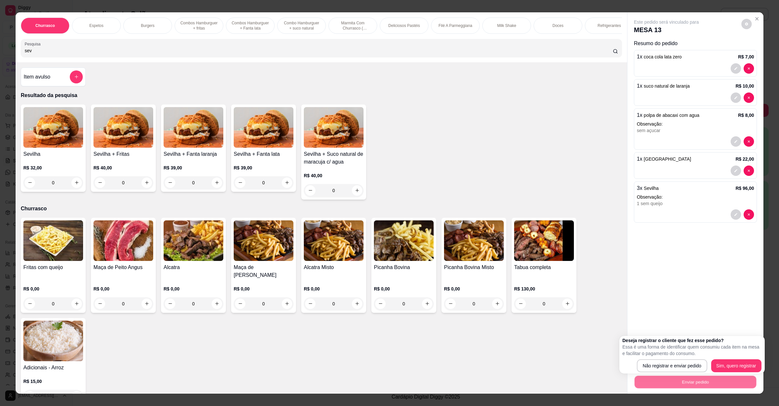
click at [668, 358] on div "Deseja registrar o cliente que fez esse pedido? Essa é uma forma de identificar…" at bounding box center [692, 354] width 139 height 35
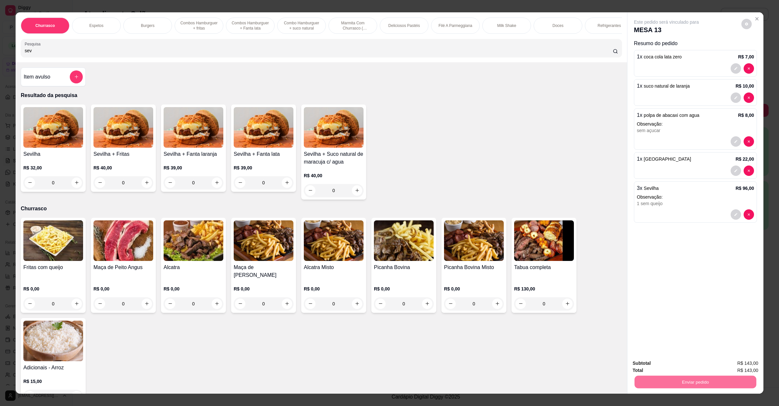
click at [671, 365] on button "Não registrar e enviar pedido" at bounding box center [673, 366] width 68 height 12
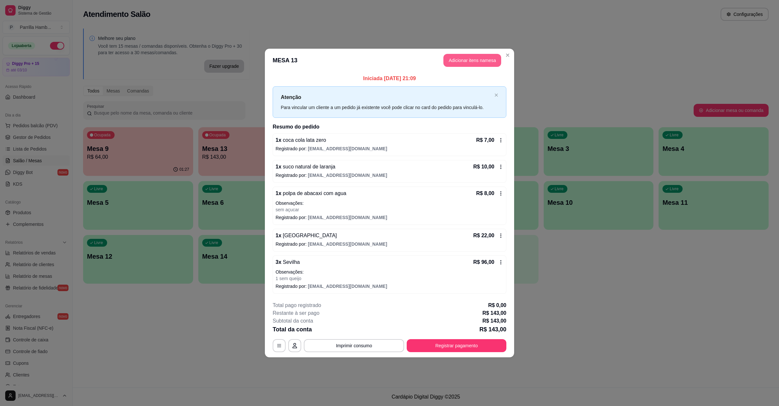
click at [460, 61] on button "Adicionar itens na mesa" at bounding box center [472, 60] width 58 height 13
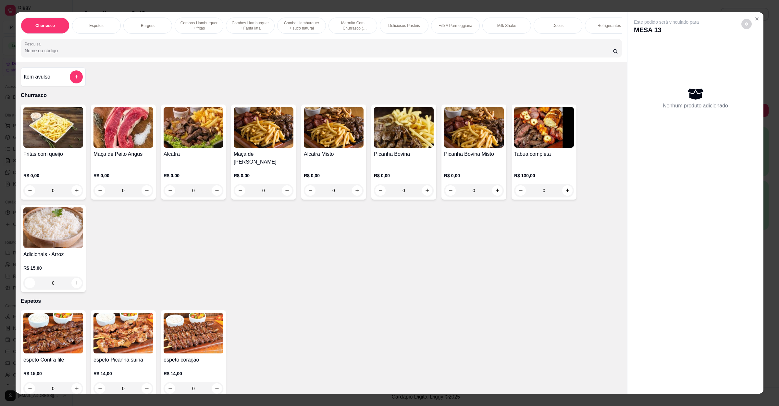
click at [163, 54] on input "Pesquisa" at bounding box center [319, 50] width 588 height 6
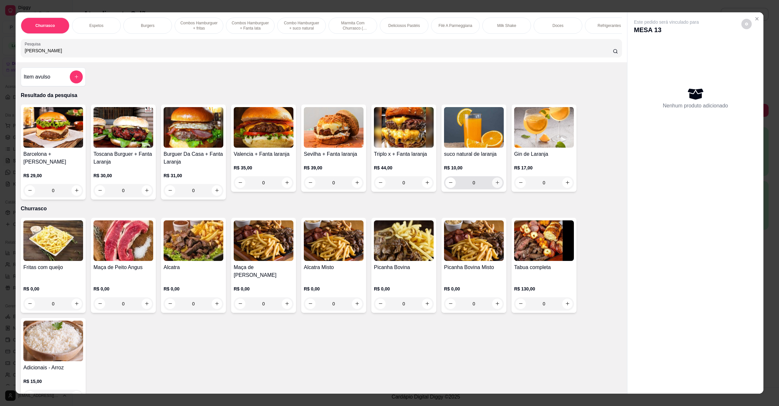
click at [495, 185] on icon "increase-product-quantity" at bounding box center [497, 182] width 5 height 5
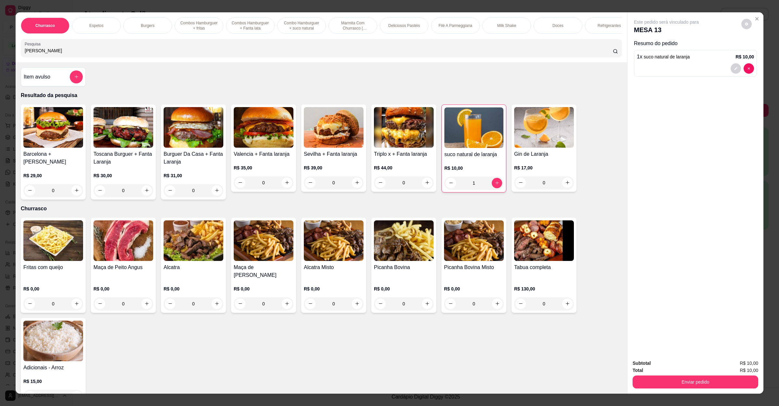
click at [712, 379] on button "Enviar pedido" at bounding box center [696, 382] width 126 height 13
click at [661, 366] on button "Não registrar e enviar pedido" at bounding box center [673, 366] width 66 height 12
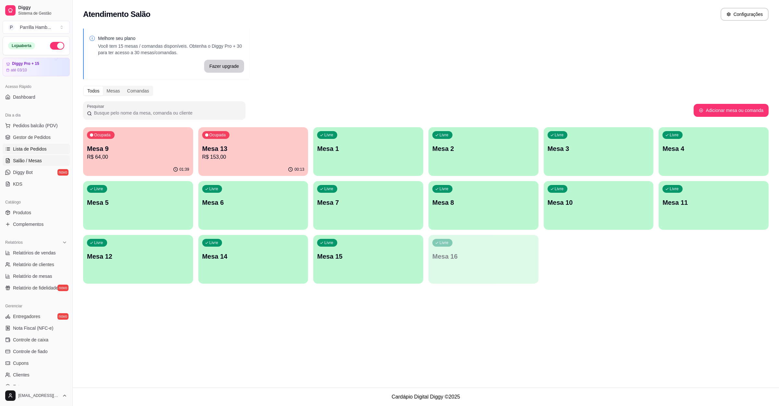
click at [40, 145] on link "Lista de Pedidos" at bounding box center [36, 149] width 67 height 10
click at [33, 139] on span "Gestor de Pedidos" at bounding box center [32, 137] width 38 height 6
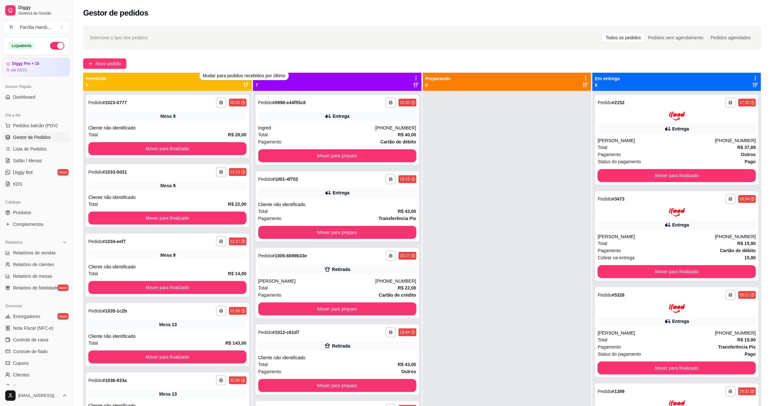
click at [236, 52] on div "**********" at bounding box center [422, 254] width 699 height 465
click at [245, 74] on div "Pendente 5" at bounding box center [167, 82] width 169 height 18
click at [245, 75] on icon at bounding box center [246, 78] width 6 height 6
click at [236, 69] on div "Novo pedido" at bounding box center [422, 63] width 678 height 10
click at [236, 69] on div "**********" at bounding box center [422, 254] width 699 height 465
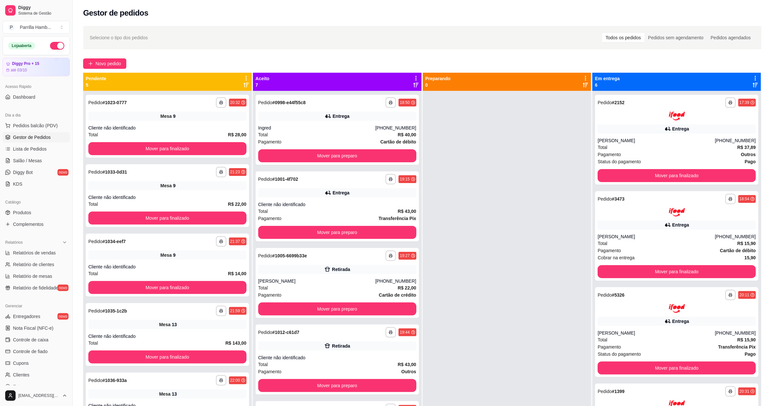
click at [243, 79] on icon at bounding box center [246, 78] width 6 height 6
click at [214, 103] on span "Com essa opção você tem a opção de mover todos os pedidos que estão em uma etap…" at bounding box center [194, 102] width 96 height 16
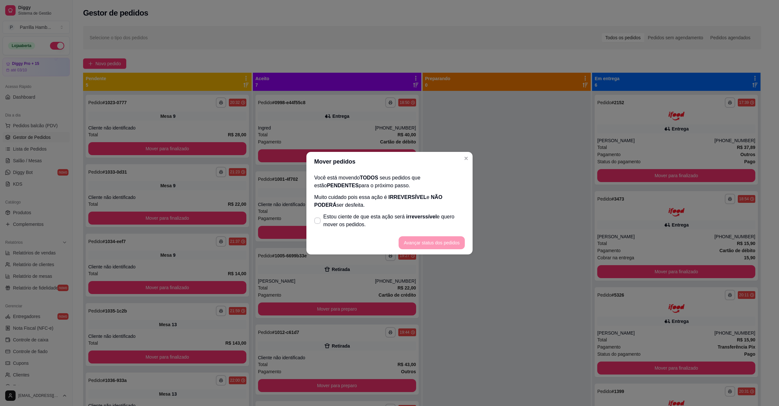
click at [362, 207] on p "Muito cuidado pois essa ação é IRREVERSÍVEL e NÃO PODERÁ ser desfeita." at bounding box center [389, 202] width 151 height 16
click at [363, 219] on span "Estou ciente de que esta ação será irreverssível e quero mover os pedidos." at bounding box center [394, 221] width 142 height 16
click at [318, 222] on input "Estou ciente de que esta ação será irreverssível e quero mover os pedidos." at bounding box center [316, 224] width 4 height 4
click at [445, 245] on button "Avançar status dos pedidos" at bounding box center [432, 242] width 64 height 13
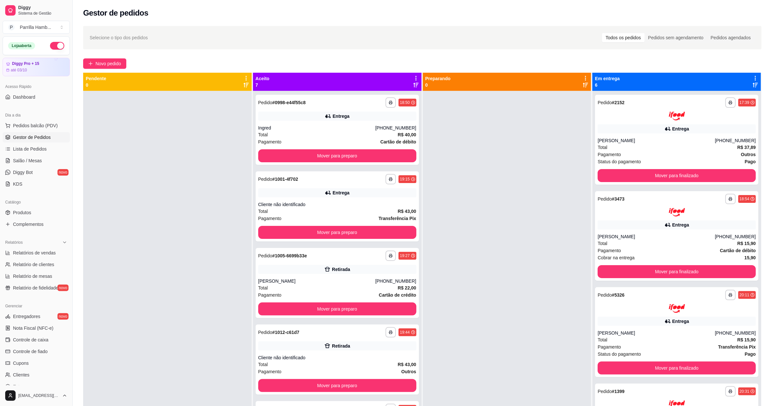
click at [414, 77] on icon at bounding box center [416, 78] width 6 height 6
click at [402, 97] on span "Com essa opção você tem a opção de mover todos os pedidos que estão em uma etap…" at bounding box center [362, 102] width 96 height 16
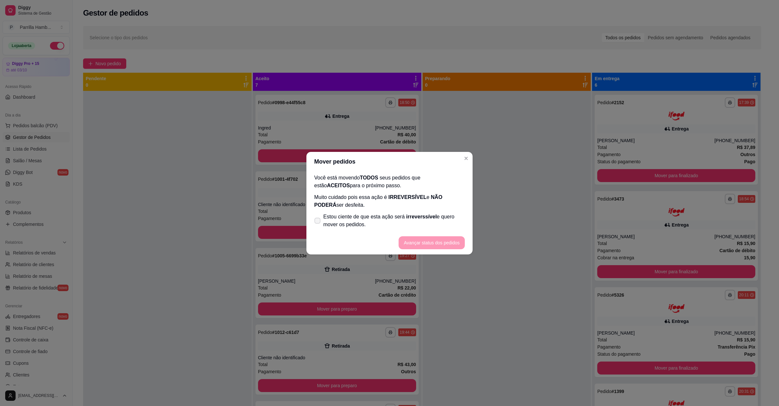
click at [381, 220] on span "Estou ciente de que esta ação será irreverssível e quero mover os pedidos." at bounding box center [394, 221] width 142 height 16
click at [318, 222] on input "Estou ciente de que esta ação será irreverssível e quero mover os pedidos." at bounding box center [316, 224] width 4 height 4
click at [443, 251] on footer "Avançar status dos pedidos" at bounding box center [389, 242] width 166 height 23
click at [432, 243] on button "Avançar status dos pedidos" at bounding box center [432, 242] width 64 height 13
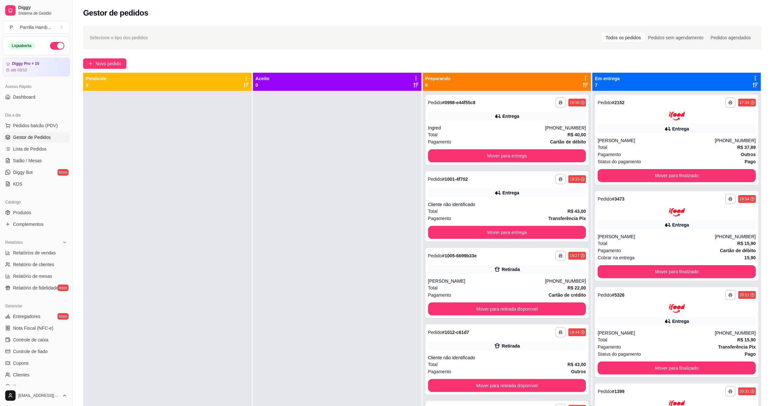
click at [585, 76] on icon at bounding box center [585, 78] width 1 height 5
click at [543, 93] on div "Mover pedidos de etapa Com essa opção você tem a opção de mover todos os pedido…" at bounding box center [530, 99] width 96 height 22
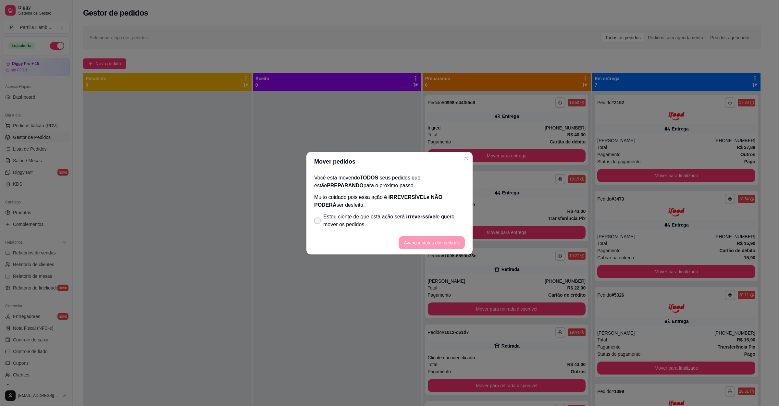
click at [390, 213] on span "Estou ciente de que esta ação será irreverssível e quero mover os pedidos." at bounding box center [394, 221] width 142 height 16
click at [318, 222] on input "Estou ciente de que esta ação será irreverssível e quero mover os pedidos." at bounding box center [316, 224] width 4 height 4
click at [417, 238] on button "Avançar status dos pedidos" at bounding box center [432, 242] width 66 height 13
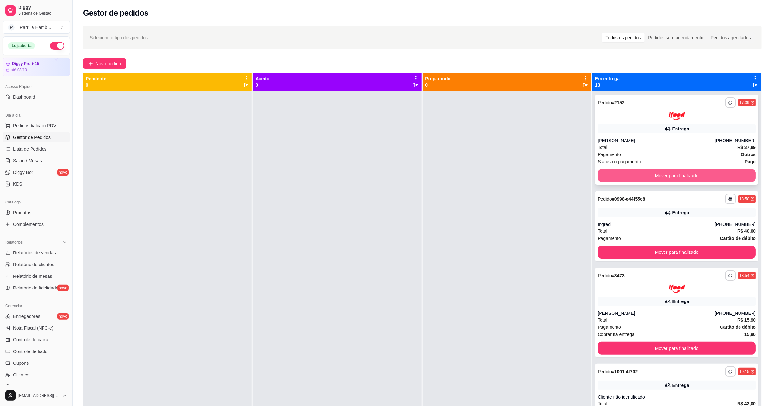
click at [684, 176] on button "Mover para finalizado" at bounding box center [676, 175] width 158 height 13
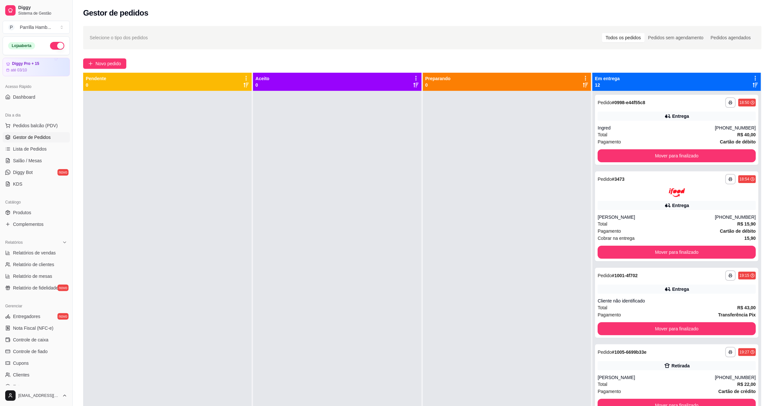
click at [752, 75] on icon at bounding box center [755, 78] width 6 height 6
click at [703, 92] on div "Mover pedidos de etapa Com essa opção você tem a opção de mover todos os pedido…" at bounding box center [708, 96] width 77 height 18
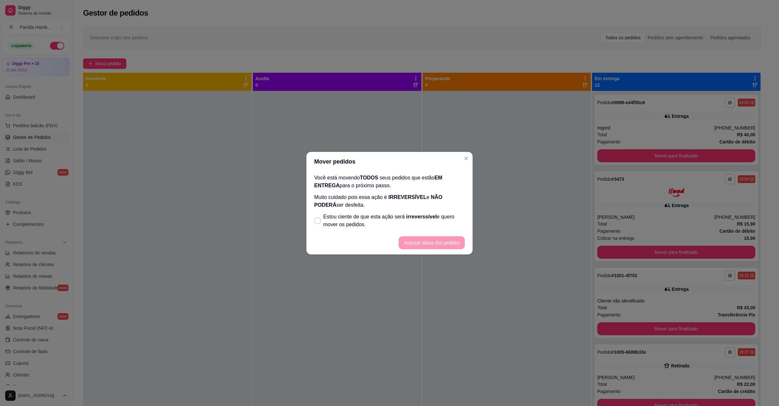
click at [370, 207] on p "Muito cuidado pois essa ação é IRREVERSÍVEL e NÃO PODERÁ ser desfeita." at bounding box center [389, 202] width 151 height 16
click at [376, 213] on span "Estou ciente de que esta ação será irreverssível e quero mover os pedidos." at bounding box center [394, 221] width 142 height 16
click at [318, 222] on input "Estou ciente de que esta ação será irreverssível e quero mover os pedidos." at bounding box center [316, 224] width 4 height 4
click at [415, 242] on button "Avançar status dos pedidos" at bounding box center [432, 242] width 64 height 13
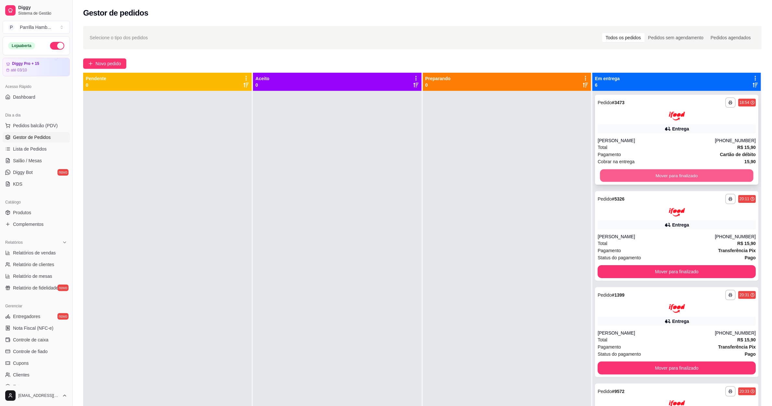
click at [667, 171] on button "Mover para finalizado" at bounding box center [676, 175] width 153 height 13
click at [667, 171] on button "Mover para finalizado" at bounding box center [676, 175] width 158 height 13
click at [667, 171] on button "Mover para finalizado" at bounding box center [676, 175] width 153 height 13
click at [667, 171] on button "Mover para finalizado" at bounding box center [676, 175] width 158 height 13
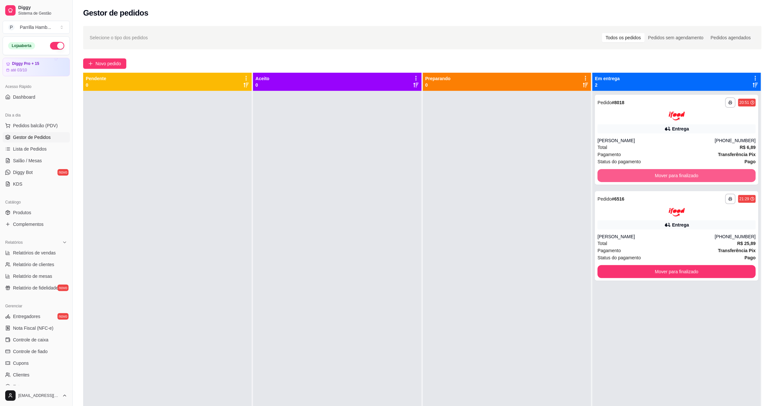
click at [667, 171] on button "Mover para finalizado" at bounding box center [676, 175] width 158 height 13
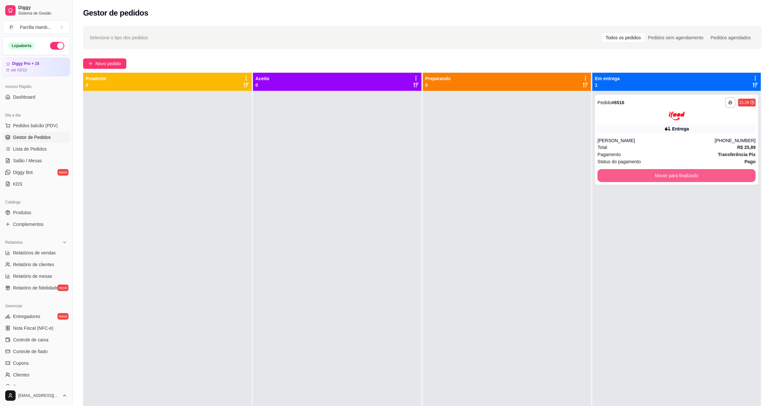
click at [667, 171] on button "Mover para finalizado" at bounding box center [676, 175] width 158 height 13
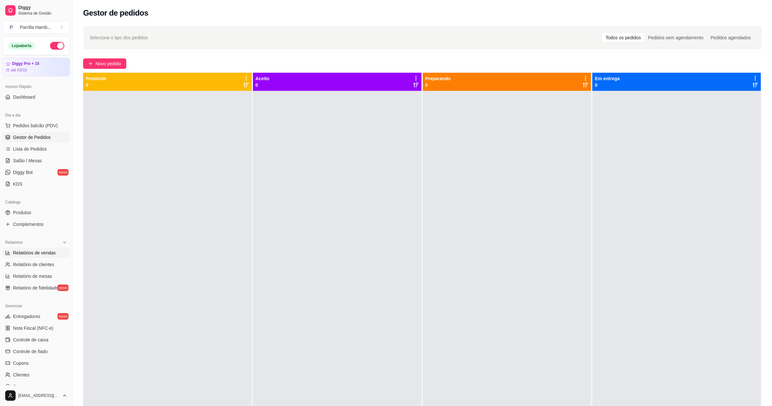
click at [46, 252] on span "Relatórios de vendas" at bounding box center [34, 253] width 43 height 6
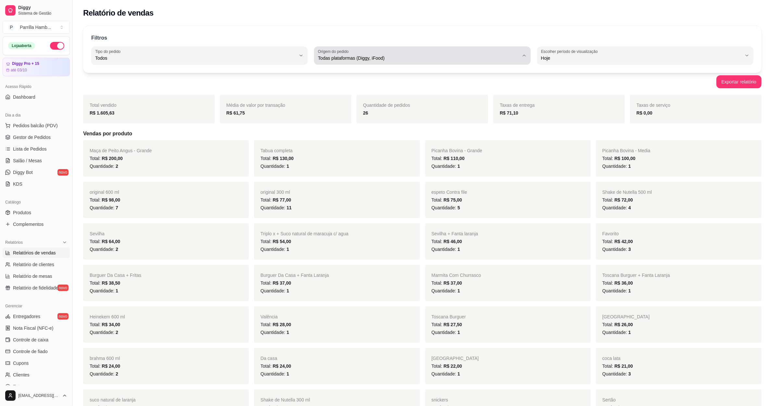
click at [368, 60] on span "Todas plataformas (Diggy, iFood)" at bounding box center [418, 58] width 201 height 6
click at [350, 83] on span "Diggy" at bounding box center [419, 84] width 192 height 6
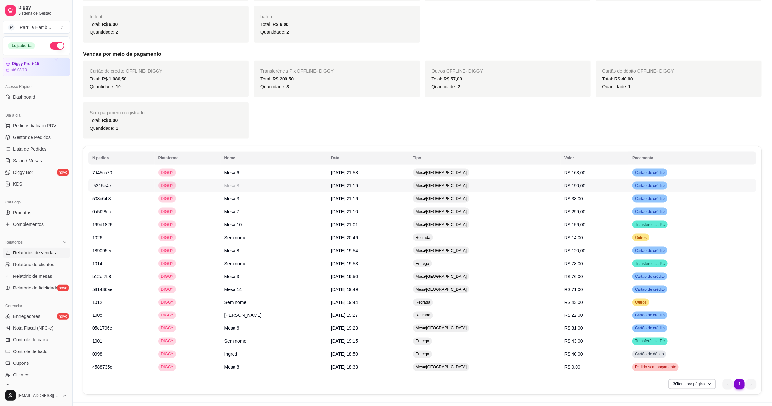
scroll to position [481, 0]
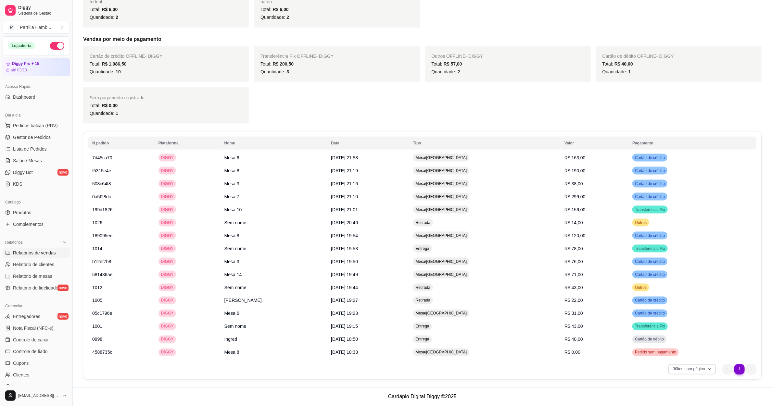
click at [701, 368] on button "30 itens por página" at bounding box center [692, 369] width 48 height 10
click at [673, 354] on span "100 pedidos" at bounding box center [692, 354] width 55 height 6
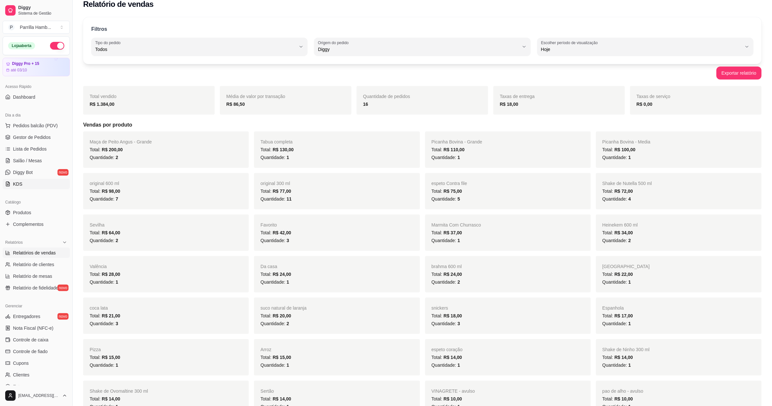
scroll to position [0, 0]
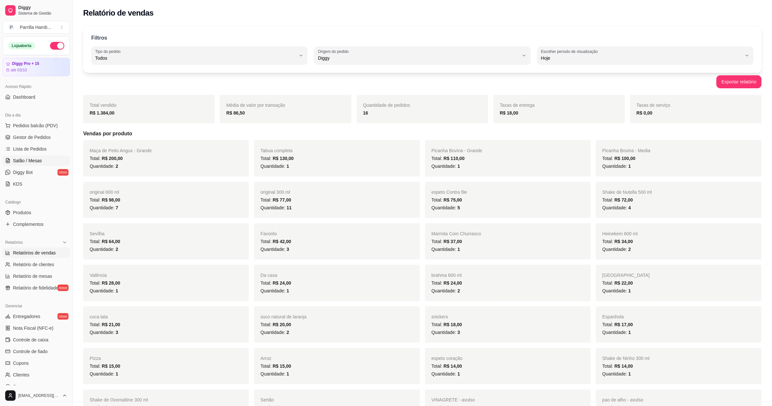
click at [30, 166] on link "Salão / Mesas" at bounding box center [36, 161] width 67 height 10
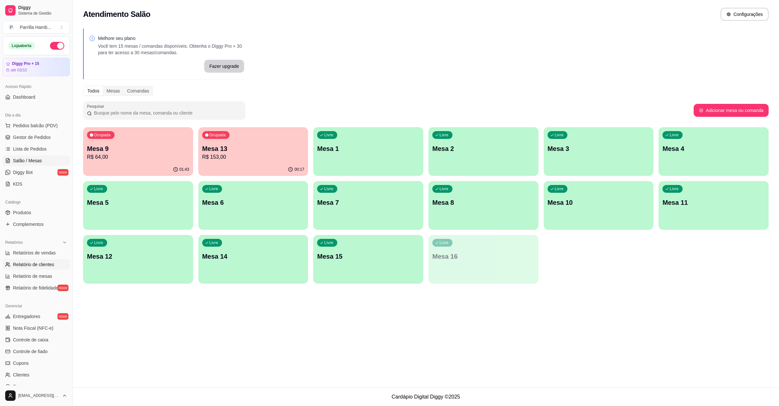
click at [42, 260] on link "Relatório de clientes" at bounding box center [36, 264] width 67 height 10
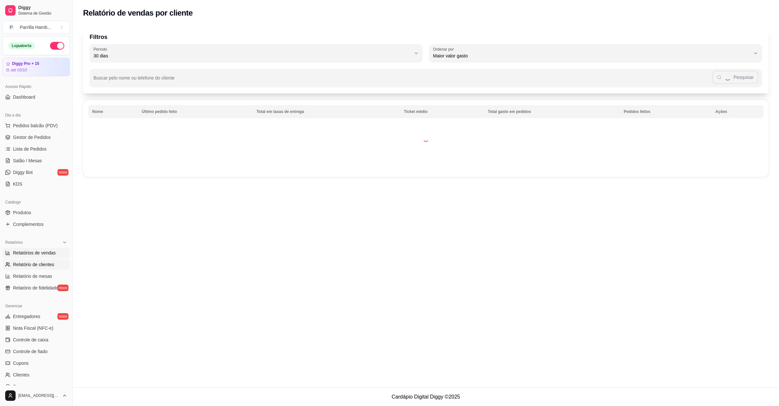
click at [32, 253] on span "Relatórios de vendas" at bounding box center [34, 253] width 43 height 6
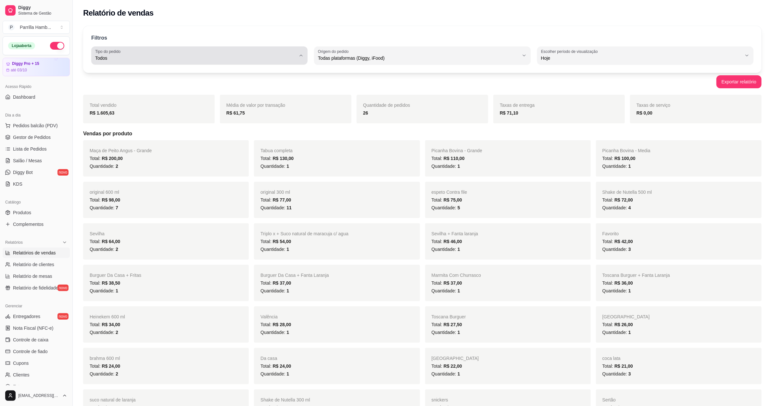
click at [207, 48] on button "Tipo do pedido Todos" at bounding box center [199, 55] width 216 height 18
click at [147, 84] on span "Entrega" at bounding box center [197, 84] width 192 height 6
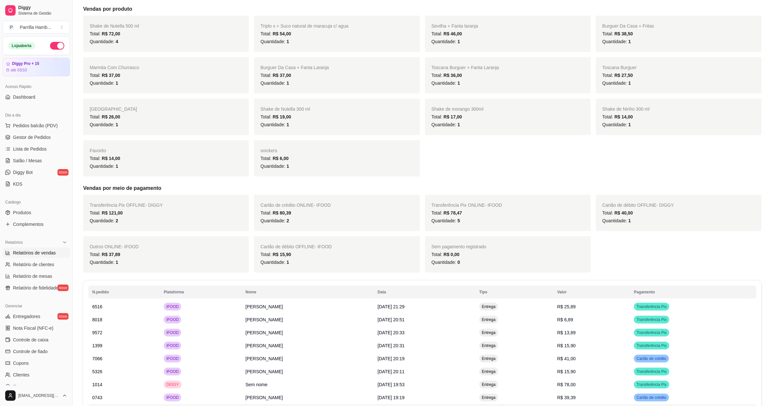
scroll to position [222, 0]
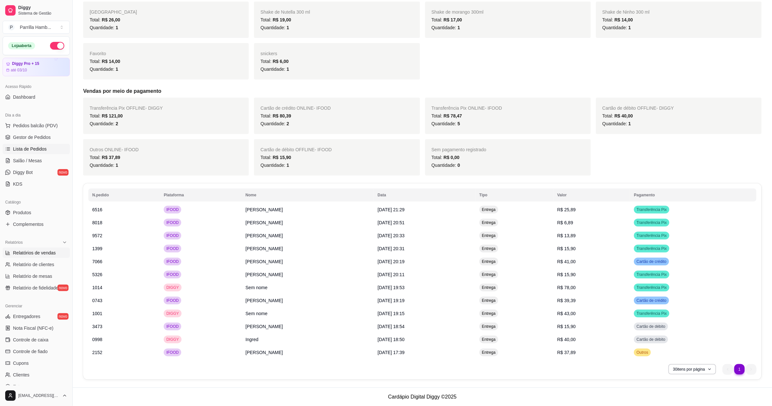
click at [32, 152] on span "Lista de Pedidos" at bounding box center [30, 149] width 34 height 6
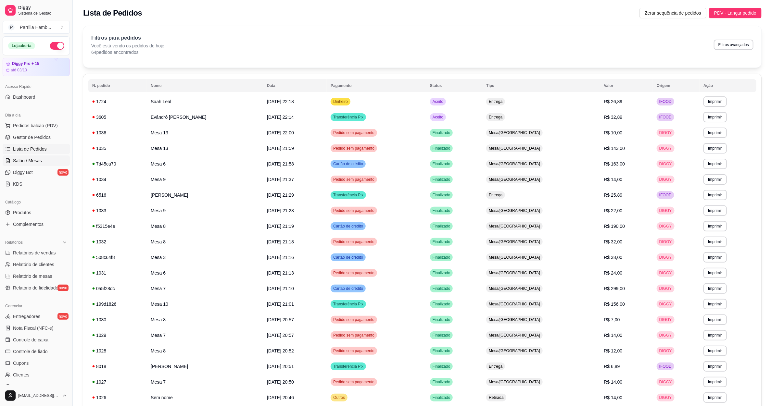
click at [30, 161] on span "Salão / Mesas" at bounding box center [27, 160] width 29 height 6
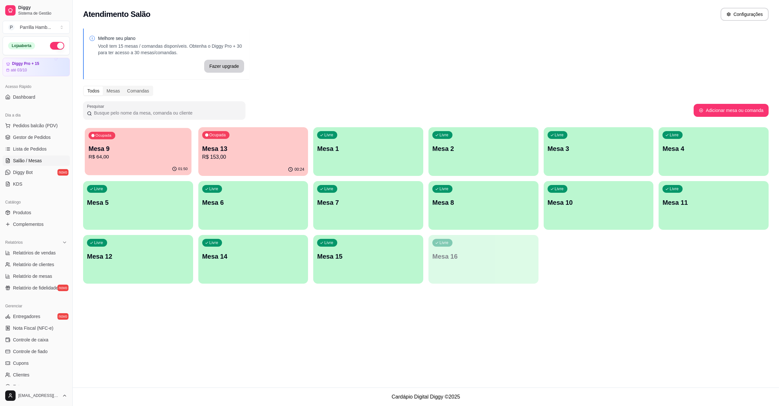
click at [126, 158] on p "R$ 64,00" at bounding box center [138, 156] width 99 height 7
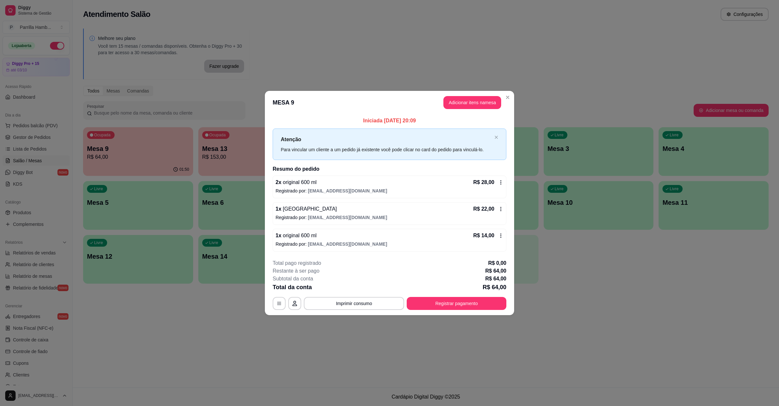
click at [287, 113] on header "MESA 9 Adicionar itens na mesa" at bounding box center [389, 102] width 249 height 23
click at [465, 303] on button "Registrar pagamento" at bounding box center [457, 303] width 100 height 13
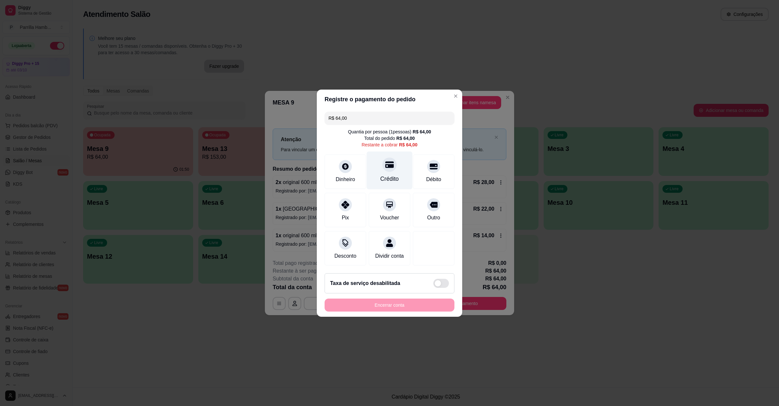
click at [385, 175] on div "Crédito" at bounding box center [390, 179] width 19 height 8
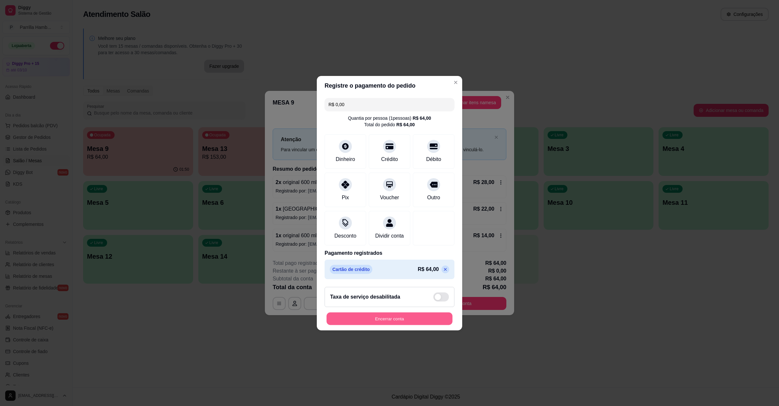
click at [369, 325] on button "Encerrar conta" at bounding box center [390, 318] width 126 height 13
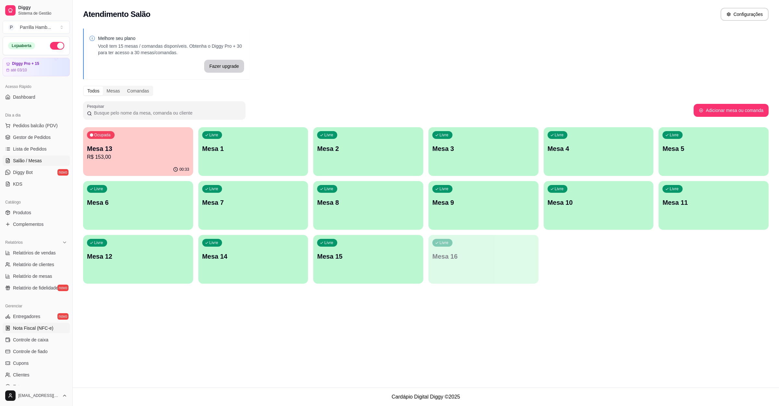
click at [46, 330] on span "Nota Fiscal (NFC-e)" at bounding box center [33, 328] width 40 height 6
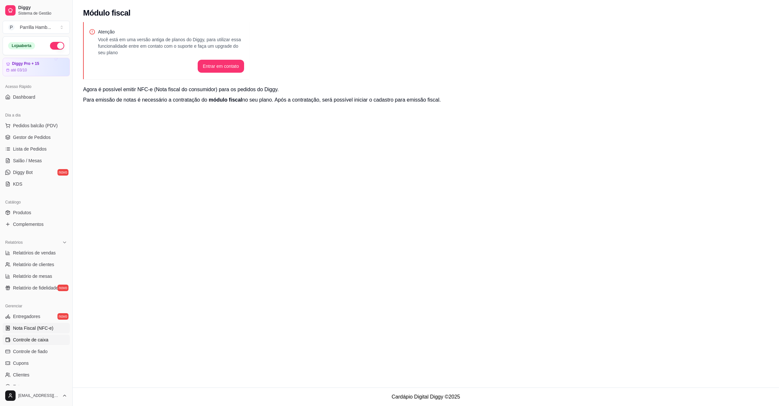
click at [30, 341] on span "Controle de caixa" at bounding box center [30, 340] width 35 height 6
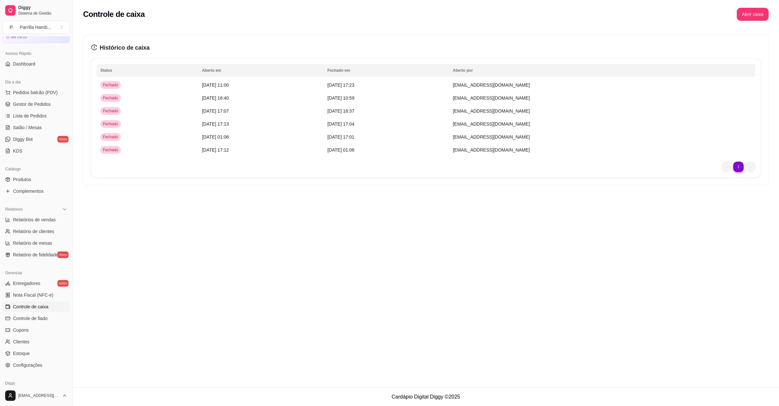
scroll to position [49, 0]
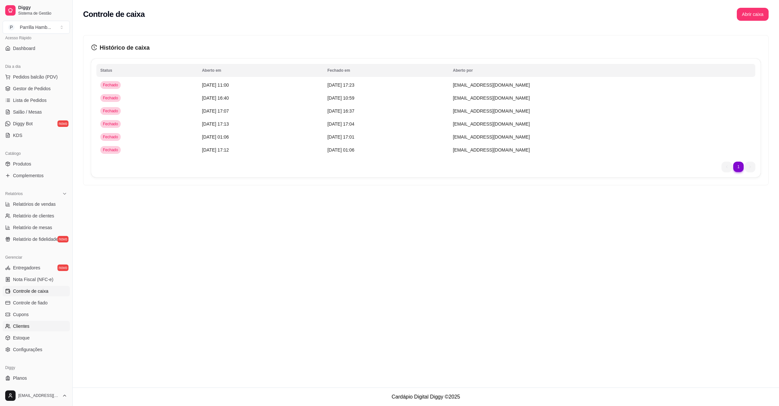
click at [56, 325] on link "Clientes" at bounding box center [36, 326] width 67 height 10
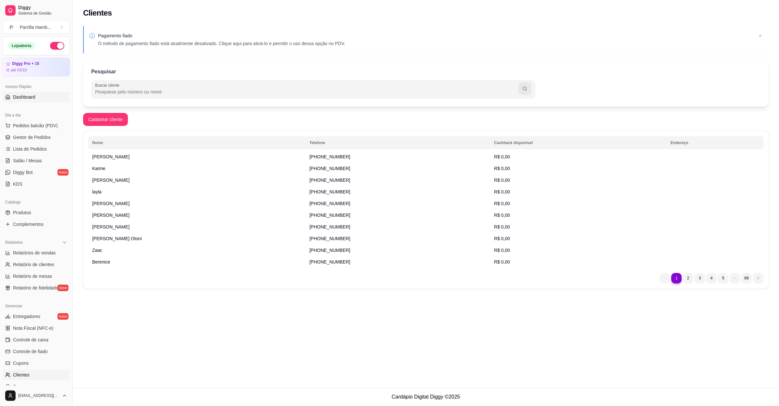
click at [38, 95] on link "Dashboard" at bounding box center [36, 97] width 67 height 10
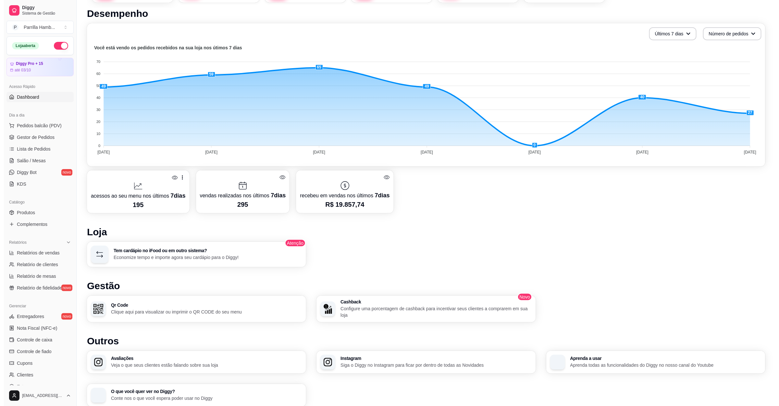
scroll to position [163, 0]
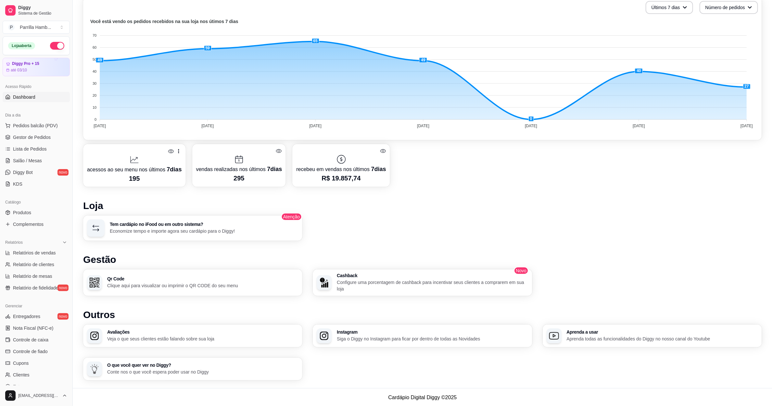
click at [178, 152] on icon at bounding box center [178, 151] width 6 height 6
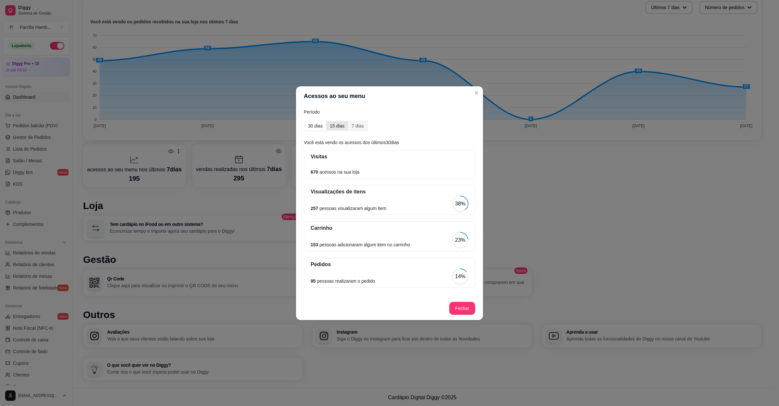
click at [333, 125] on div "15 dias" at bounding box center [337, 125] width 22 height 9
click at [326, 121] on input "15 dias" at bounding box center [326, 121] width 0 height 0
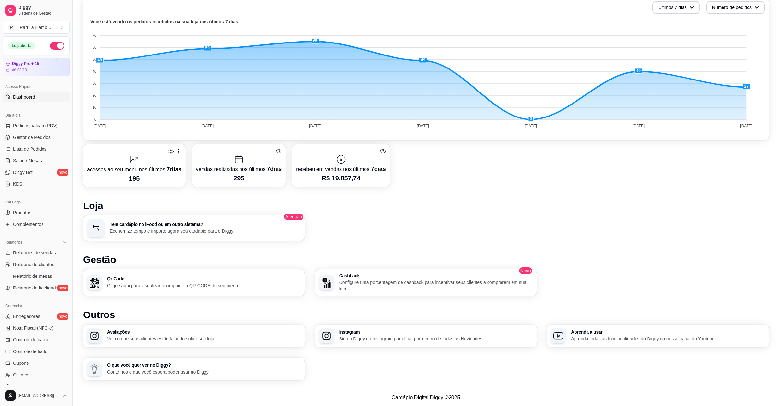
scroll to position [159, 0]
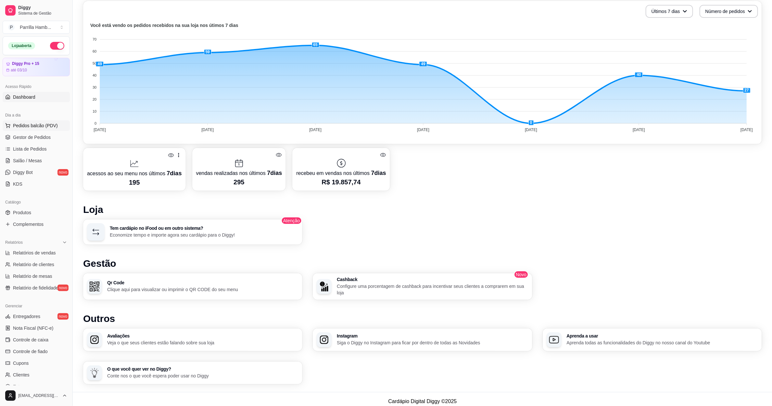
click at [57, 126] on button "Pedidos balcão (PDV)" at bounding box center [36, 125] width 67 height 10
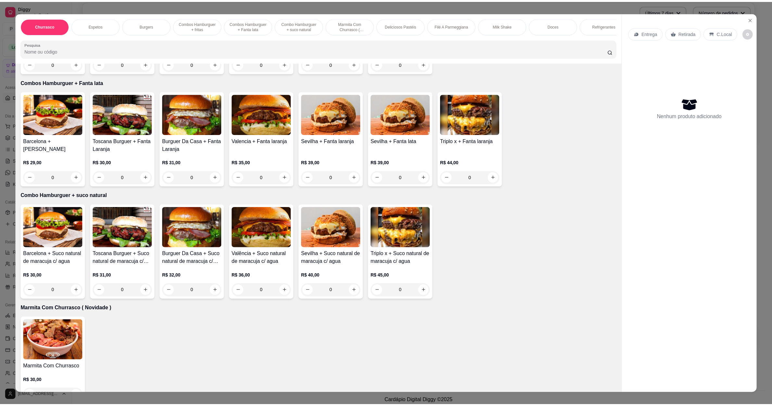
scroll to position [682, 0]
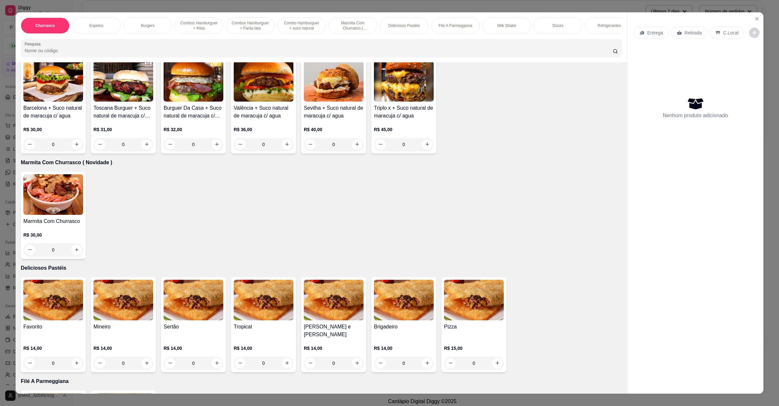
click at [37, 200] on img at bounding box center [53, 194] width 60 height 41
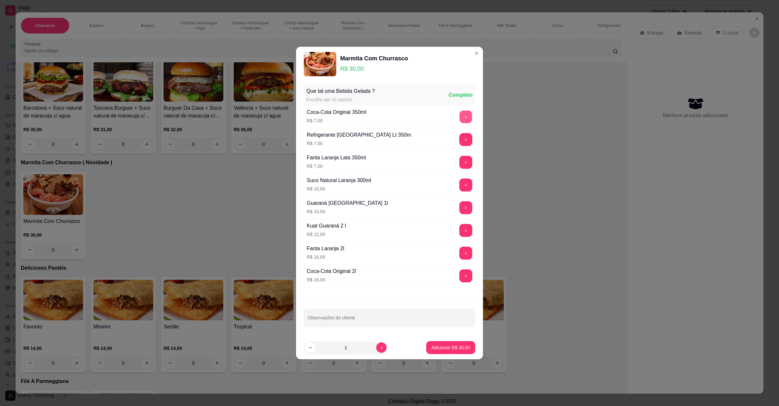
click at [460, 112] on button "+" at bounding box center [466, 117] width 13 height 13
click at [444, 345] on button "Adicionar R$ 37,00" at bounding box center [450, 347] width 49 height 13
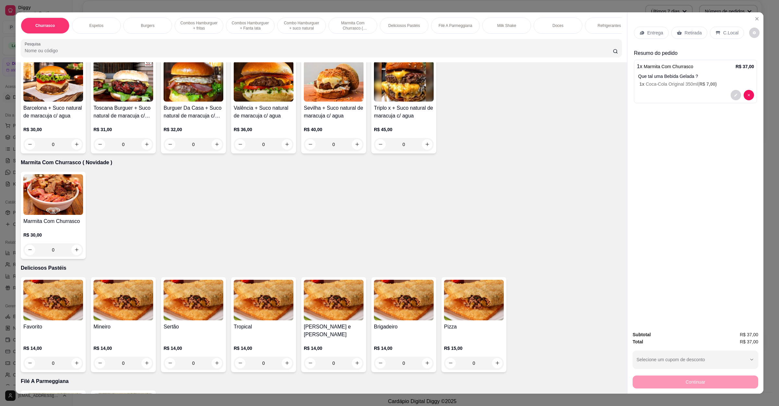
click at [644, 41] on div "Entrega Retirada C.Local" at bounding box center [695, 32] width 123 height 23
click at [653, 37] on div "Entrega" at bounding box center [651, 33] width 35 height 12
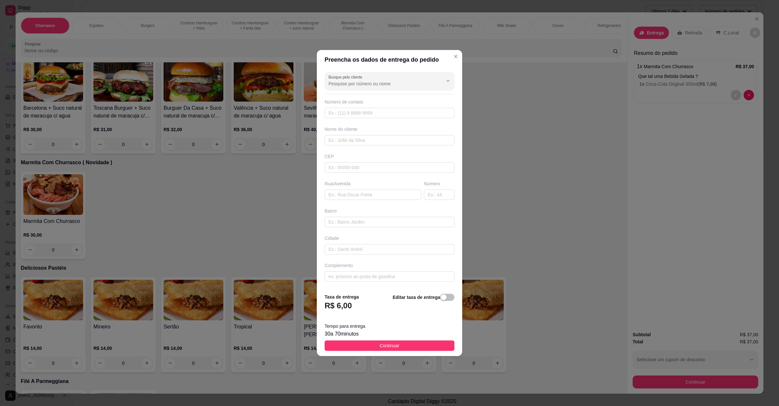
click at [371, 187] on div "Rua/Avenida" at bounding box center [372, 190] width 99 height 19
click at [369, 195] on input "text" at bounding box center [373, 195] width 97 height 10
paste input "Rua portugual 121"
type input "Rua portugual 121"
click at [404, 343] on button "Continuar" at bounding box center [390, 346] width 130 height 10
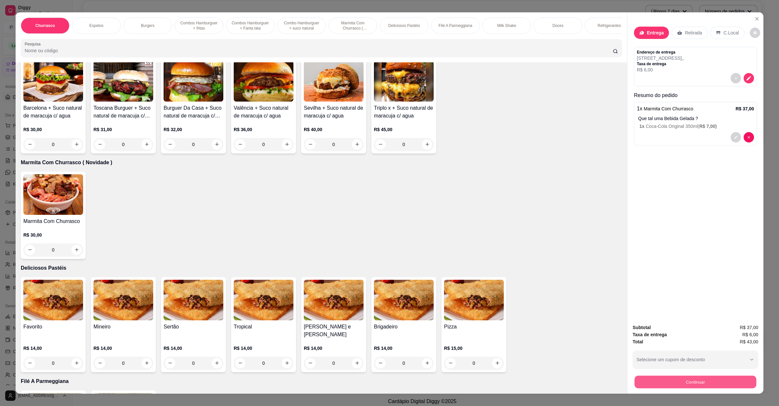
click at [706, 384] on button "Continuar" at bounding box center [696, 382] width 122 height 13
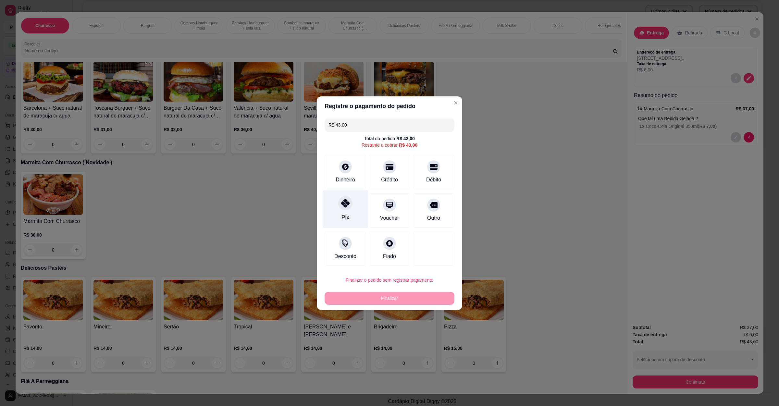
click at [353, 218] on div "Pix" at bounding box center [346, 209] width 46 height 38
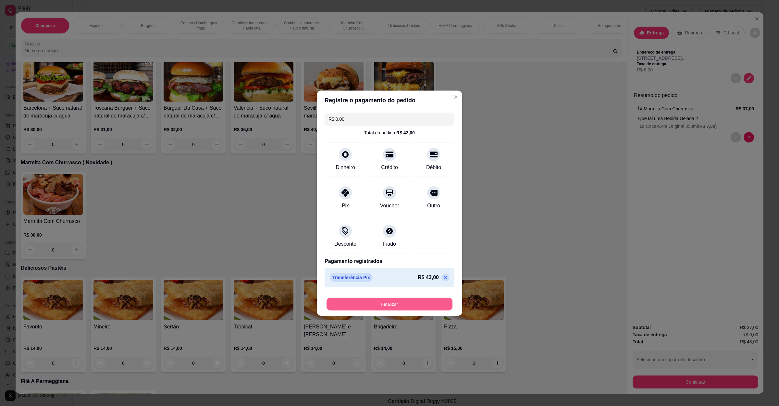
click at [380, 304] on button "Finalizar" at bounding box center [390, 304] width 126 height 13
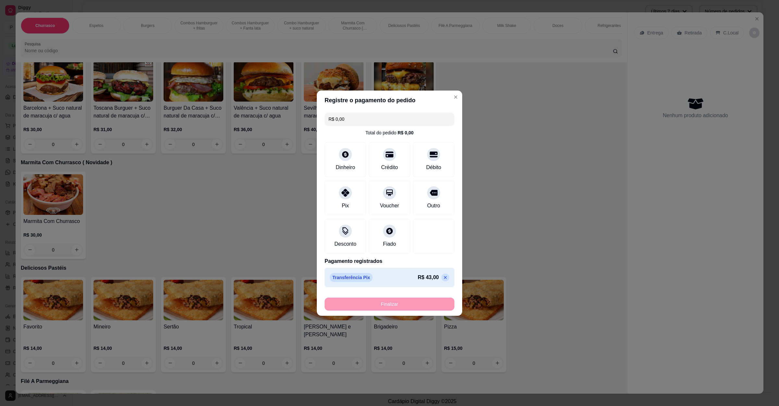
type input "-R$ 43,00"
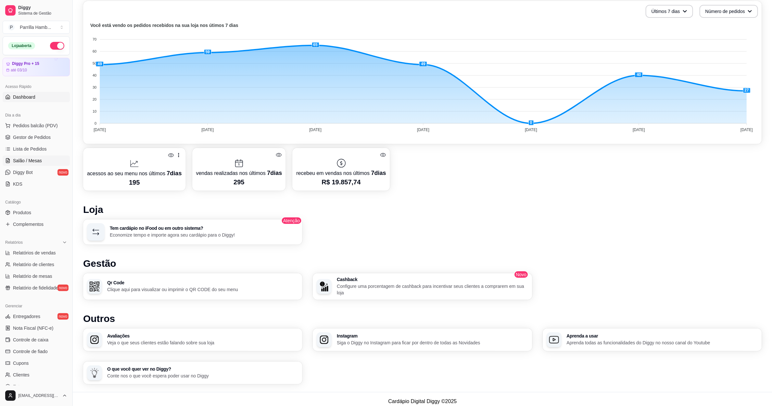
click at [35, 163] on span "Salão / Mesas" at bounding box center [27, 160] width 29 height 6
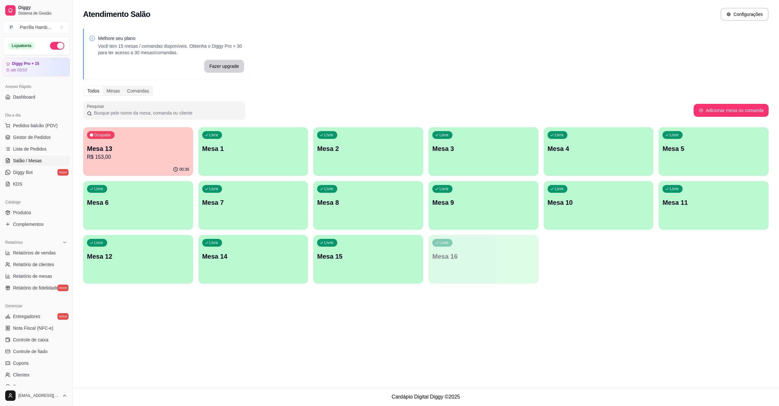
click at [144, 156] on p "R$ 153,00" at bounding box center [138, 157] width 102 height 8
click at [155, 141] on div "Ocupada Mesa 13 R$ 153,00" at bounding box center [138, 145] width 106 height 35
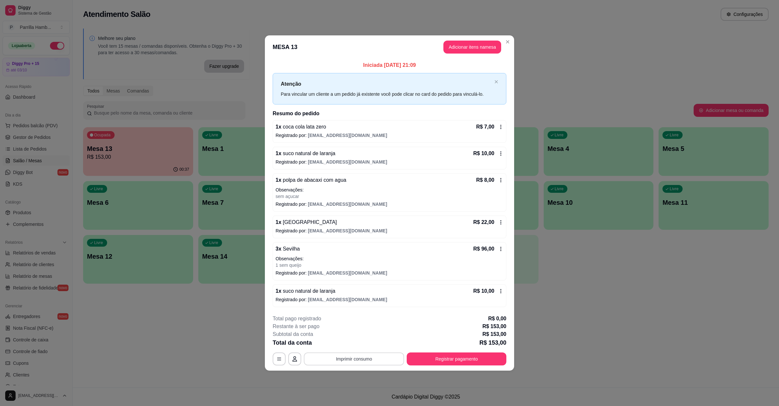
click at [371, 363] on button "Imprimir consumo" at bounding box center [354, 359] width 100 height 13
click at [371, 348] on button "IMPRESSORA" at bounding box center [355, 345] width 47 height 10
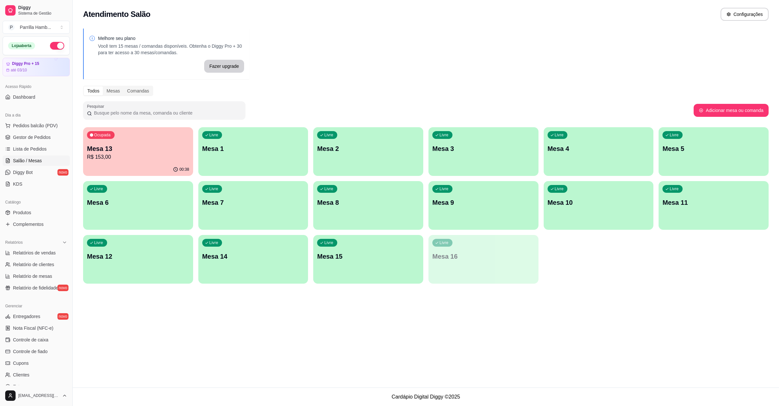
click at [649, 300] on div "Atendimento Salão Configurações Melhore seu plano Você tem 15 mesas / comandas …" at bounding box center [426, 194] width 706 height 388
click at [272, 319] on div "Atendimento Salão Configurações Melhore seu plano Você tem 15 mesas / comandas …" at bounding box center [426, 194] width 706 height 388
click at [119, 148] on p "Mesa 13" at bounding box center [138, 148] width 99 height 9
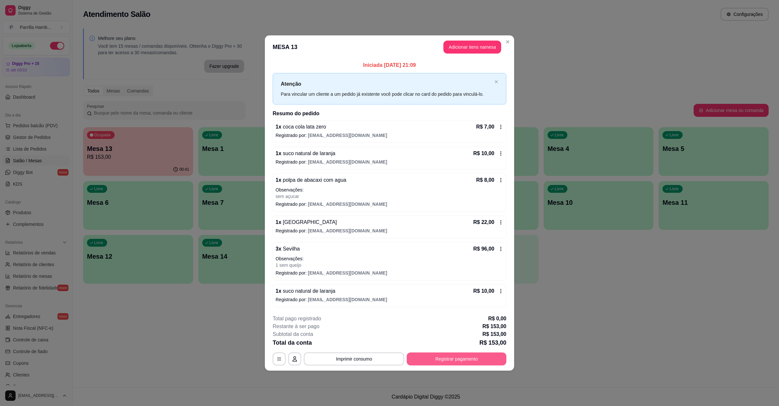
click at [434, 356] on button "Registrar pagamento" at bounding box center [457, 359] width 100 height 13
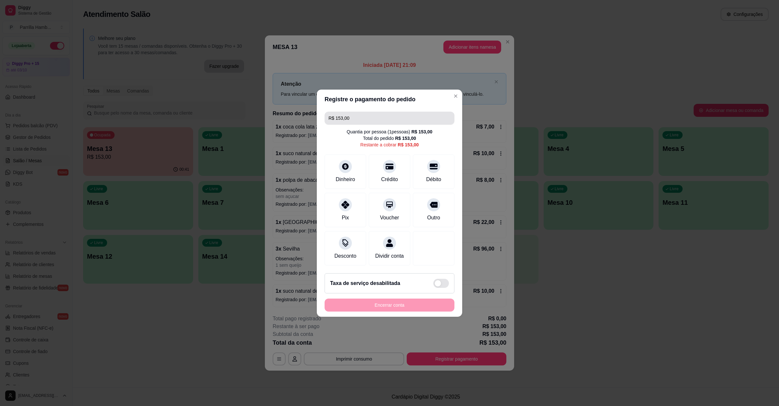
click at [352, 116] on input "R$ 153,00" at bounding box center [390, 118] width 122 height 13
click at [376, 168] on div "Crédito" at bounding box center [390, 170] width 46 height 38
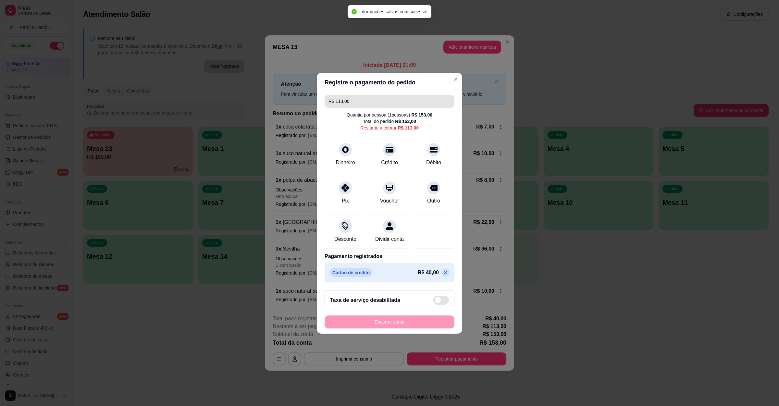
click at [360, 100] on input "R$ 113,00" at bounding box center [390, 101] width 122 height 13
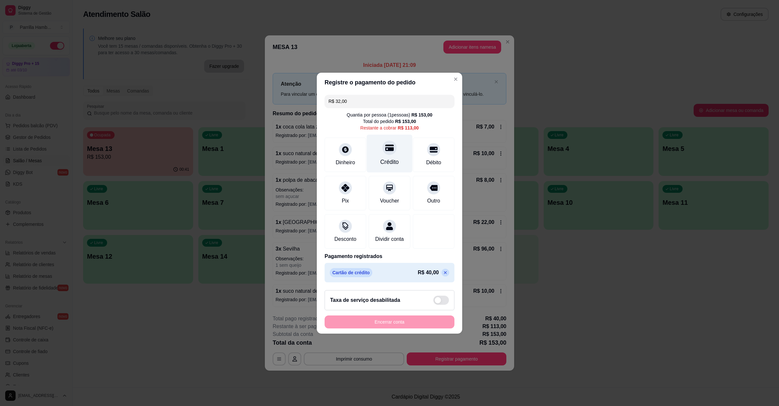
click at [385, 144] on icon at bounding box center [389, 148] width 8 height 8
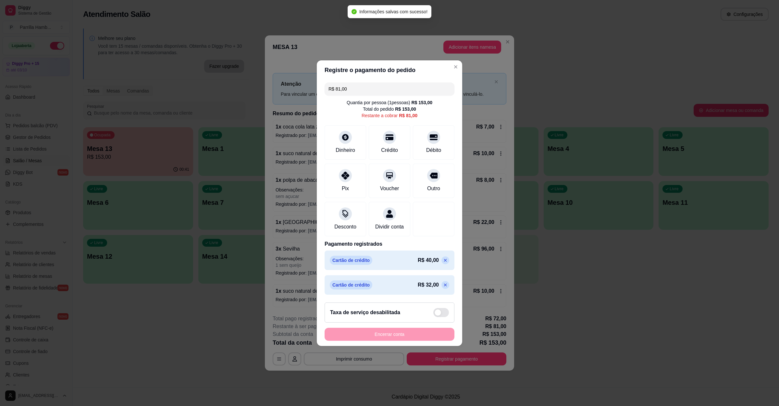
click at [369, 85] on input "R$ 81,00" at bounding box center [390, 88] width 122 height 13
click at [381, 145] on div "Crédito" at bounding box center [390, 149] width 19 height 8
type input "R$ 42,00"
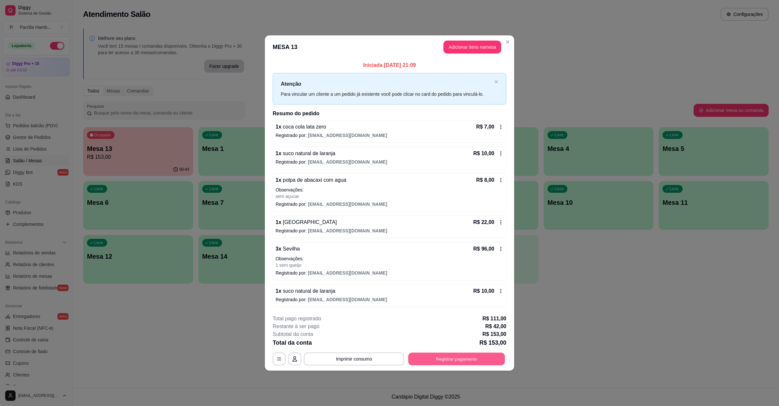
click at [441, 359] on button "Registrar pagamento" at bounding box center [456, 359] width 97 height 13
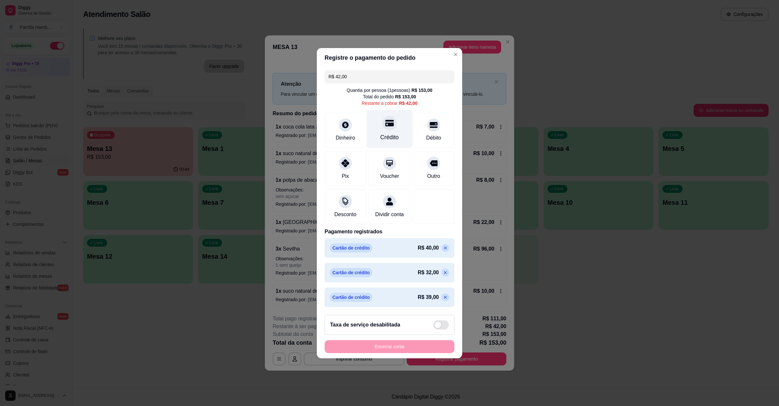
click at [399, 126] on div "Crédito" at bounding box center [390, 129] width 46 height 38
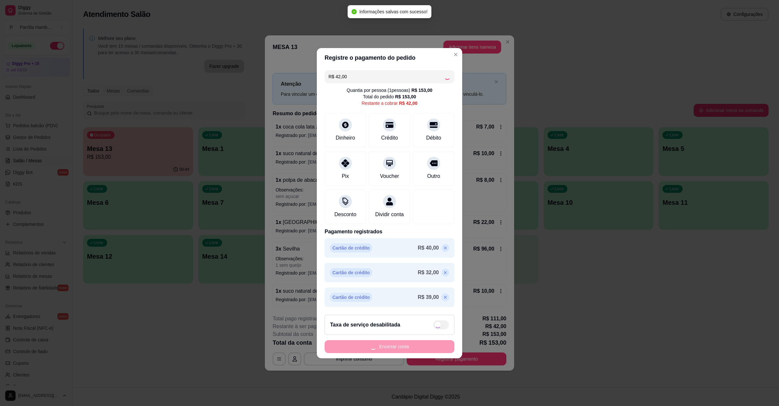
type input "R$ 0,00"
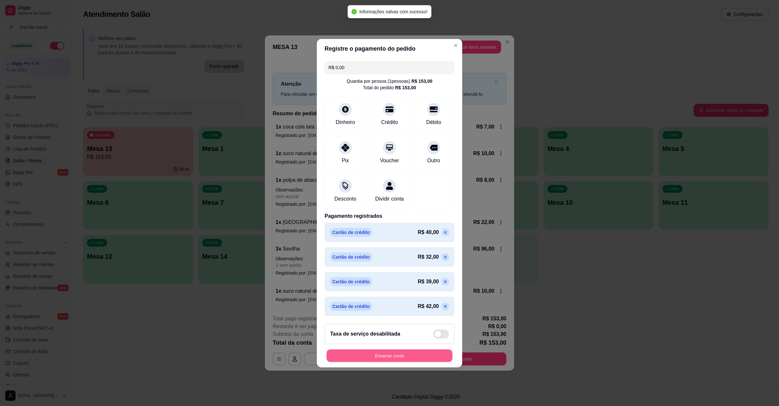
click at [402, 360] on button "Encerrar conta" at bounding box center [390, 355] width 126 height 13
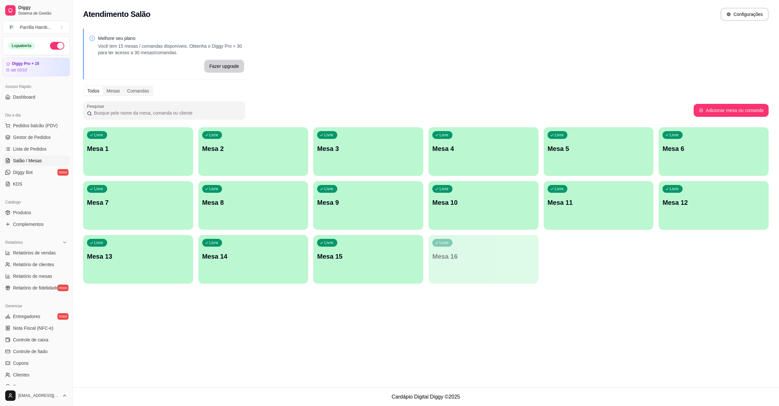
click at [25, 119] on div "Dia a dia" at bounding box center [36, 115] width 67 height 10
click at [27, 133] on link "Gestor de Pedidos" at bounding box center [36, 137] width 67 height 10
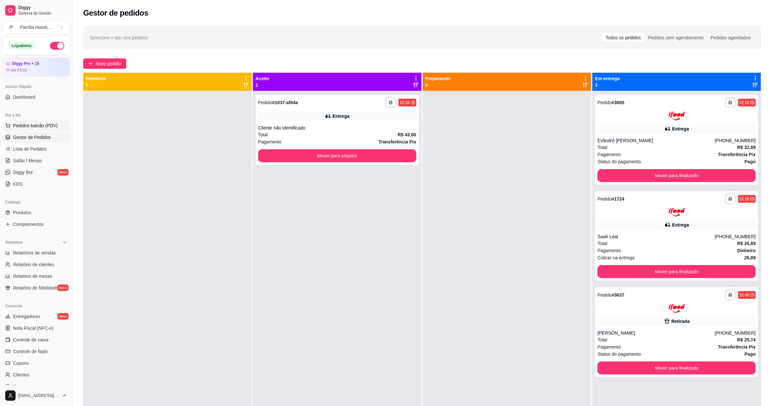
click at [30, 128] on span "Pedidos balcão (PDV)" at bounding box center [35, 125] width 45 height 6
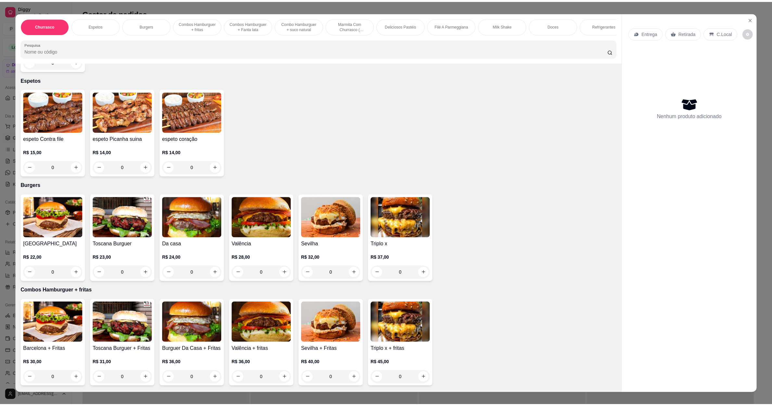
scroll to position [243, 0]
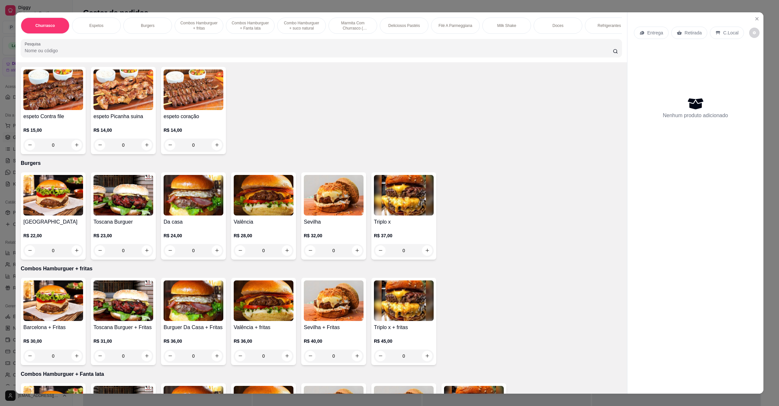
click at [331, 216] on div "Sevilha R$ 32,00 0" at bounding box center [333, 215] width 65 height 87
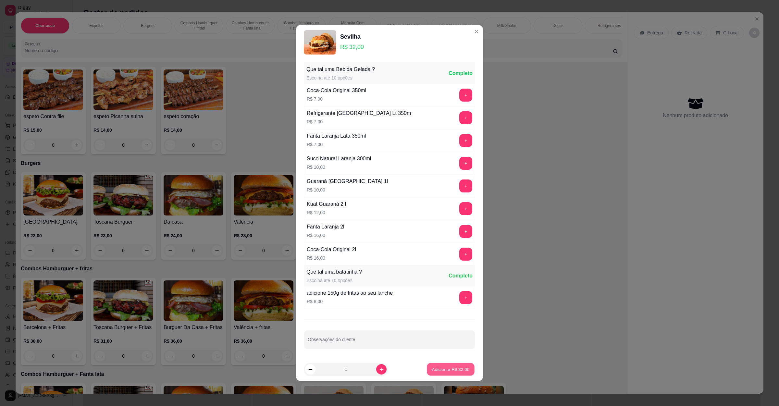
click at [451, 369] on p "Adicionar R$ 32,00" at bounding box center [451, 369] width 38 height 6
type input "1"
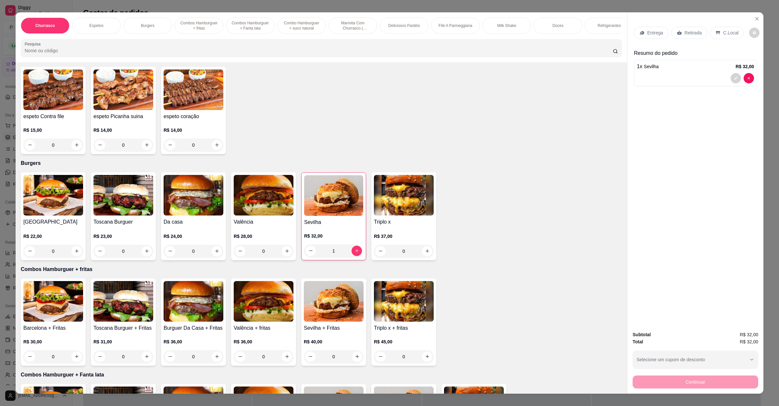
click at [170, 227] on div "R$ 24,00 0" at bounding box center [194, 242] width 60 height 31
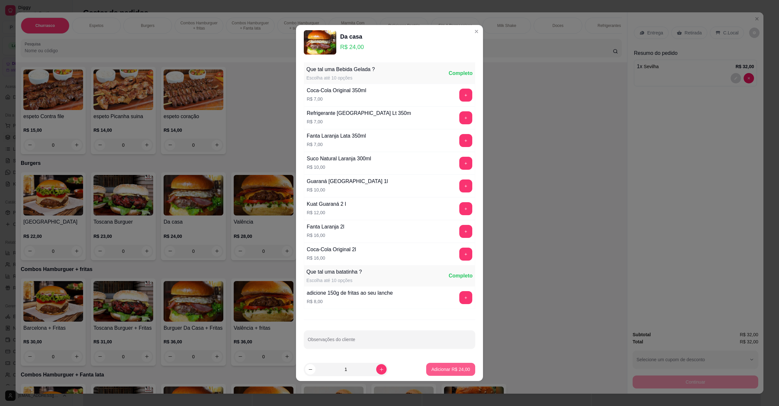
click at [443, 373] on p "Adicionar R$ 24,00" at bounding box center [450, 369] width 39 height 6
type input "1"
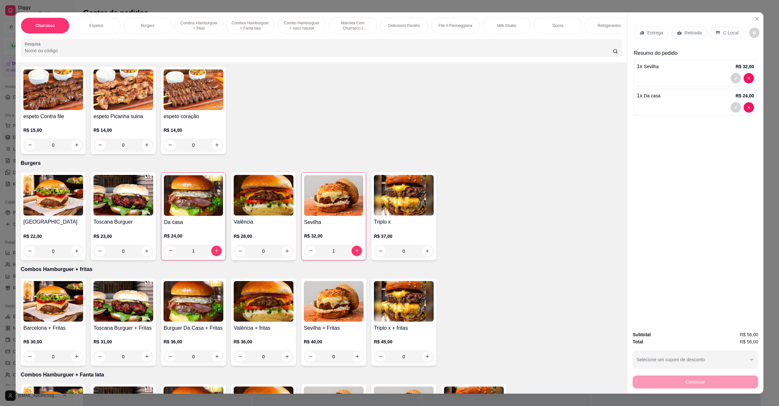
click at [688, 40] on div "Entrega Retirada C.Local" at bounding box center [695, 32] width 123 height 23
click at [688, 33] on p "Retirada" at bounding box center [693, 33] width 17 height 6
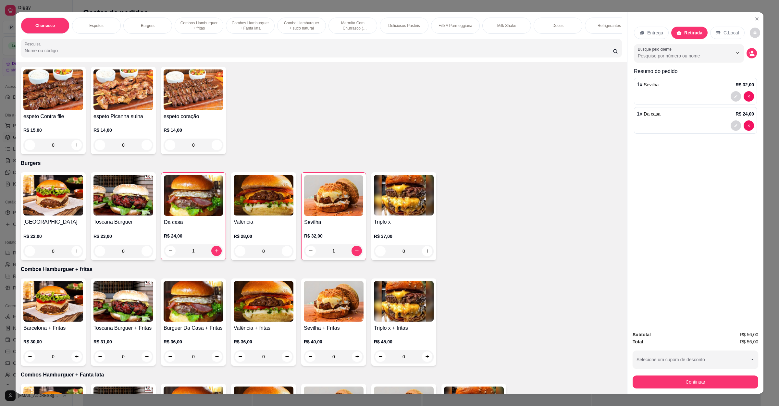
click at [662, 373] on div "Subtotal R$ 56,00 Total R$ 56,00 Selecione um cupom de desconto GANHEI10 Seleci…" at bounding box center [696, 359] width 126 height 57
click at [662, 379] on button "Continuar" at bounding box center [696, 382] width 126 height 13
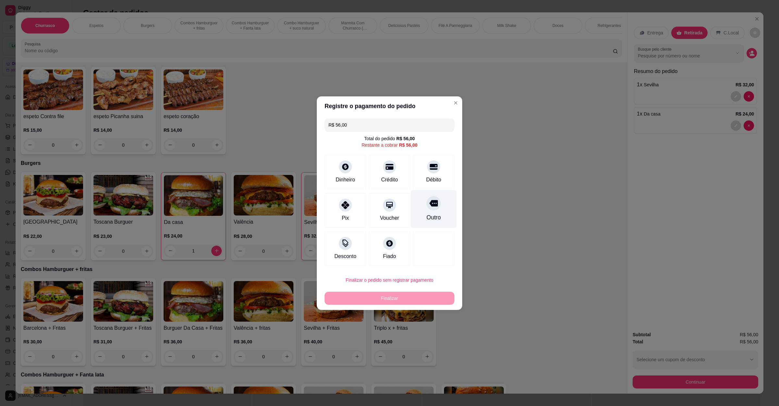
click at [430, 213] on div "Outro" at bounding box center [434, 217] width 14 height 8
type input "R$ 0,00"
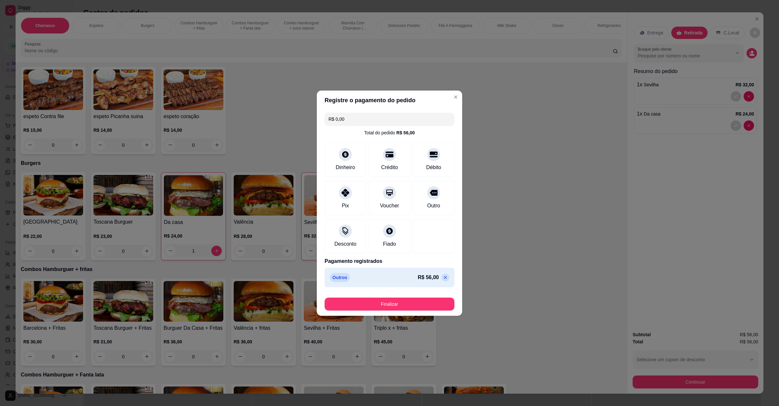
click at [421, 302] on button "Finalizar" at bounding box center [390, 304] width 130 height 13
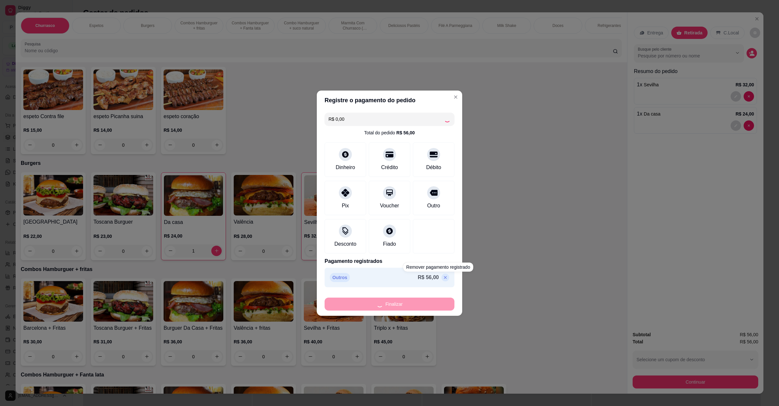
type input "0"
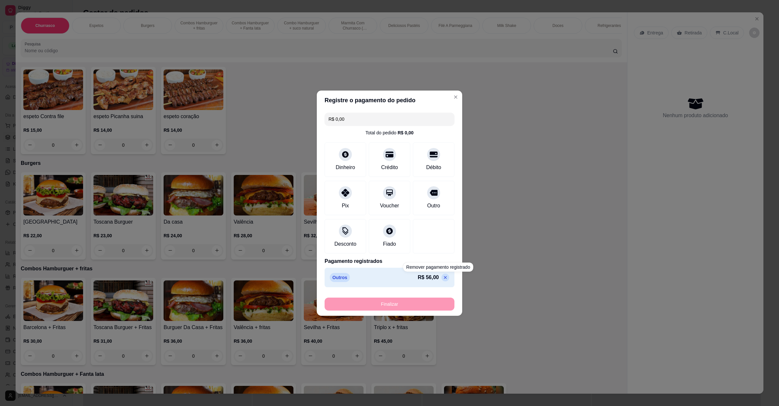
type input "-R$ 56,00"
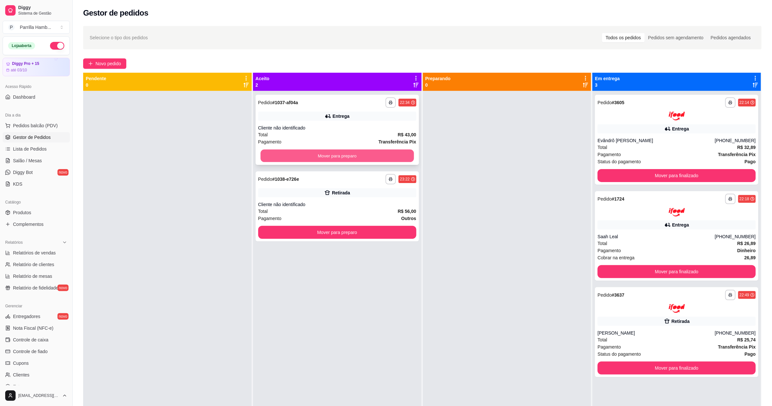
click at [336, 151] on button "Mover para preparo" at bounding box center [336, 156] width 153 height 13
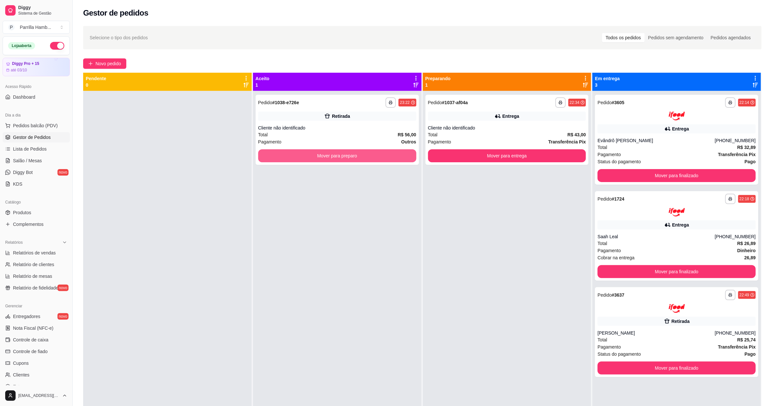
click at [336, 151] on button "Mover para preparo" at bounding box center [337, 155] width 158 height 13
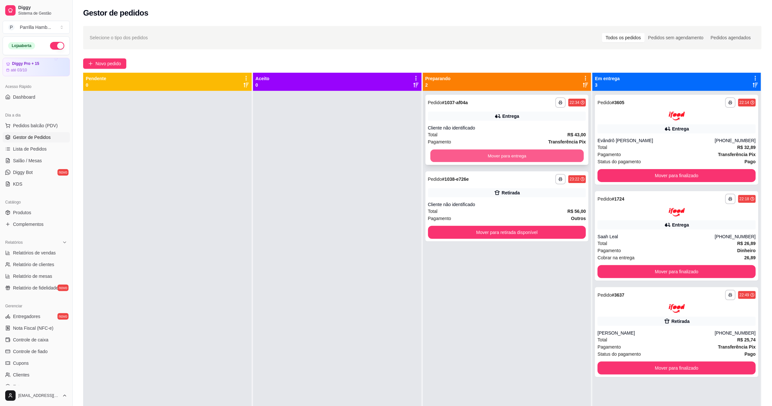
click at [526, 150] on button "Mover para entrega" at bounding box center [506, 156] width 153 height 13
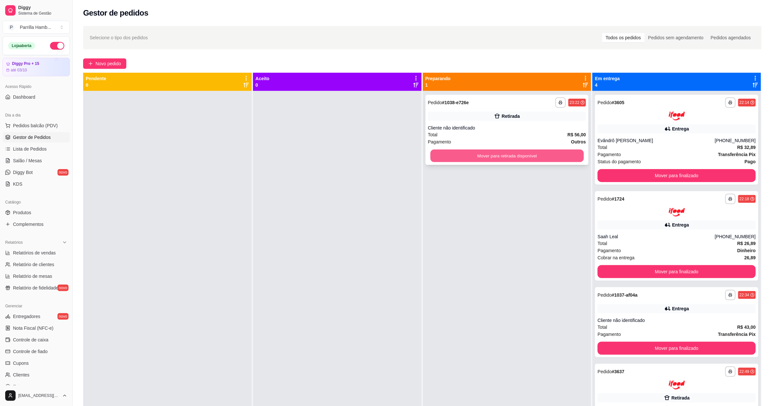
click at [528, 151] on button "Mover para retirada disponível" at bounding box center [506, 156] width 153 height 13
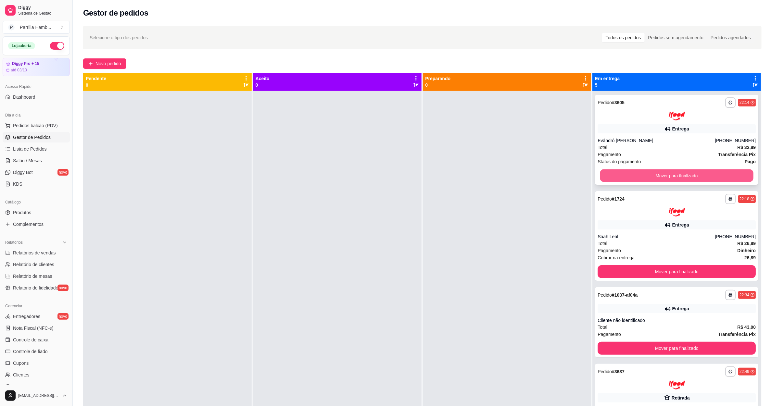
click at [657, 176] on button "Mover para finalizado" at bounding box center [676, 175] width 153 height 13
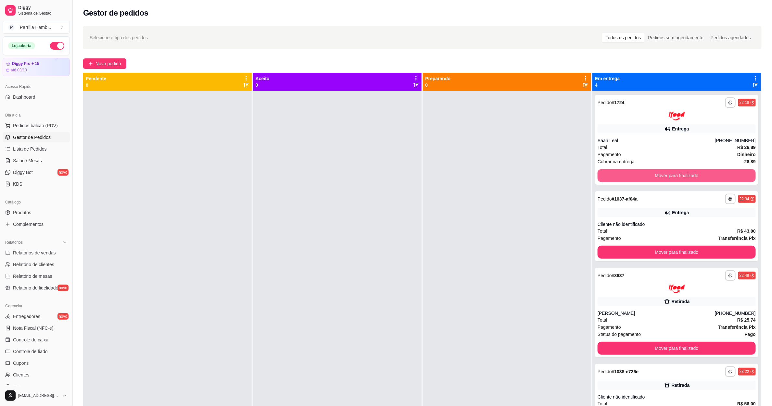
click at [664, 174] on button "Mover para finalizado" at bounding box center [676, 175] width 158 height 13
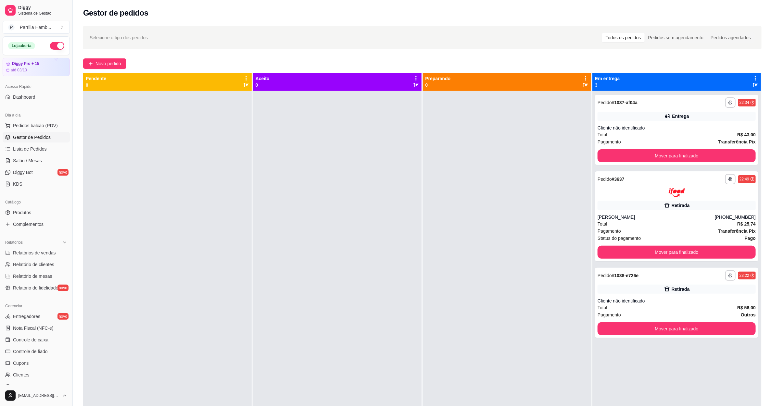
click at [664, 174] on div "**********" at bounding box center [676, 179] width 158 height 10
click at [668, 153] on button "Mover para finalizado" at bounding box center [676, 156] width 153 height 13
click at [668, 153] on div "Mover para finalizado" at bounding box center [676, 155] width 158 height 13
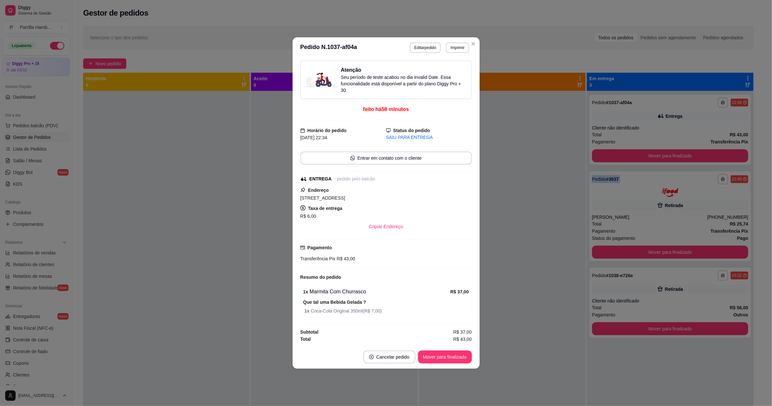
click at [668, 153] on button "Mover para finalizado" at bounding box center [670, 155] width 156 height 13
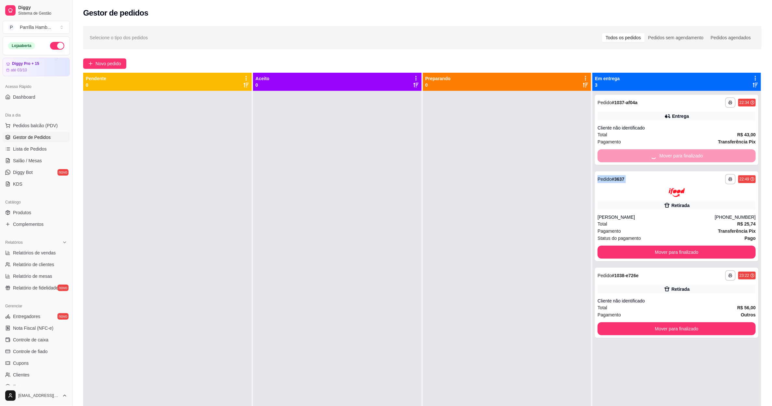
click at [668, 153] on div "Mover para finalizado" at bounding box center [676, 155] width 158 height 13
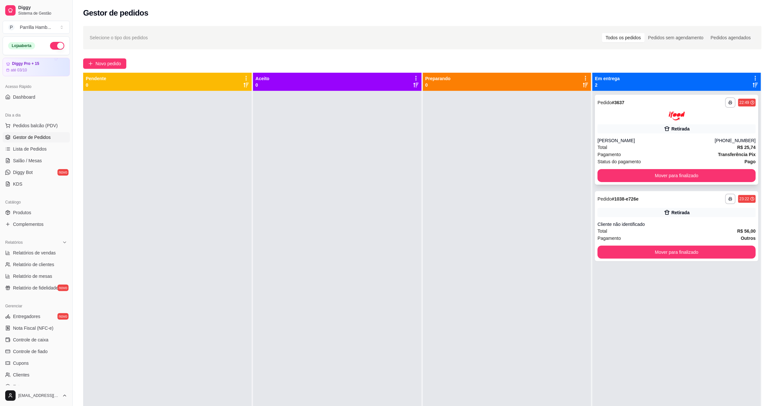
click at [668, 161] on div "Status do pagamento Pago" at bounding box center [676, 161] width 158 height 7
click at [667, 172] on button "Mover para finalizado" at bounding box center [676, 175] width 153 height 13
click at [667, 172] on div "Mover para finalizado" at bounding box center [676, 175] width 158 height 13
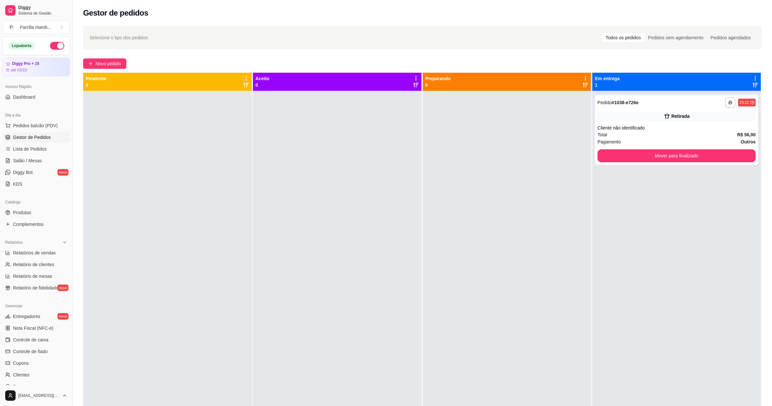
click at [667, 172] on div "**********" at bounding box center [676, 294] width 169 height 406
click at [662, 160] on button "Mover para finalizado" at bounding box center [676, 155] width 158 height 13
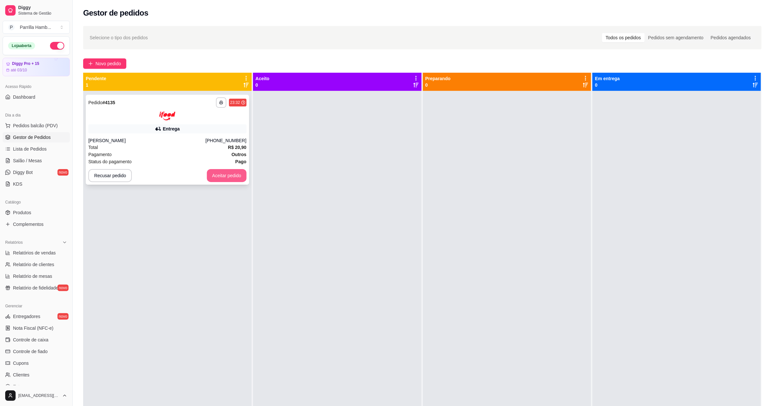
click at [233, 181] on button "Aceitar pedido" at bounding box center [227, 175] width 40 height 13
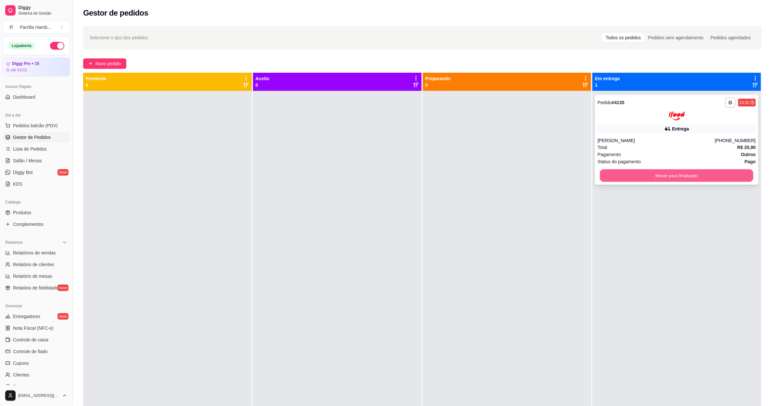
click at [707, 171] on button "Mover para finalizado" at bounding box center [676, 175] width 153 height 13
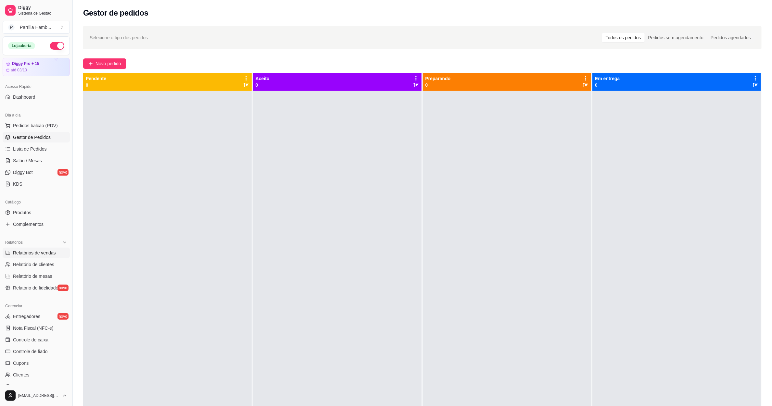
click at [50, 249] on link "Relatórios de vendas" at bounding box center [36, 253] width 67 height 10
select select "ALL"
select select "0"
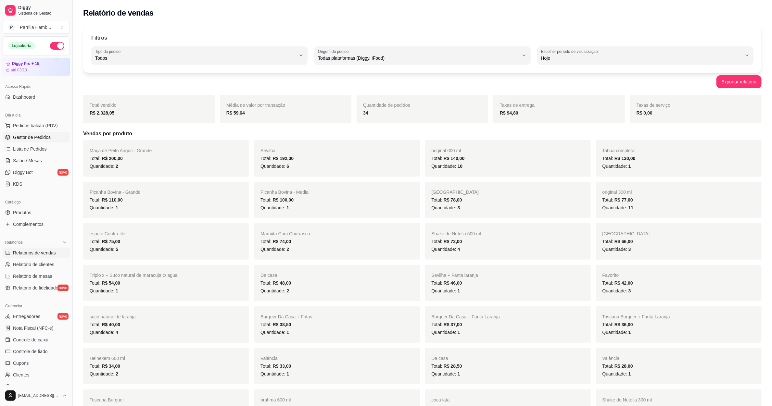
click at [33, 134] on link "Gestor de Pedidos" at bounding box center [36, 137] width 67 height 10
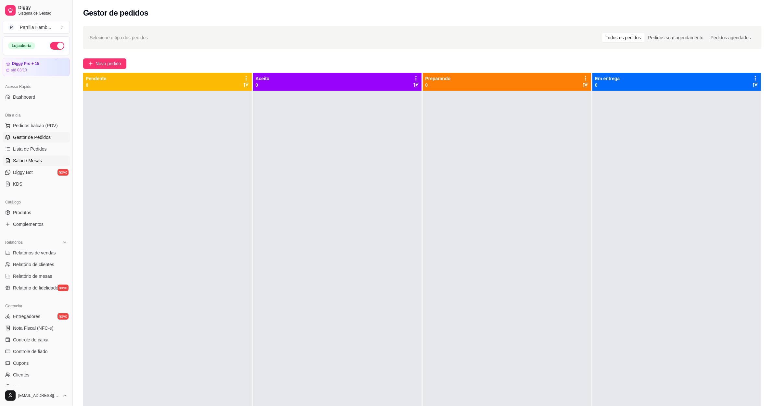
click at [48, 159] on link "Salão / Mesas" at bounding box center [36, 161] width 67 height 10
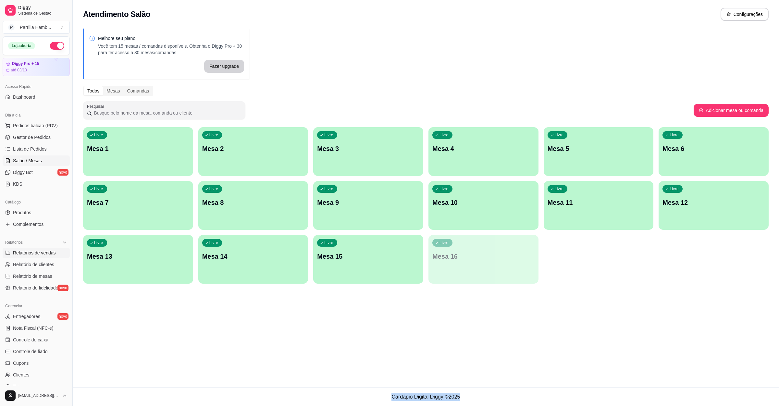
click at [32, 255] on span "Relatórios de vendas" at bounding box center [34, 253] width 43 height 6
select select "ALL"
select select "0"
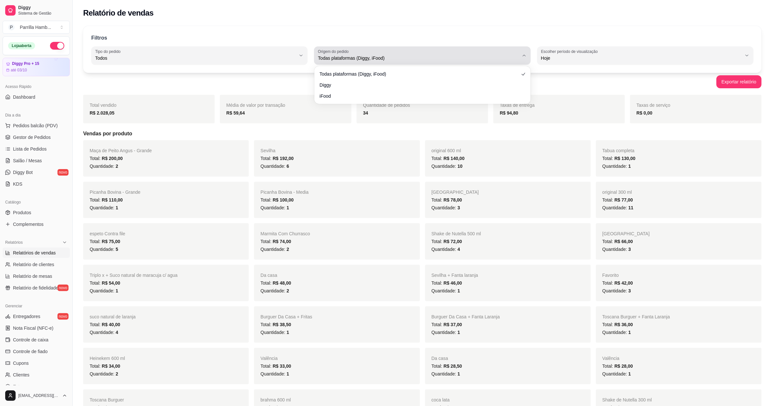
click at [343, 58] on span "Todas plataformas (Diggy, iFood)" at bounding box center [418, 58] width 201 height 6
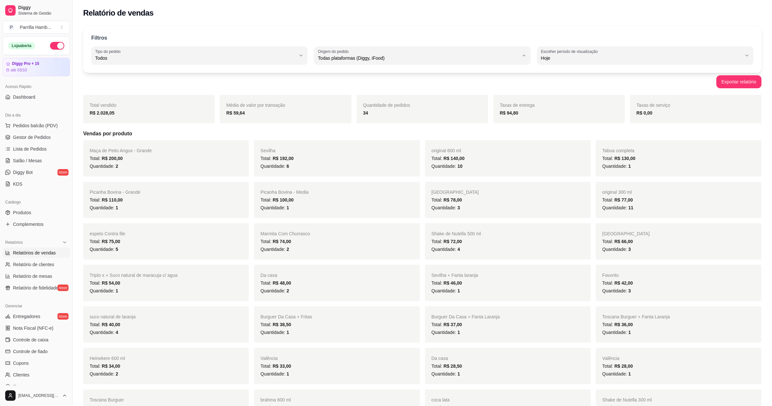
click at [332, 87] on span "Diggy" at bounding box center [419, 84] width 192 height 6
type input "DIGGY"
select select "DIGGY"
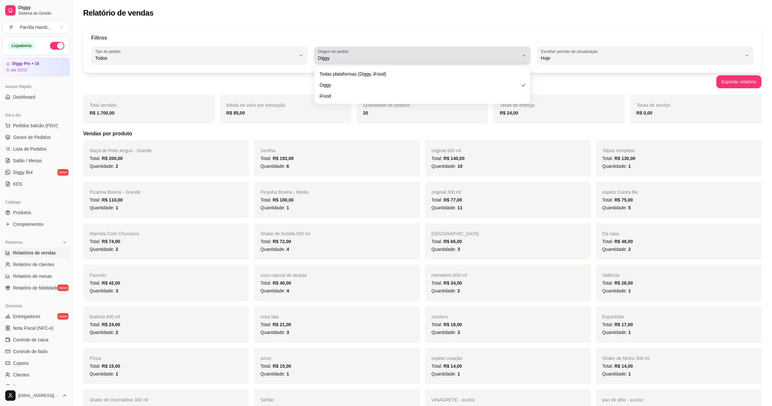
click at [366, 56] on span "Diggy" at bounding box center [418, 58] width 201 height 6
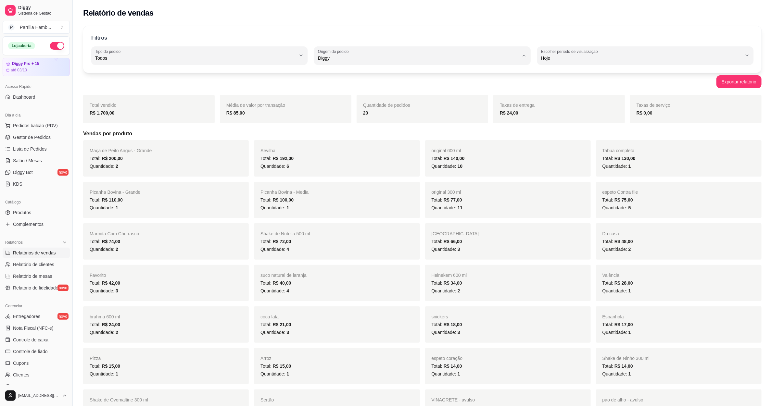
click at [347, 69] on li "Todas plataformas (Diggy, iFood)" at bounding box center [422, 74] width 203 height 10
type input "ALL"
select select "ALL"
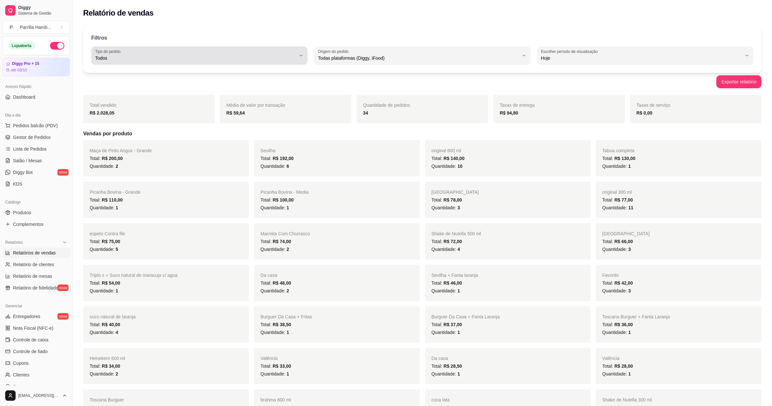
click at [167, 62] on div "Todos" at bounding box center [195, 55] width 201 height 13
click at [143, 87] on span "Entrega" at bounding box center [197, 84] width 192 height 6
type input "DELIVERY"
select select "DELIVERY"
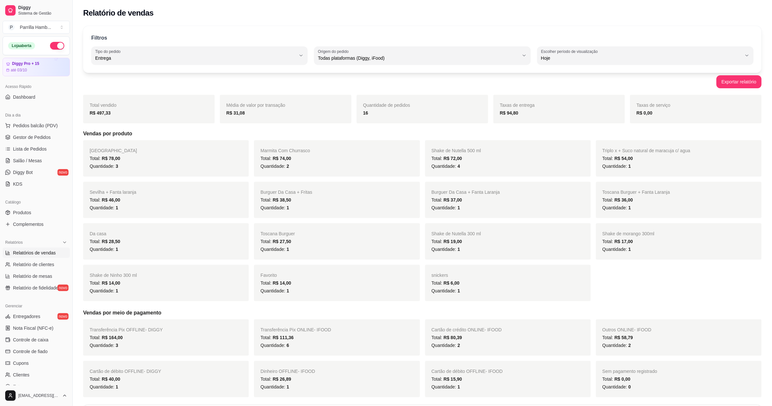
click at [365, 122] on div "Quantidade de pedidos 16" at bounding box center [421, 109] width 131 height 29
click at [18, 133] on link "Gestor de Pedidos" at bounding box center [36, 137] width 67 height 10
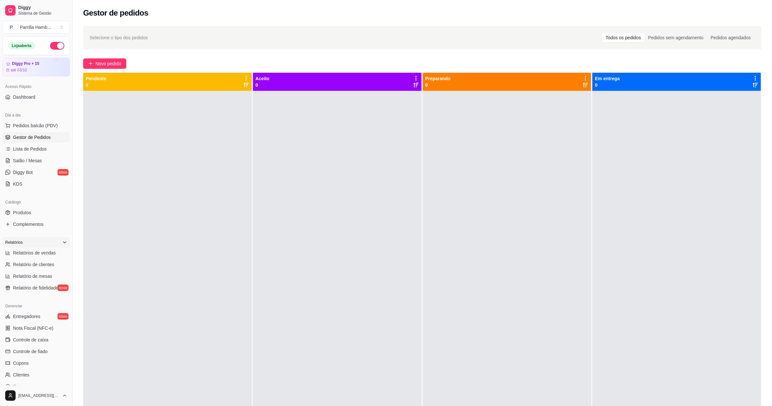
click at [52, 245] on div "Relatórios" at bounding box center [36, 242] width 67 height 10
click at [50, 242] on div "Relatórios" at bounding box center [36, 242] width 67 height 10
click at [47, 254] on span "Relatórios de vendas" at bounding box center [34, 253] width 43 height 6
select select "ALL"
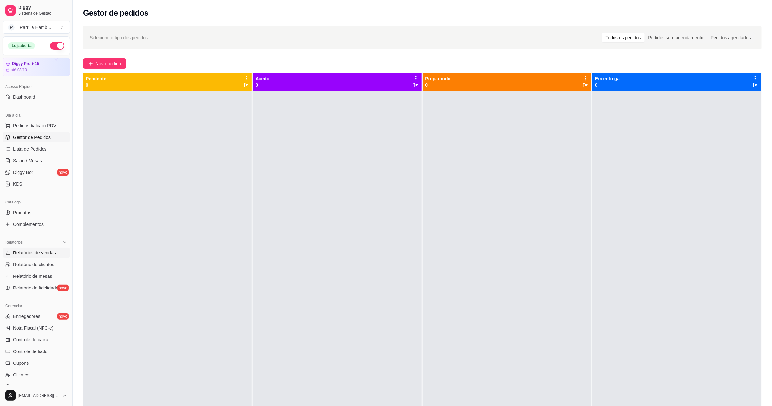
select select "0"
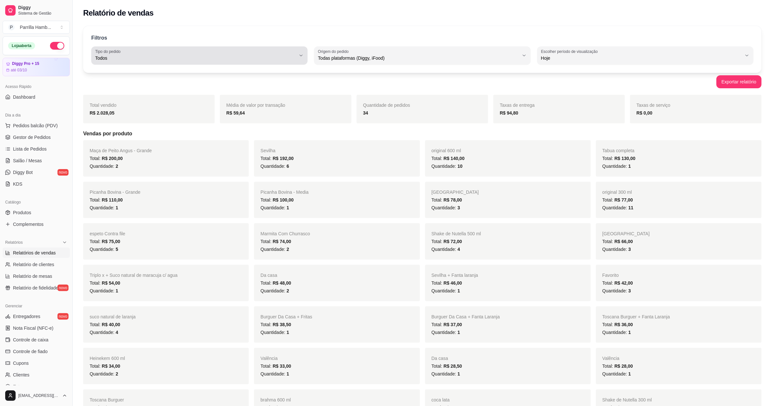
click at [193, 55] on span "Todos" at bounding box center [195, 58] width 201 height 6
click at [132, 81] on span "Entrega" at bounding box center [197, 84] width 192 height 6
type input "DELIVERY"
select select "DELIVERY"
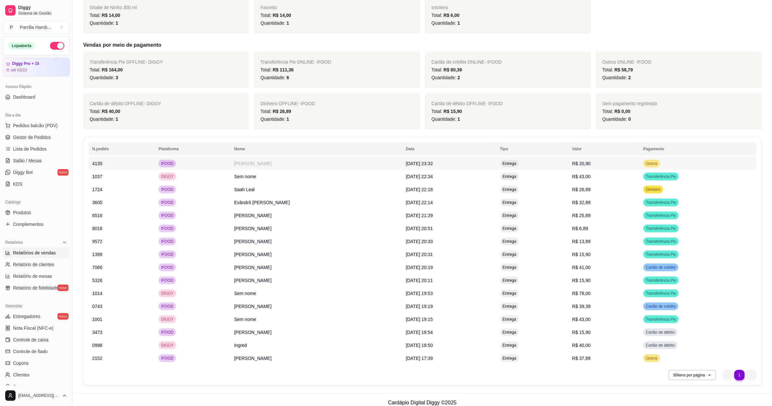
scroll to position [274, 0]
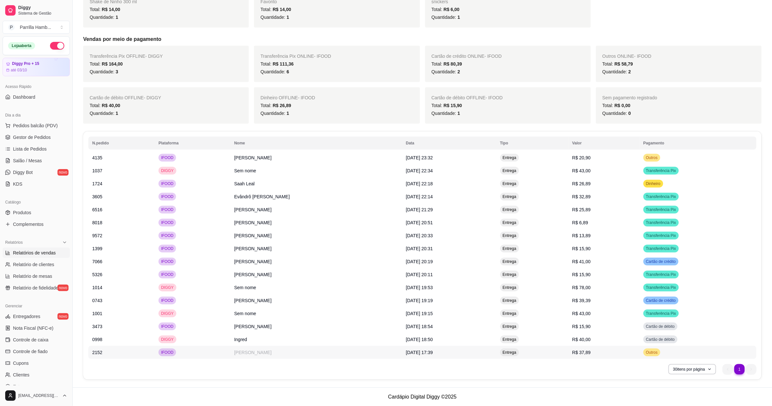
click at [406, 354] on span "[DATE] 17:39" at bounding box center [419, 352] width 27 height 5
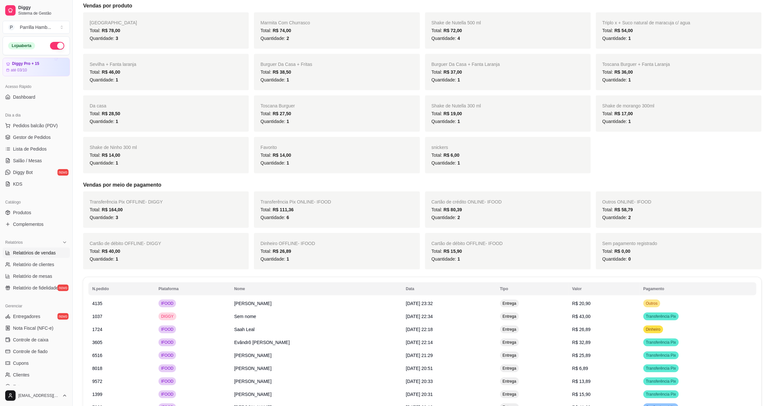
scroll to position [0, 0]
